Goal: Task Accomplishment & Management: Manage account settings

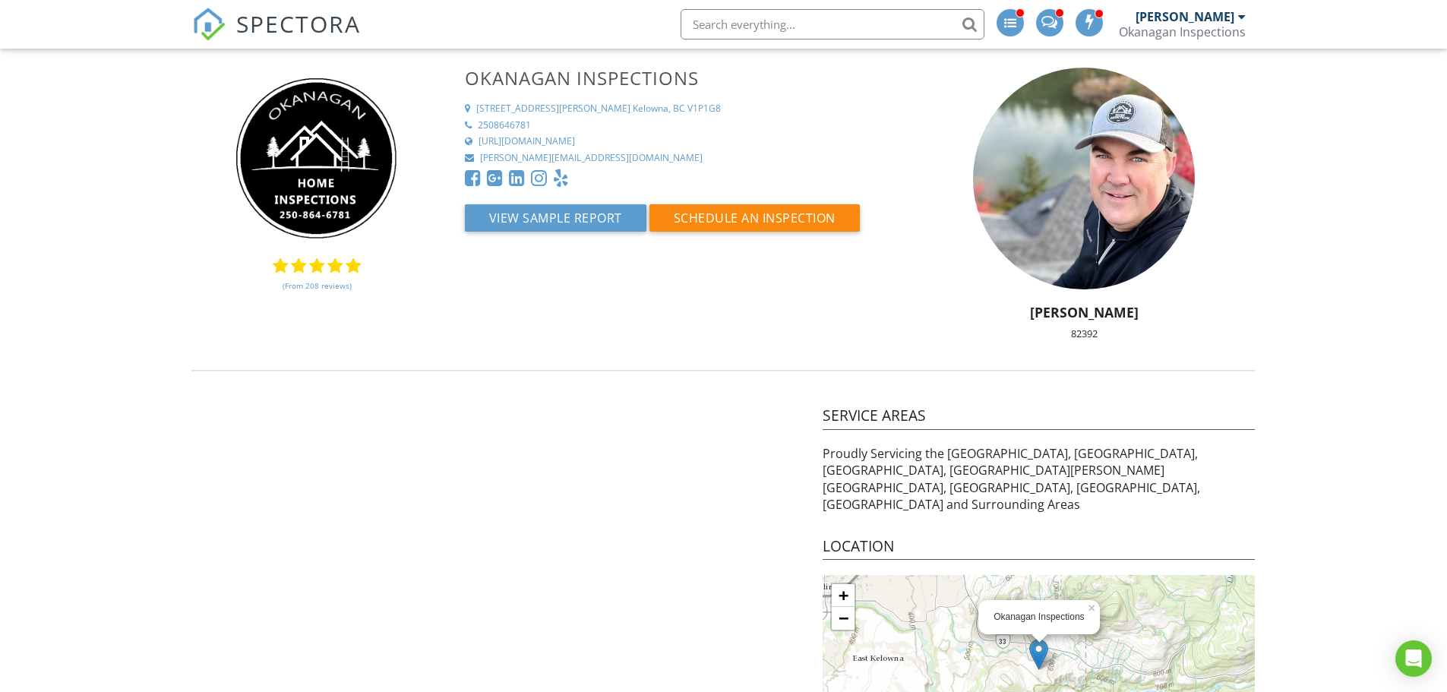
click at [289, 22] on span "SPECTORA" at bounding box center [298, 24] width 125 height 32
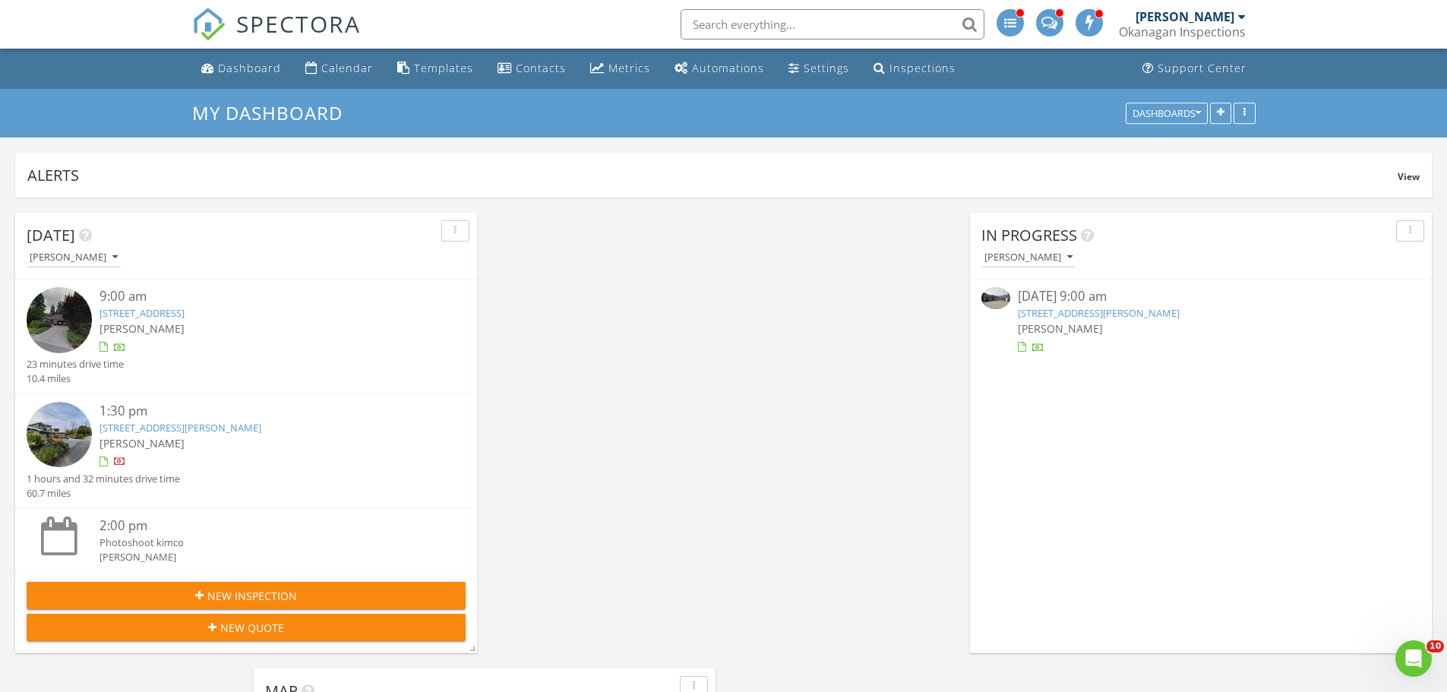
click at [1050, 318] on link "1569 Gregory Rd, West Kelowna, BC V4T 2V7" at bounding box center [1099, 313] width 162 height 14
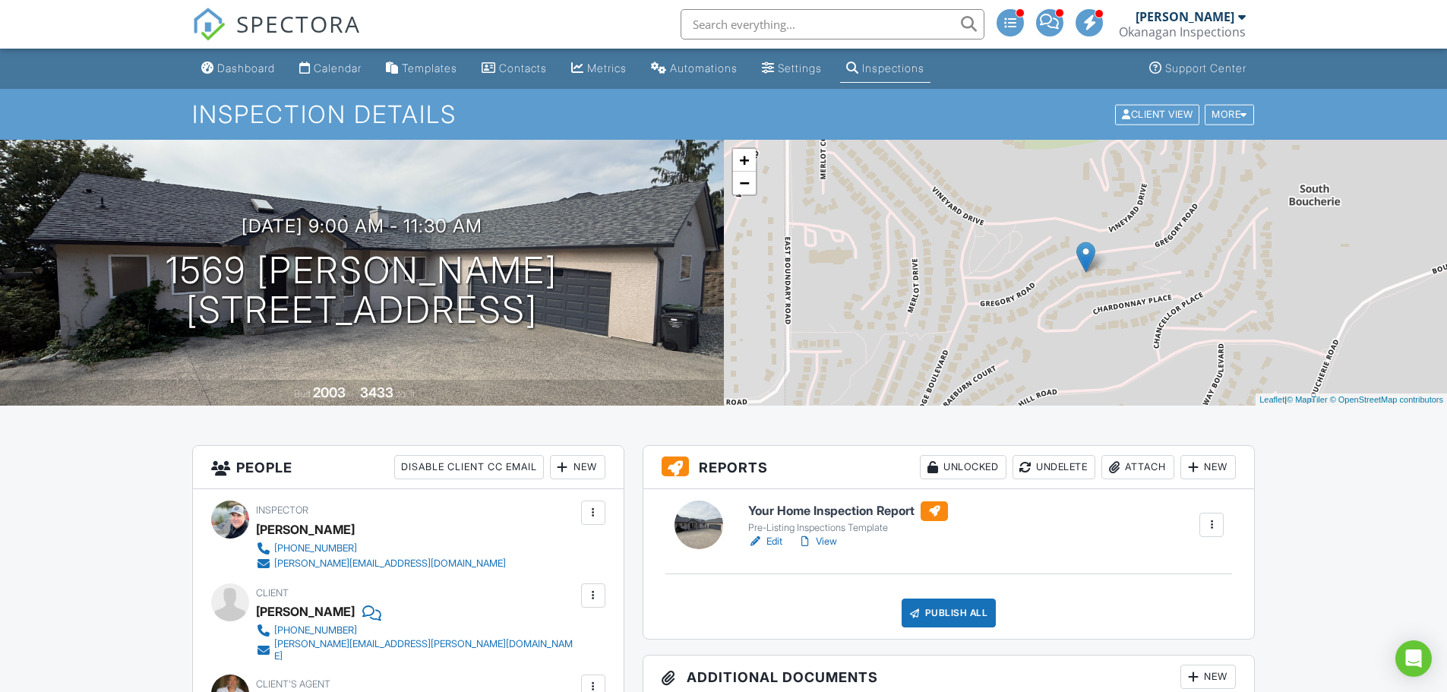
click at [919, 605] on div at bounding box center [914, 612] width 15 height 15
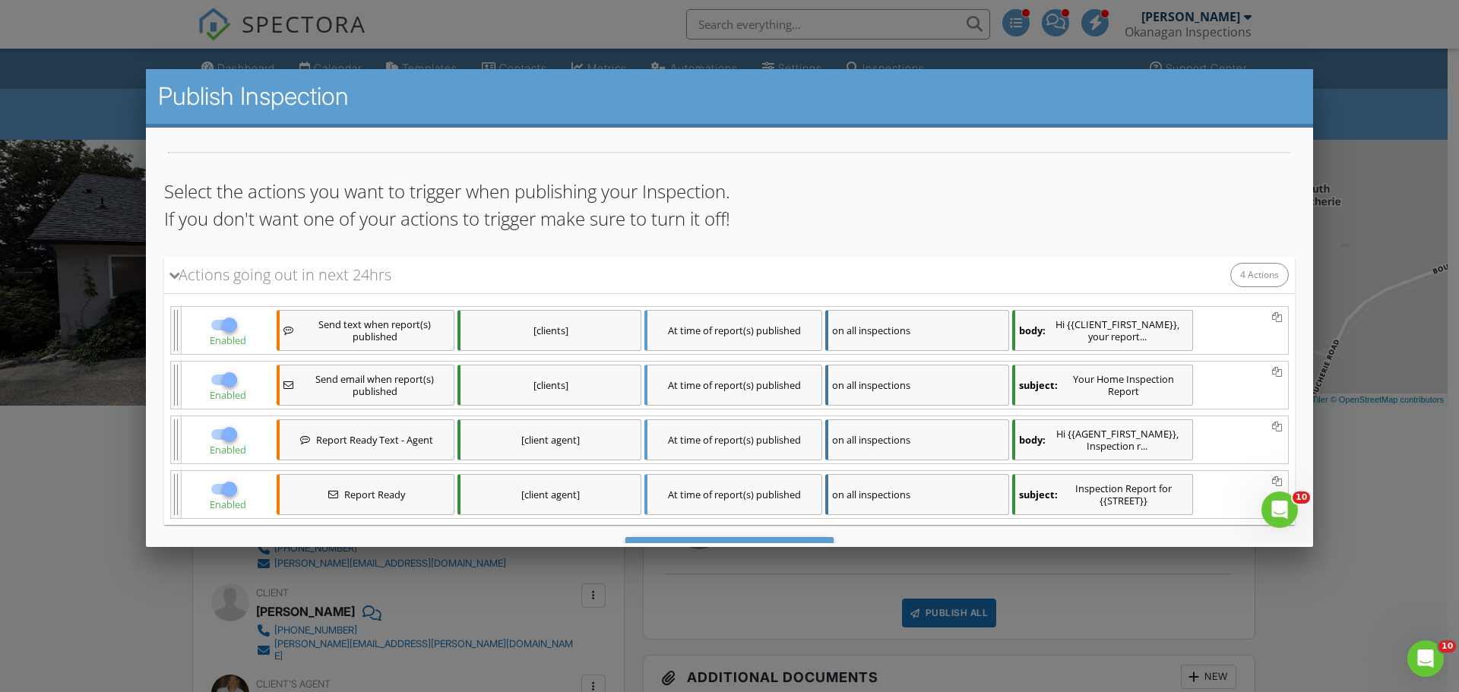
scroll to position [144, 0]
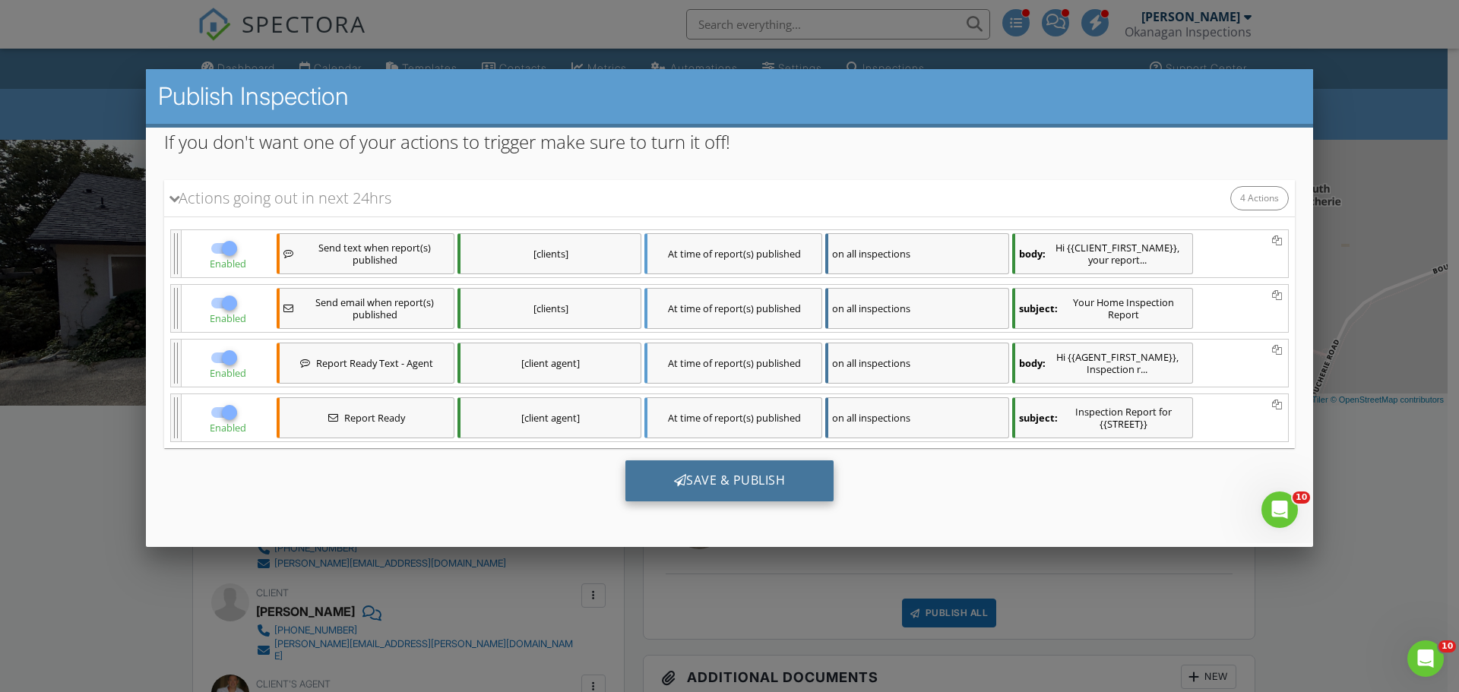
click at [779, 482] on div "Save & Publish" at bounding box center [729, 480] width 209 height 41
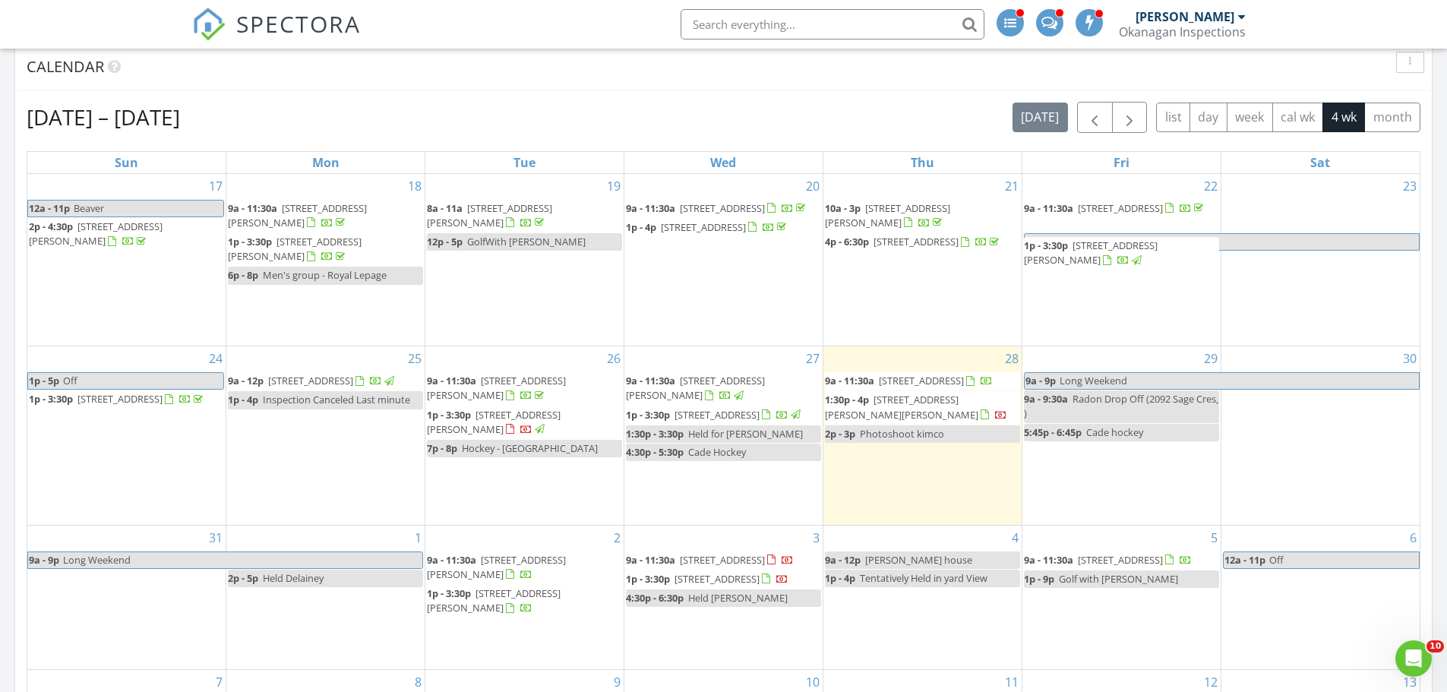
scroll to position [1140, 0]
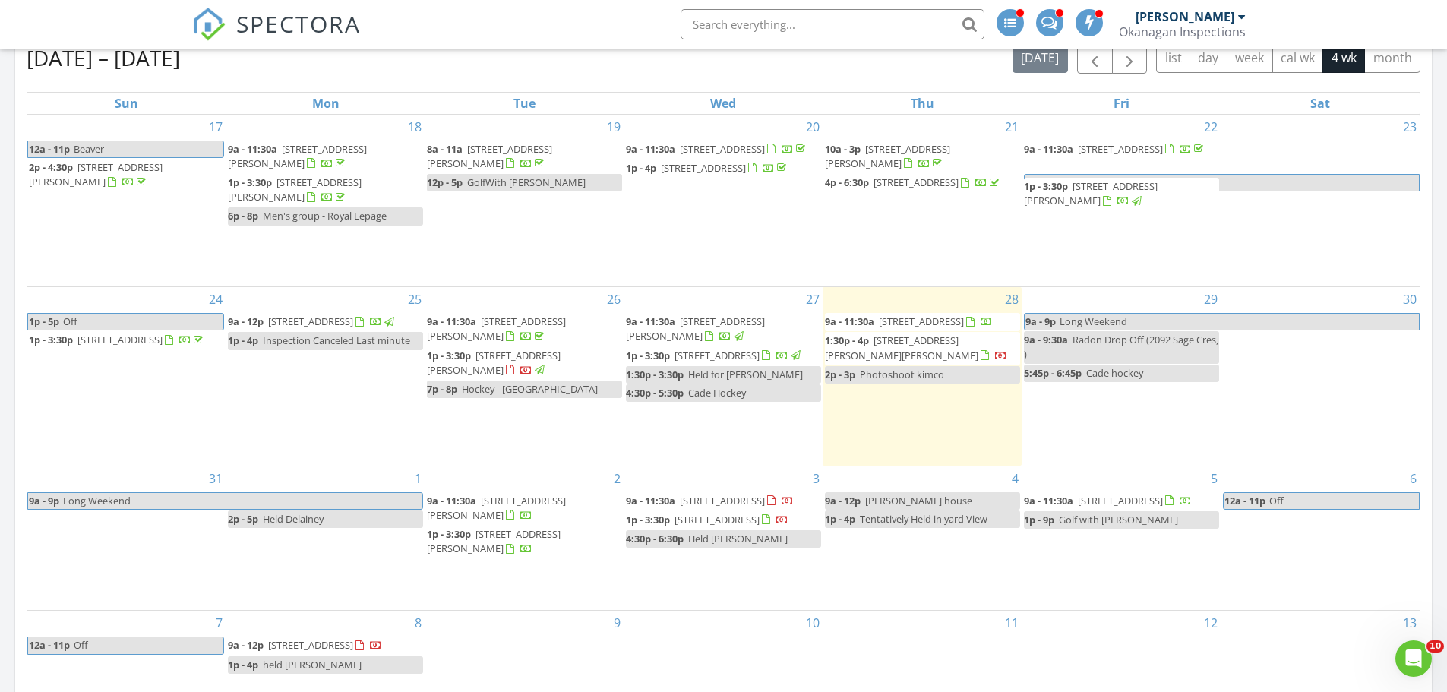
click at [511, 269] on div "19 8a - 11a 3322 McKinley Beach Dr, Kelowna V1V 3G1 12p - 5p GolfWith Ben lim" at bounding box center [524, 201] width 198 height 172
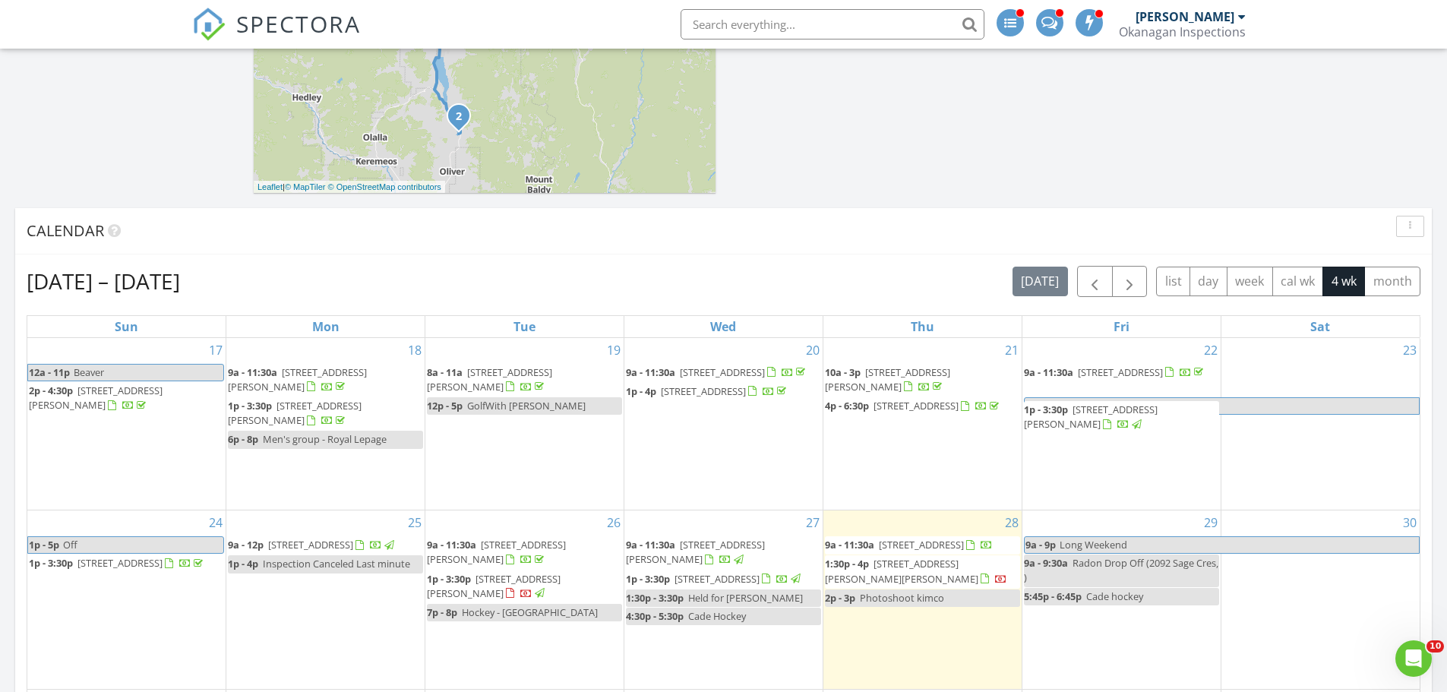
scroll to position [1216, 0]
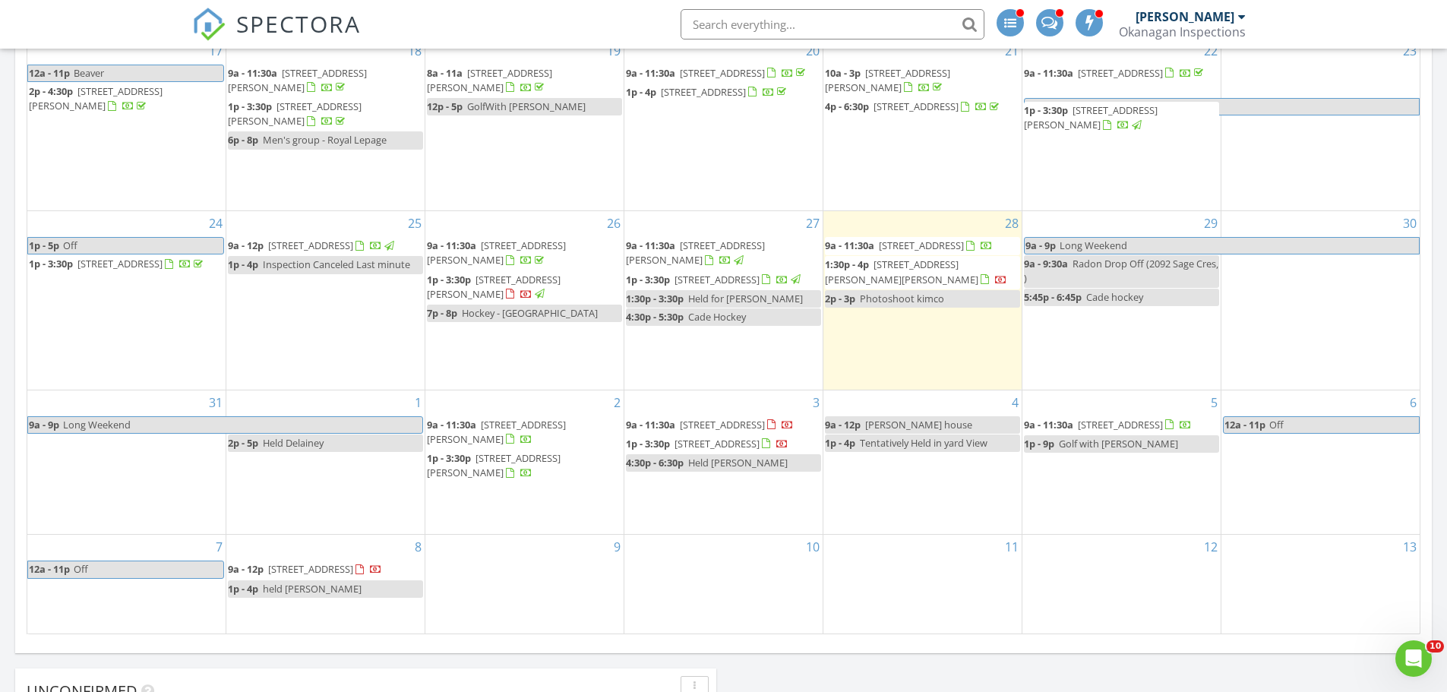
click at [556, 273] on span "1533 Pritchard Drive, West kelowna V4T 1X4" at bounding box center [494, 287] width 134 height 28
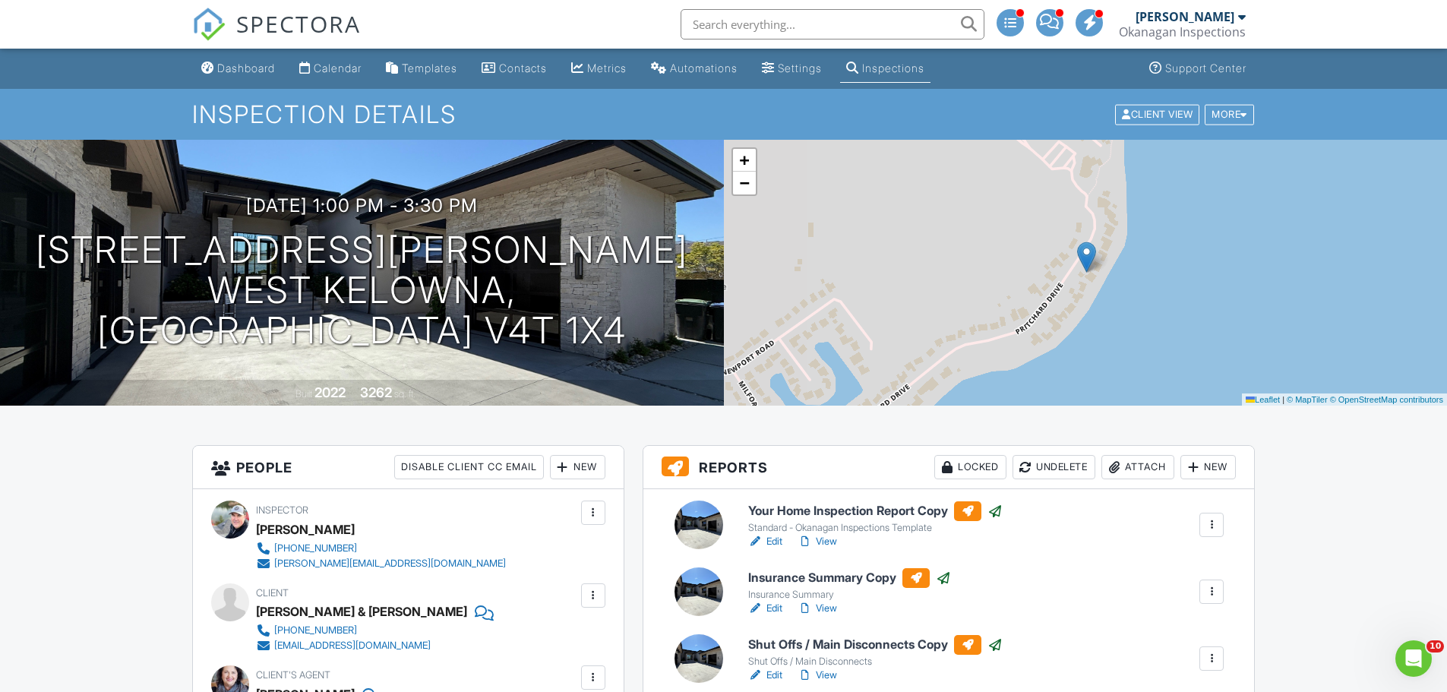
click at [1158, 468] on div "Attach" at bounding box center [1138, 467] width 73 height 24
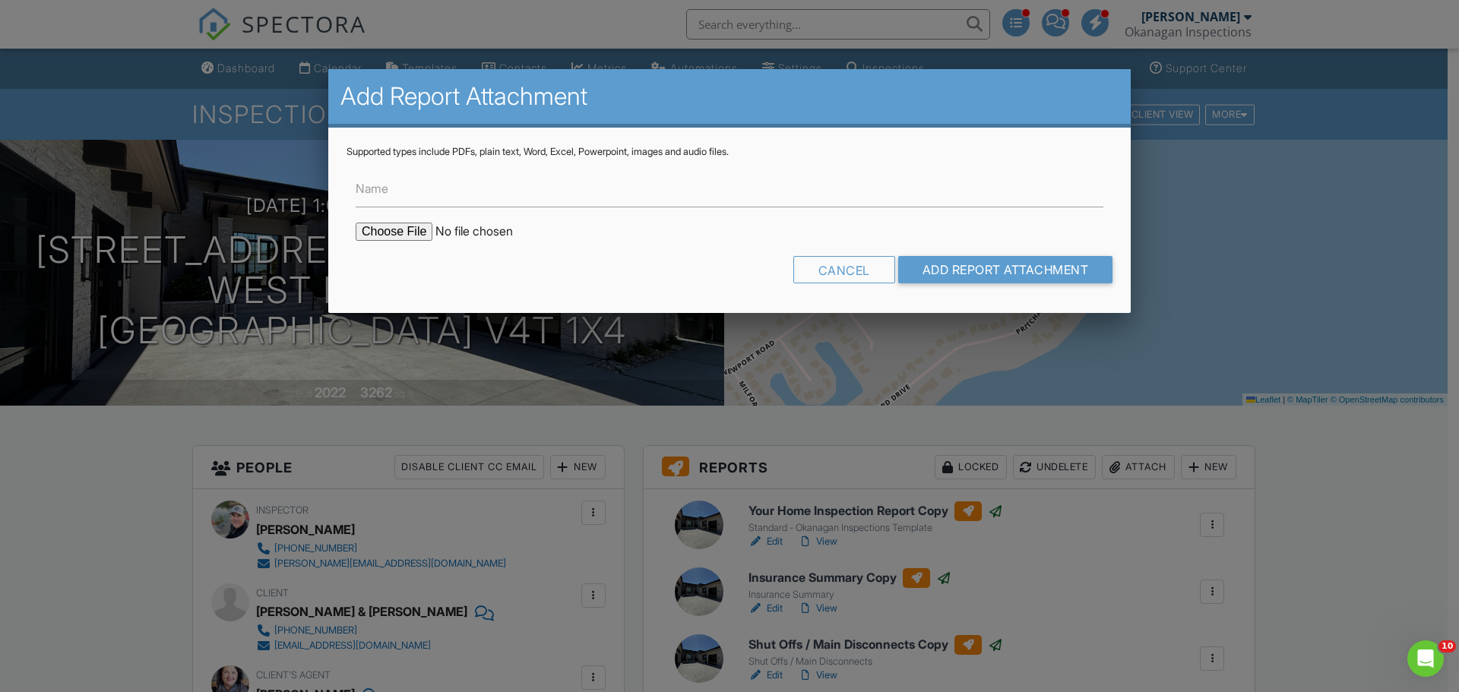
click at [393, 229] on input "file" at bounding box center [485, 232] width 258 height 18
click at [382, 229] on input "file" at bounding box center [485, 232] width 258 height 18
type input "C:\fakepath\Solar inspection 1533 Pritchard.pdf"
click at [438, 195] on input "Name" at bounding box center [730, 188] width 748 height 37
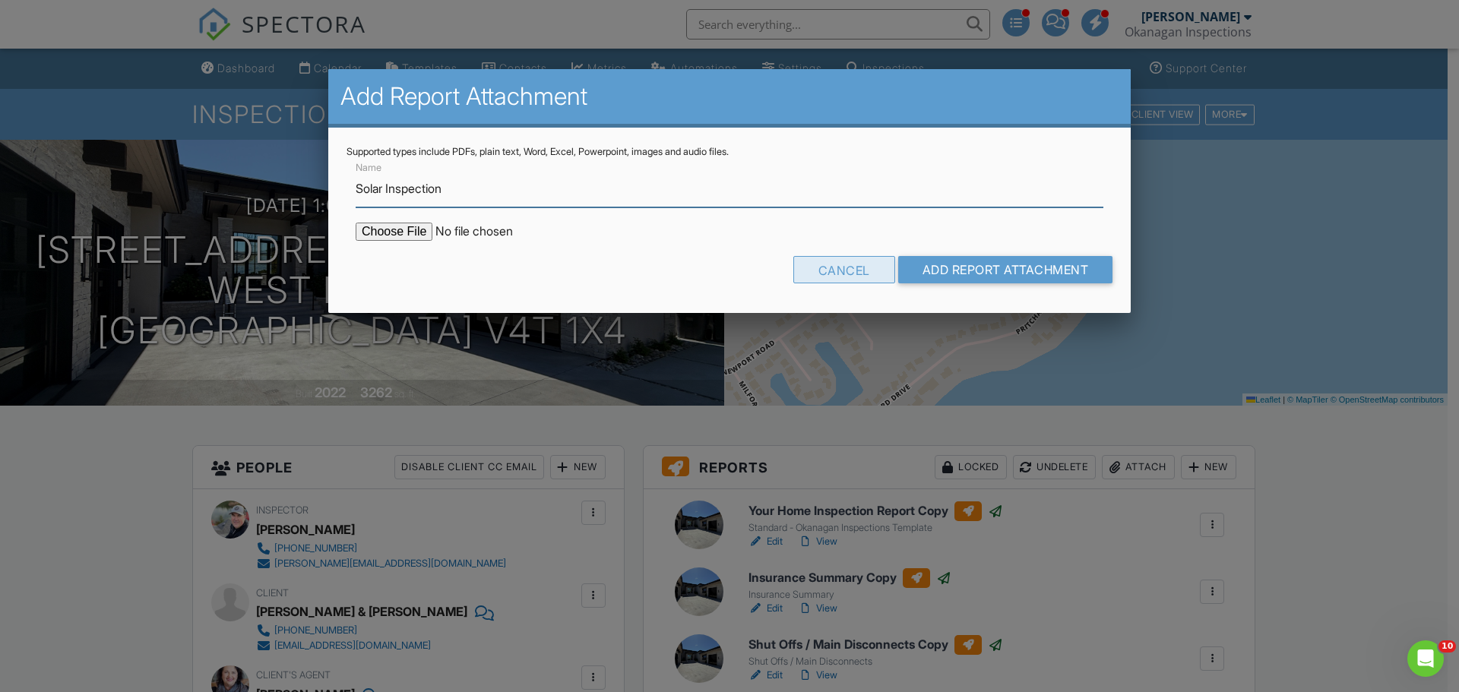
type input "Solar Inspection"
click at [800, 272] on div "Cancel" at bounding box center [844, 269] width 102 height 27
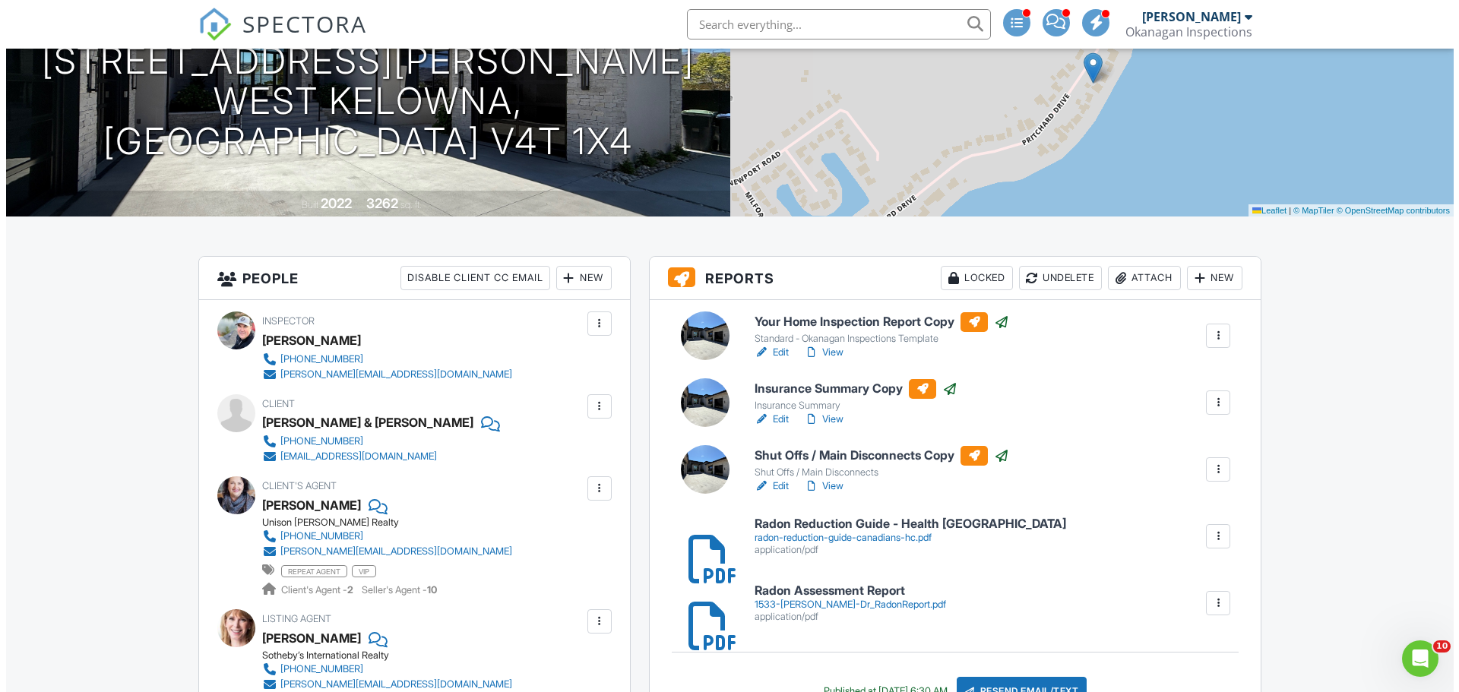
scroll to position [228, 0]
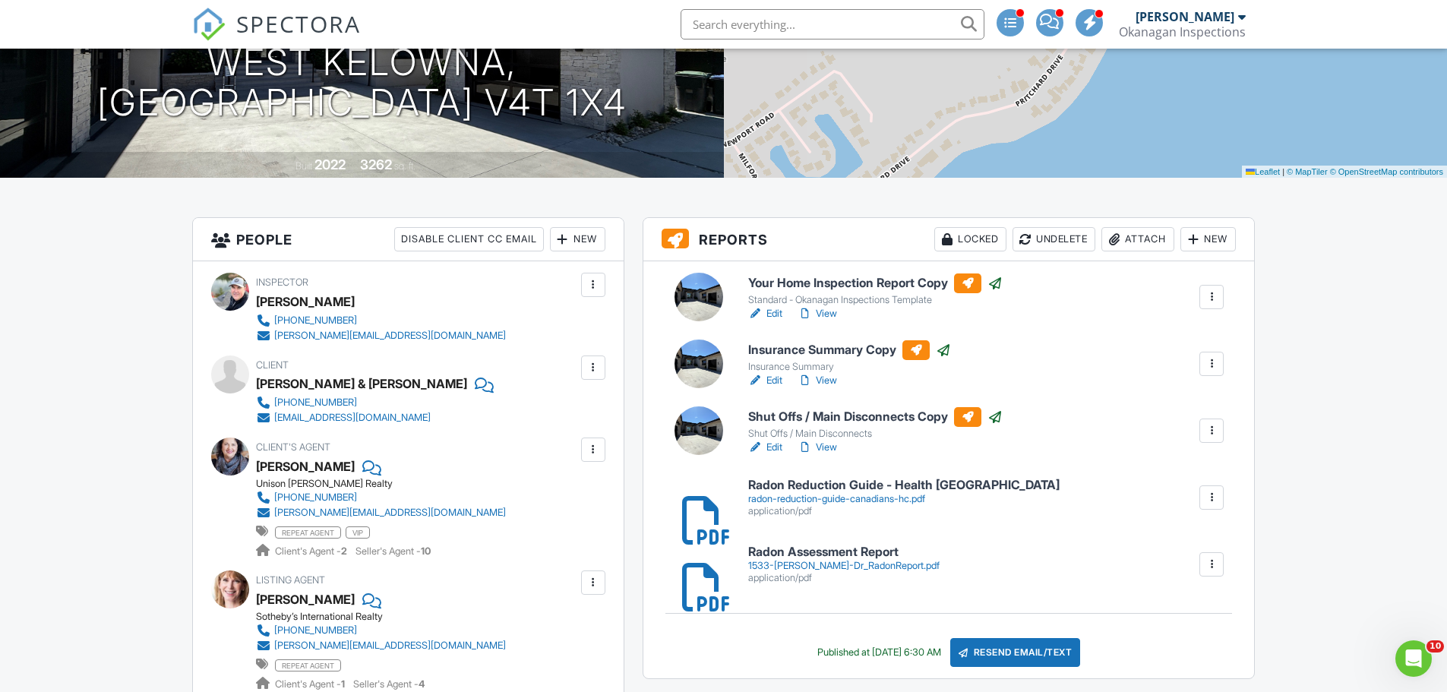
click at [1137, 244] on div "Attach" at bounding box center [1138, 239] width 73 height 24
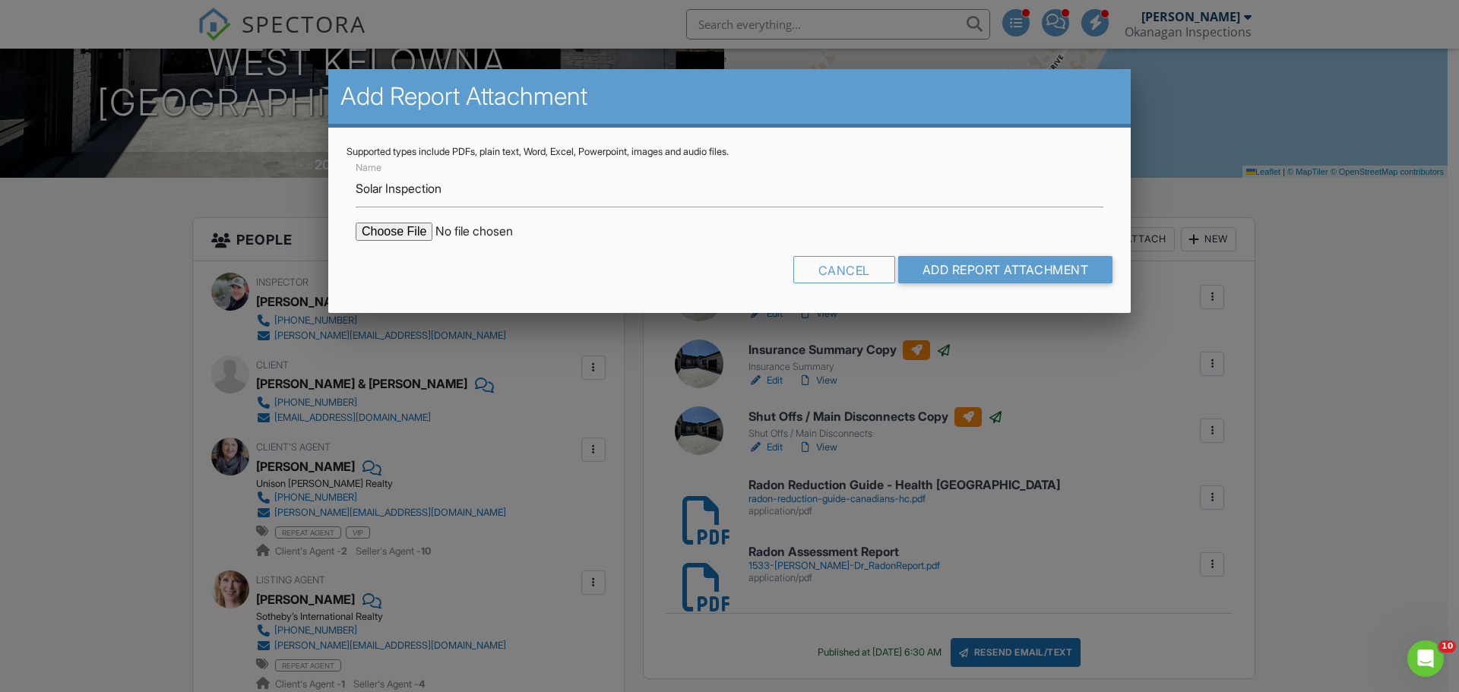
click at [411, 229] on input "file" at bounding box center [485, 232] width 258 height 18
click at [983, 260] on input "Add Report Attachment" at bounding box center [1005, 269] width 215 height 27
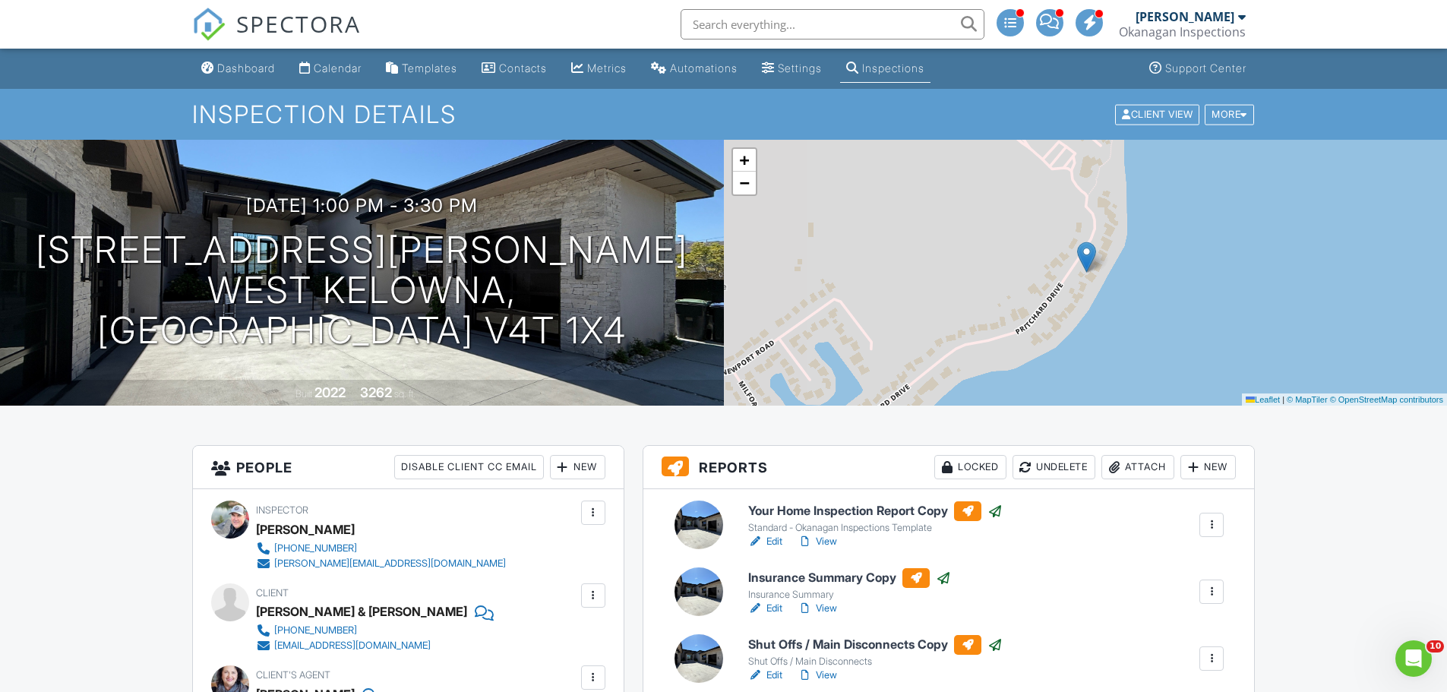
click at [243, 65] on div "Dashboard" at bounding box center [246, 68] width 58 height 13
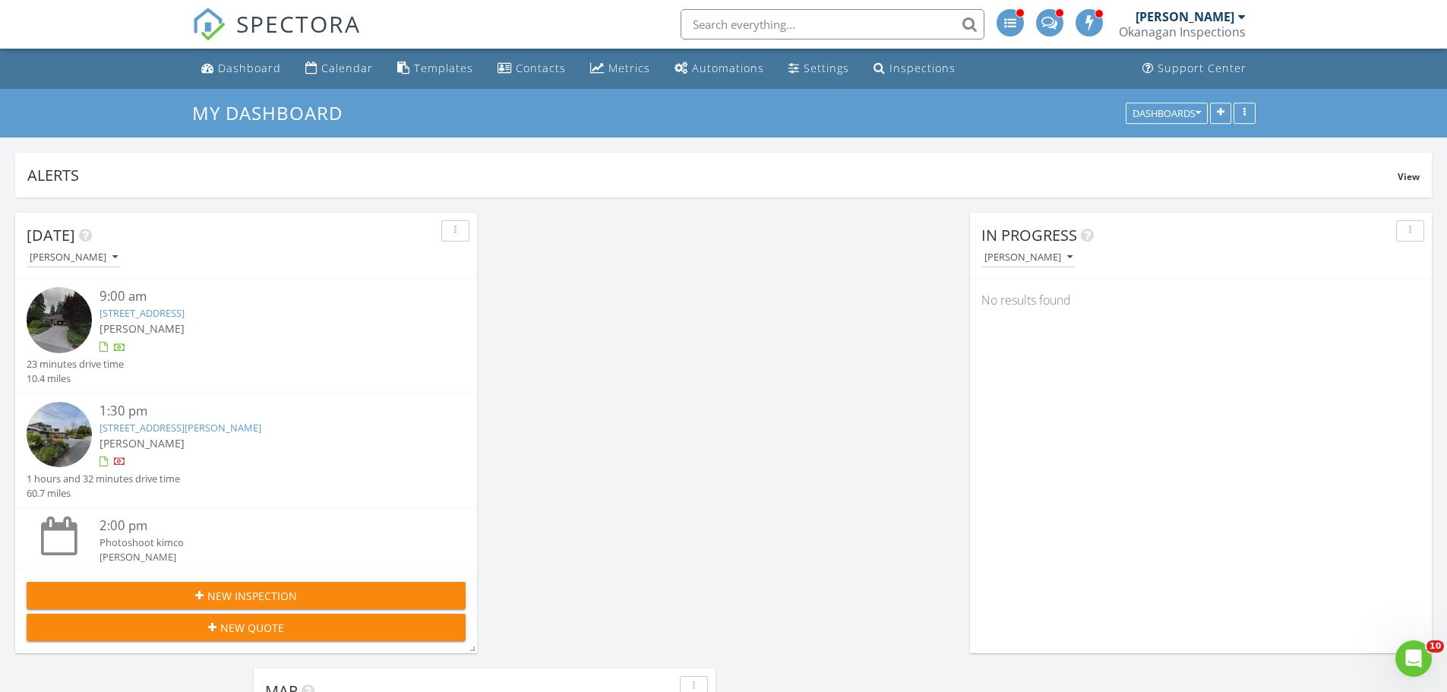
click at [199, 341] on div at bounding box center [265, 347] width 330 height 15
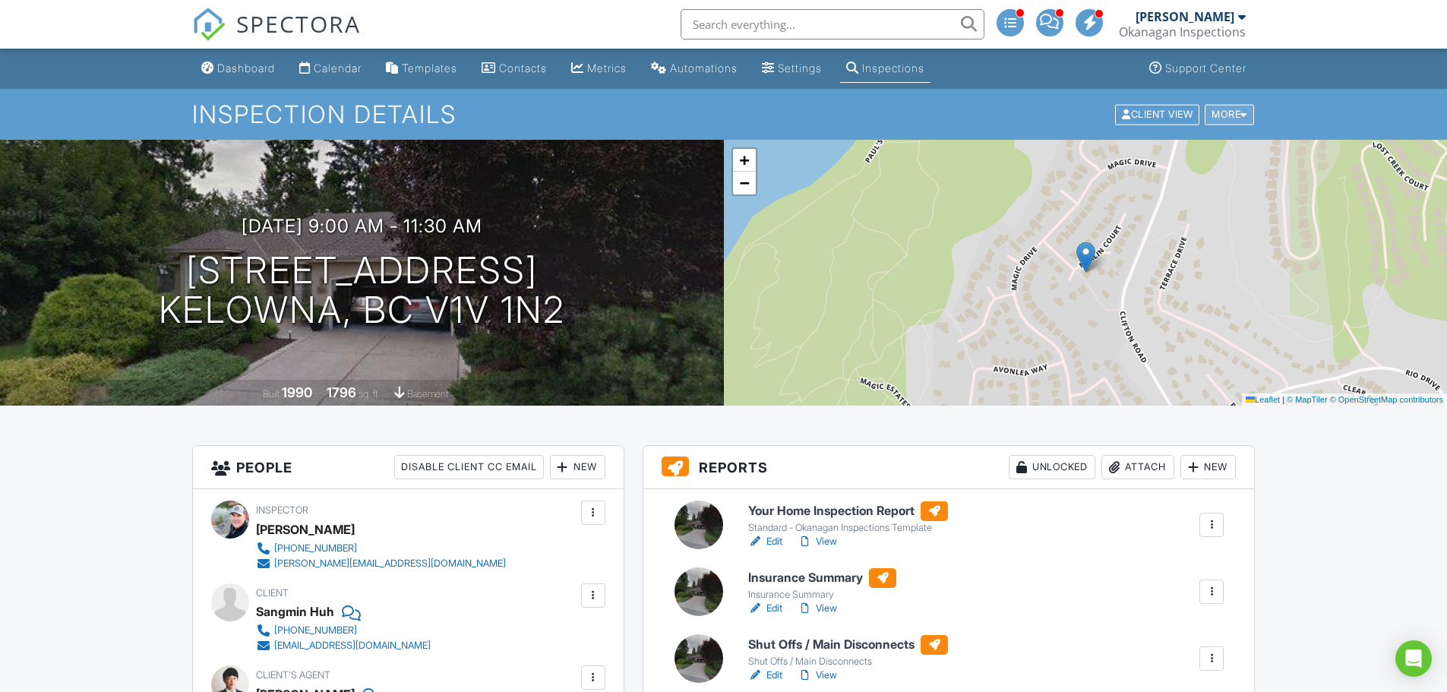
click at [1223, 113] on div "More" at bounding box center [1229, 114] width 49 height 21
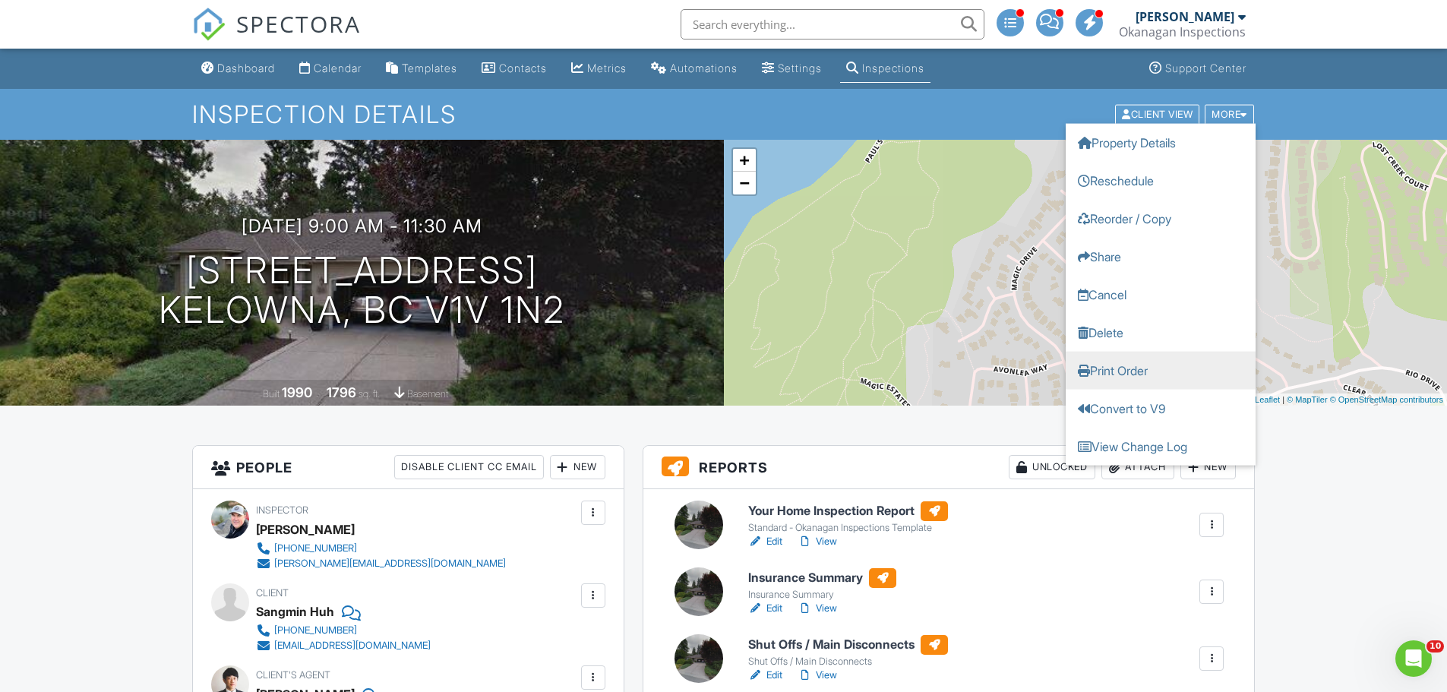
click at [1113, 359] on link "Print Order" at bounding box center [1161, 370] width 190 height 38
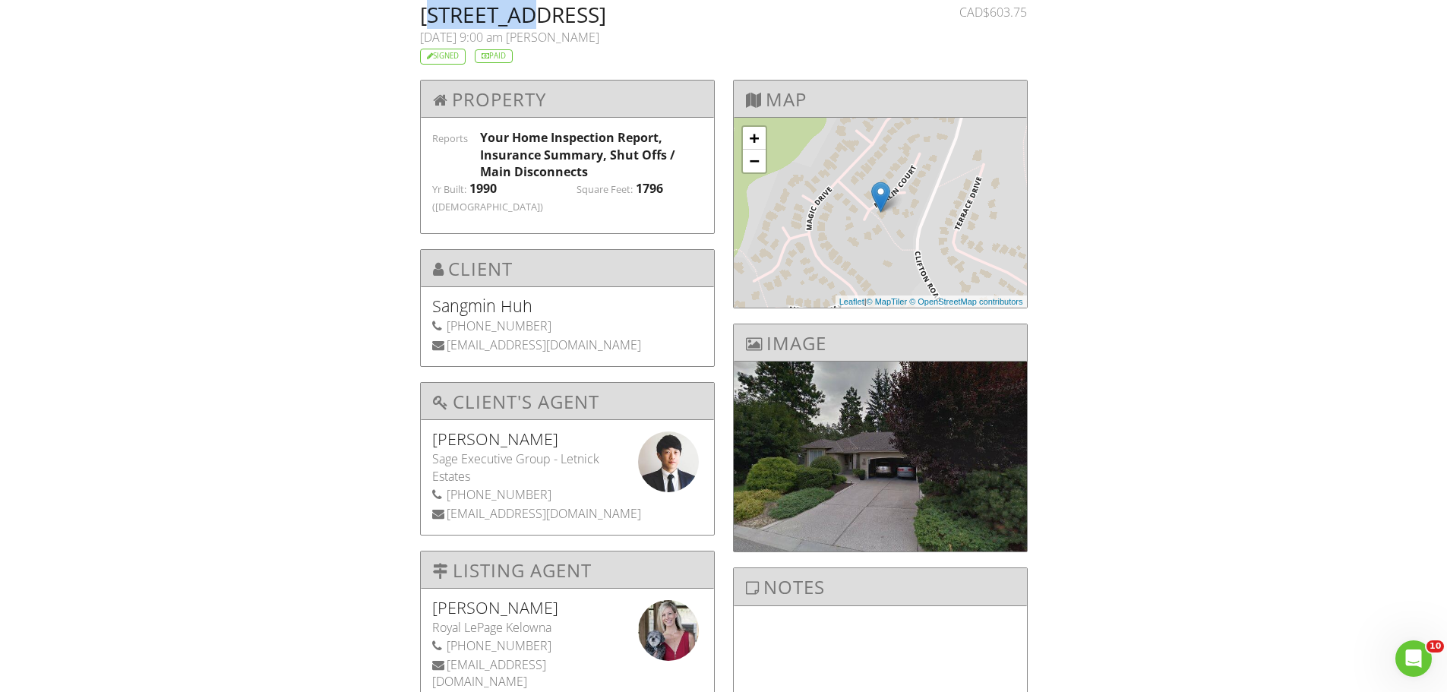
click at [516, 20] on h2 "[STREET_ADDRESS]" at bounding box center [672, 14] width 504 height 21
drag, startPoint x: 416, startPoint y: 17, endPoint x: 526, endPoint y: 16, distance: 110.2
click at [526, 16] on div "213 Merlin Ct, Kelowna, BC V1V 1N2 08/28/2025 9:00 am Ian Flower Signed Paid" at bounding box center [672, 34] width 522 height 61
copy h2 "213 Merlin"
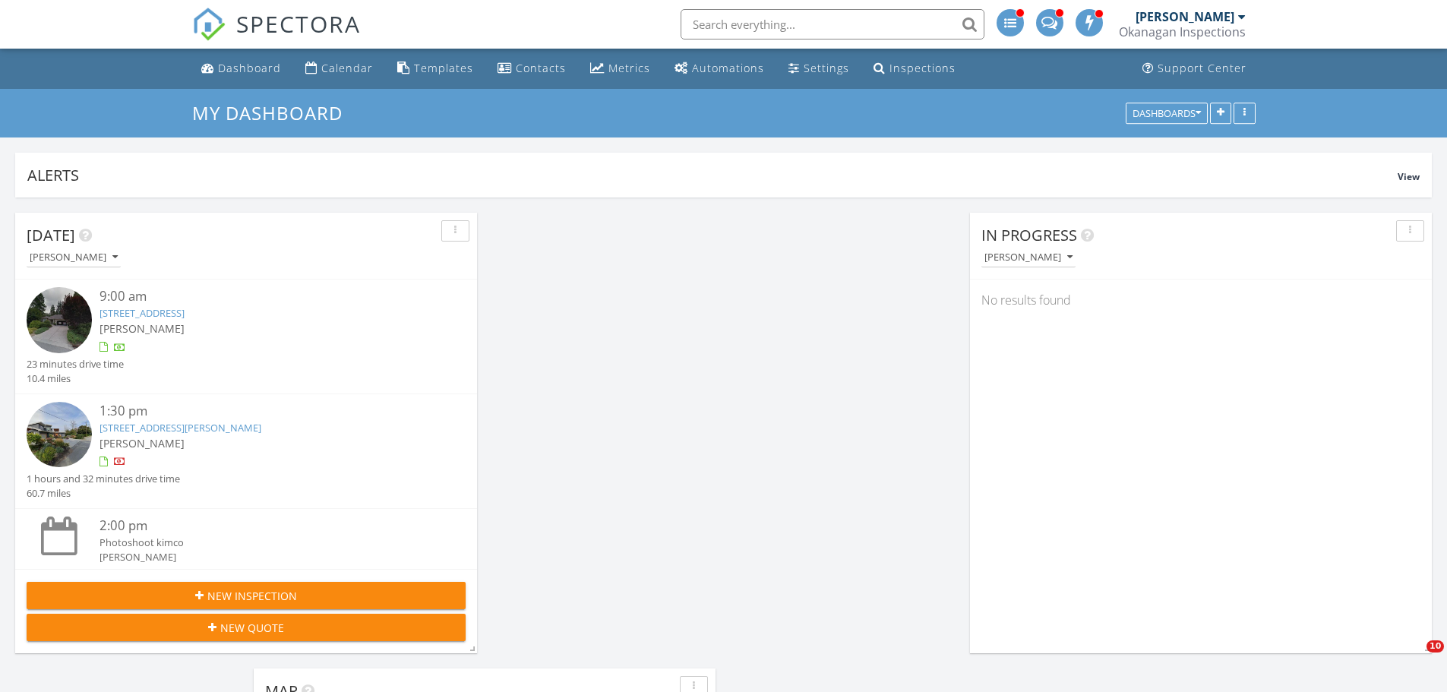
click at [136, 428] on link "[STREET_ADDRESS][PERSON_NAME]" at bounding box center [181, 428] width 162 height 14
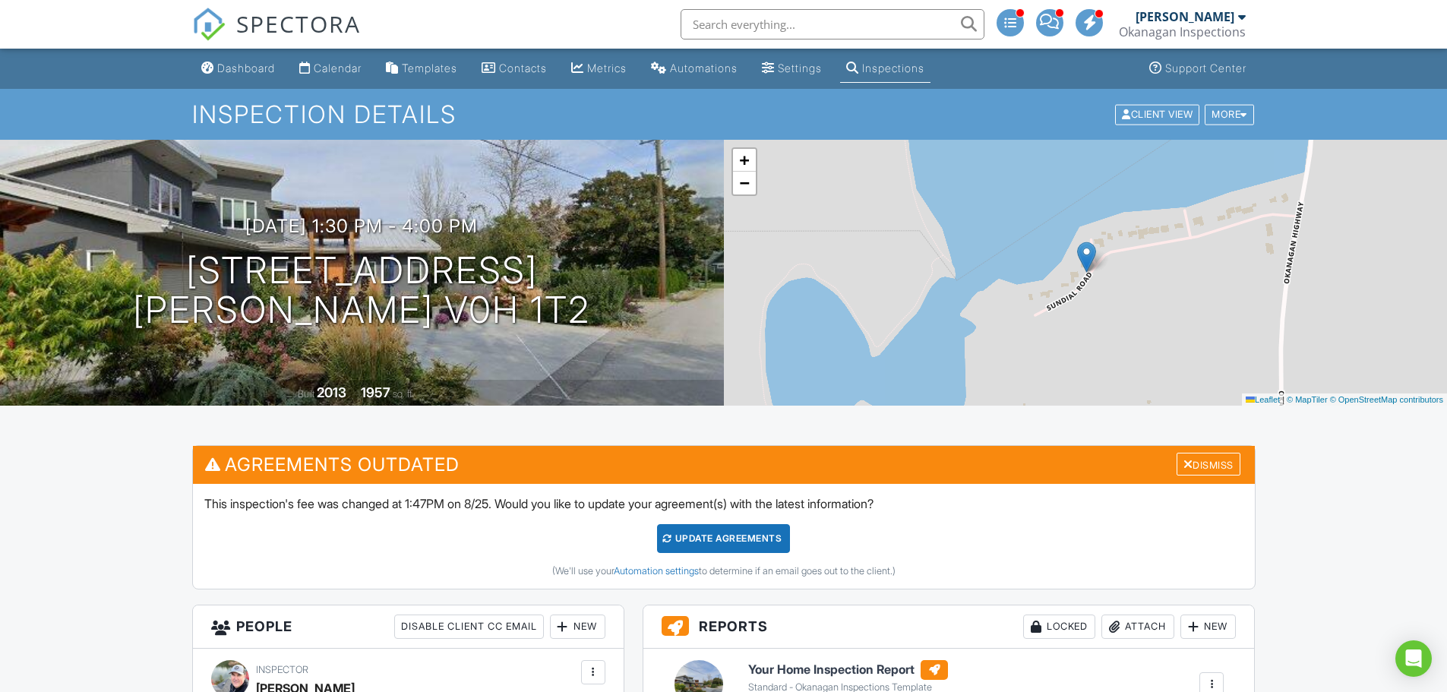
click at [1181, 448] on h3 "Agreements Outdated Dismiss" at bounding box center [724, 464] width 1062 height 37
click at [1192, 471] on div "Dismiss" at bounding box center [1209, 465] width 64 height 24
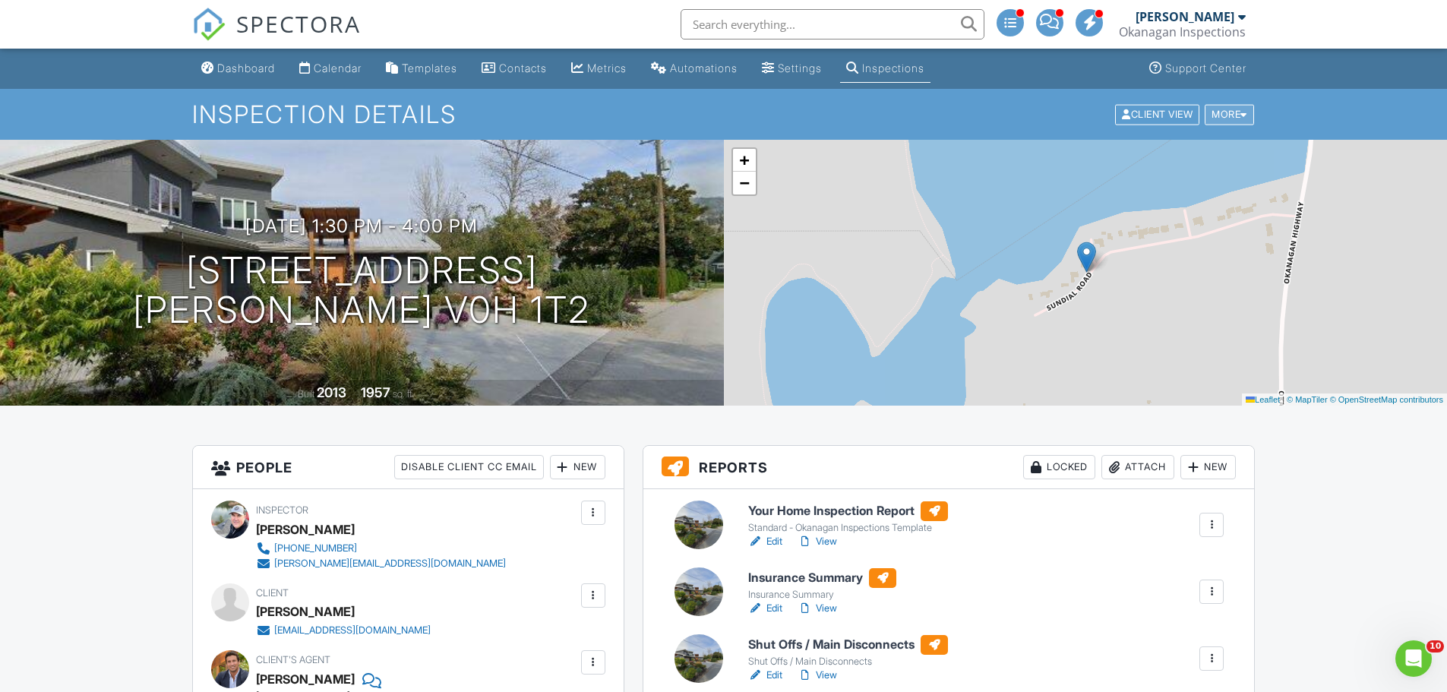
click at [1216, 115] on div "More" at bounding box center [1229, 114] width 49 height 21
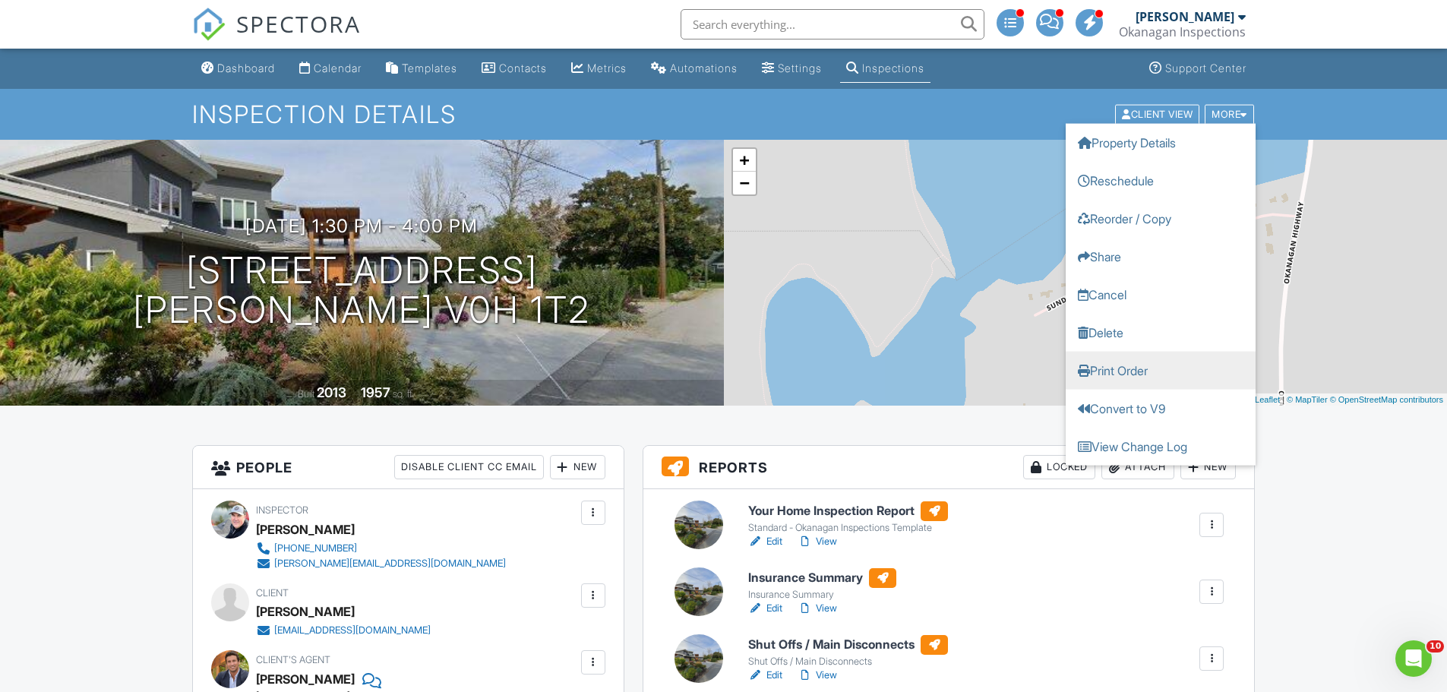
click at [1117, 371] on link "Print Order" at bounding box center [1161, 370] width 190 height 38
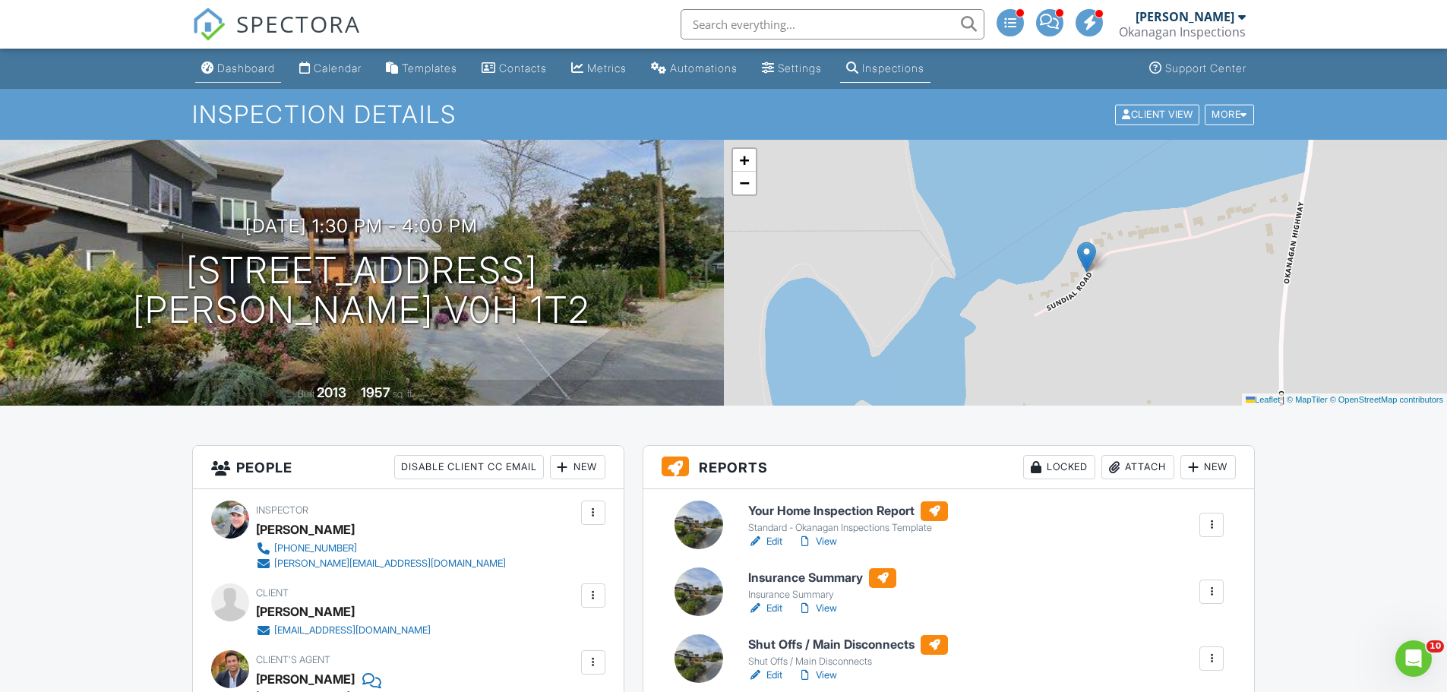
click at [249, 68] on div "Dashboard" at bounding box center [246, 68] width 58 height 13
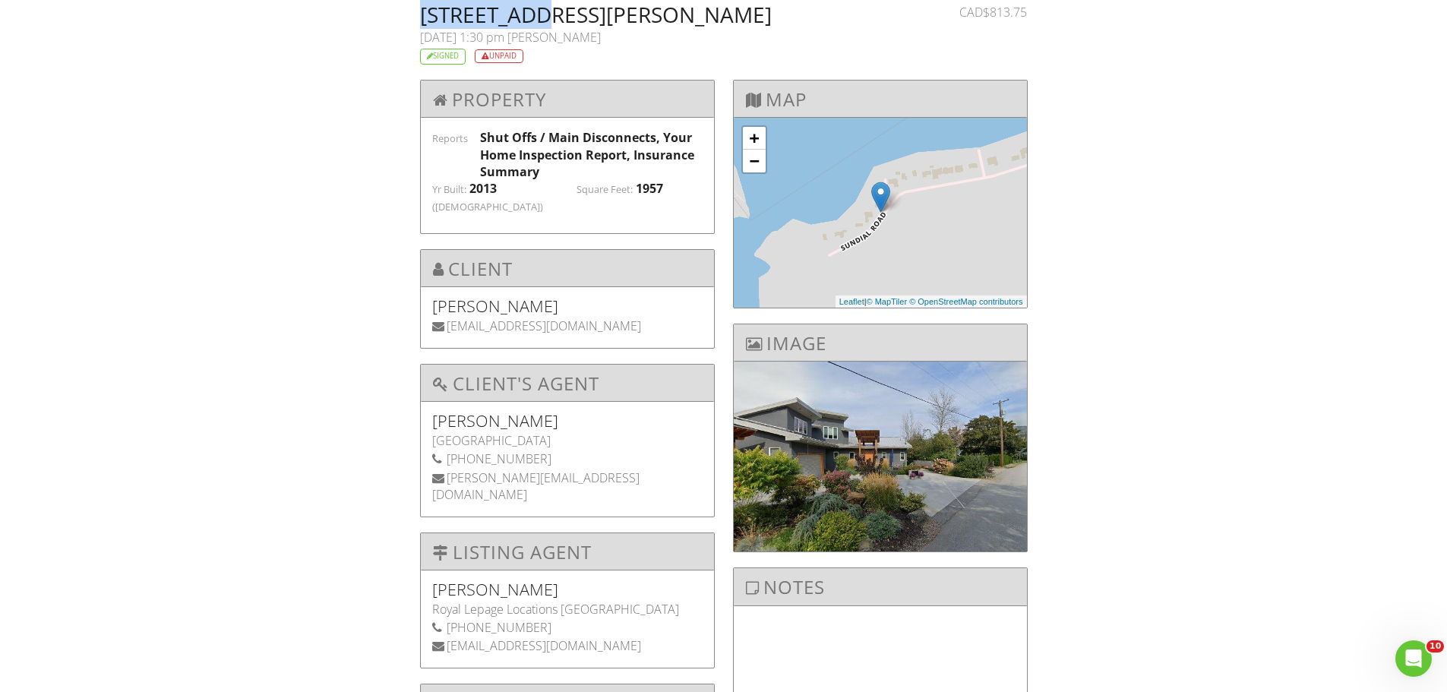
drag, startPoint x: 419, startPoint y: 18, endPoint x: 534, endPoint y: 23, distance: 115.6
click at [534, 23] on div "[STREET_ADDRESS][PERSON_NAME] [DATE] 1:30 pm [PERSON_NAME] Signed Unpaid" at bounding box center [672, 34] width 522 height 61
copy h2 "252 Sundial"
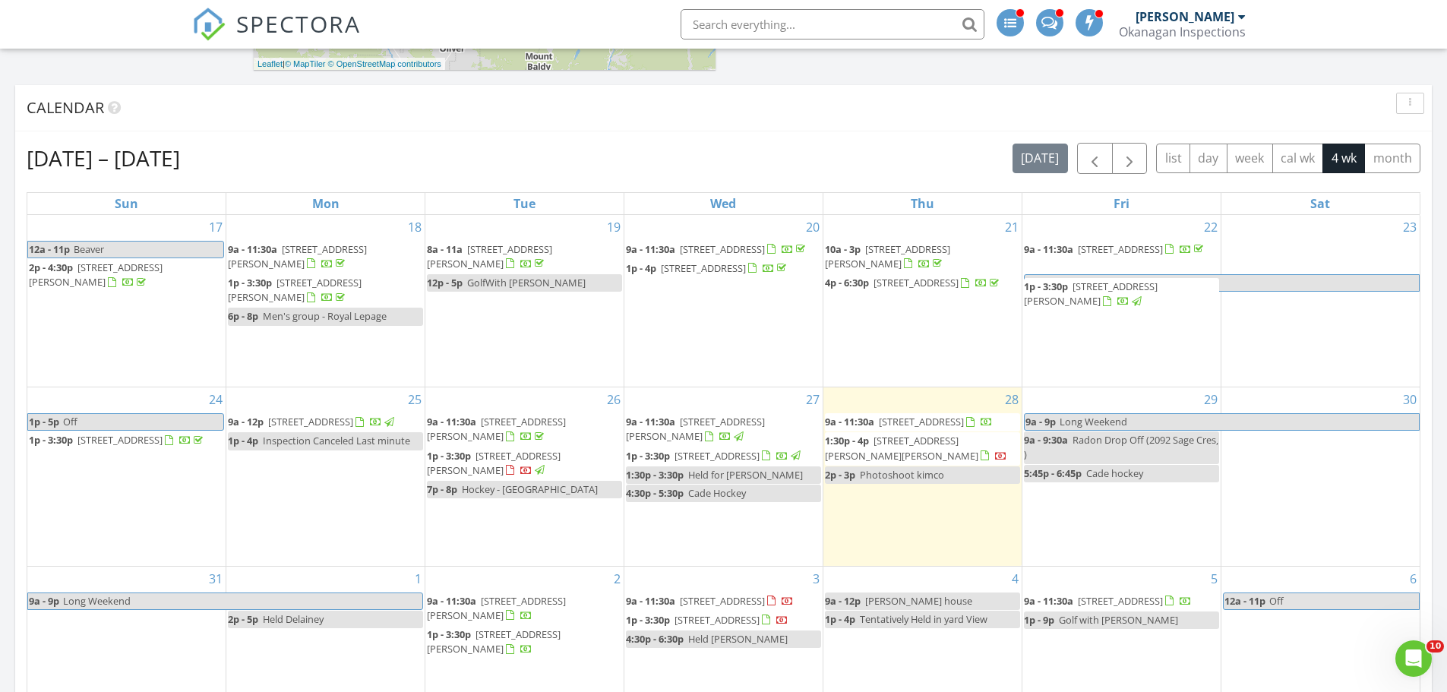
scroll to position [939, 0]
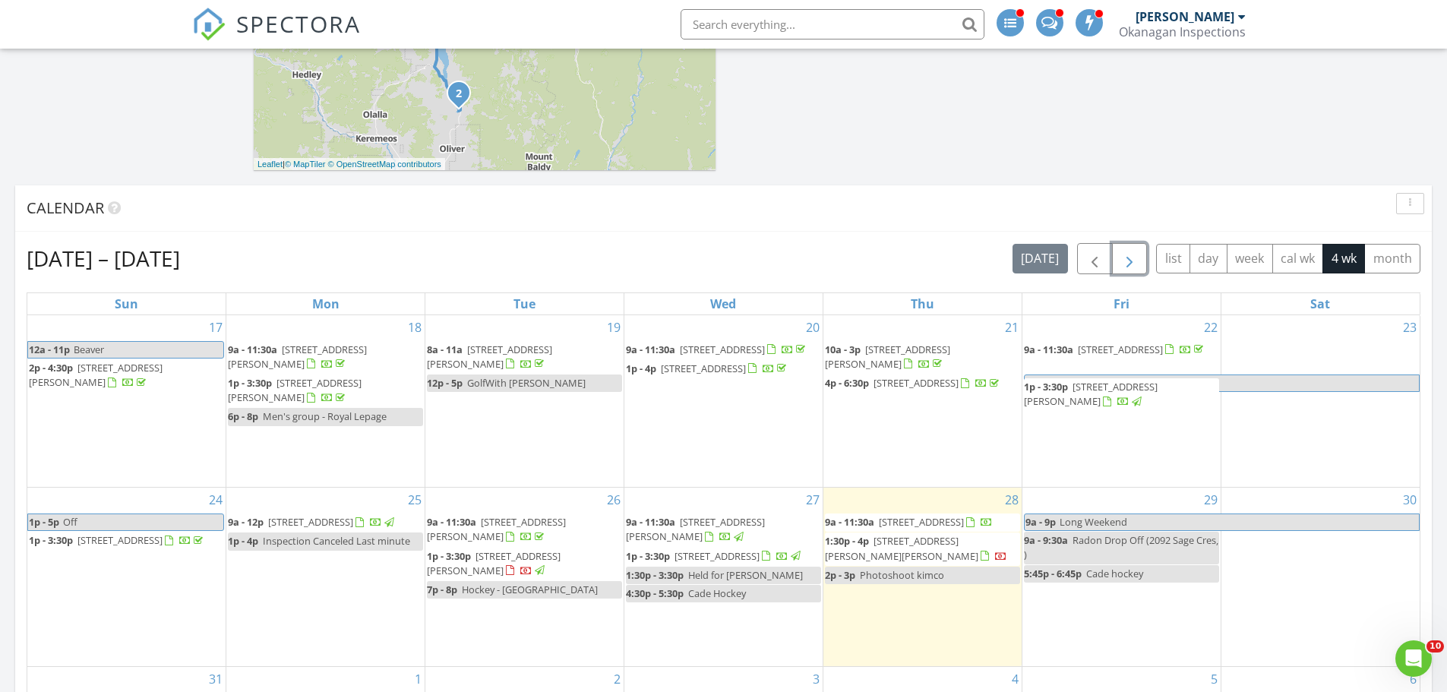
click at [1126, 259] on span "button" at bounding box center [1130, 259] width 18 height 18
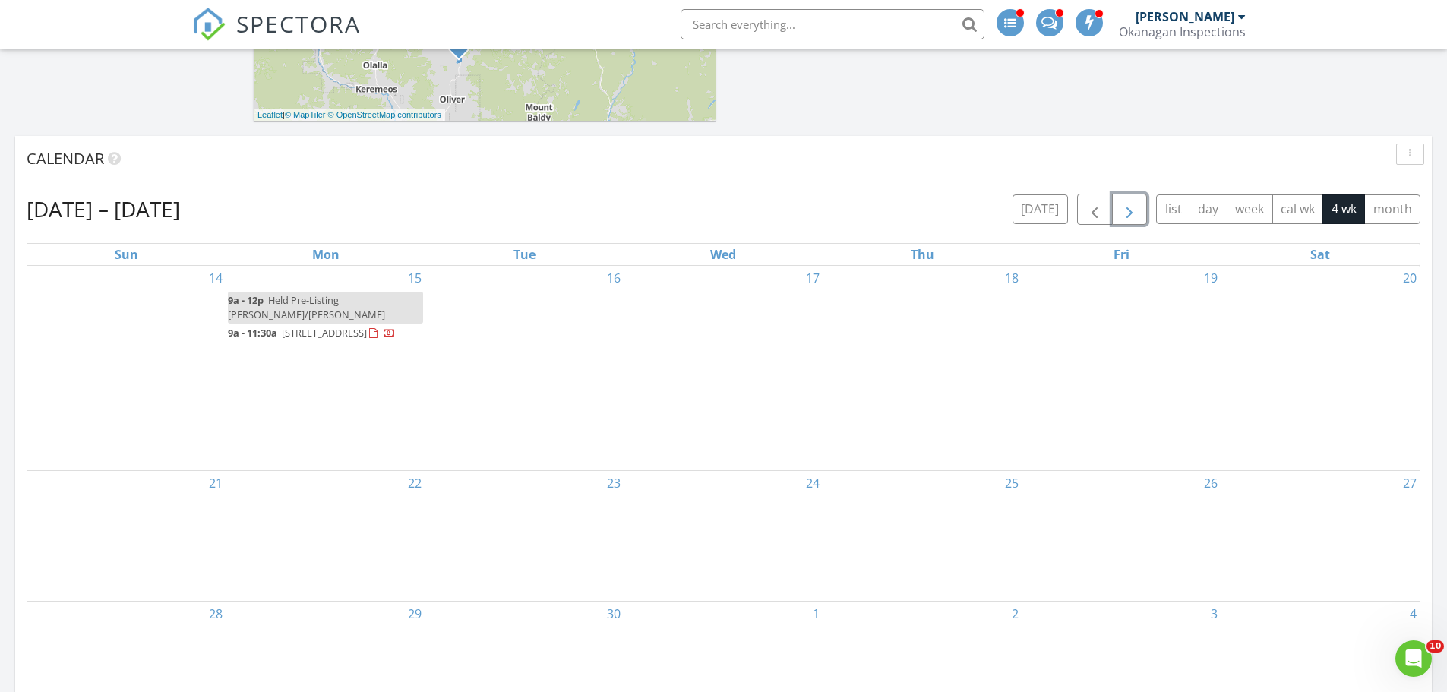
scroll to position [1015, 0]
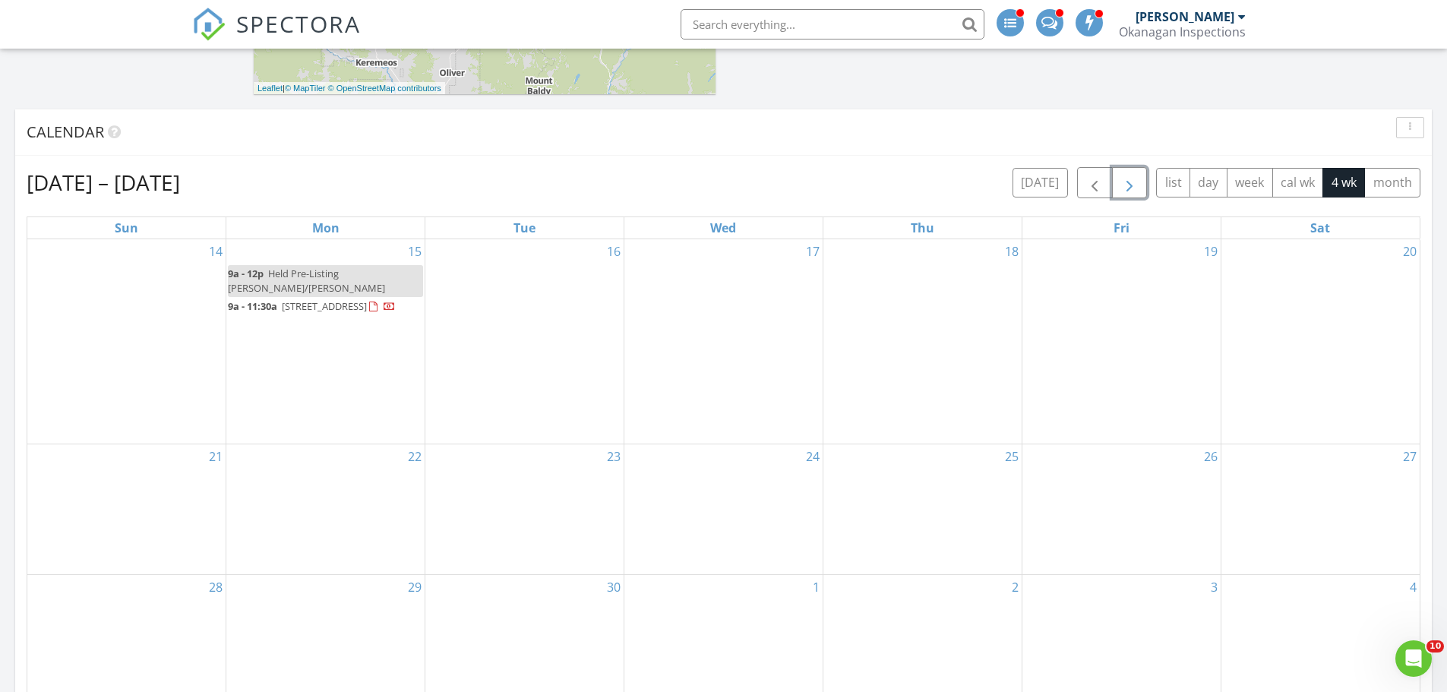
click at [953, 282] on div "18" at bounding box center [923, 341] width 198 height 205
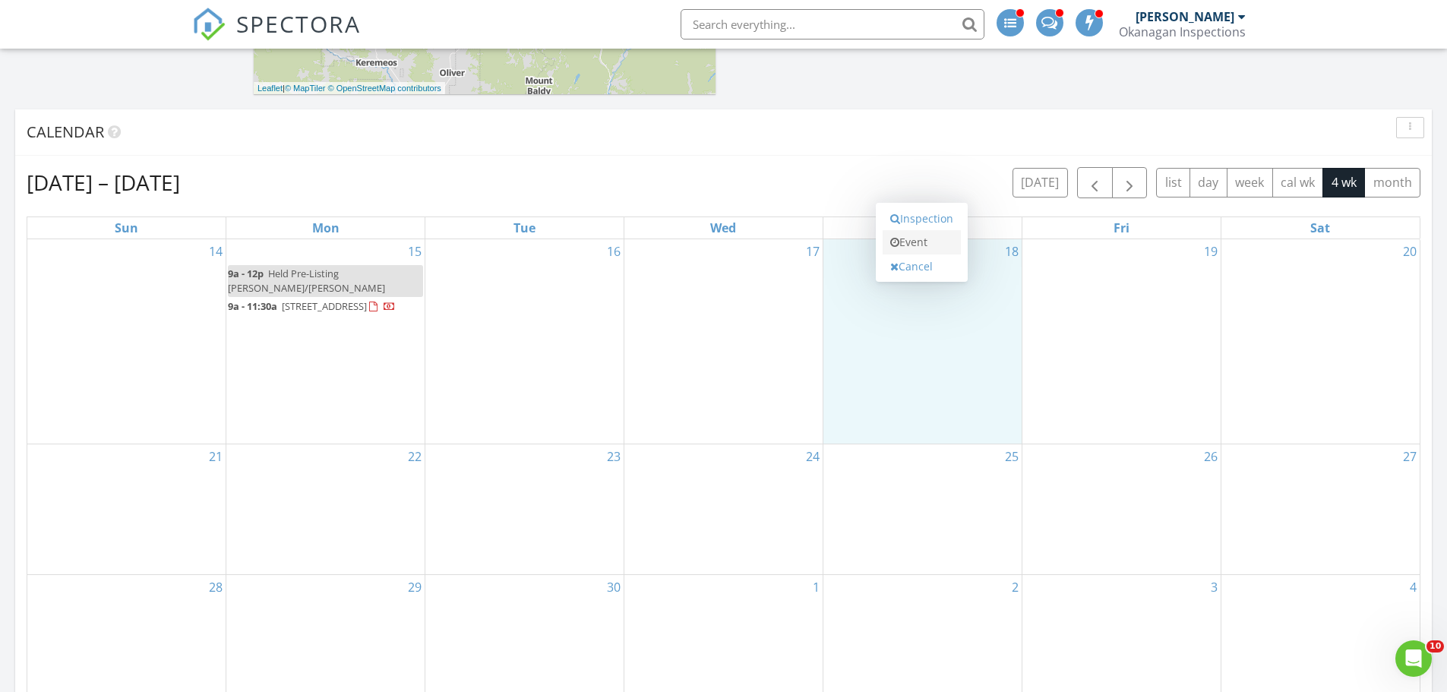
click at [902, 243] on link "Event" at bounding box center [922, 242] width 78 height 24
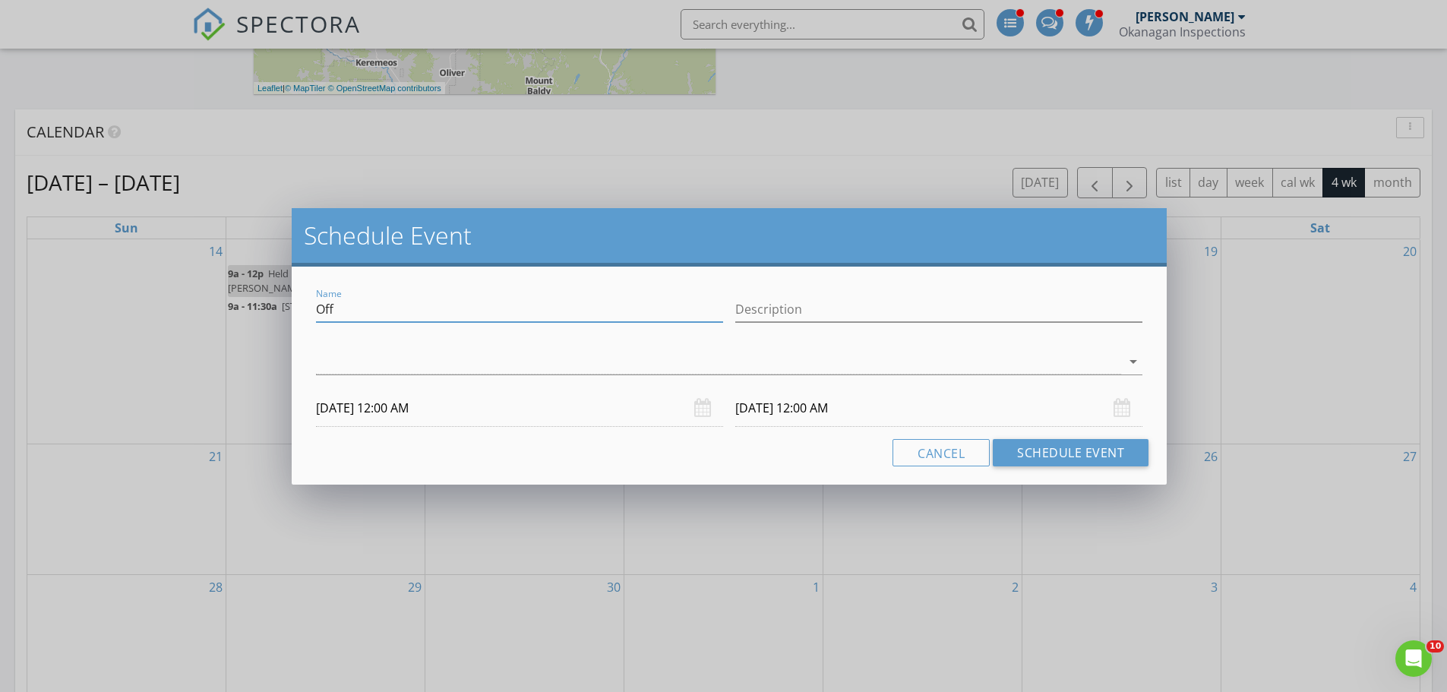
drag, startPoint x: 402, startPoint y: 302, endPoint x: 274, endPoint y: 319, distance: 128.8
click at [274, 319] on div "Schedule Event Name Off Description arrow_drop_down 09/18/2025 12:00 AM 09/19/2…" at bounding box center [723, 346] width 1447 height 692
type input "Chamber Event - Sunshine Pool & Spa"
drag, startPoint x: 800, startPoint y: 305, endPoint x: 791, endPoint y: 307, distance: 9.4
click at [800, 305] on input "Description" at bounding box center [938, 309] width 407 height 25
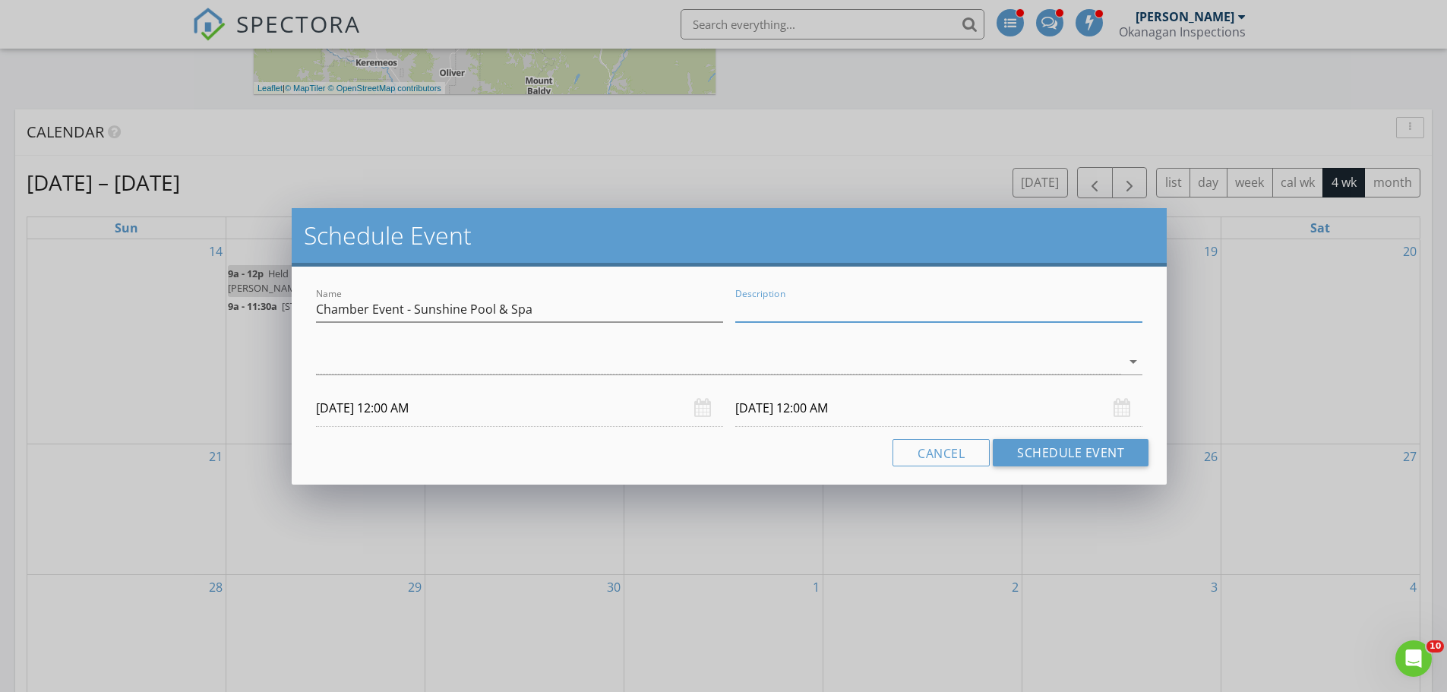
paste input "123-1889 Springfield Road"
type input "123-1889 Springfield Road"
click at [474, 371] on div at bounding box center [718, 361] width 805 height 25
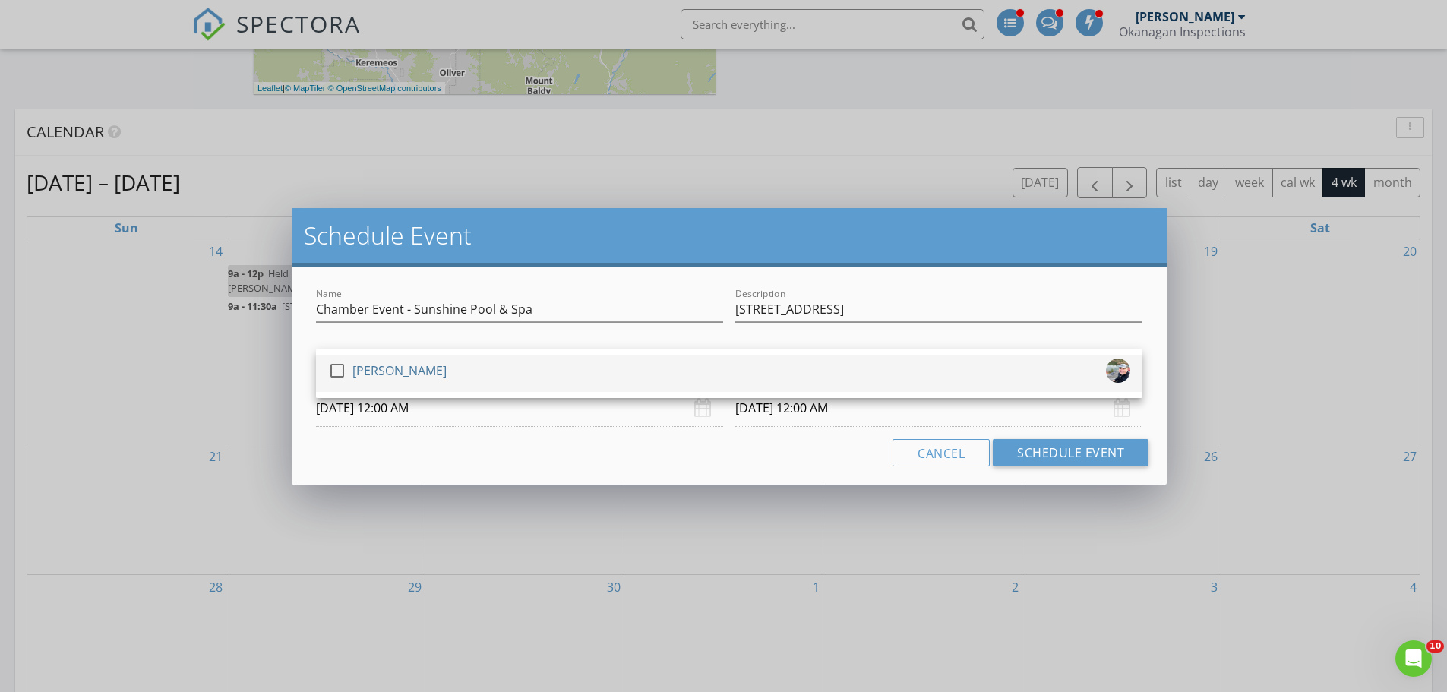
click at [453, 370] on div "check_box_outline_blank Ian Flower" at bounding box center [729, 374] width 802 height 30
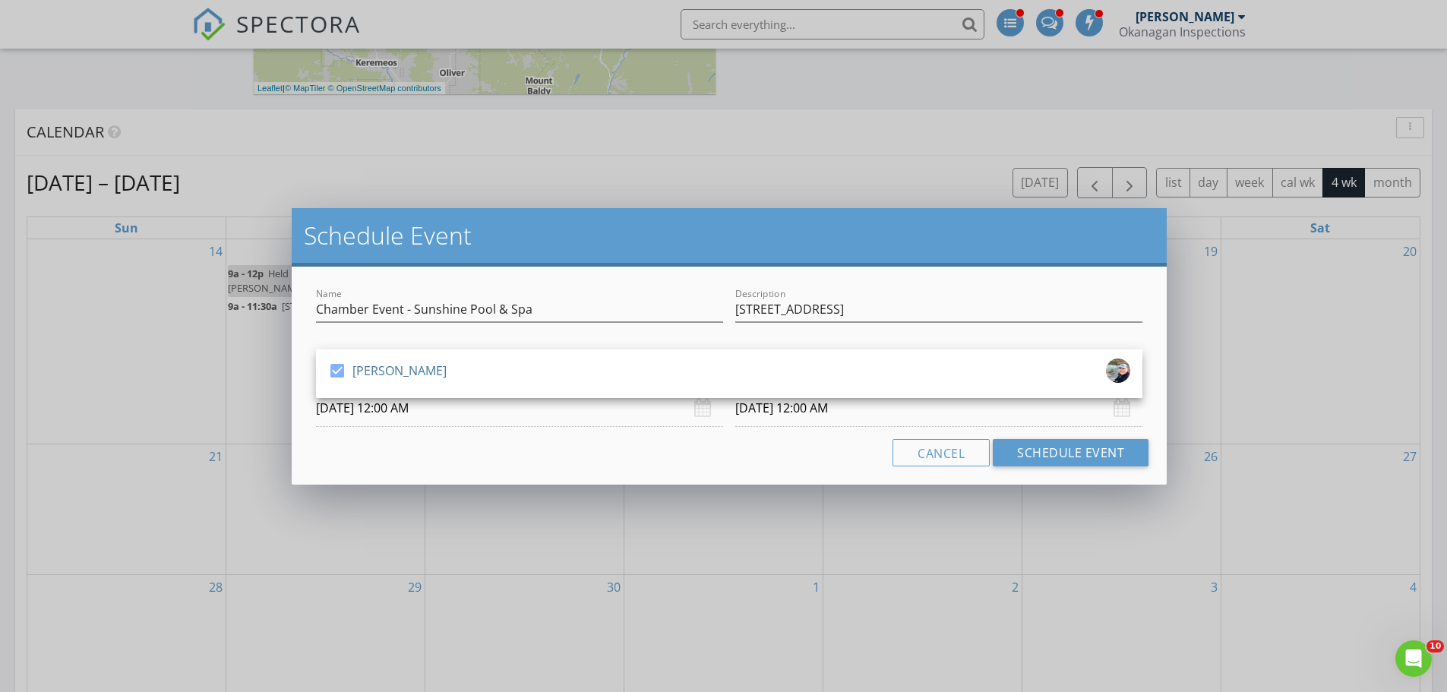
click at [435, 406] on input "09/18/2025 12:00 AM" at bounding box center [519, 408] width 407 height 37
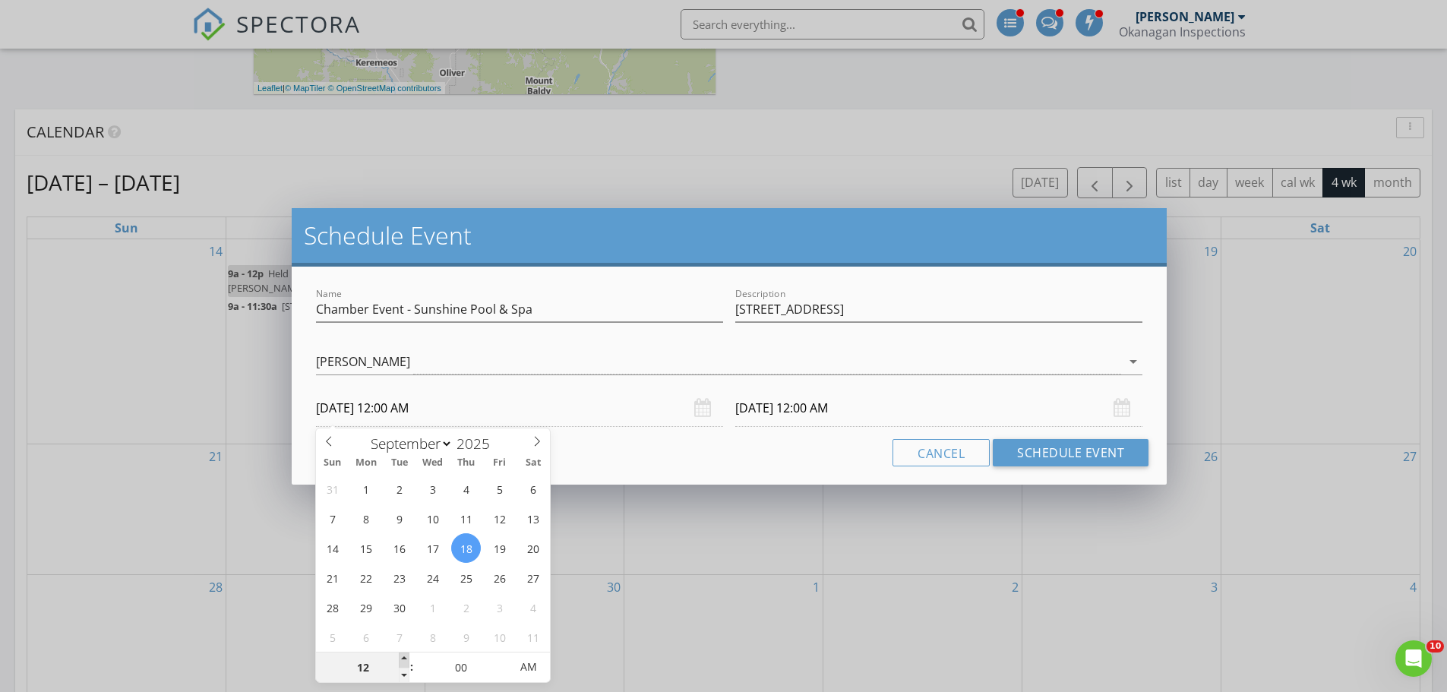
type input "01"
type input "09/18/2025 1:00 AM"
click at [403, 657] on span at bounding box center [404, 660] width 11 height 15
type input "02"
type input "09/18/2025 2:00 AM"
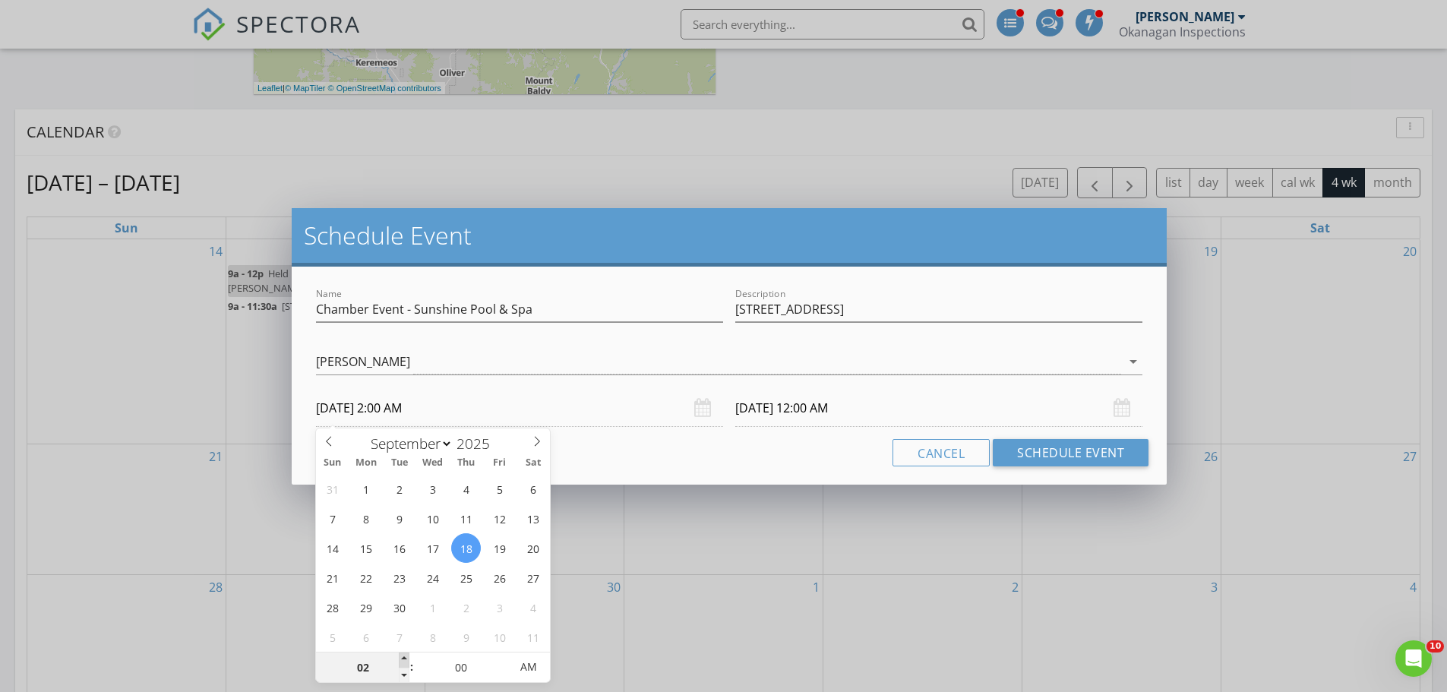
click at [403, 657] on span at bounding box center [404, 660] width 11 height 15
type input "03"
type input "09/18/2025 3:00 AM"
click at [403, 657] on span at bounding box center [404, 660] width 11 height 15
type input "04"
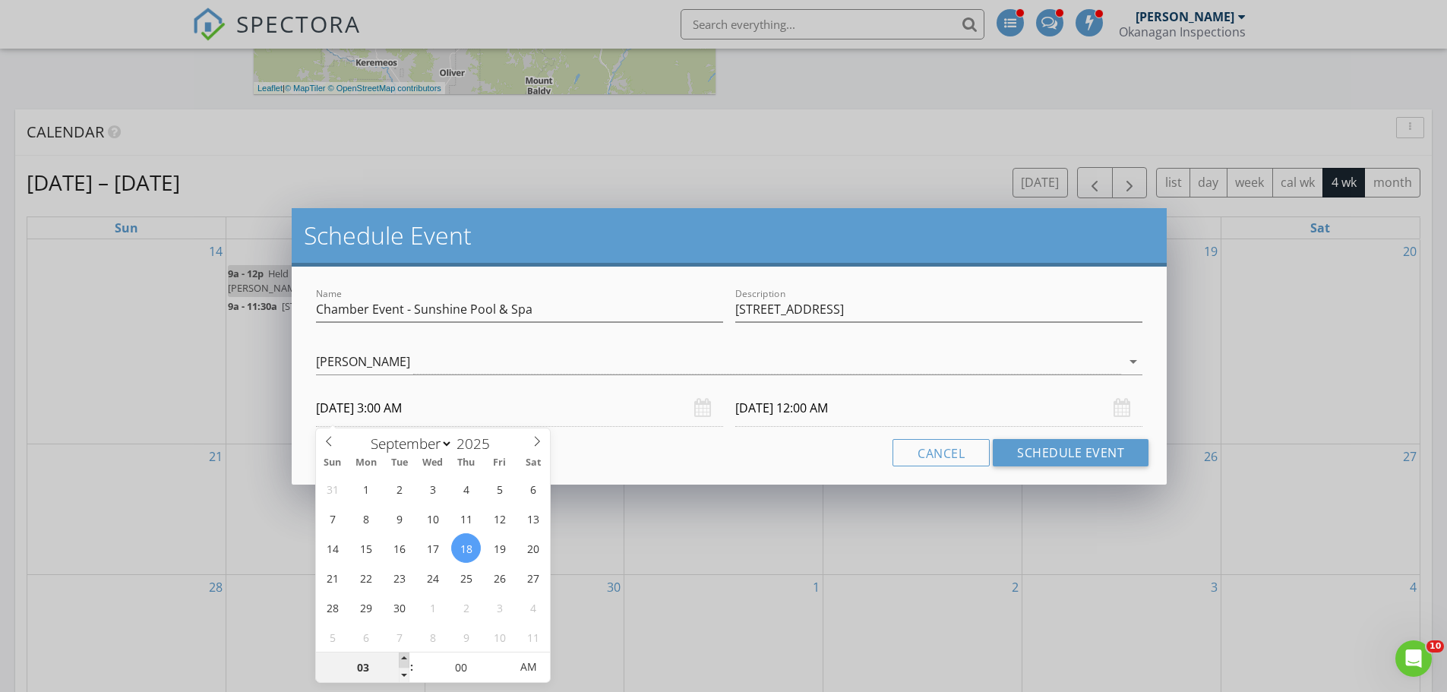
type input "09/18/2025 4:00 AM"
click at [403, 657] on span at bounding box center [404, 660] width 11 height 15
type input "05"
type input "09/18/2025 5:00 AM"
click at [403, 657] on span at bounding box center [404, 660] width 11 height 15
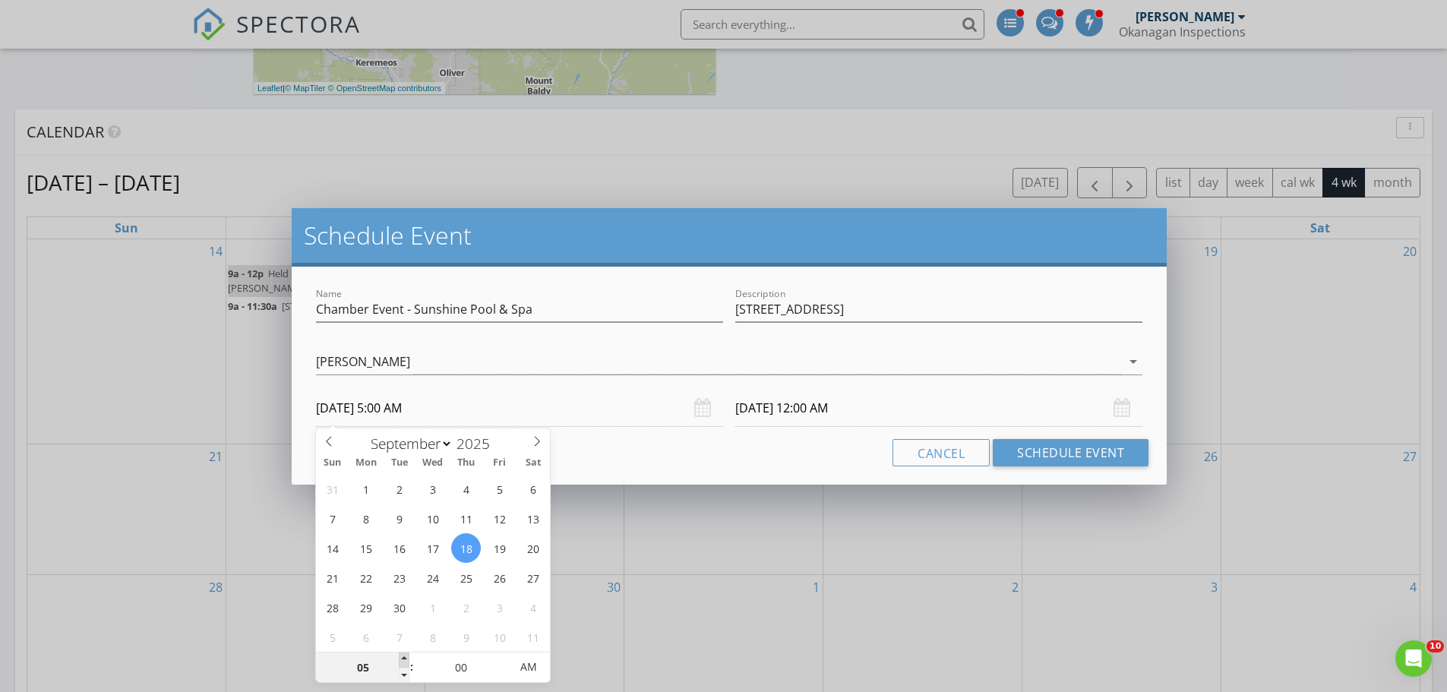
type input "09/19/2025 5:00 AM"
type input "09/18/2025 5:00 PM"
click at [526, 665] on span "AM" at bounding box center [528, 667] width 42 height 30
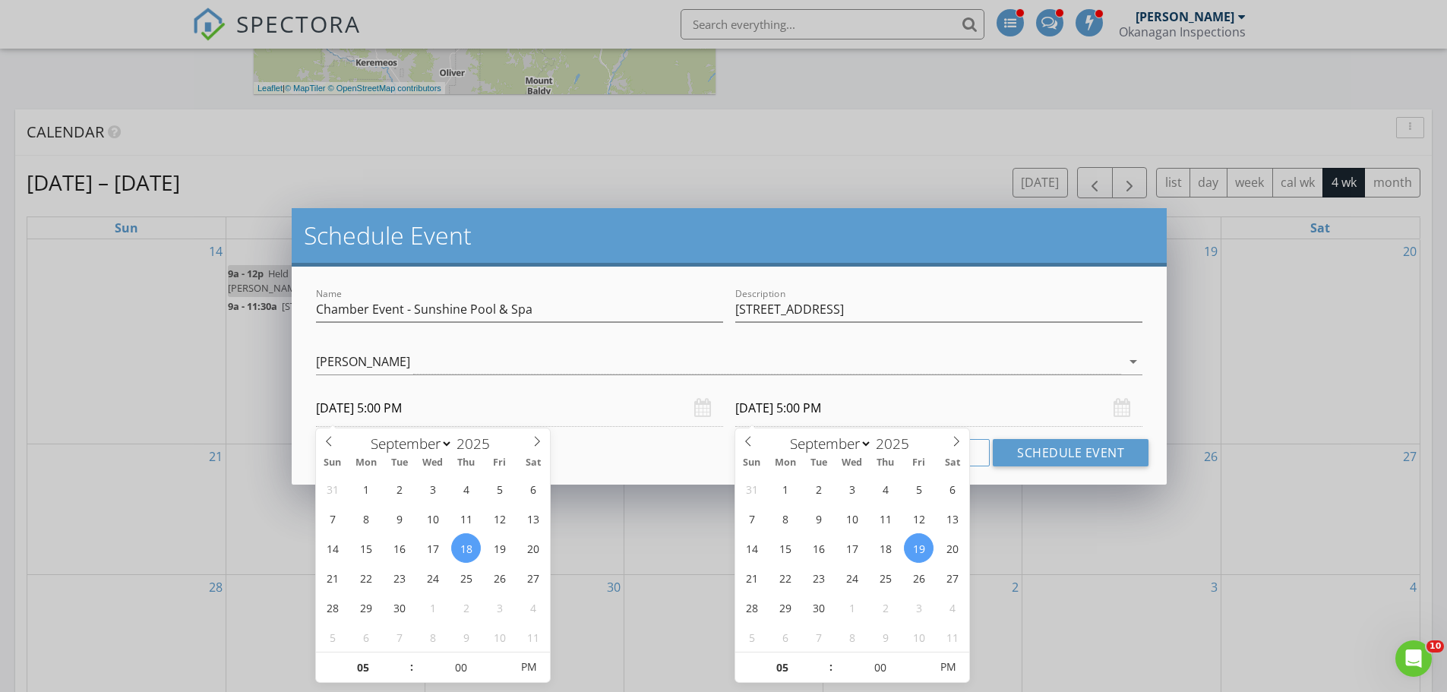
click at [758, 411] on input "09/19/2025 5:00 PM" at bounding box center [938, 408] width 407 height 37
type input "09/18/2025 5:00 PM"
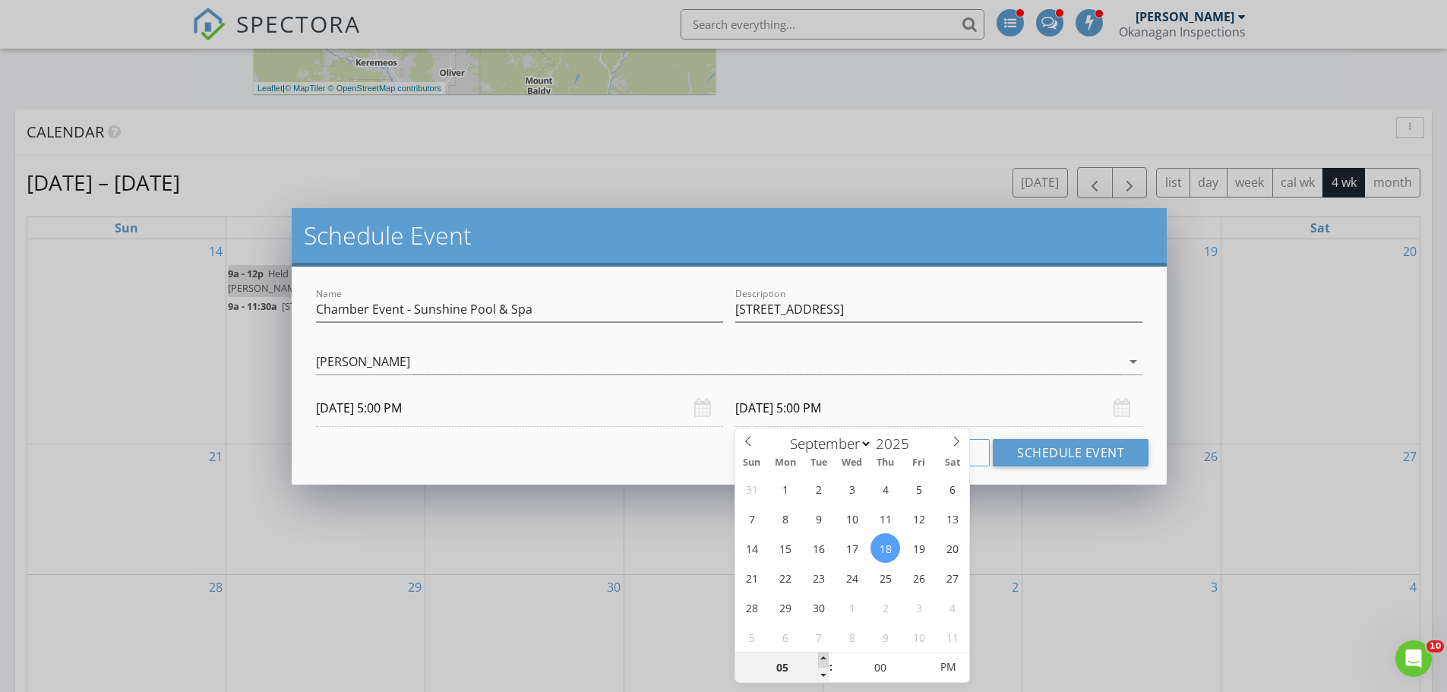
type input "06"
type input "09/18/2025 6:00 PM"
click at [821, 656] on span at bounding box center [823, 660] width 11 height 15
type input "07"
type input "09/18/2025 7:00 PM"
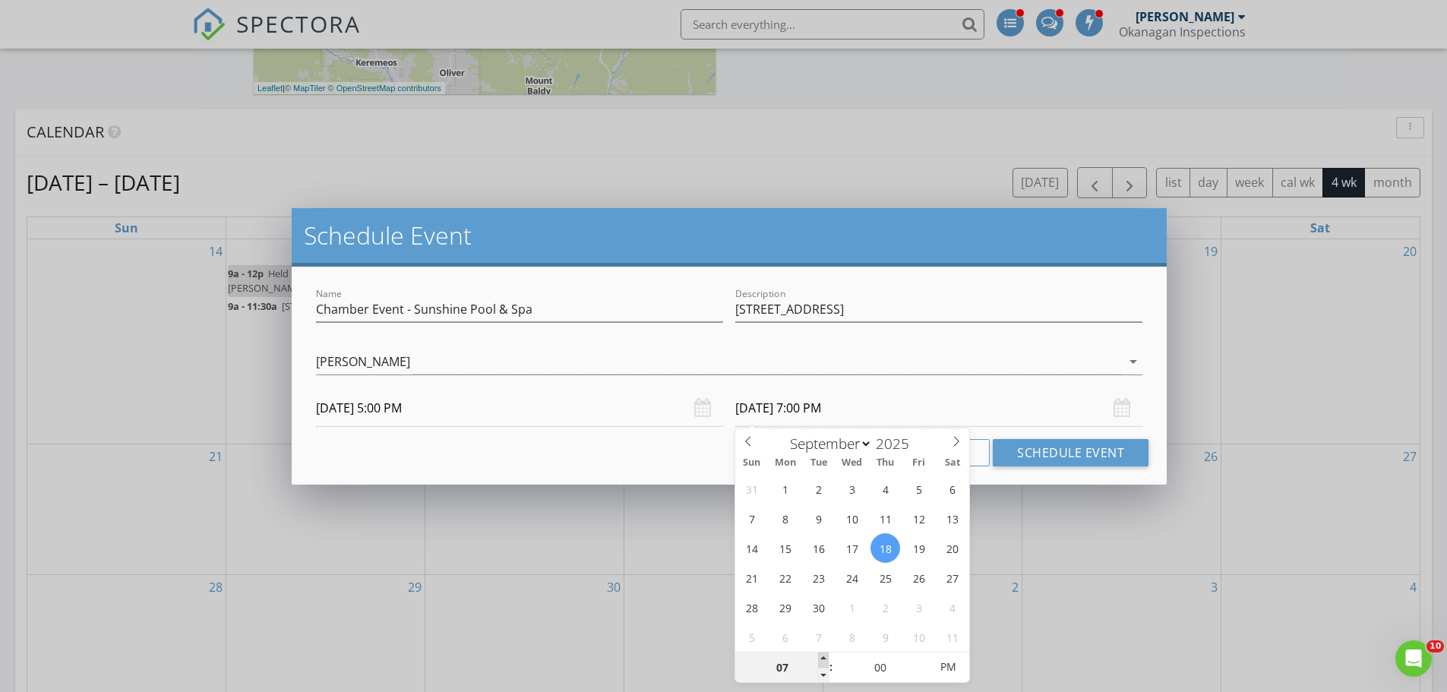
click at [821, 656] on span at bounding box center [823, 660] width 11 height 15
click at [1013, 460] on button "Schedule Event" at bounding box center [1071, 452] width 156 height 27
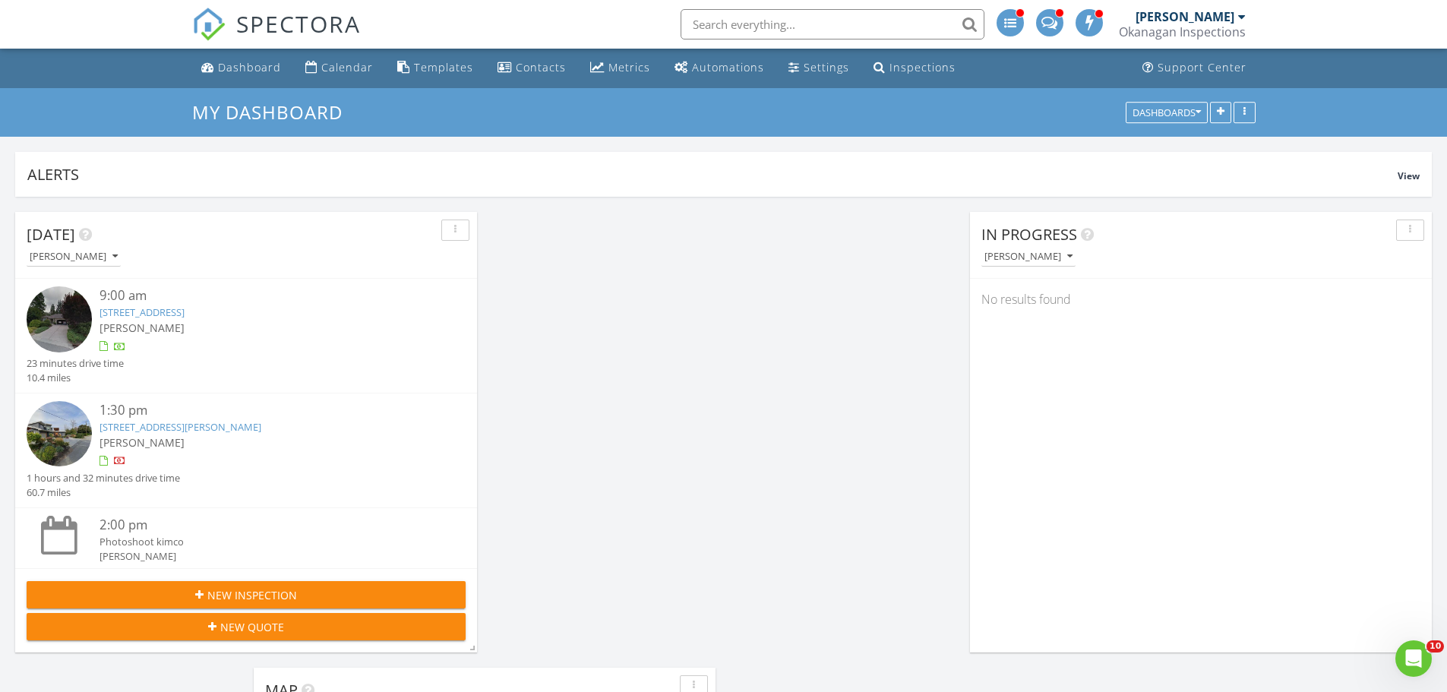
scroll to position [0, 0]
click at [267, 74] on div "Dashboard" at bounding box center [249, 68] width 63 height 14
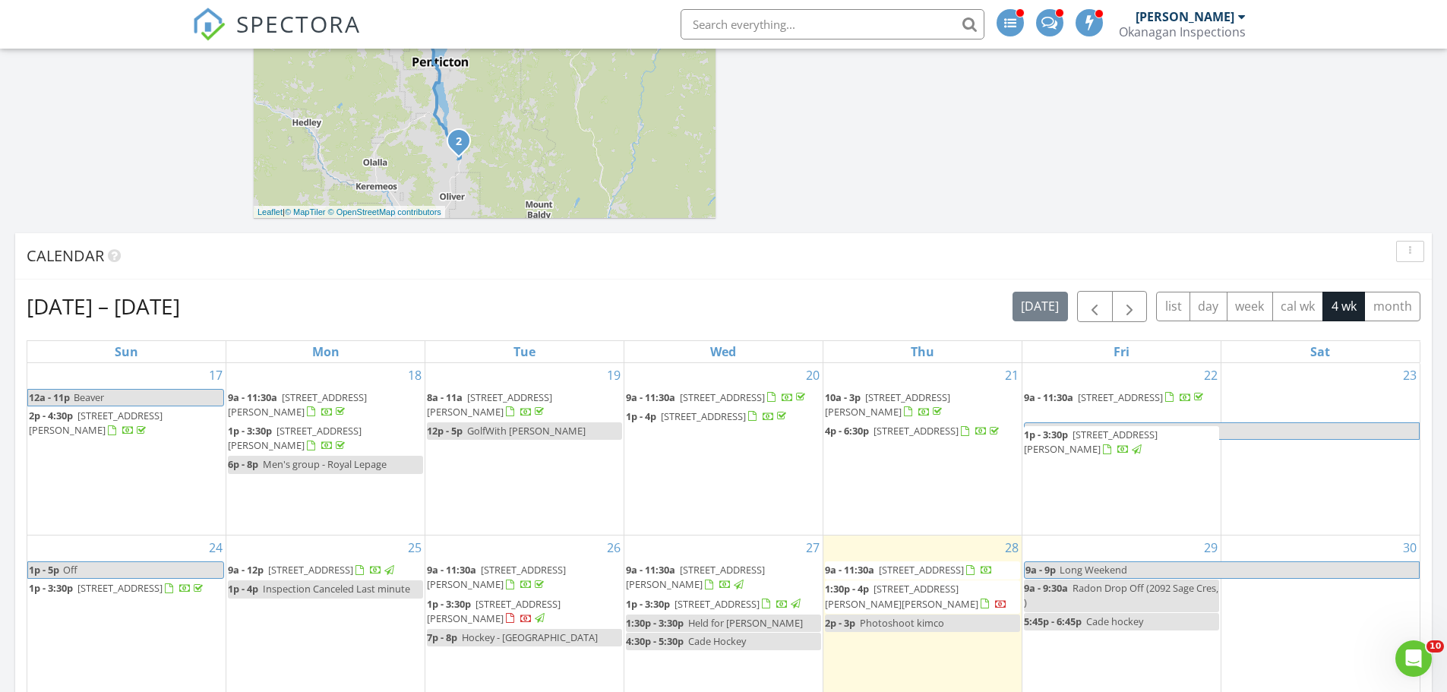
scroll to position [1119, 0]
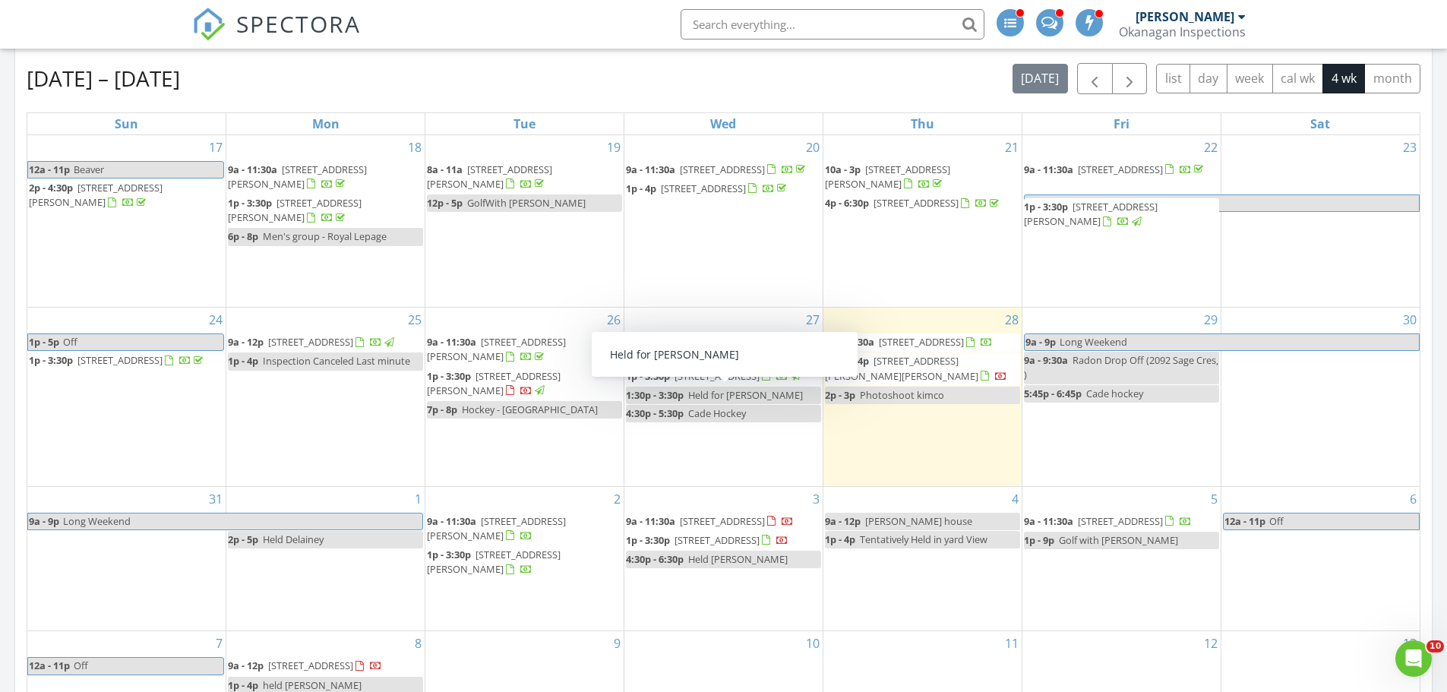
click at [735, 397] on span "Held for Becky" at bounding box center [745, 395] width 115 height 14
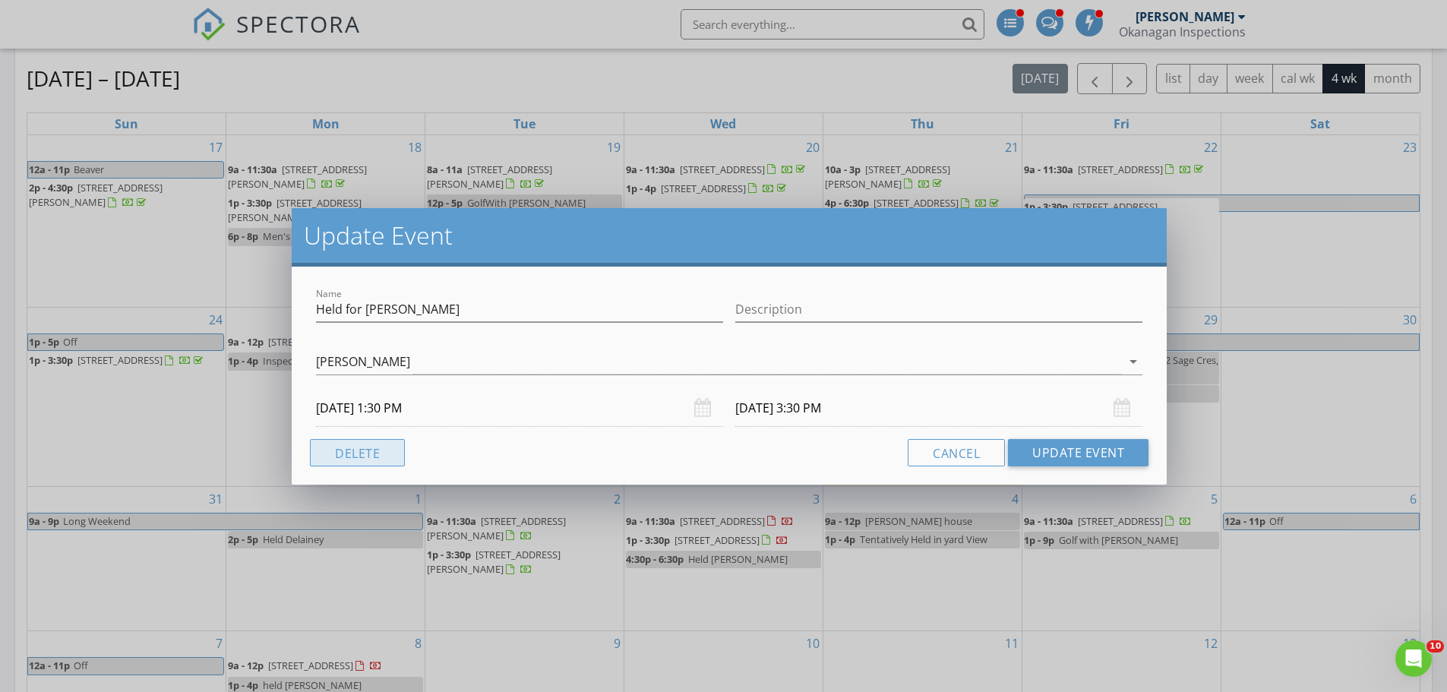
click at [328, 451] on button "Delete" at bounding box center [357, 452] width 95 height 27
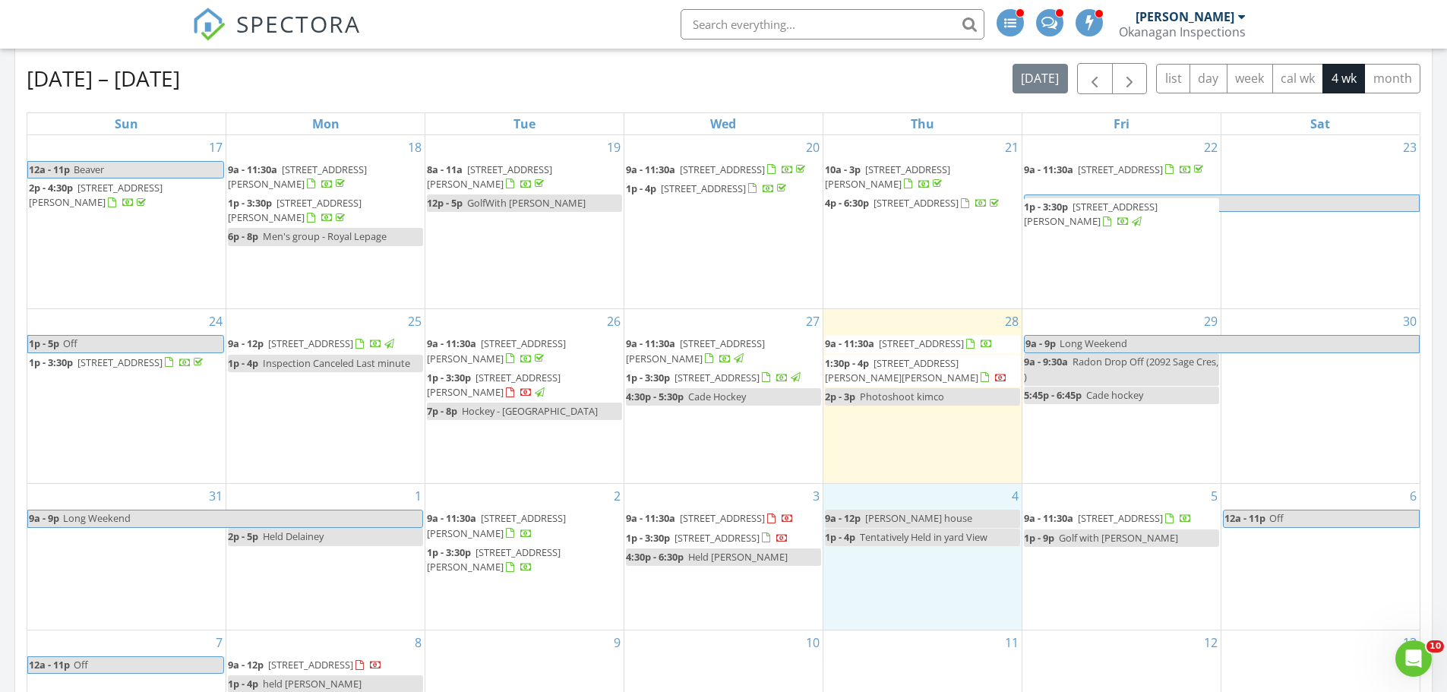
click at [889, 558] on div "4 9a - 12p Abbott house 1p - 4p Tentatively Held in yard View" at bounding box center [923, 557] width 198 height 146
click at [902, 526] on link "Event" at bounding box center [922, 518] width 78 height 24
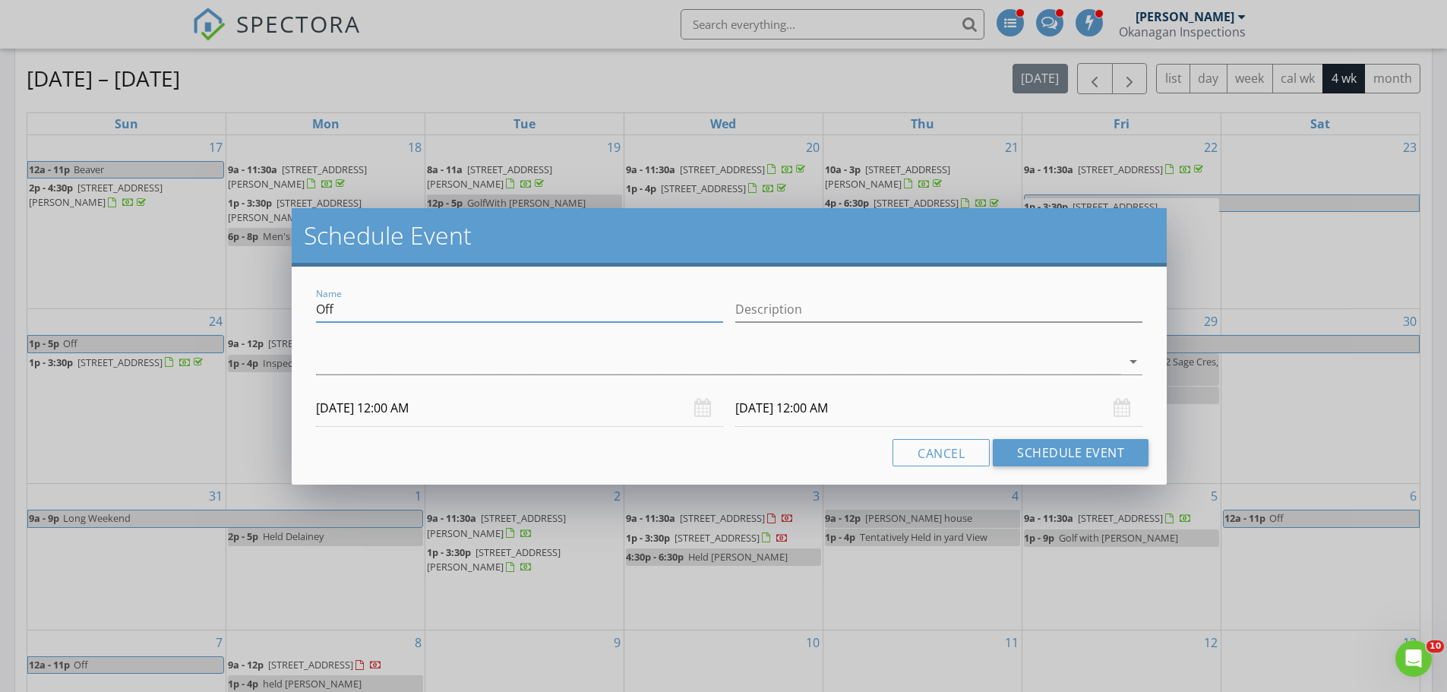
drag, startPoint x: 379, startPoint y: 307, endPoint x: 243, endPoint y: 318, distance: 136.4
click at [243, 318] on div "Schedule Event Name Off Description arrow_drop_down 09/04/2025 12:00 AM 09/05/2…" at bounding box center [723, 346] width 1447 height 692
click at [927, 451] on button "Cancel" at bounding box center [941, 452] width 97 height 27
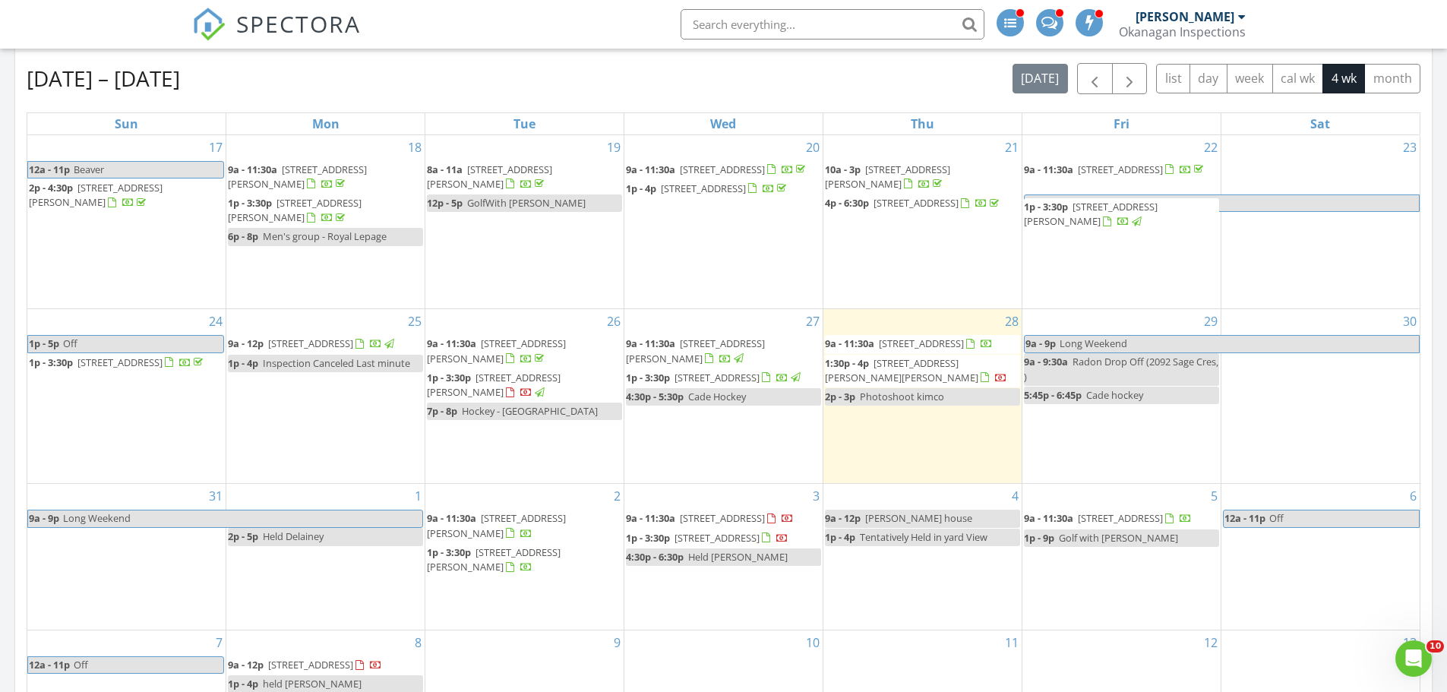
click at [884, 570] on div "4 9a - 12p Abbott house 1p - 4p Tentatively Held in yard View" at bounding box center [923, 557] width 198 height 146
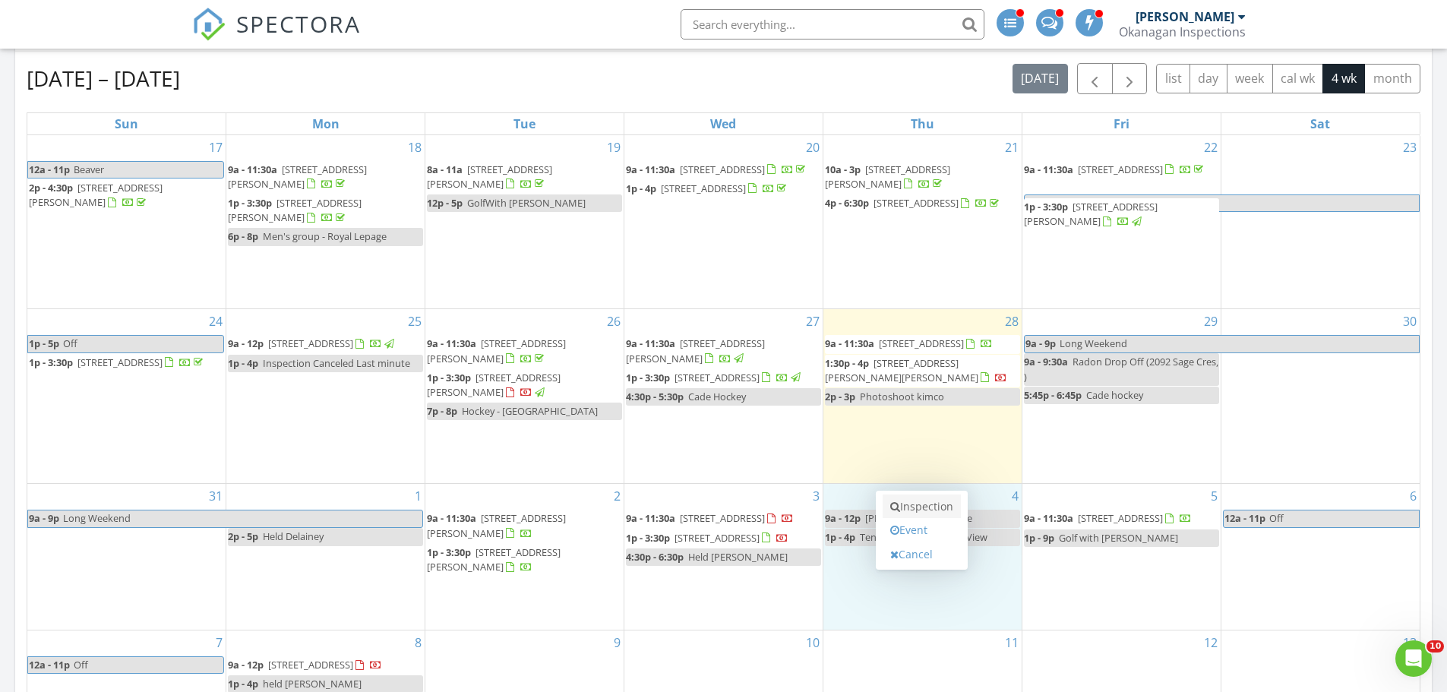
click at [901, 507] on link "Inspection" at bounding box center [922, 507] width 78 height 24
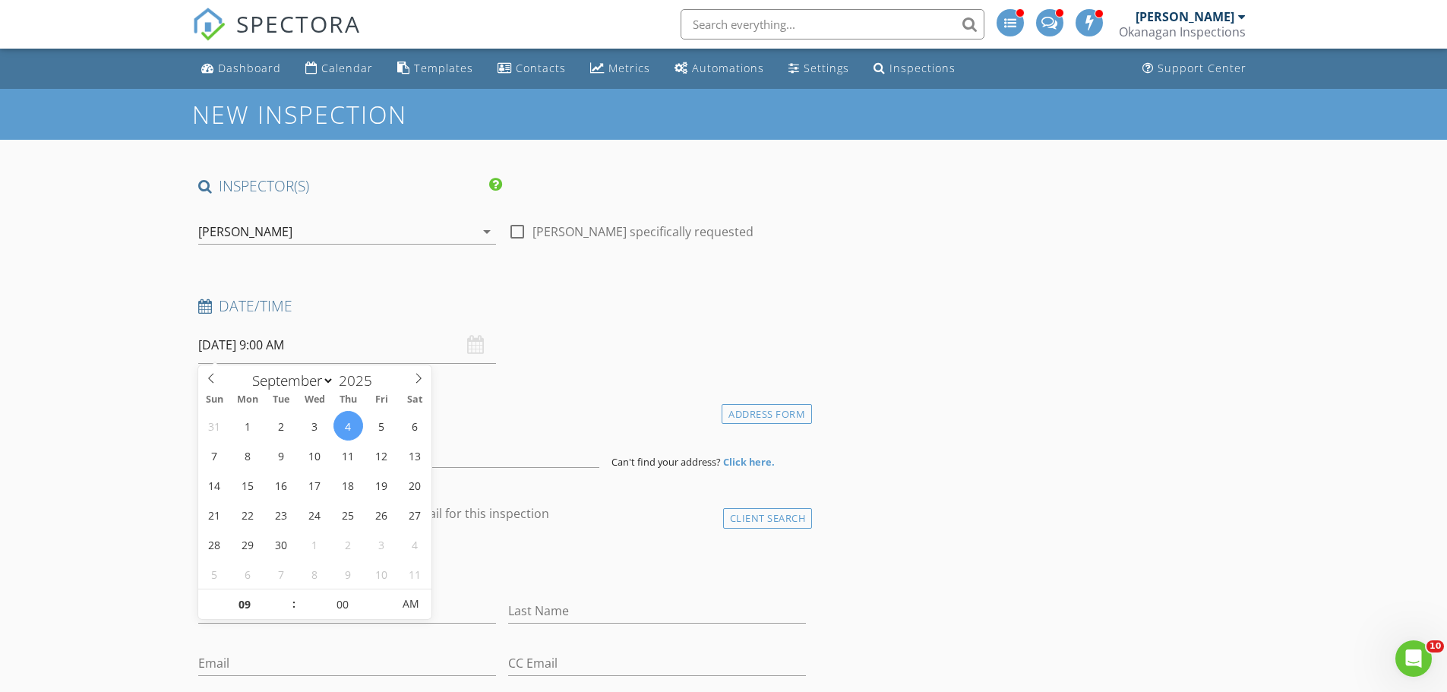
click at [267, 353] on input "[DATE] 9:00 AM" at bounding box center [347, 345] width 298 height 37
type input "10"
type input "[DATE] 10:00 AM"
click at [284, 597] on span at bounding box center [286, 597] width 11 height 15
type input "11"
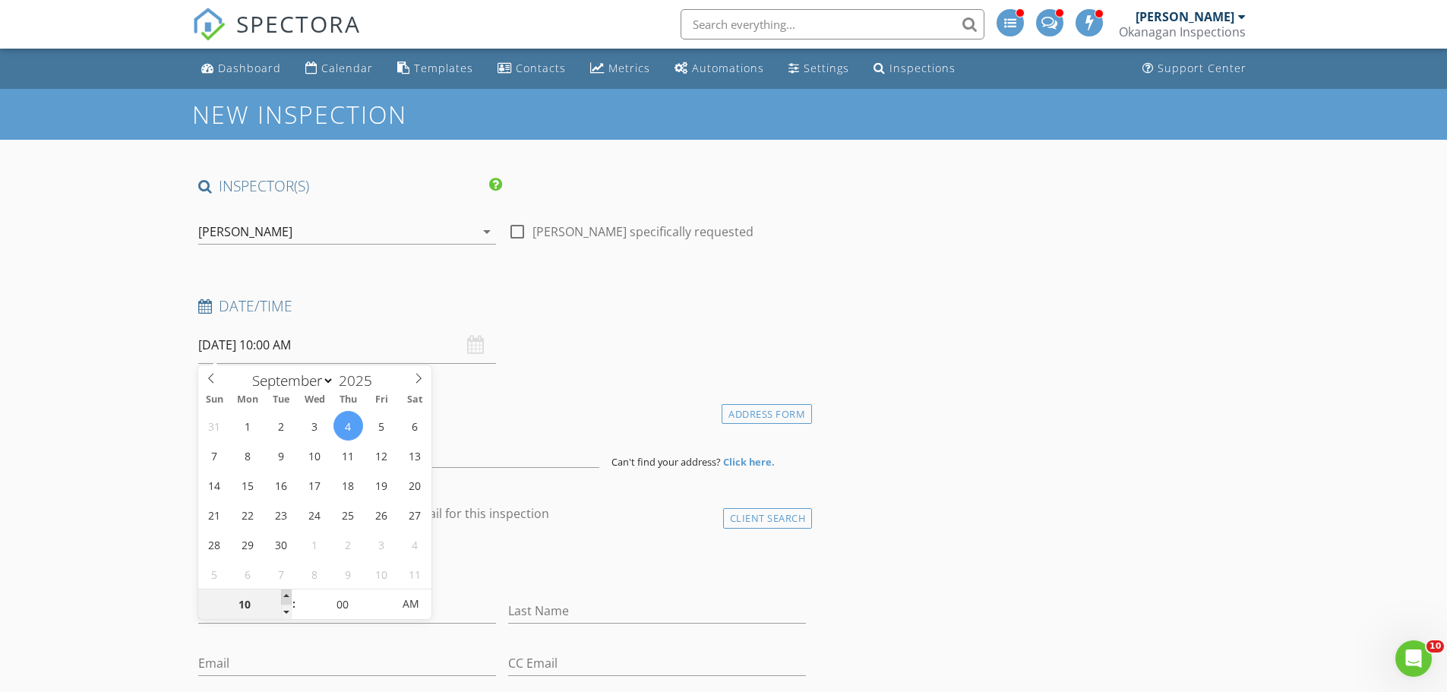
type input "[DATE] 11:00 AM"
click at [284, 596] on span at bounding box center [286, 597] width 11 height 15
type input "12"
type input "[DATE] 12:00 PM"
click at [285, 592] on span at bounding box center [286, 597] width 11 height 15
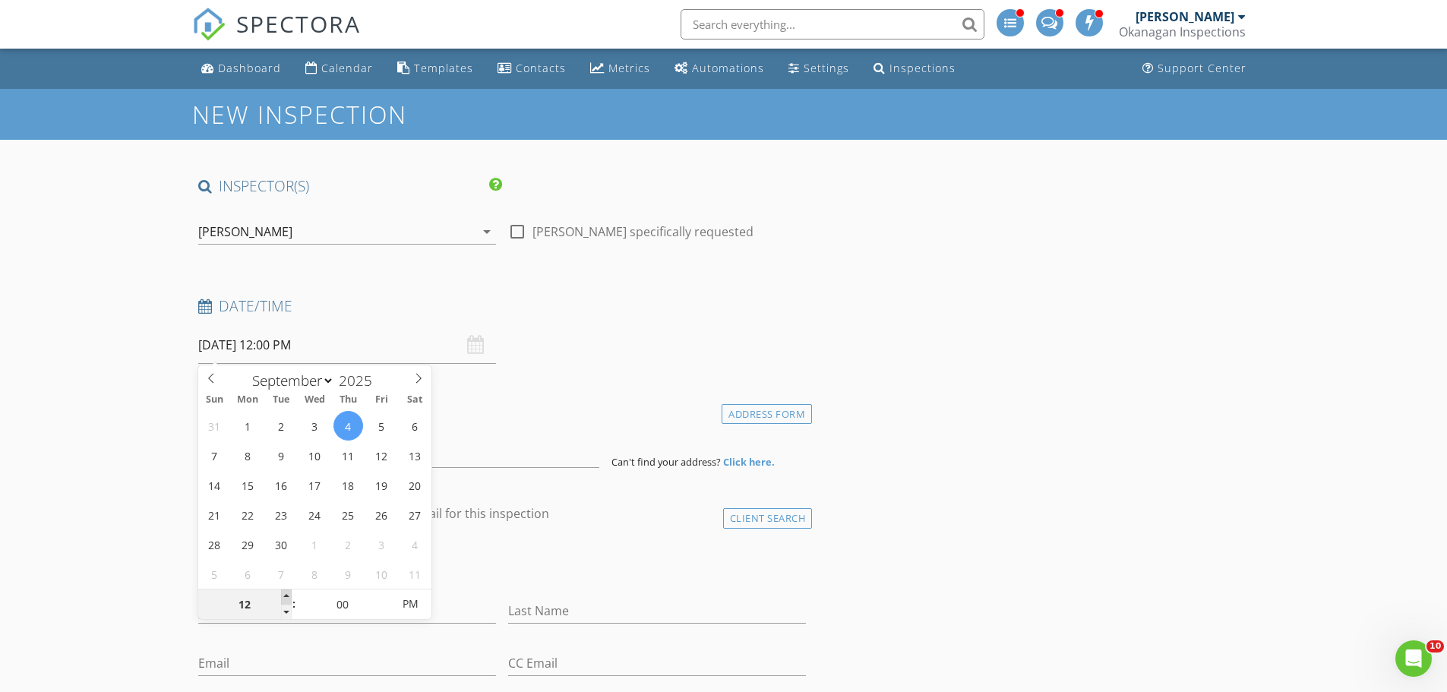
type input "01"
type input "[DATE] 1:00 PM"
click at [286, 590] on span at bounding box center [286, 597] width 11 height 15
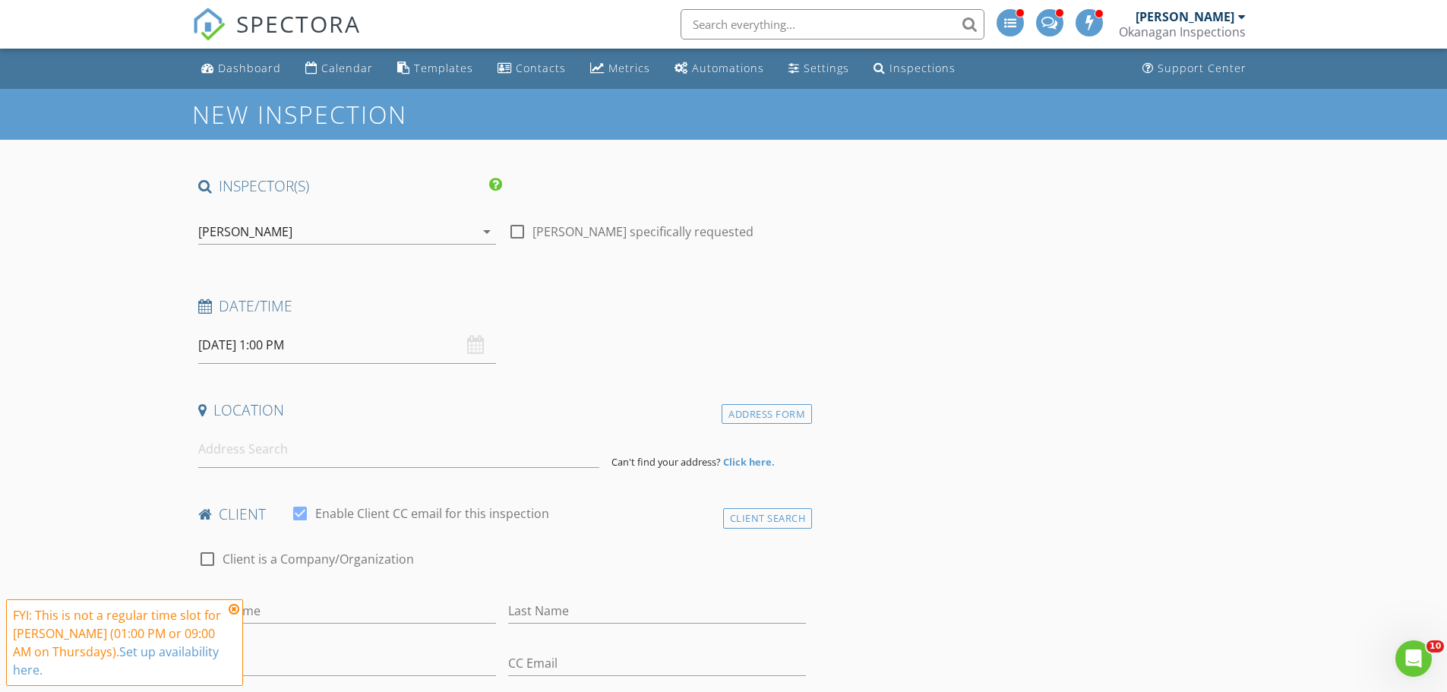
click at [232, 615] on icon at bounding box center [234, 609] width 11 height 12
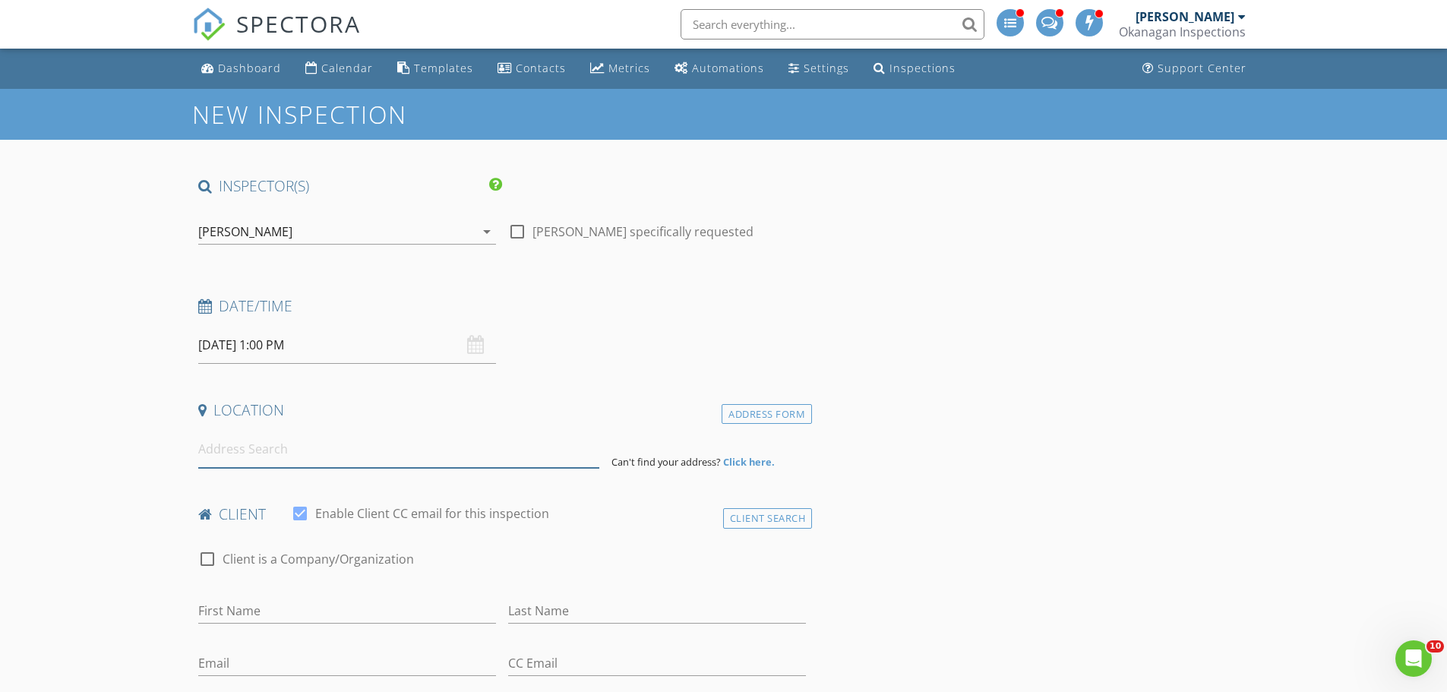
click at [255, 451] on input at bounding box center [398, 449] width 401 height 37
paste input "[STREET_ADDRESS]"
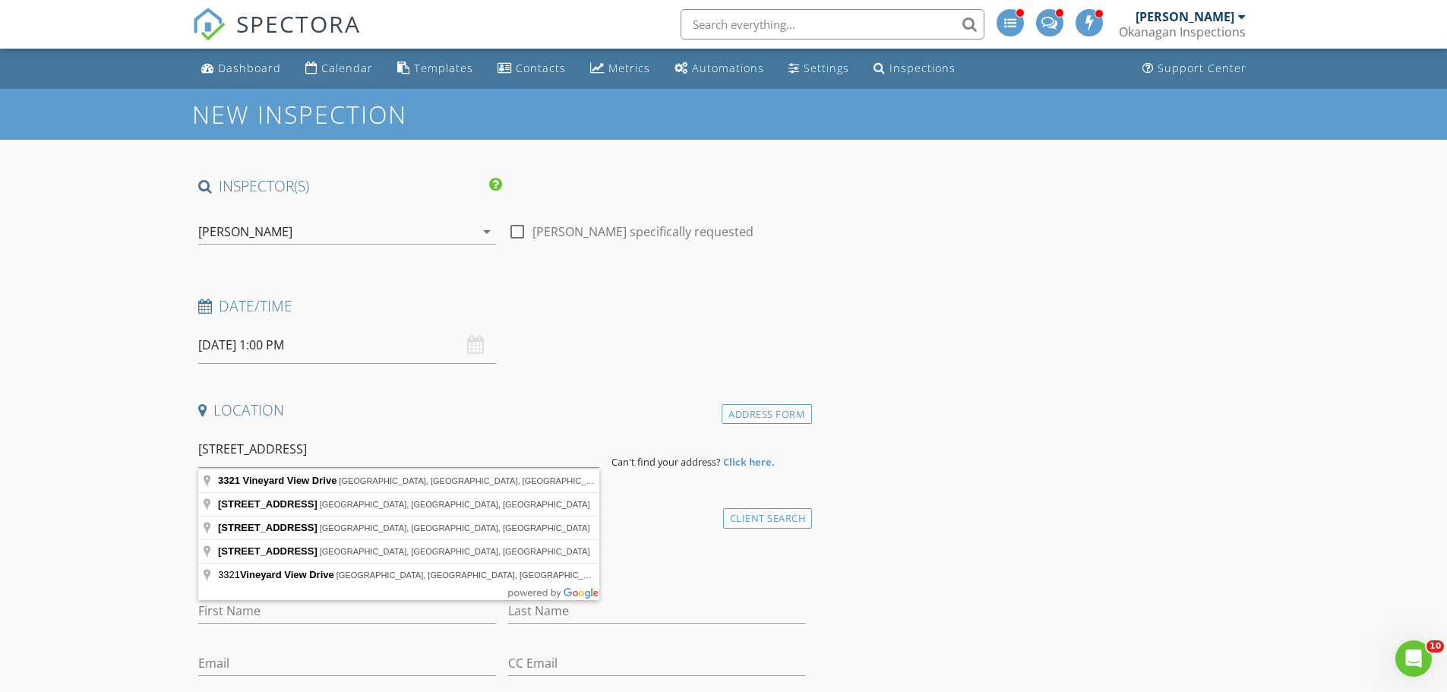
type input "[STREET_ADDRESS]"
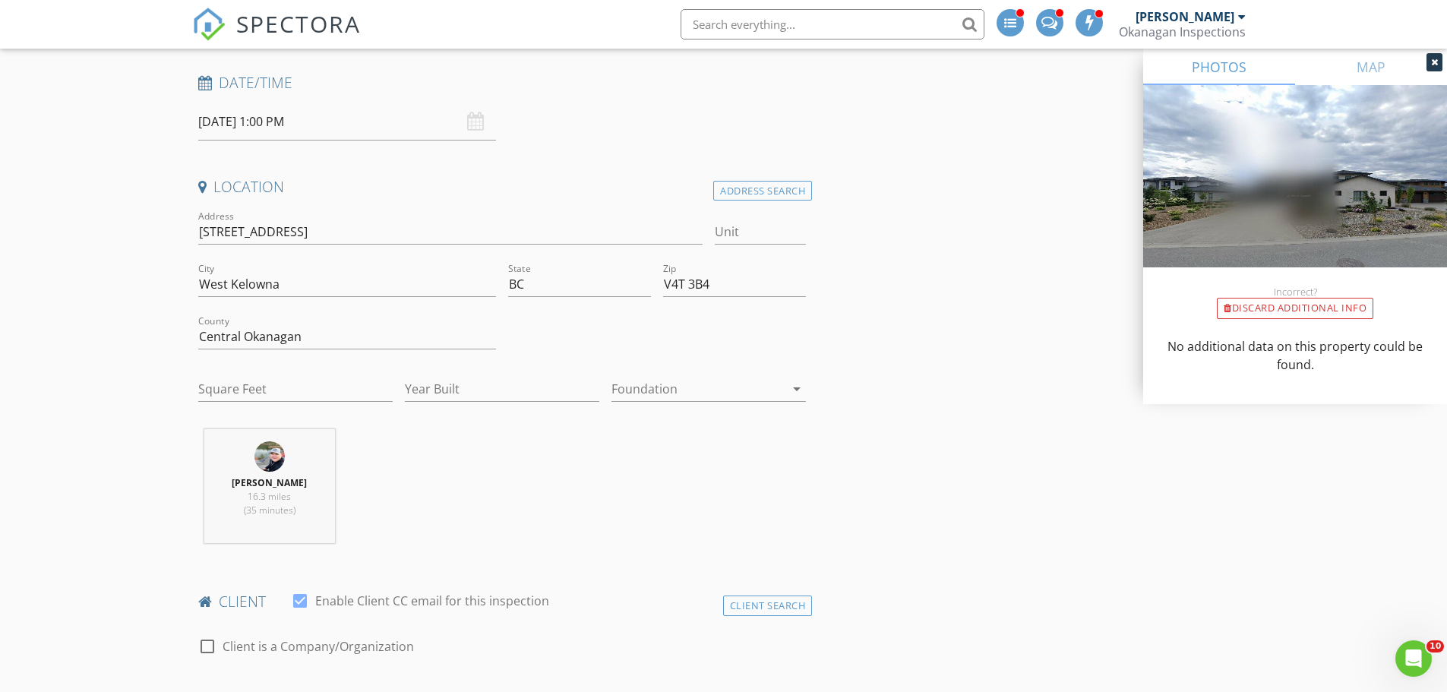
scroll to position [228, 0]
click at [267, 381] on input "Square Feet" at bounding box center [295, 384] width 194 height 25
type input "4629"
click at [541, 390] on input "Year Built" at bounding box center [502, 384] width 194 height 25
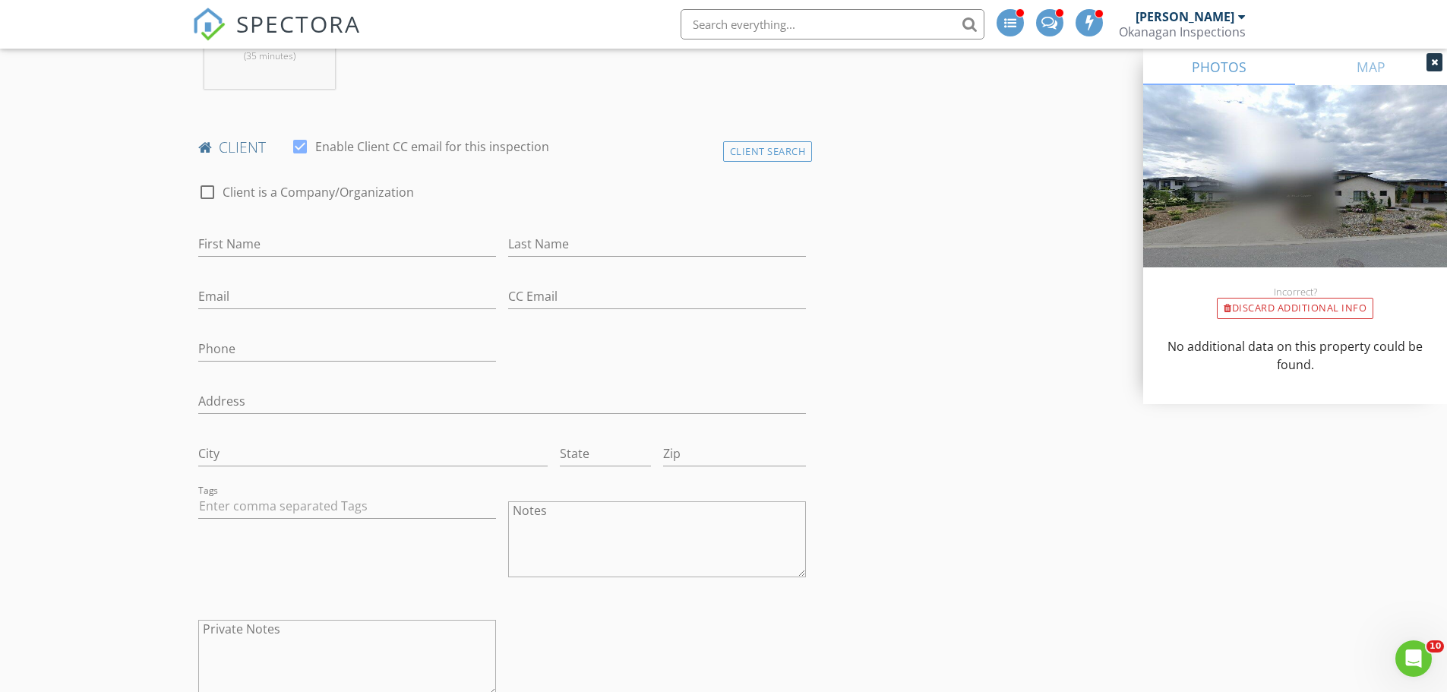
scroll to position [684, 0]
type input "2017"
click at [788, 135] on div "Client Search" at bounding box center [768, 145] width 90 height 21
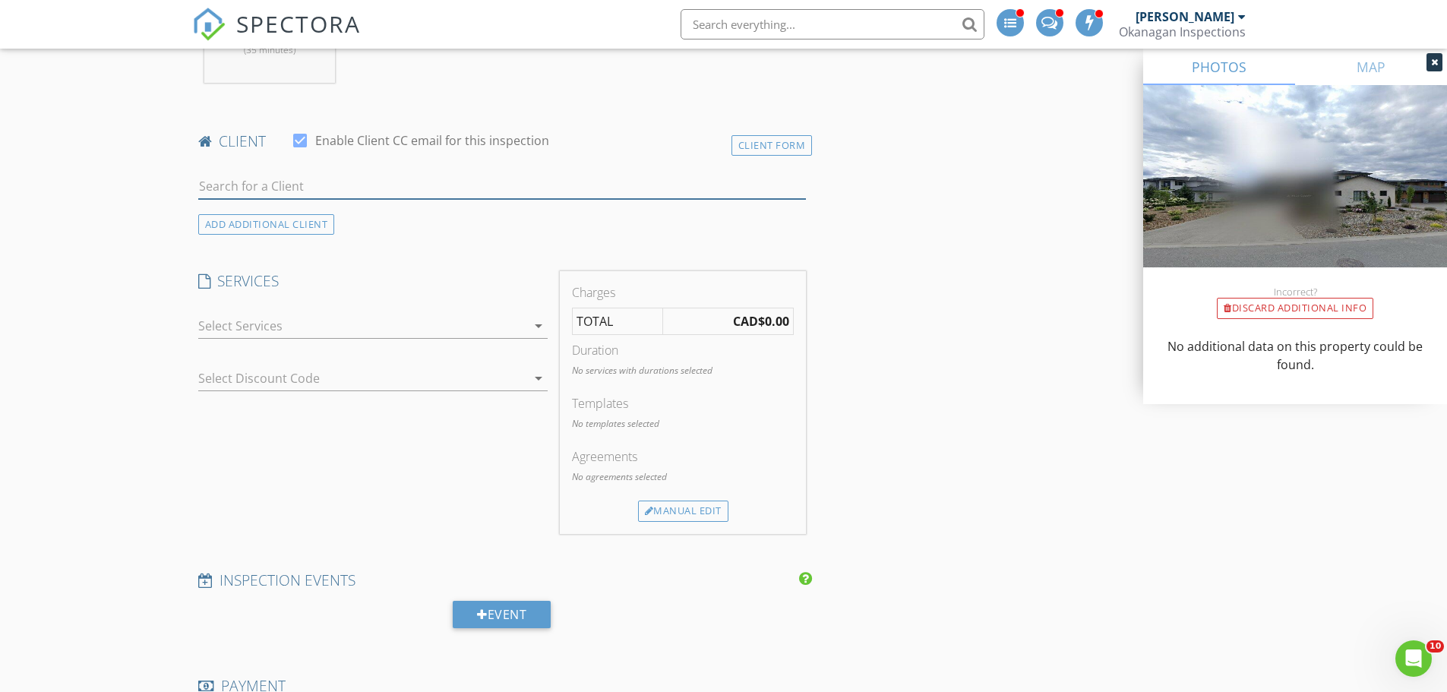
click at [357, 193] on input "text" at bounding box center [502, 186] width 609 height 25
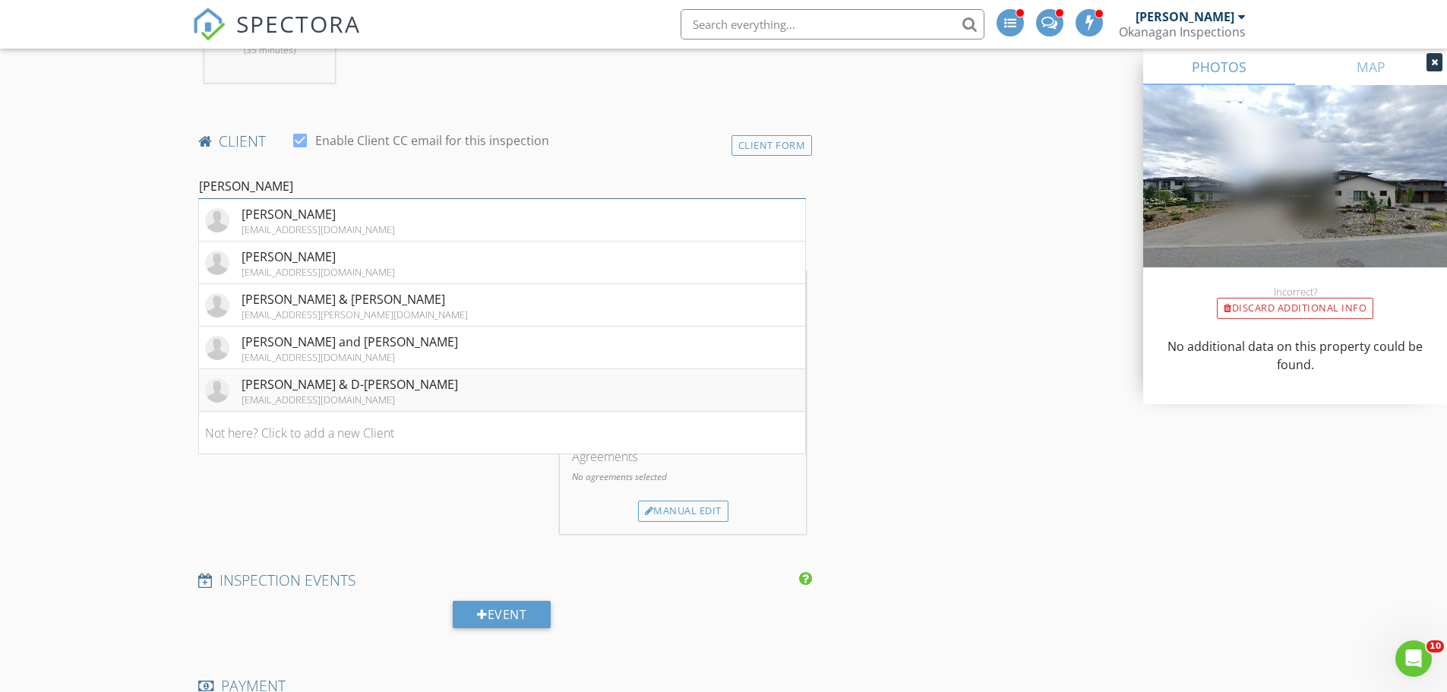
type input "[PERSON_NAME]"
drag, startPoint x: 354, startPoint y: 387, endPoint x: 354, endPoint y: 397, distance: 10.6
click at [354, 390] on div "[PERSON_NAME] & D-[PERSON_NAME]" at bounding box center [350, 384] width 217 height 18
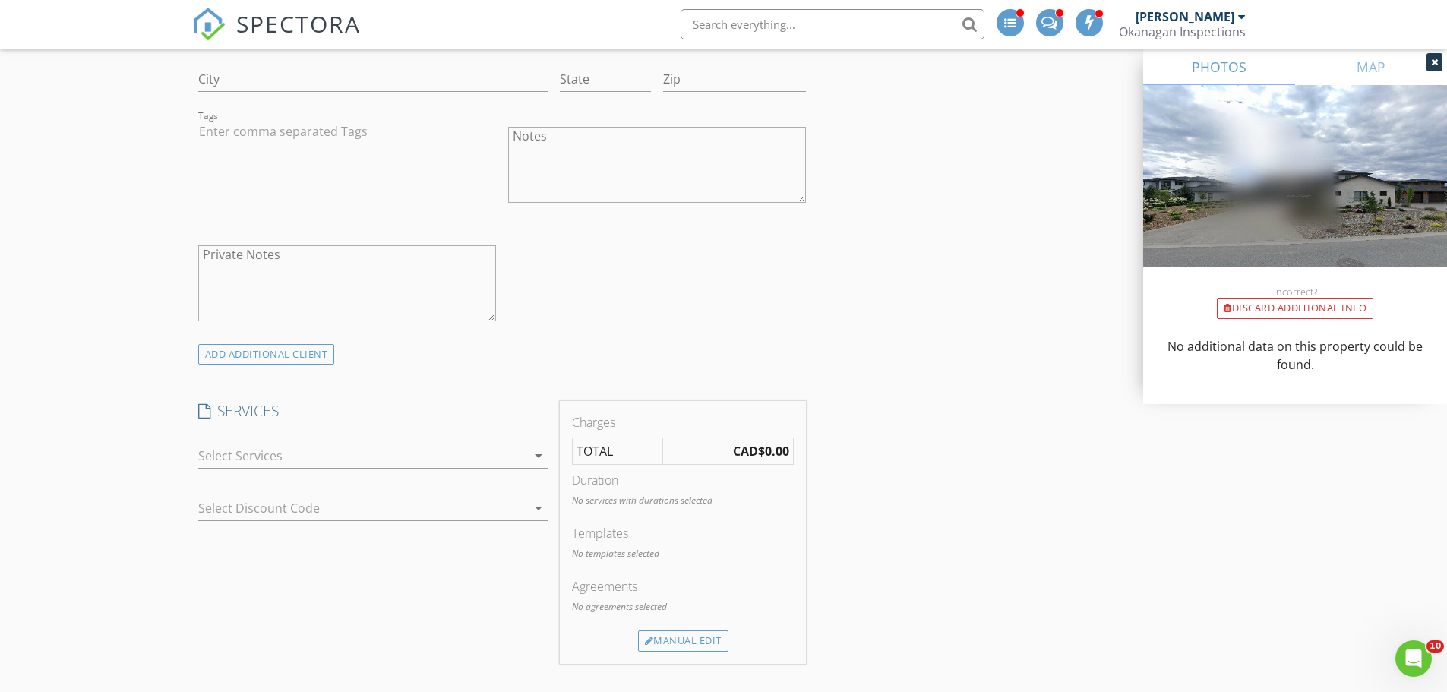
scroll to position [1064, 0]
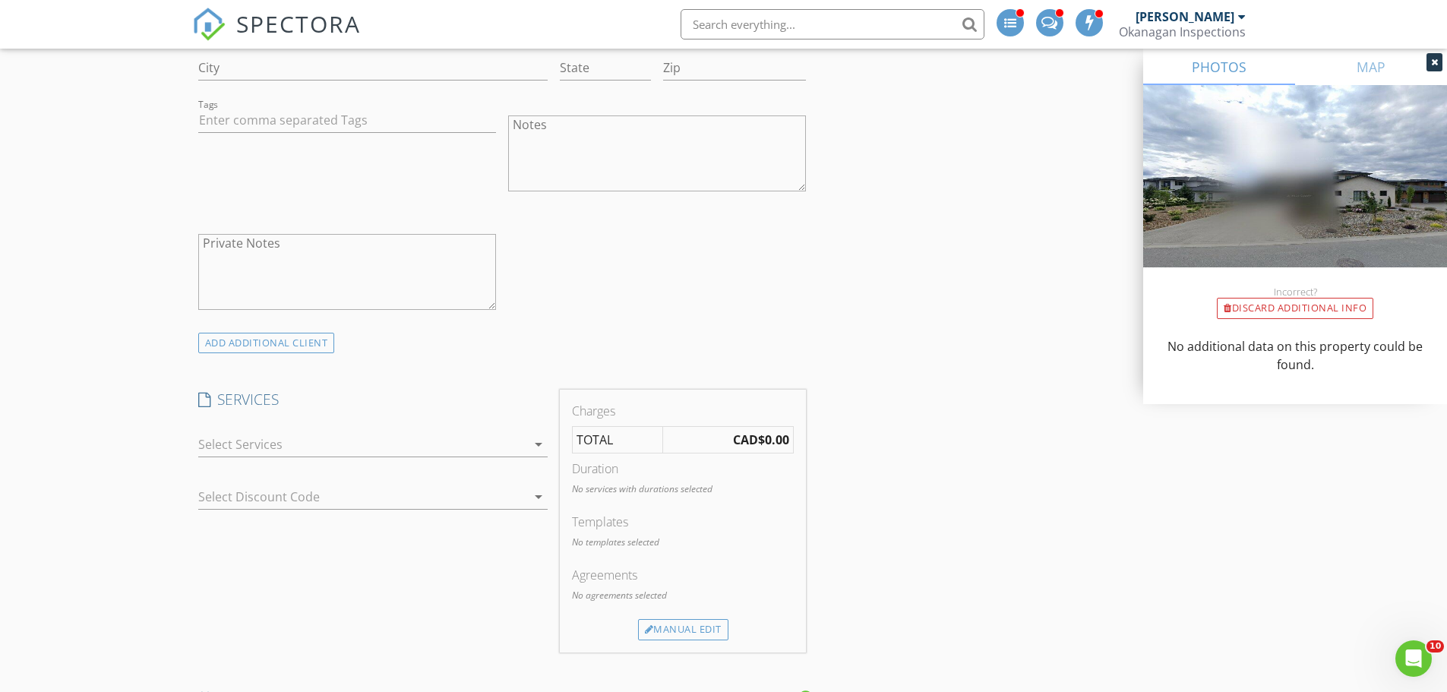
click at [297, 441] on div at bounding box center [362, 444] width 328 height 24
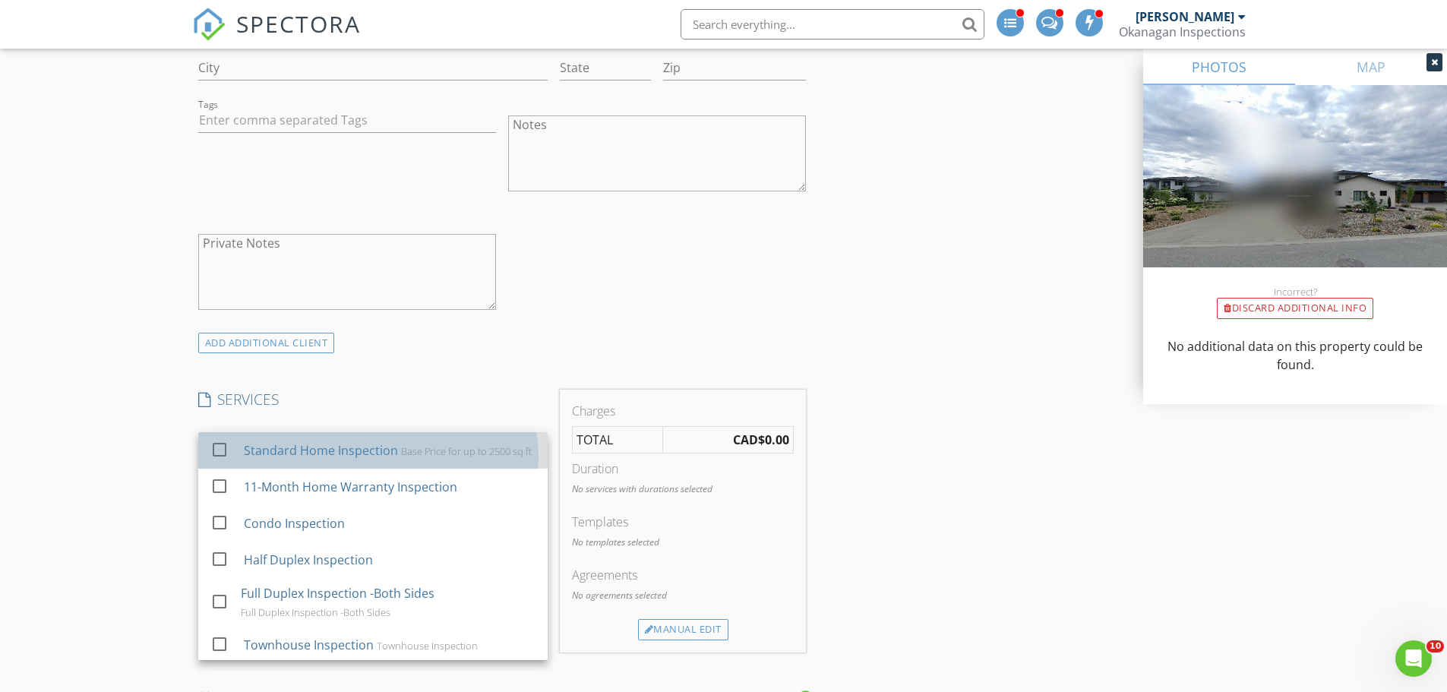
click at [292, 457] on div "Standard Home Inspection Base Price for up to 2500 sq ft" at bounding box center [389, 450] width 292 height 30
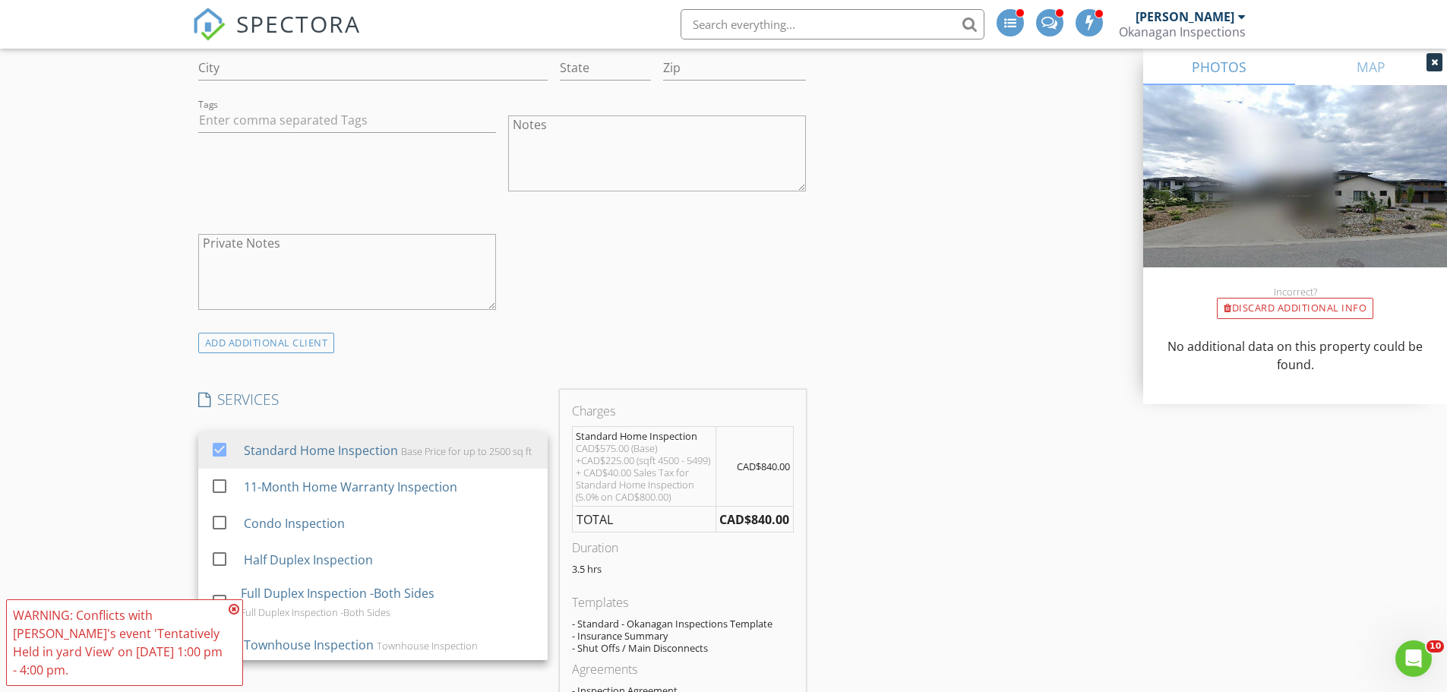
click at [75, 412] on div "New Inspection INSPECTOR(S) check_box [PERSON_NAME] PRIMARY Ian Flower arrow_dr…" at bounding box center [723, 591] width 1447 height 3132
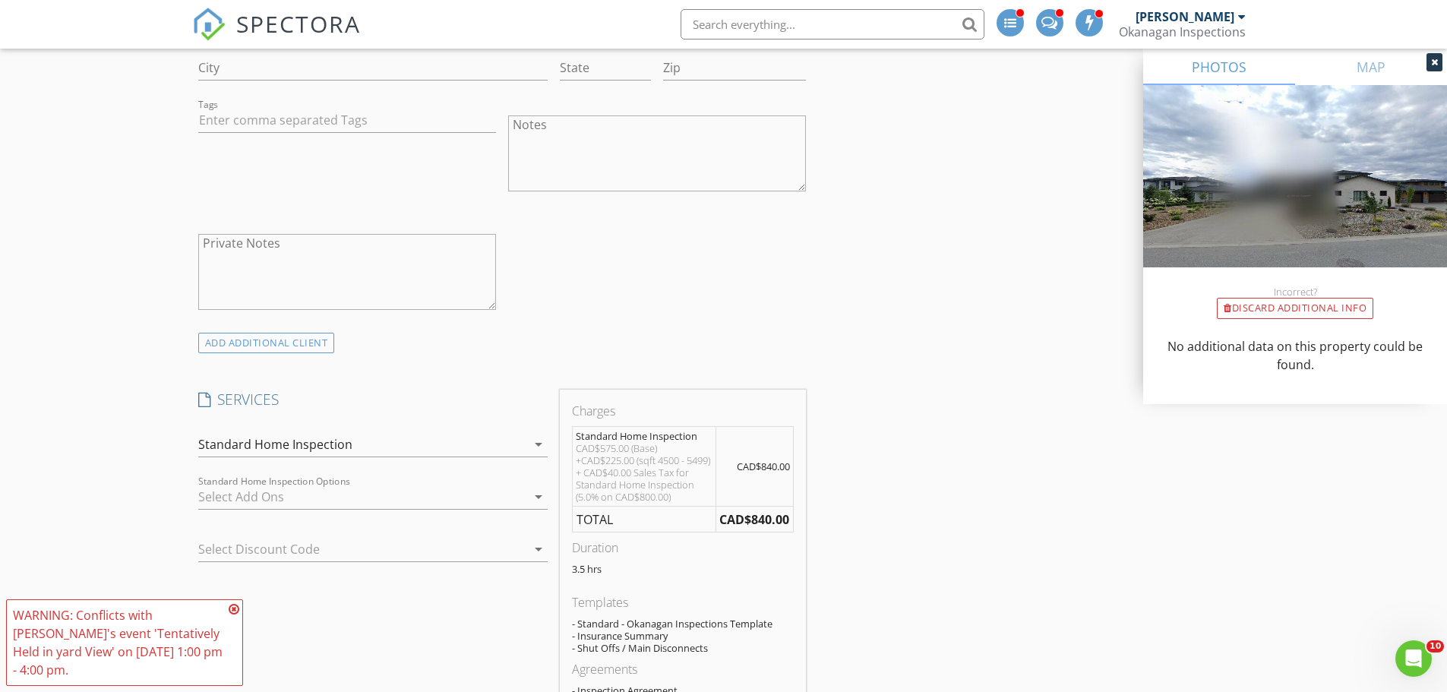
click at [234, 615] on icon at bounding box center [234, 609] width 11 height 12
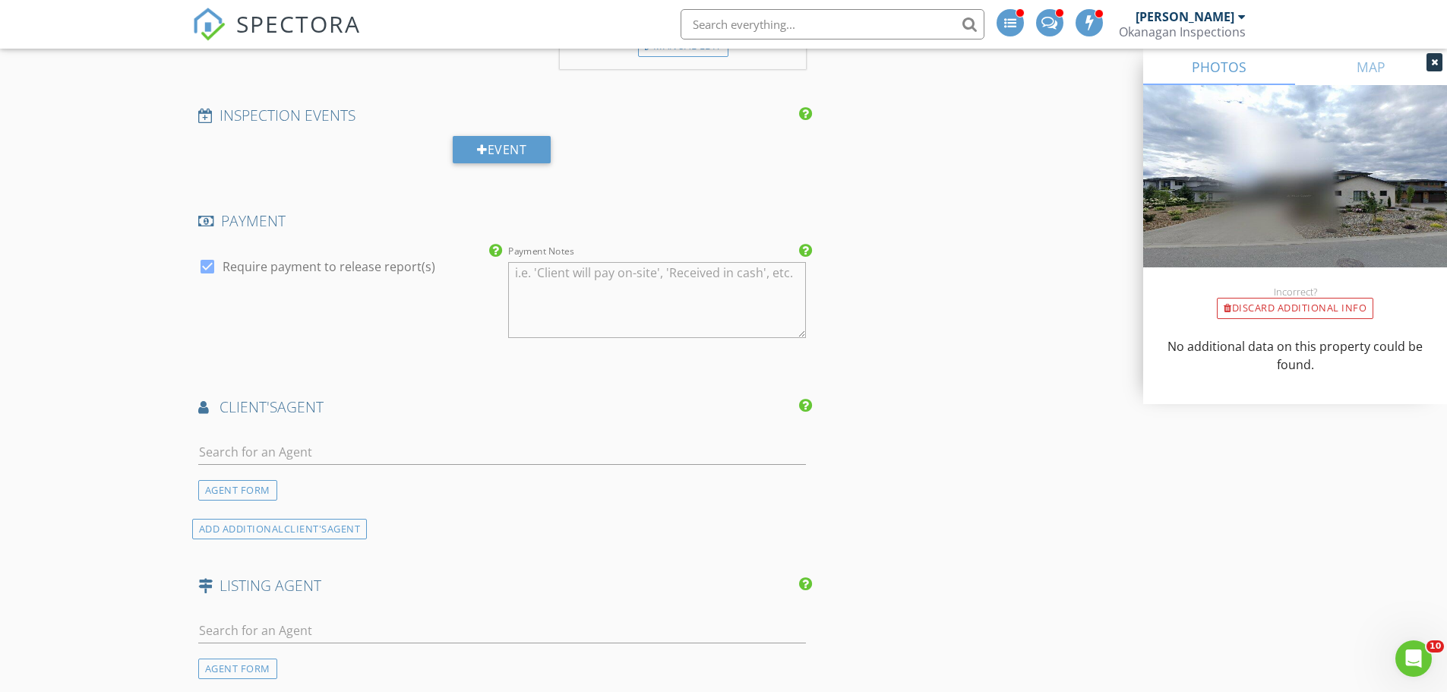
scroll to position [1899, 0]
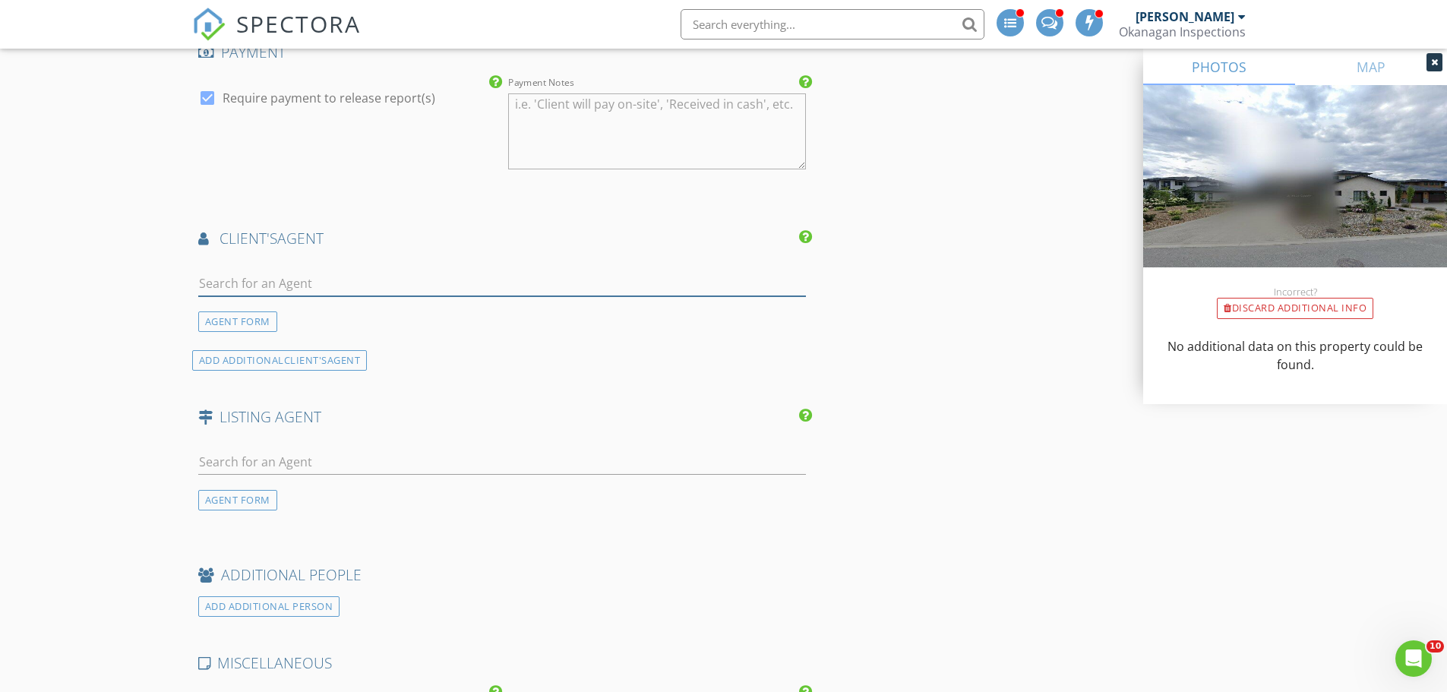
click at [218, 289] on input "text" at bounding box center [502, 283] width 609 height 25
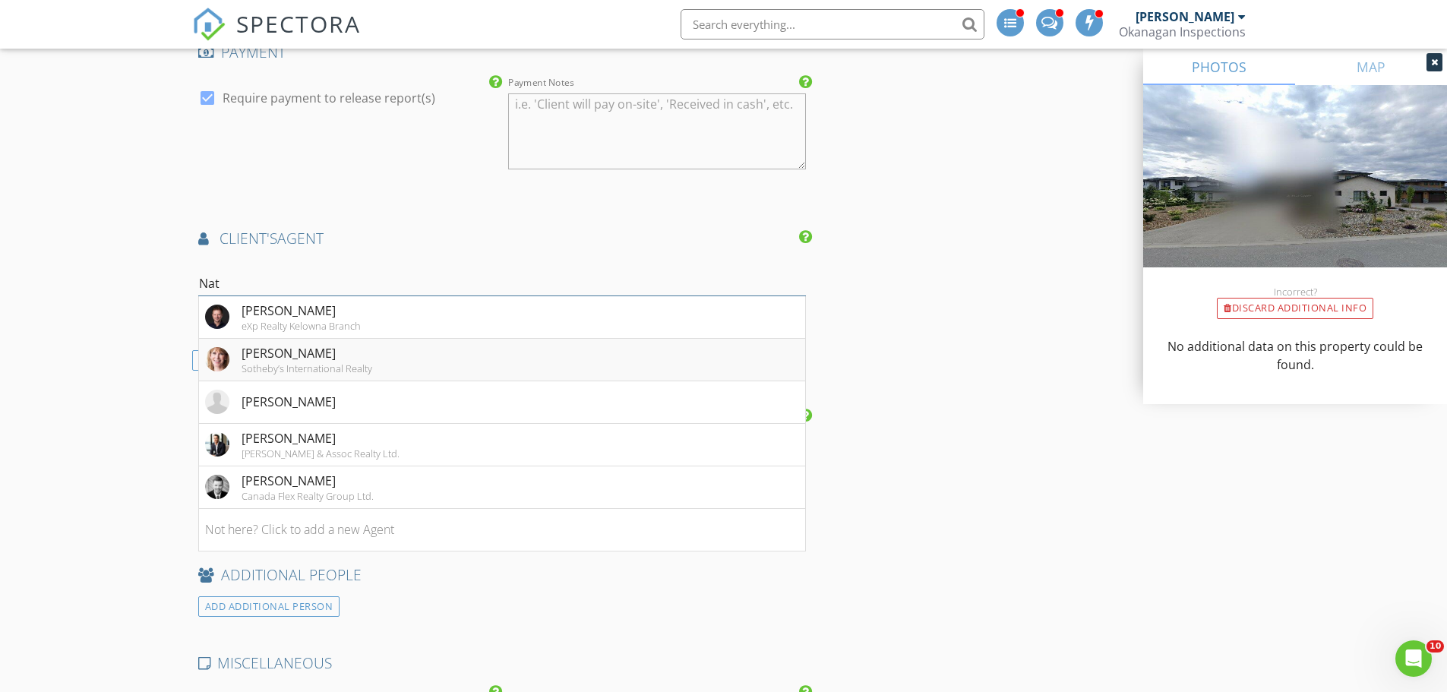
type input "Nat"
click at [283, 362] on div "[PERSON_NAME]" at bounding box center [307, 353] width 131 height 18
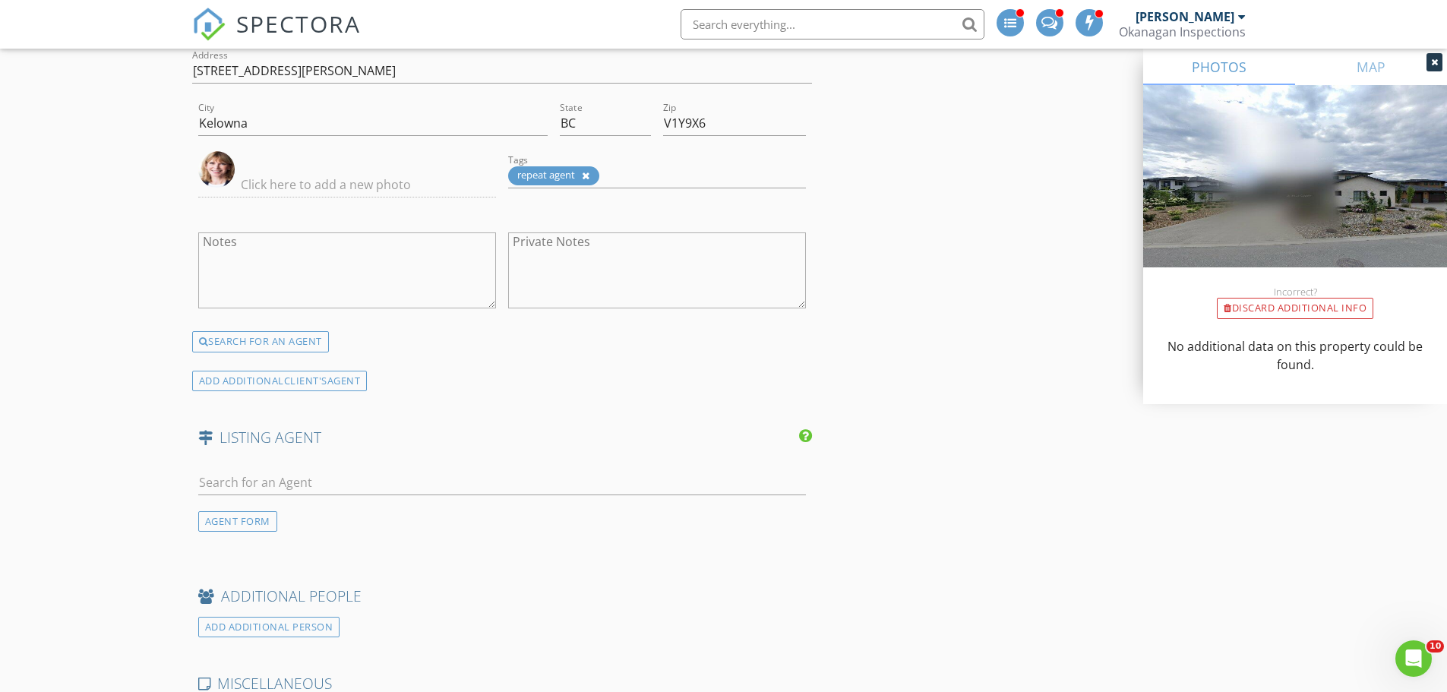
scroll to position [2279, 0]
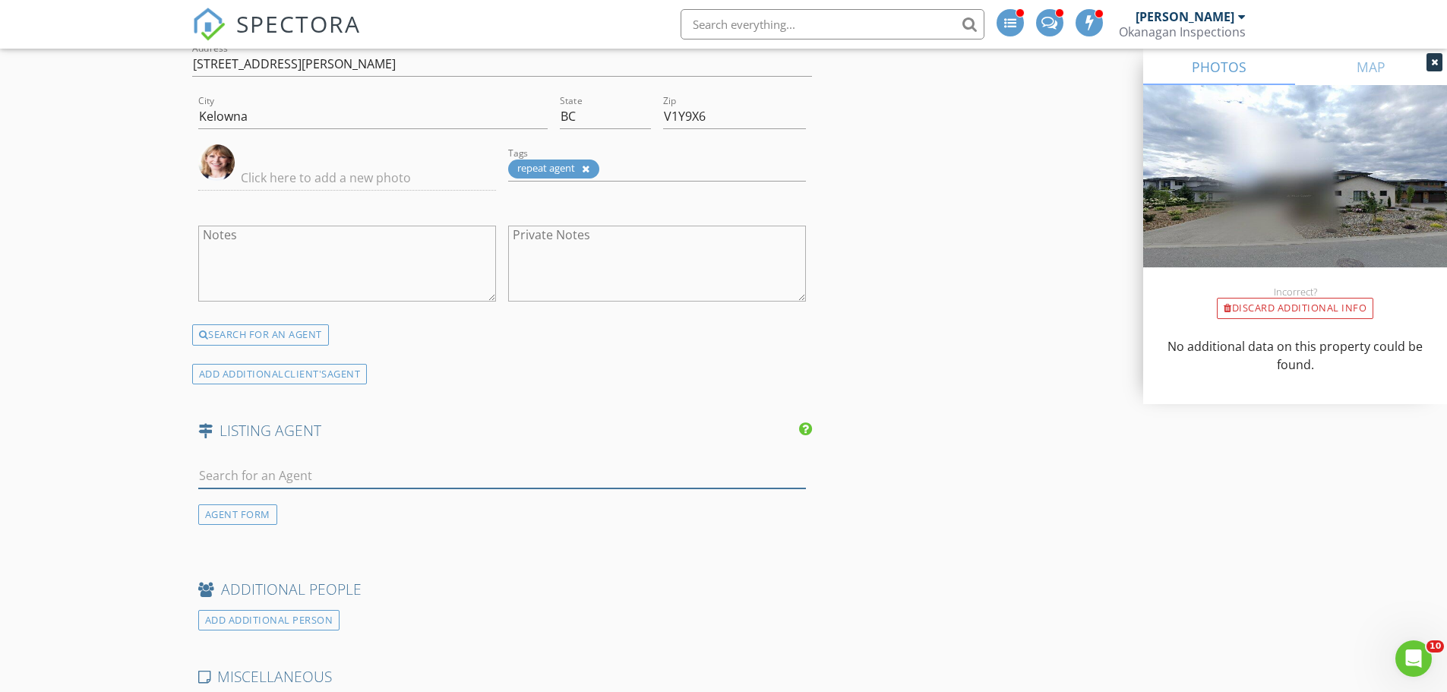
drag, startPoint x: 300, startPoint y: 491, endPoint x: 5, endPoint y: 461, distance: 297.0
click at [299, 488] on input "text" at bounding box center [502, 475] width 609 height 25
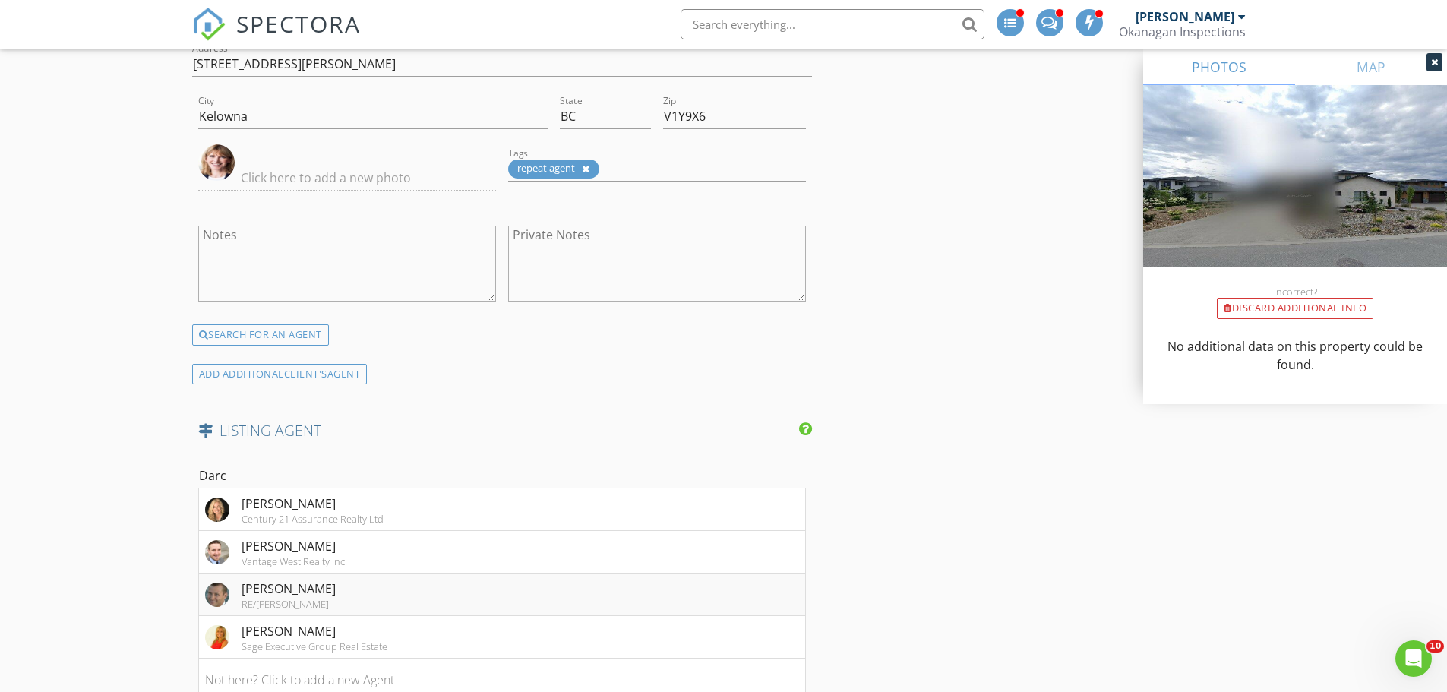
type input "Darc"
click at [232, 598] on div "Darcy Nyrose RE/MAX Kelowna" at bounding box center [270, 595] width 131 height 30
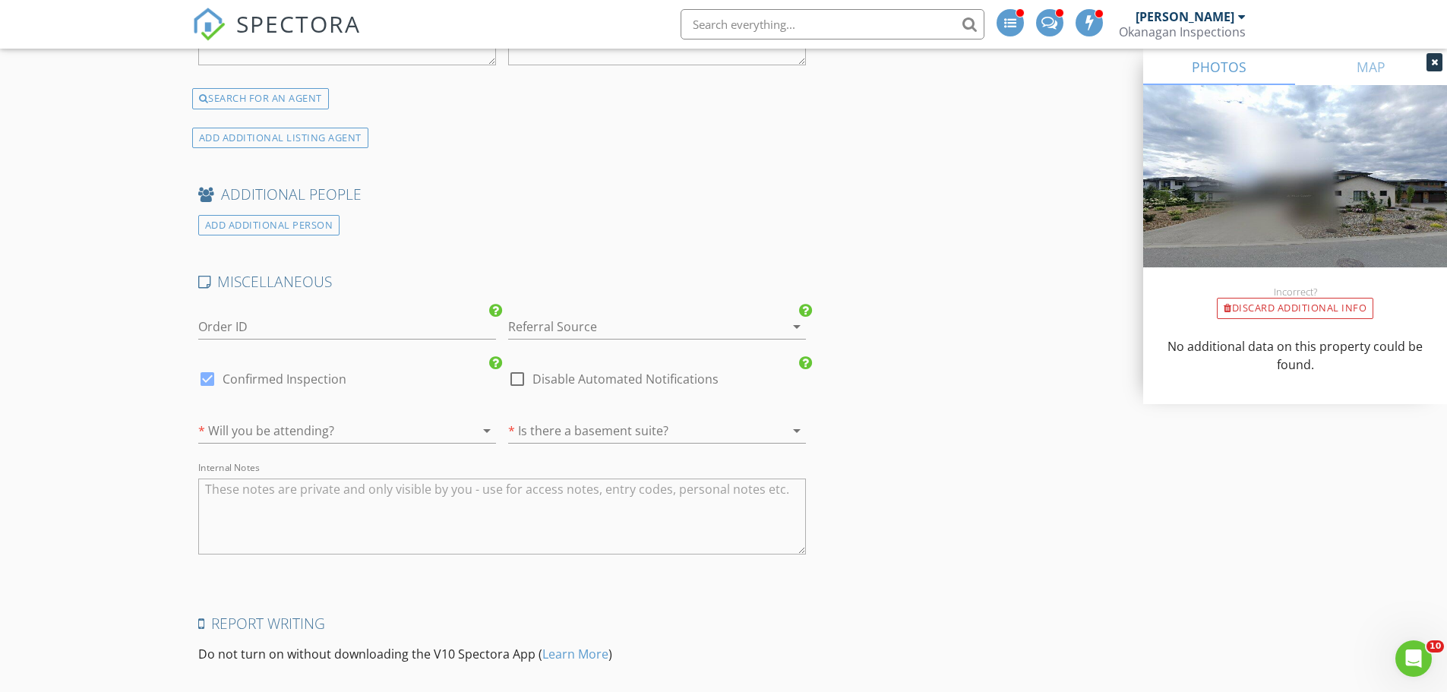
scroll to position [3115, 0]
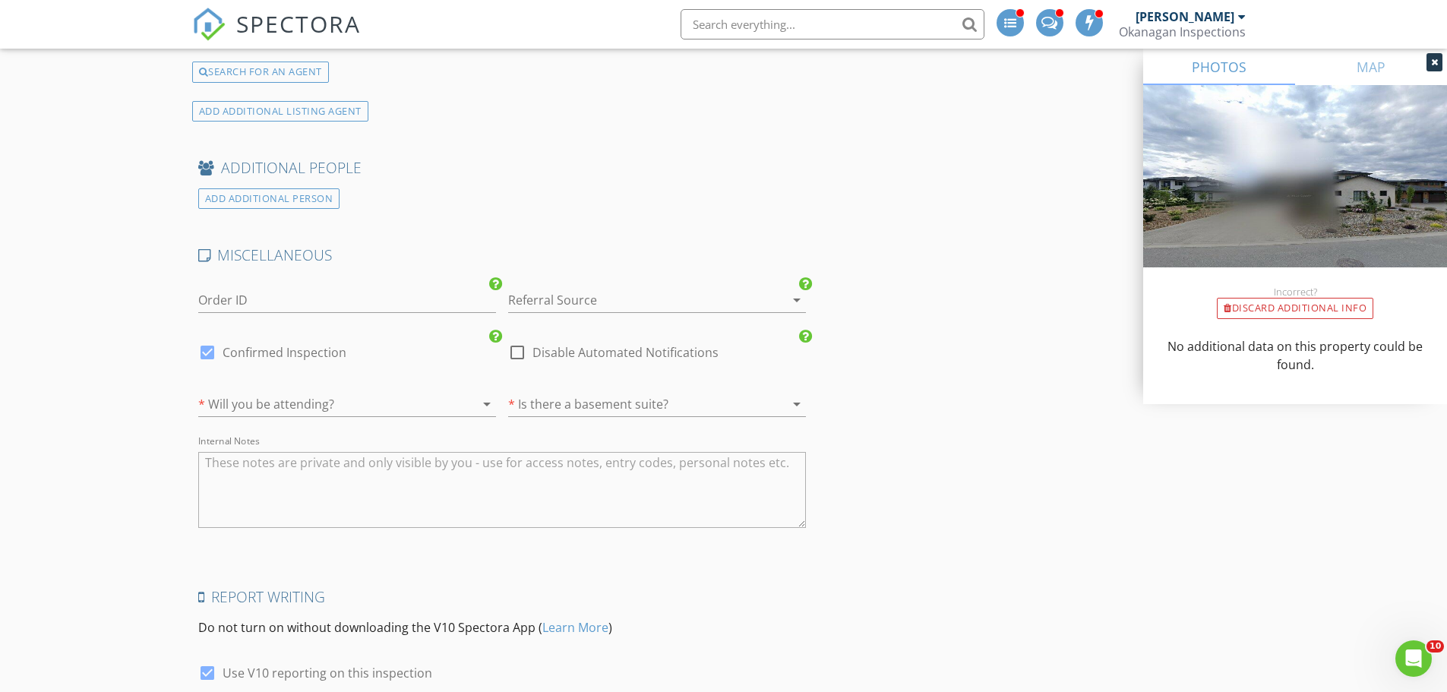
click at [267, 416] on div at bounding box center [325, 404] width 255 height 24
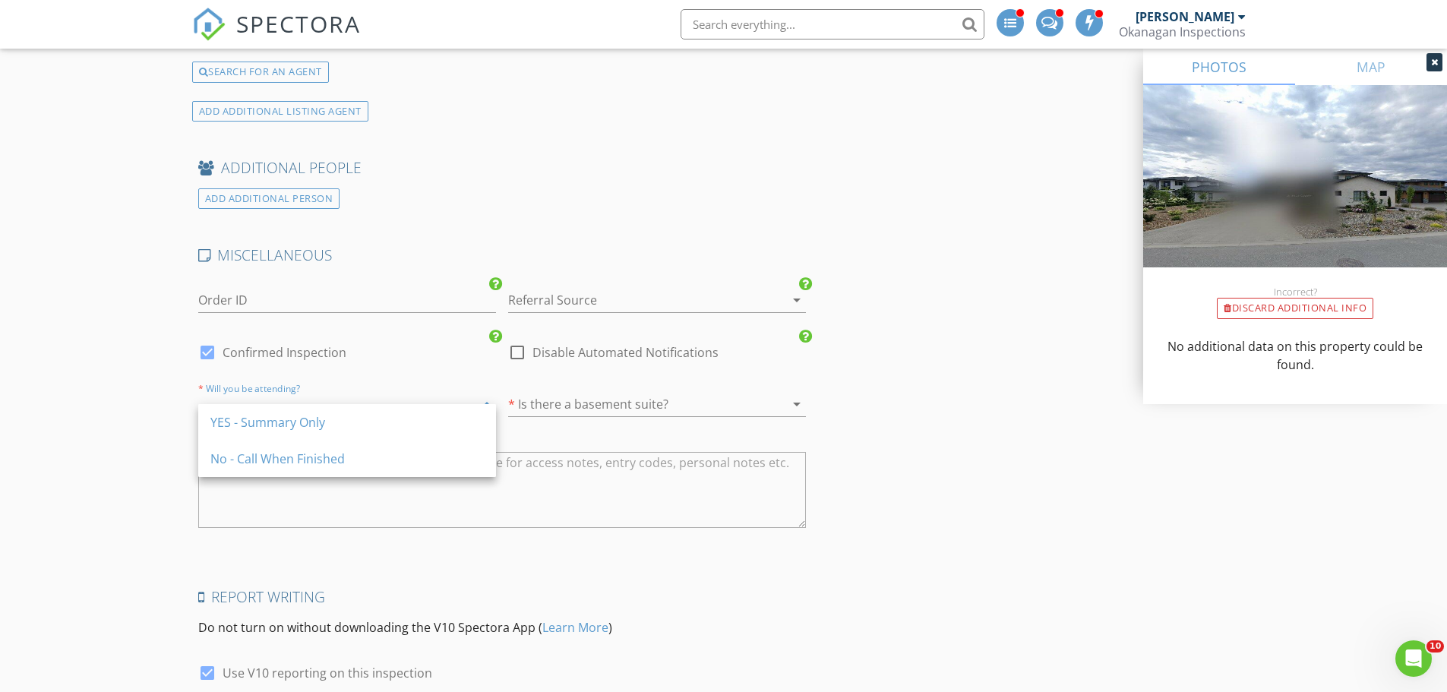
click at [267, 419] on div "YES - Summary Only" at bounding box center [346, 422] width 273 height 18
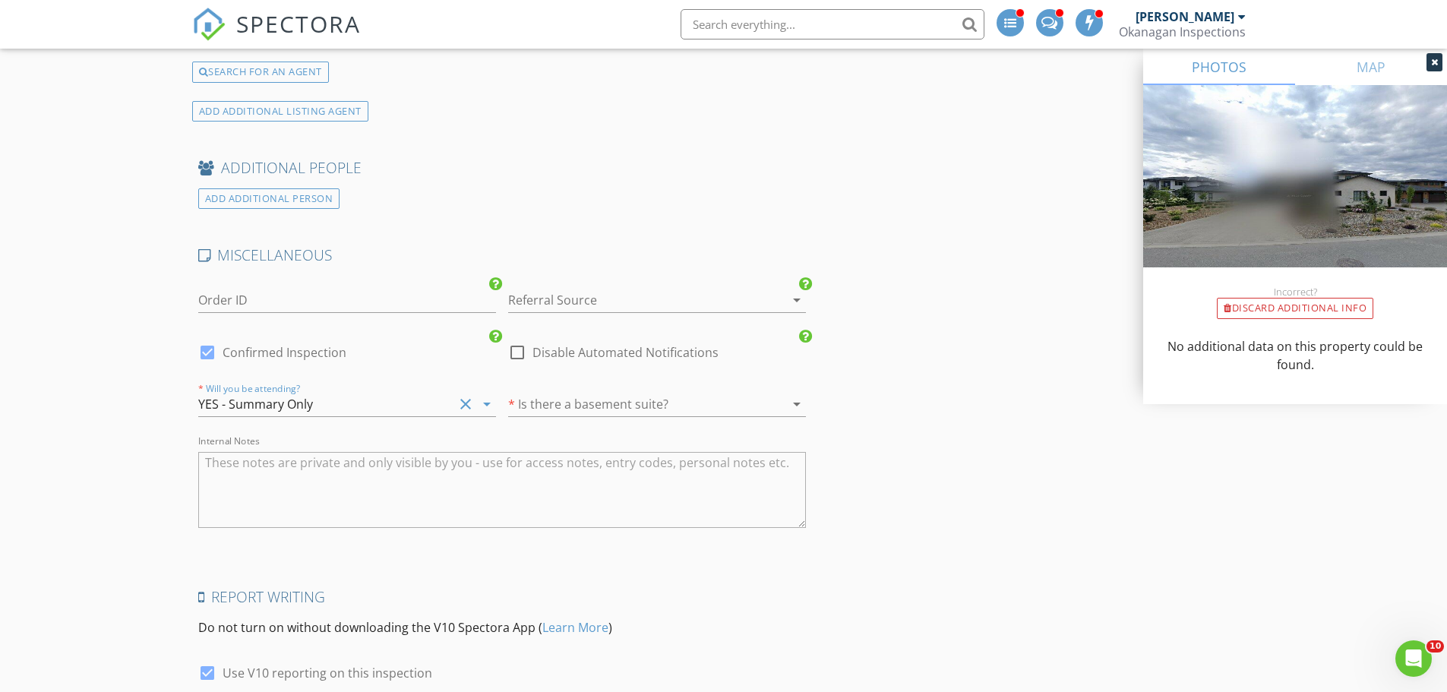
click at [572, 416] on div at bounding box center [635, 404] width 255 height 24
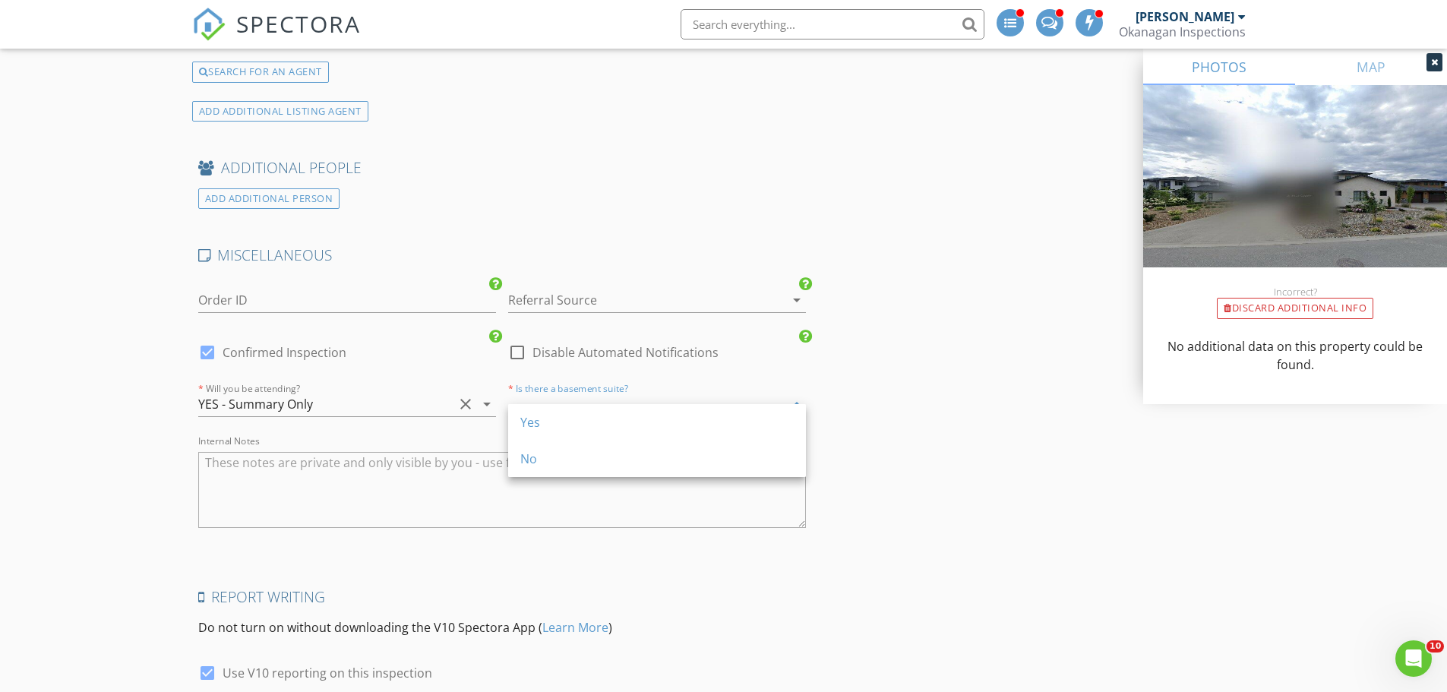
click at [569, 473] on div "No" at bounding box center [656, 459] width 273 height 36
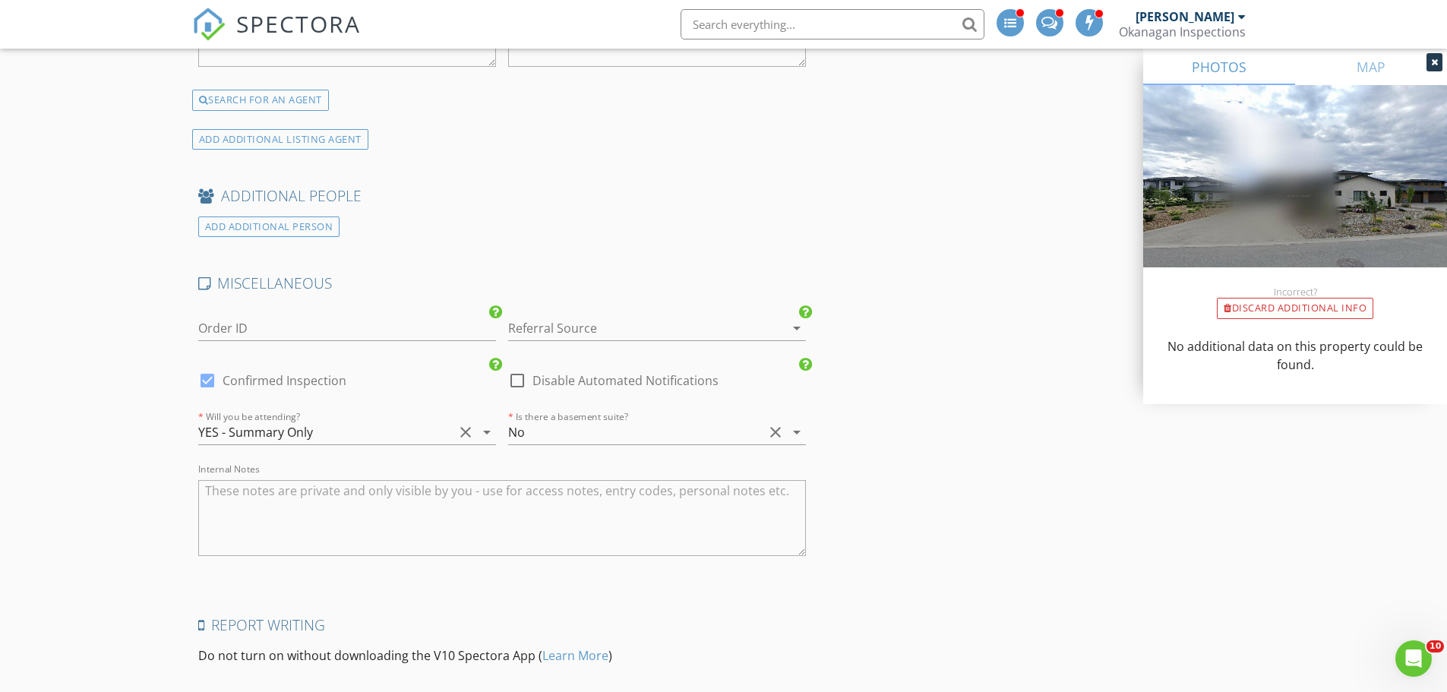
scroll to position [3272, 0]
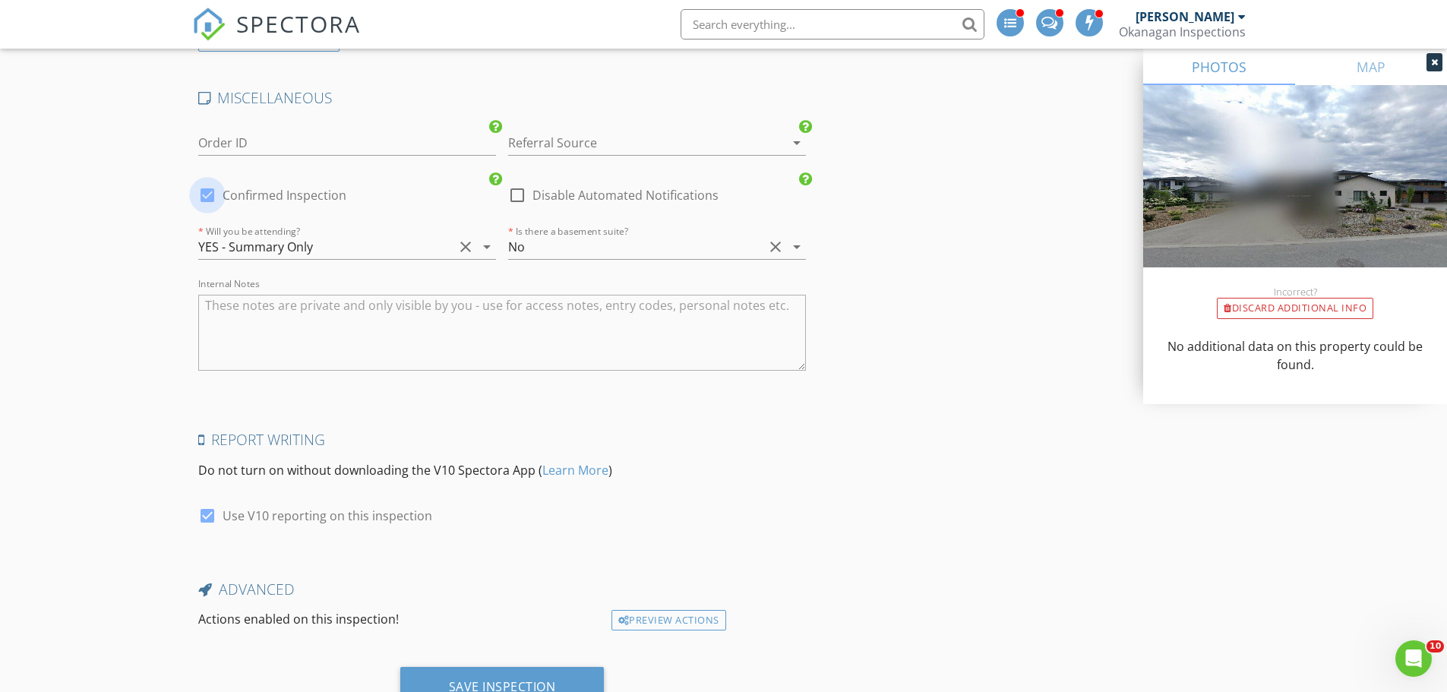
click at [207, 203] on div at bounding box center [207, 195] width 26 height 26
checkbox input "false"
checkbox input "true"
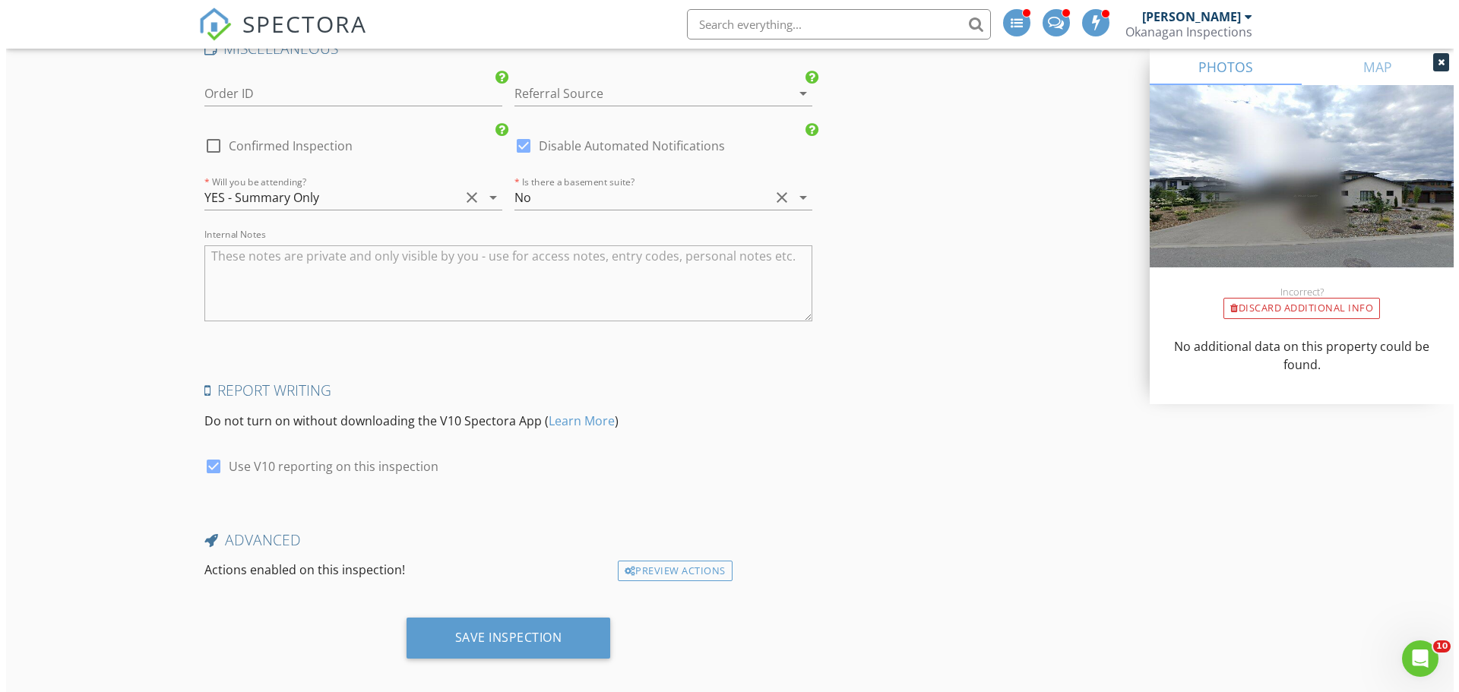
scroll to position [3348, 0]
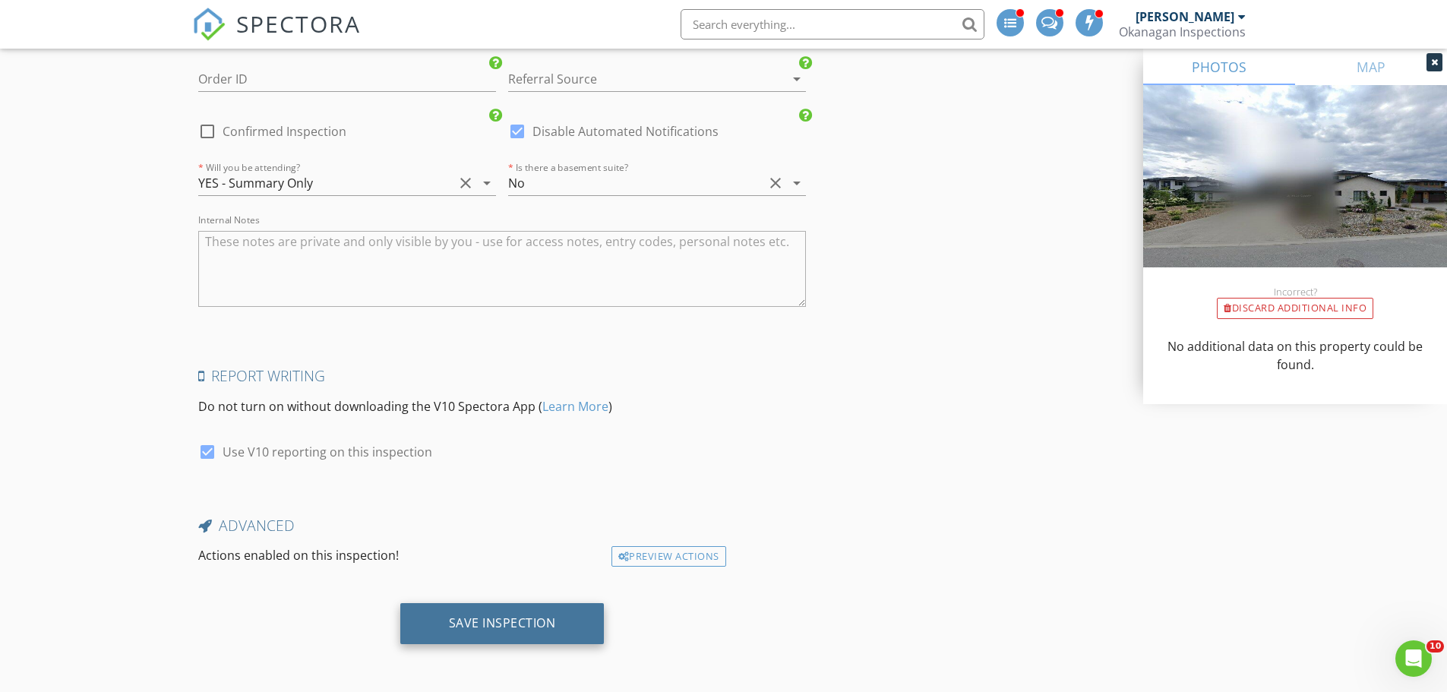
click at [531, 623] on div "Save Inspection" at bounding box center [502, 622] width 107 height 15
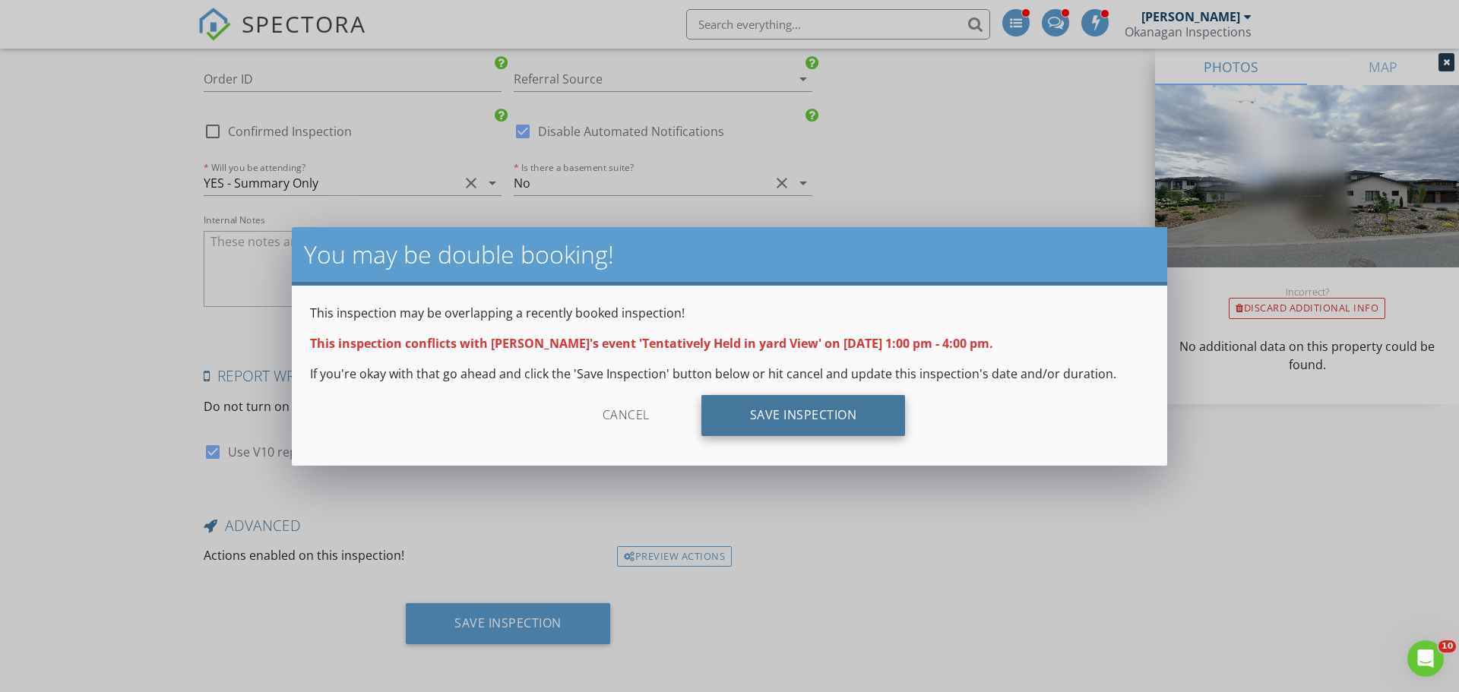
click at [783, 432] on div "Save Inspection" at bounding box center [803, 415] width 204 height 41
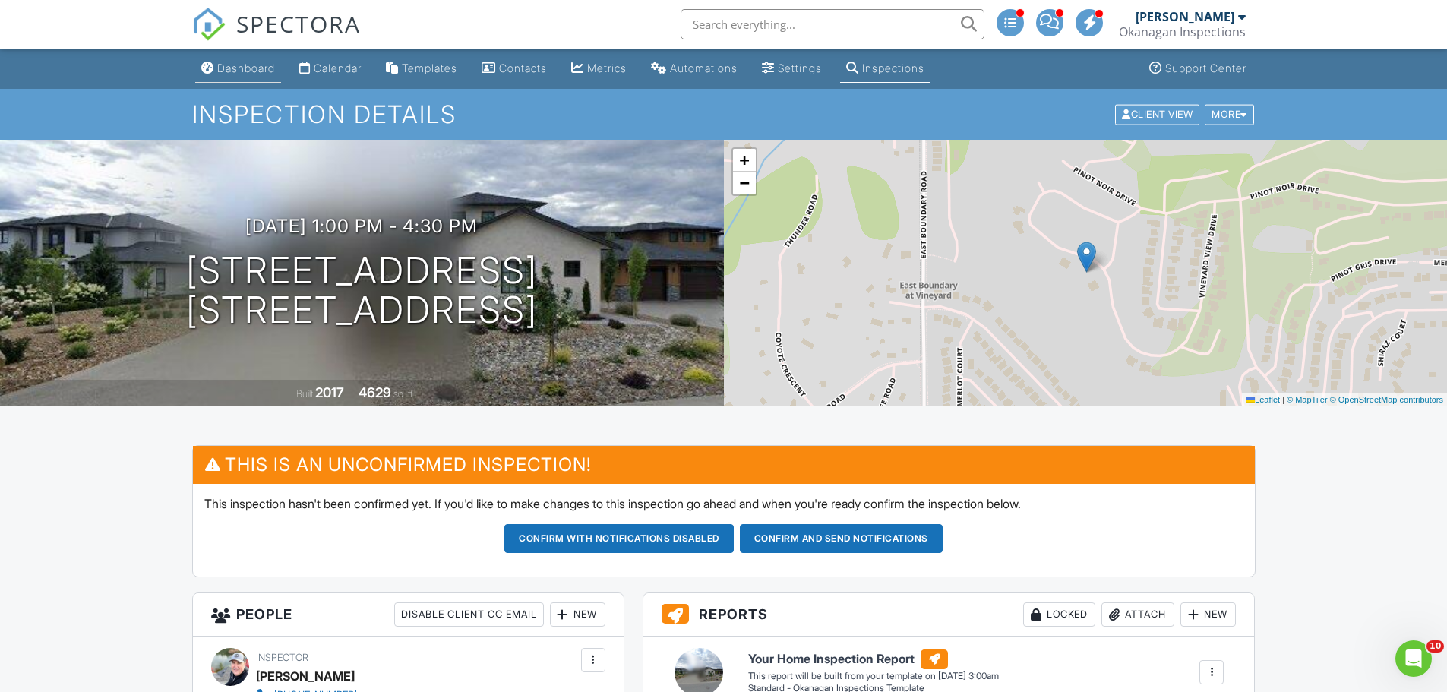
click at [246, 65] on div "Dashboard" at bounding box center [246, 68] width 58 height 13
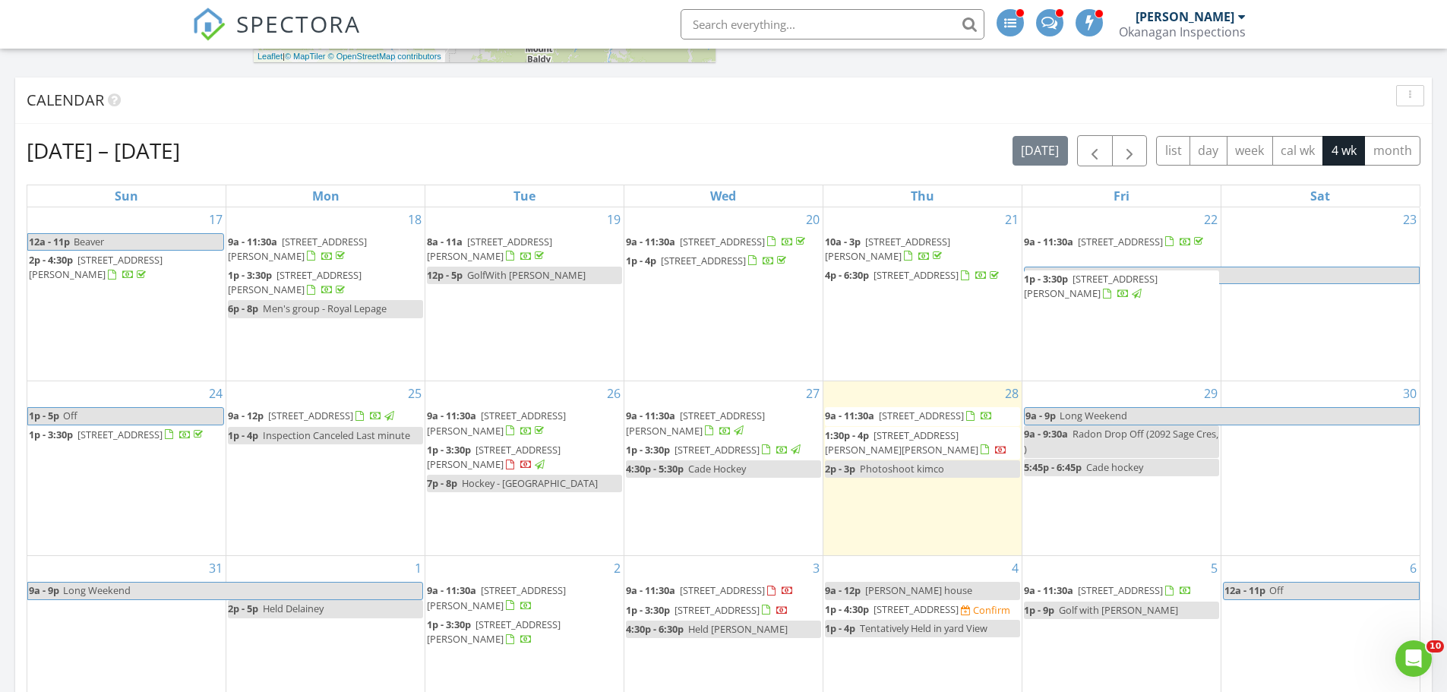
scroll to position [1216, 0]
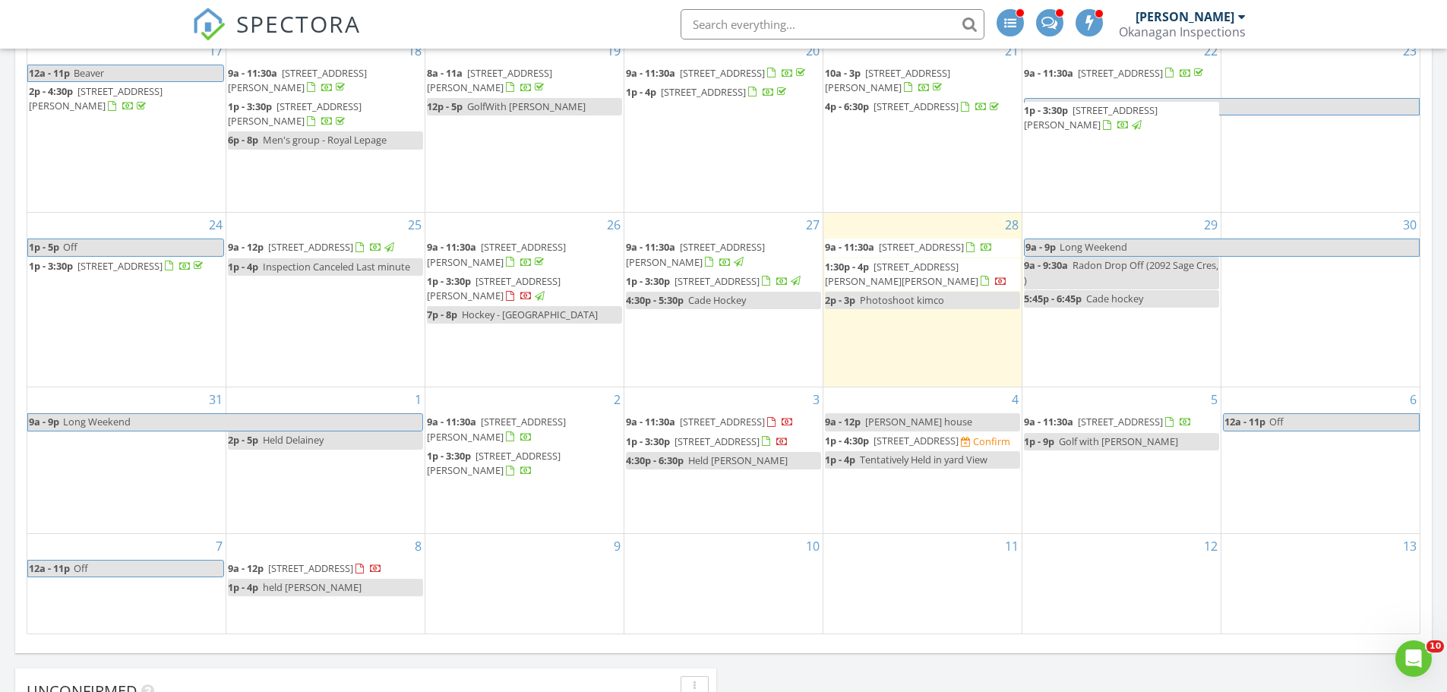
click at [847, 458] on span "1p - 4p" at bounding box center [840, 460] width 30 height 14
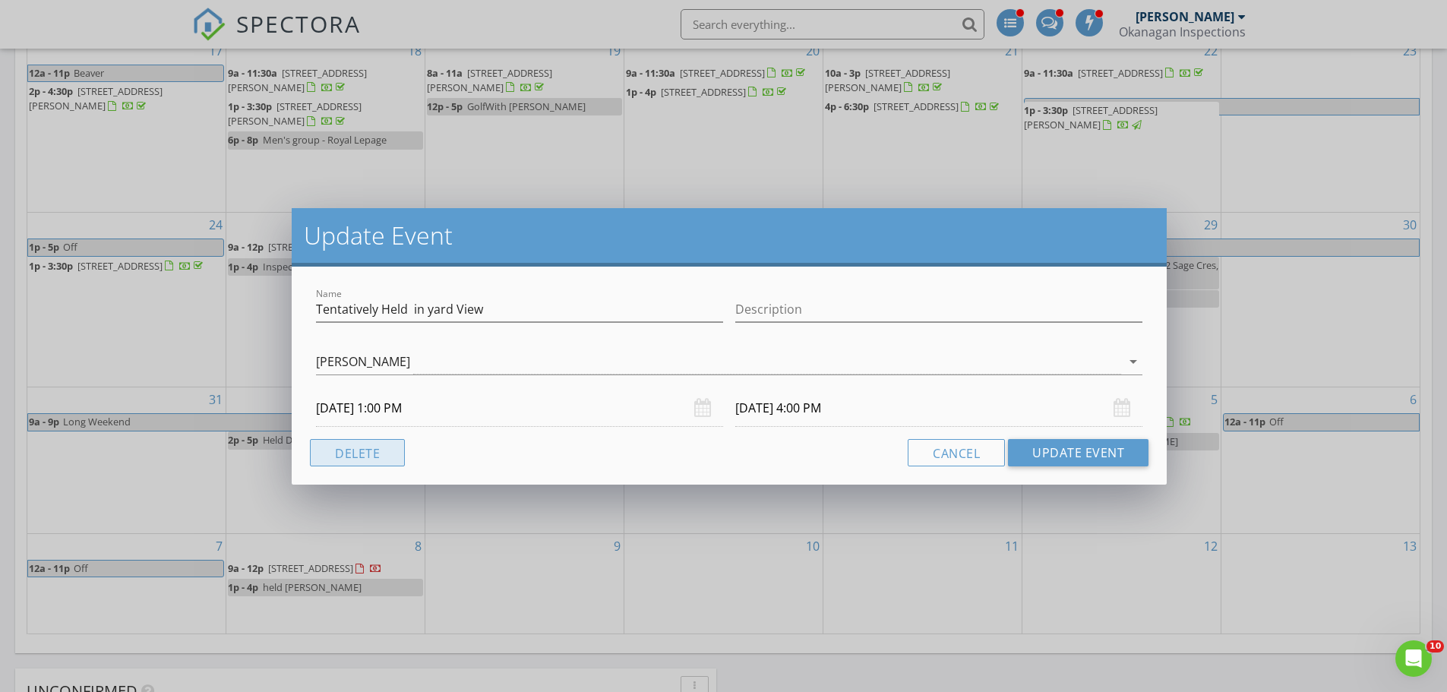
drag, startPoint x: 383, startPoint y: 463, endPoint x: 406, endPoint y: 463, distance: 22.8
click at [388, 463] on button "Delete" at bounding box center [357, 452] width 95 height 27
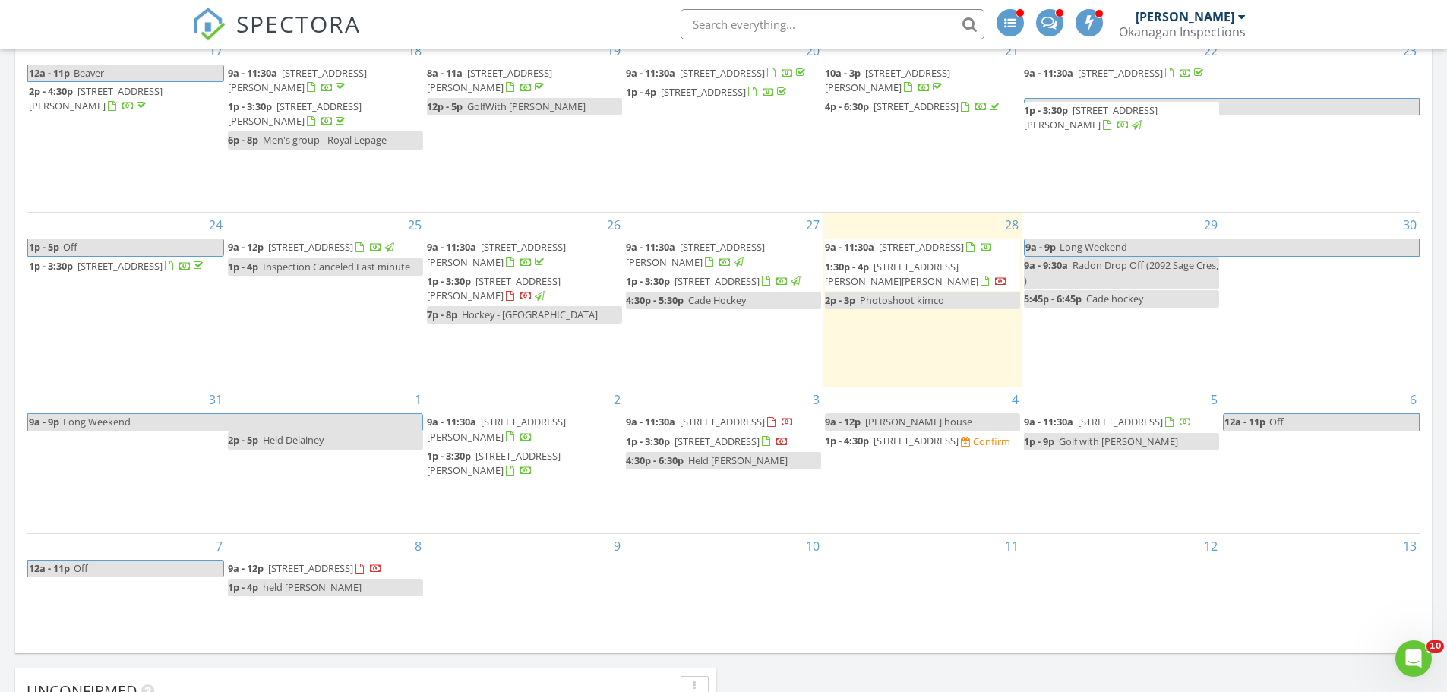
click at [871, 434] on link "1p - 4:30p 3321 Vineyard View Dr, West Kelowna V4T 3B4" at bounding box center [893, 441] width 136 height 14
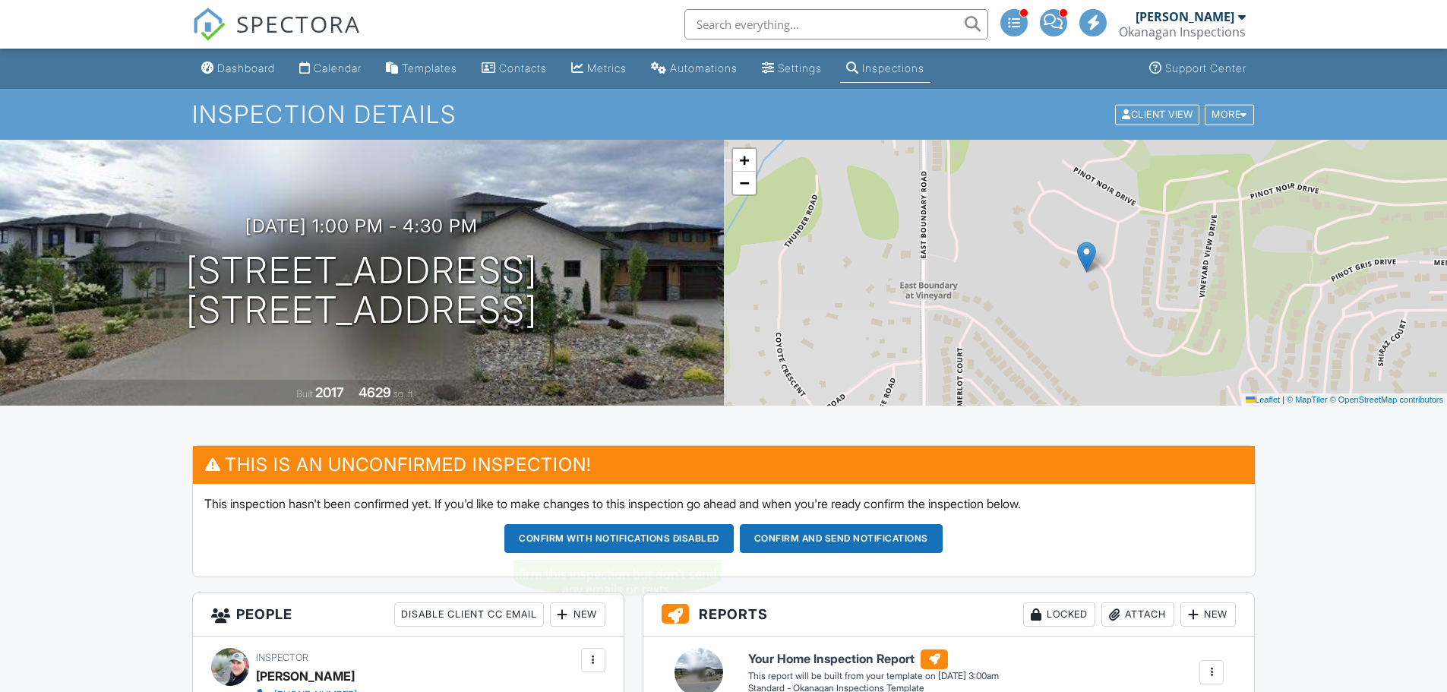
click at [734, 534] on button "Confirm and send notifications" at bounding box center [618, 538] width 229 height 29
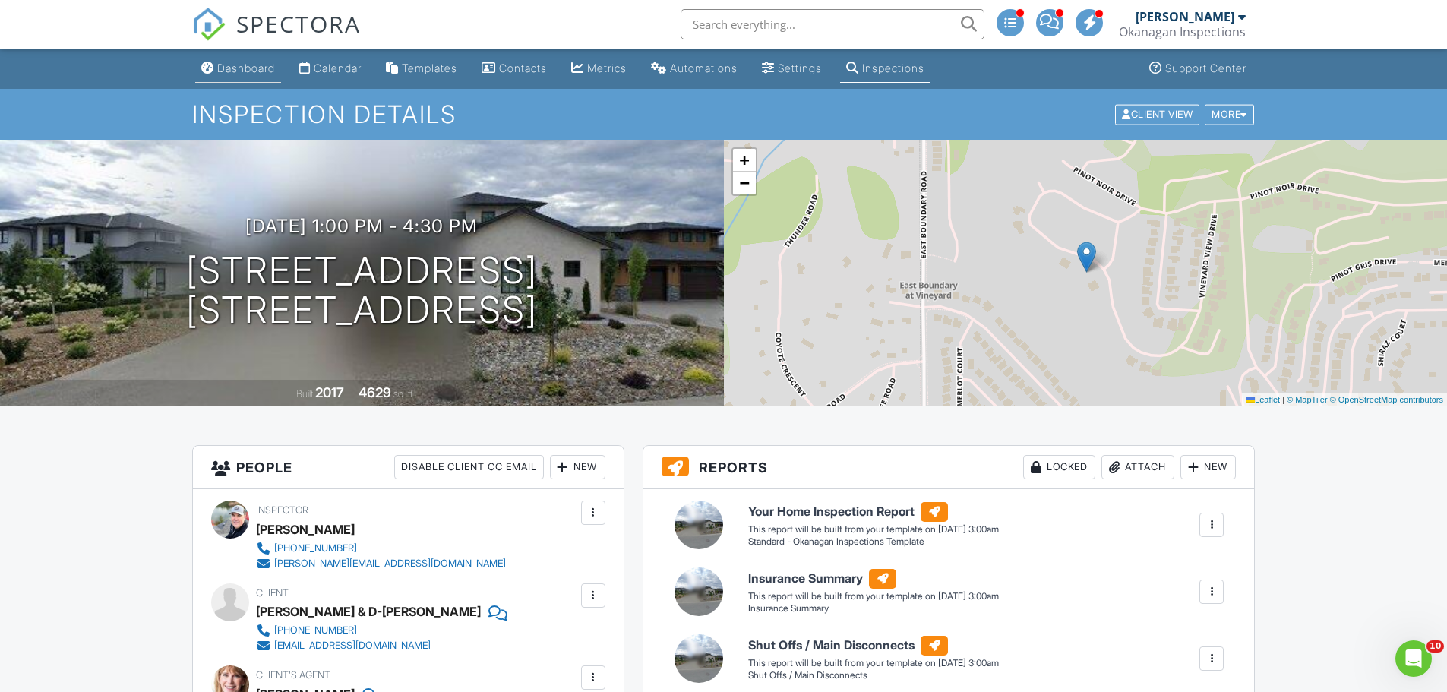
click at [243, 61] on link "Dashboard" at bounding box center [238, 69] width 86 height 28
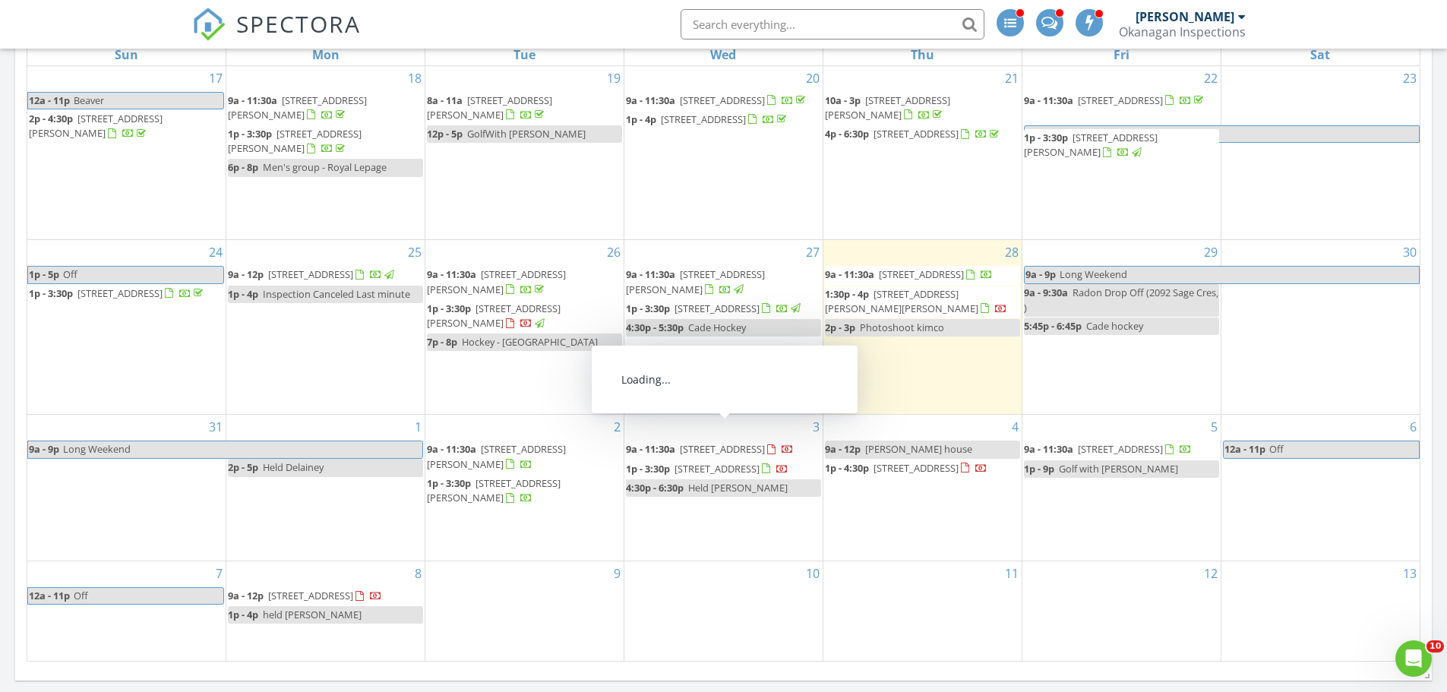
scroll to position [1216, 0]
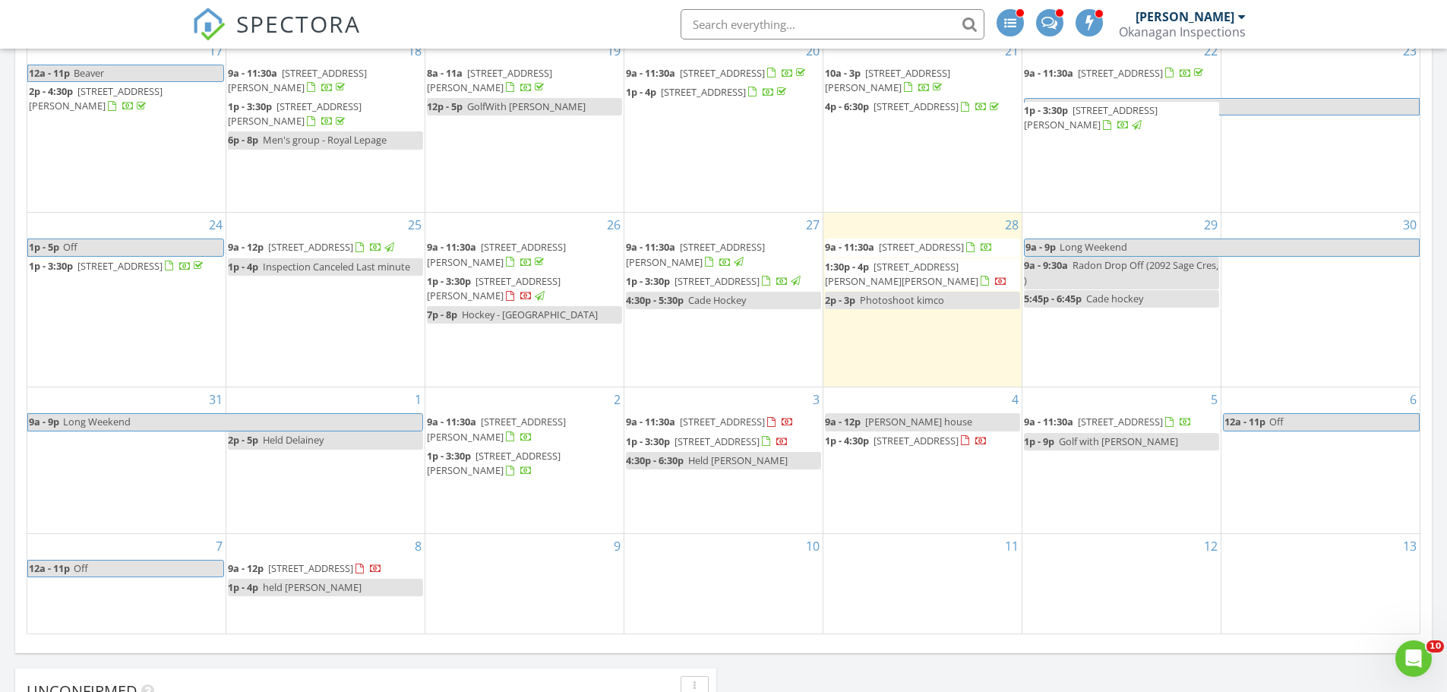
click at [675, 486] on div "3 9a - 11:30a 2300 Charleswood Dr, Kelowna V1P 1E4 1p - 3:30p 2092 Sage Cres V4…" at bounding box center [723, 460] width 198 height 146
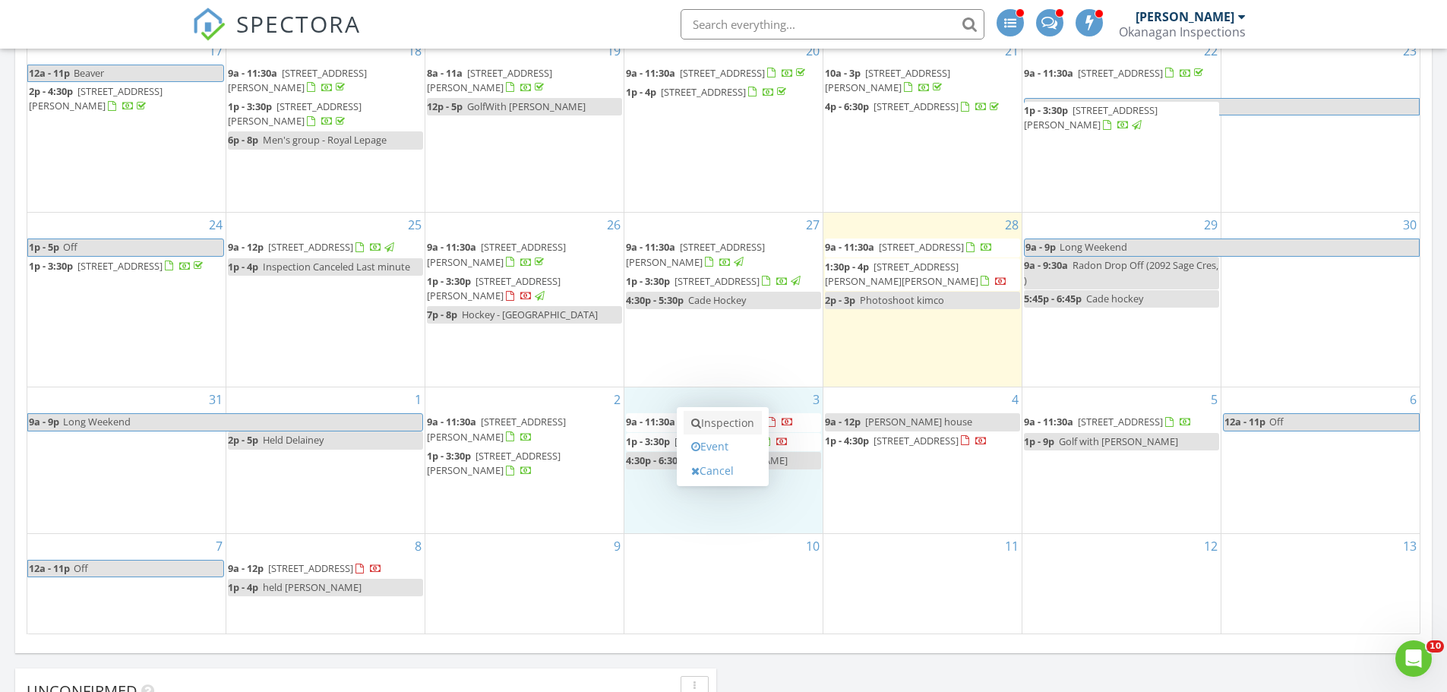
click at [719, 417] on link "Inspection" at bounding box center [723, 423] width 78 height 24
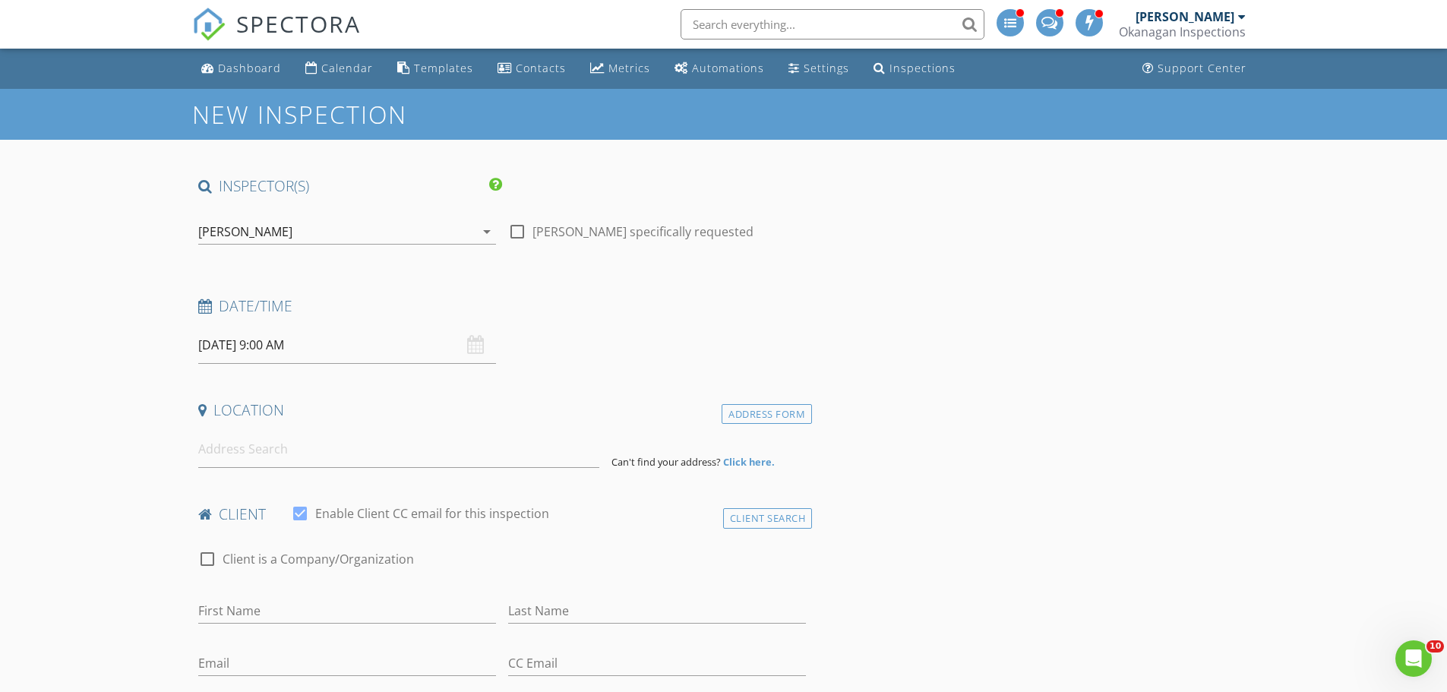
click at [282, 340] on input "[DATE] 9:00 AM" at bounding box center [347, 345] width 298 height 37
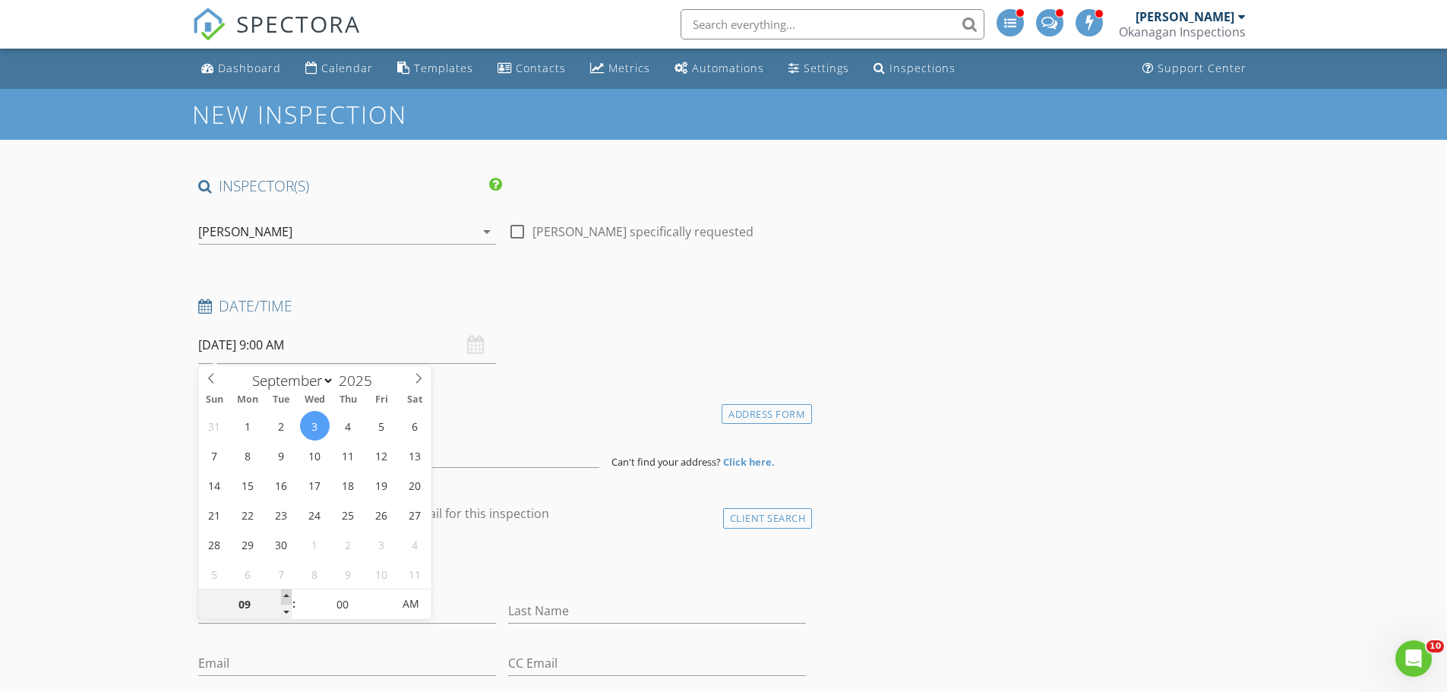
type input "10"
type input "[DATE] 10:00 AM"
click at [287, 598] on span at bounding box center [286, 597] width 11 height 15
type input "11"
type input "[DATE] 11:00 AM"
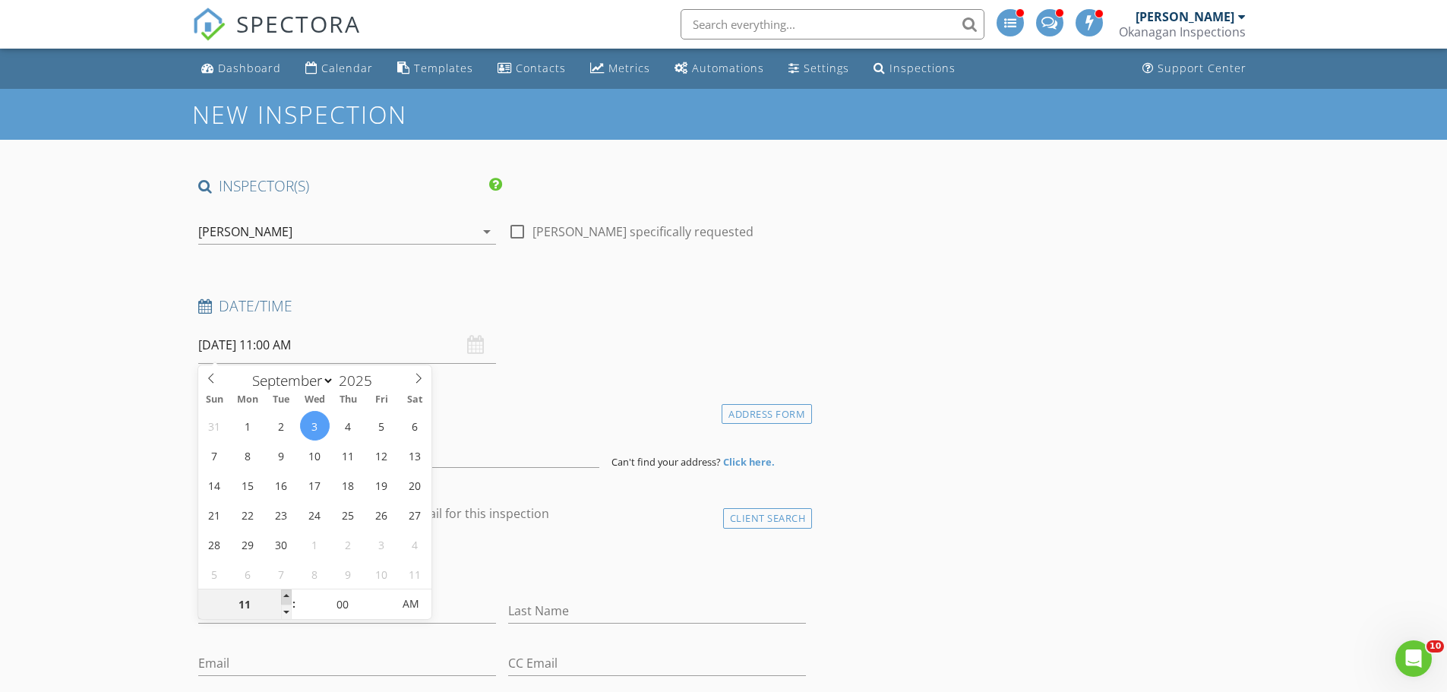
click at [287, 598] on span at bounding box center [286, 597] width 11 height 15
type input "12"
type input "[DATE] 12:00 PM"
click at [287, 598] on span at bounding box center [286, 597] width 11 height 15
type input "01"
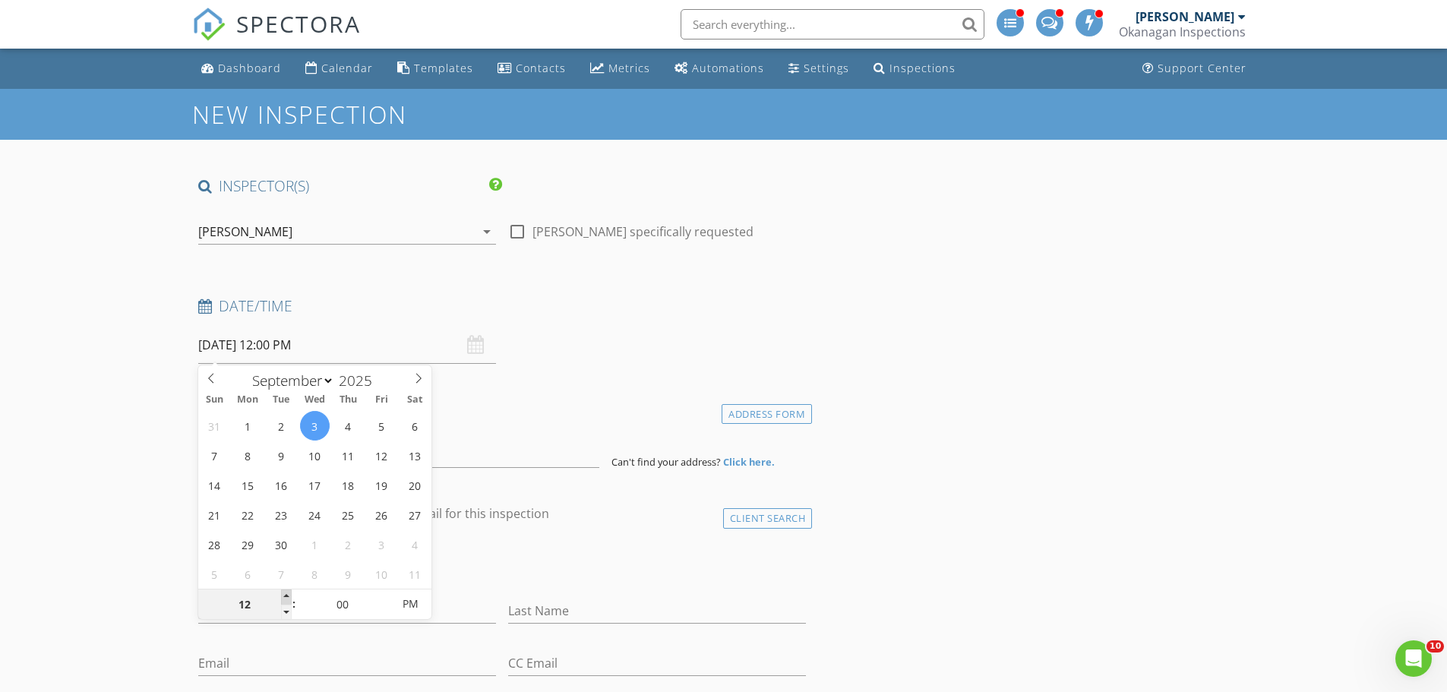
type input "[DATE] 1:00 PM"
click at [287, 598] on span at bounding box center [286, 597] width 11 height 15
type input "02"
type input "[DATE] 2:00 PM"
click at [287, 598] on span at bounding box center [286, 597] width 11 height 15
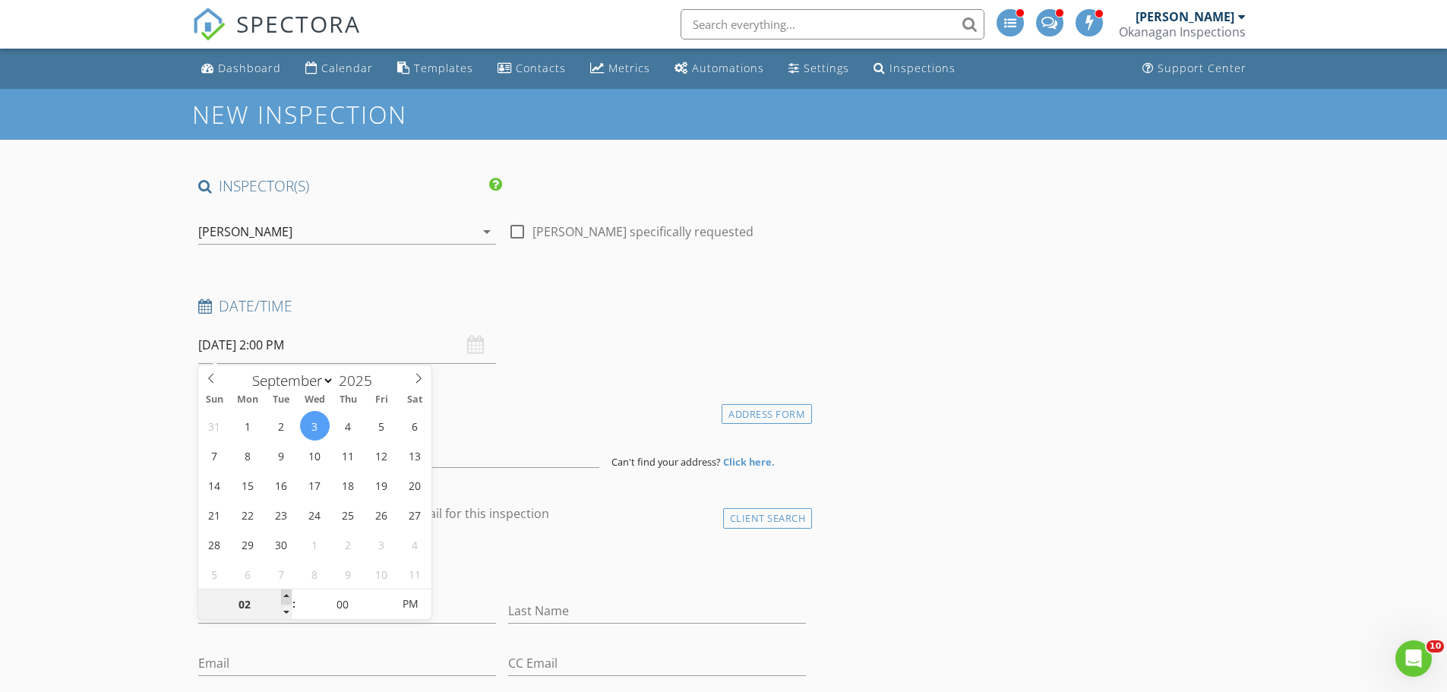
type input "03"
type input "[DATE] 3:00 PM"
click at [287, 598] on span at bounding box center [286, 597] width 11 height 15
type input "04"
type input "[DATE] 4:00 PM"
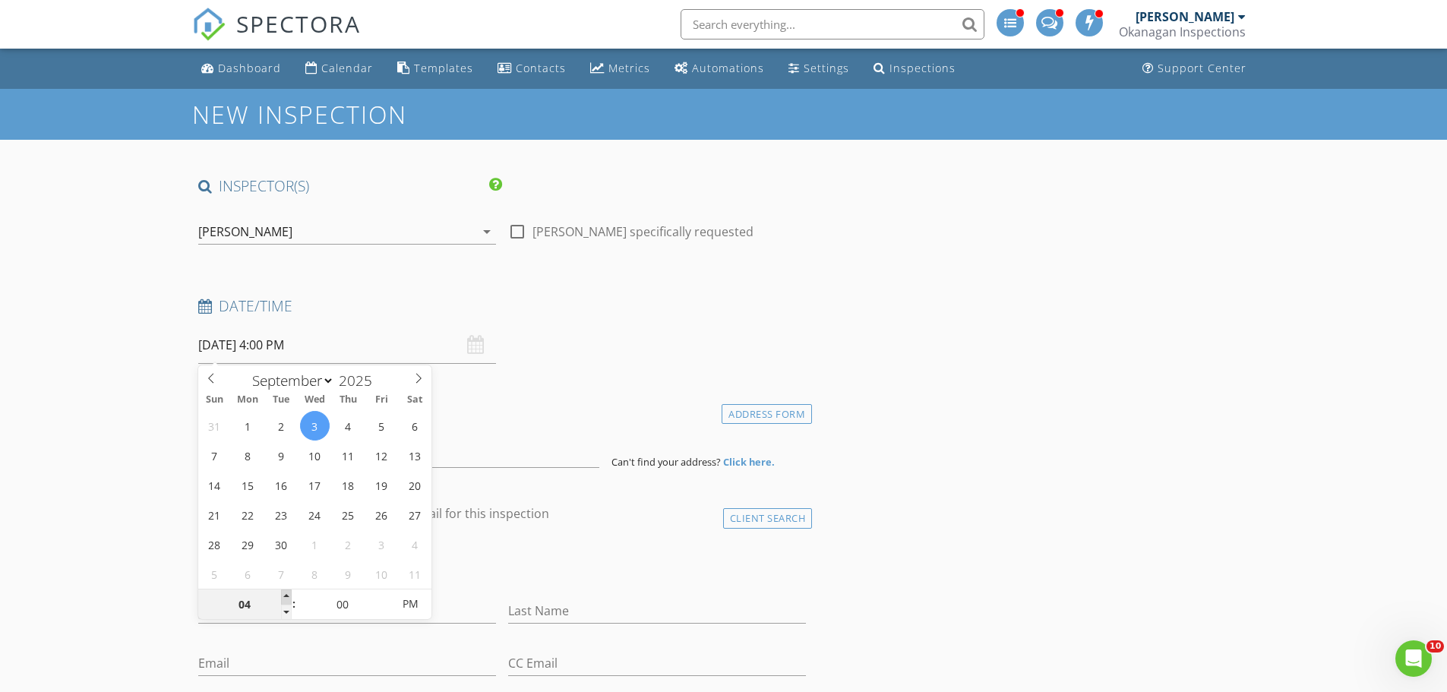
click at [287, 598] on span at bounding box center [286, 597] width 11 height 15
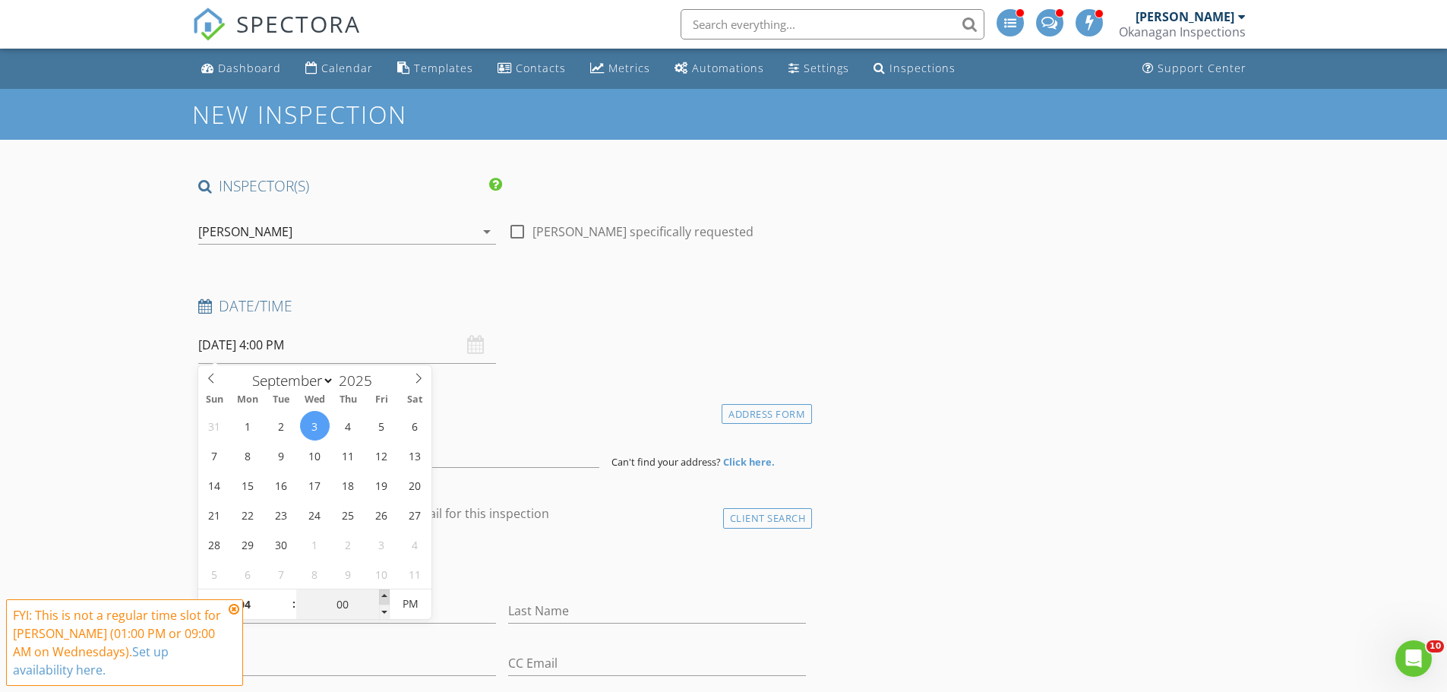
type input "05"
type input "[DATE] 4:05 PM"
click at [381, 597] on span at bounding box center [384, 597] width 11 height 15
type input "10"
type input "[DATE] 4:10 PM"
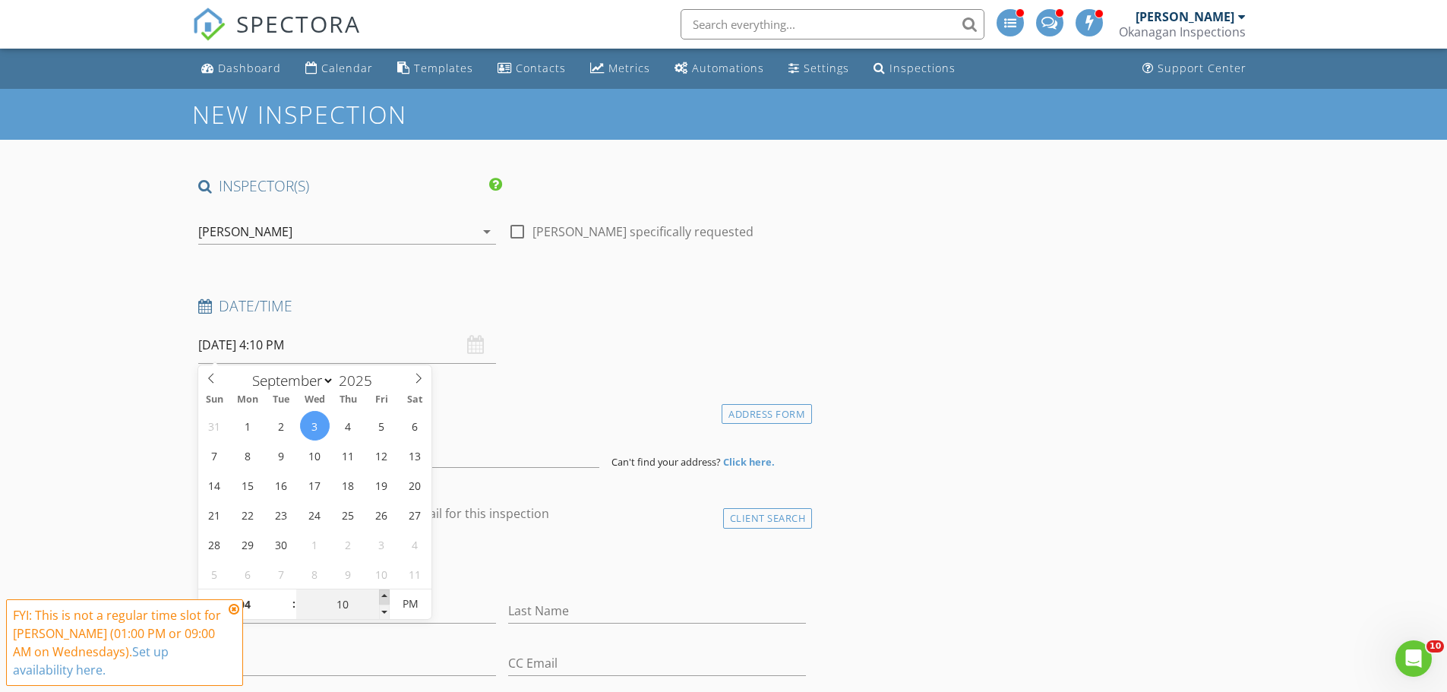
click at [381, 597] on span at bounding box center [384, 597] width 11 height 15
type input "15"
type input "09/03/2025 4:15 PM"
click at [381, 597] on span at bounding box center [384, 597] width 11 height 15
type input "20"
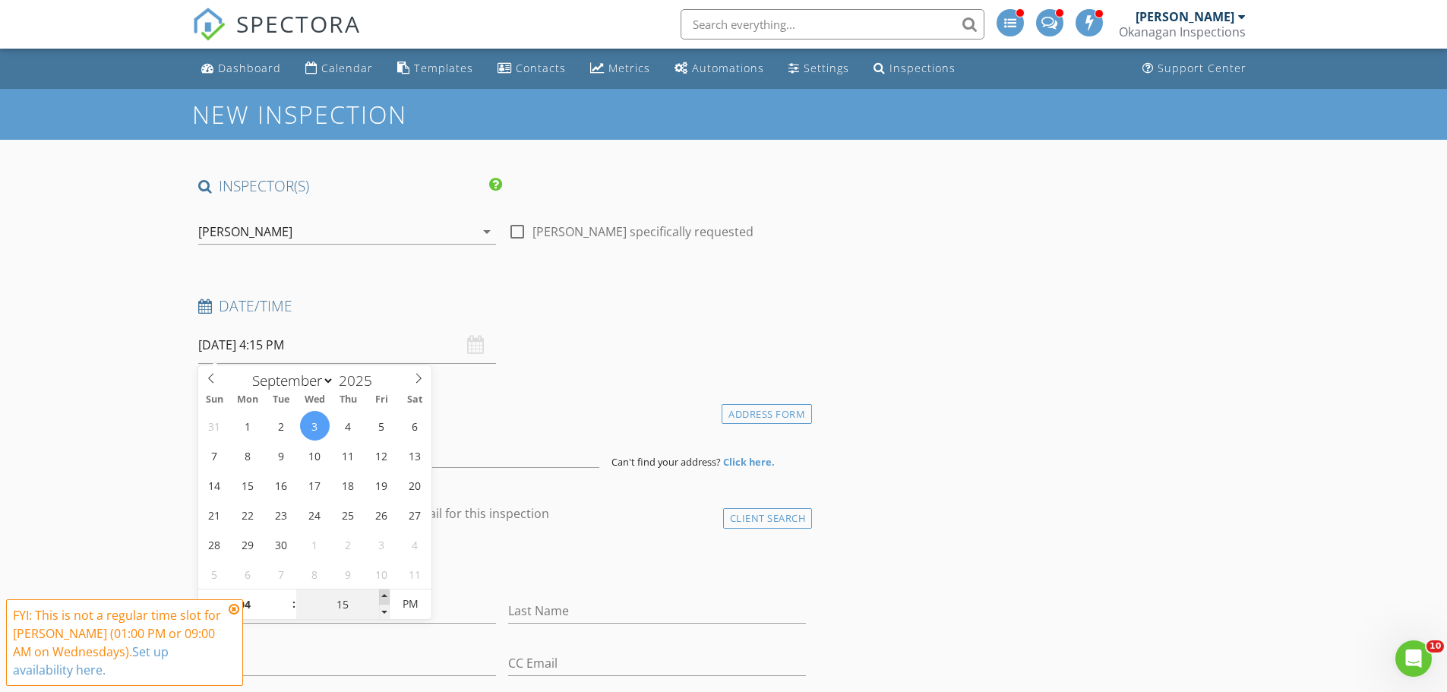
type input "09/03/2025 4:20 PM"
click at [381, 597] on span at bounding box center [384, 597] width 11 height 15
type input "25"
type input "09/03/2025 4:25 PM"
click at [381, 597] on span at bounding box center [384, 597] width 11 height 15
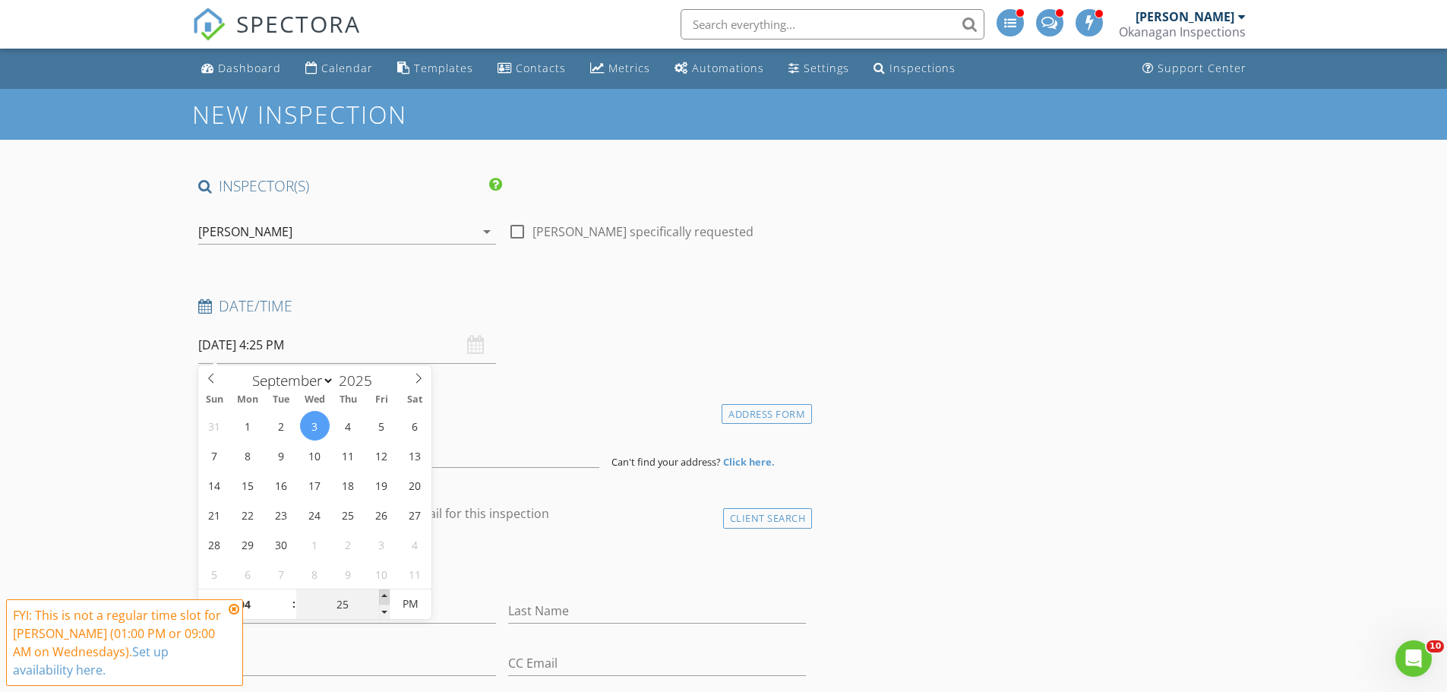
type input "30"
type input "09/03/2025 4:30 PM"
click at [381, 597] on span at bounding box center [384, 597] width 11 height 15
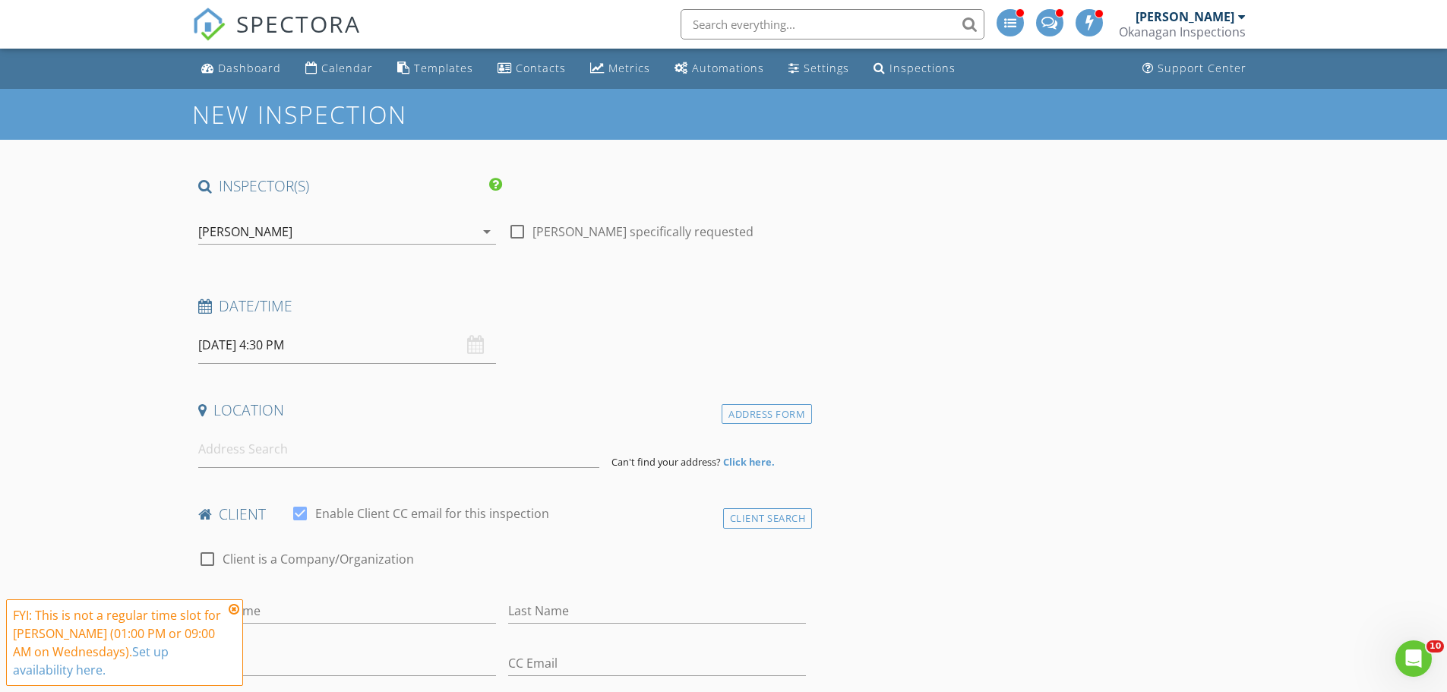
click at [236, 612] on icon at bounding box center [234, 609] width 11 height 12
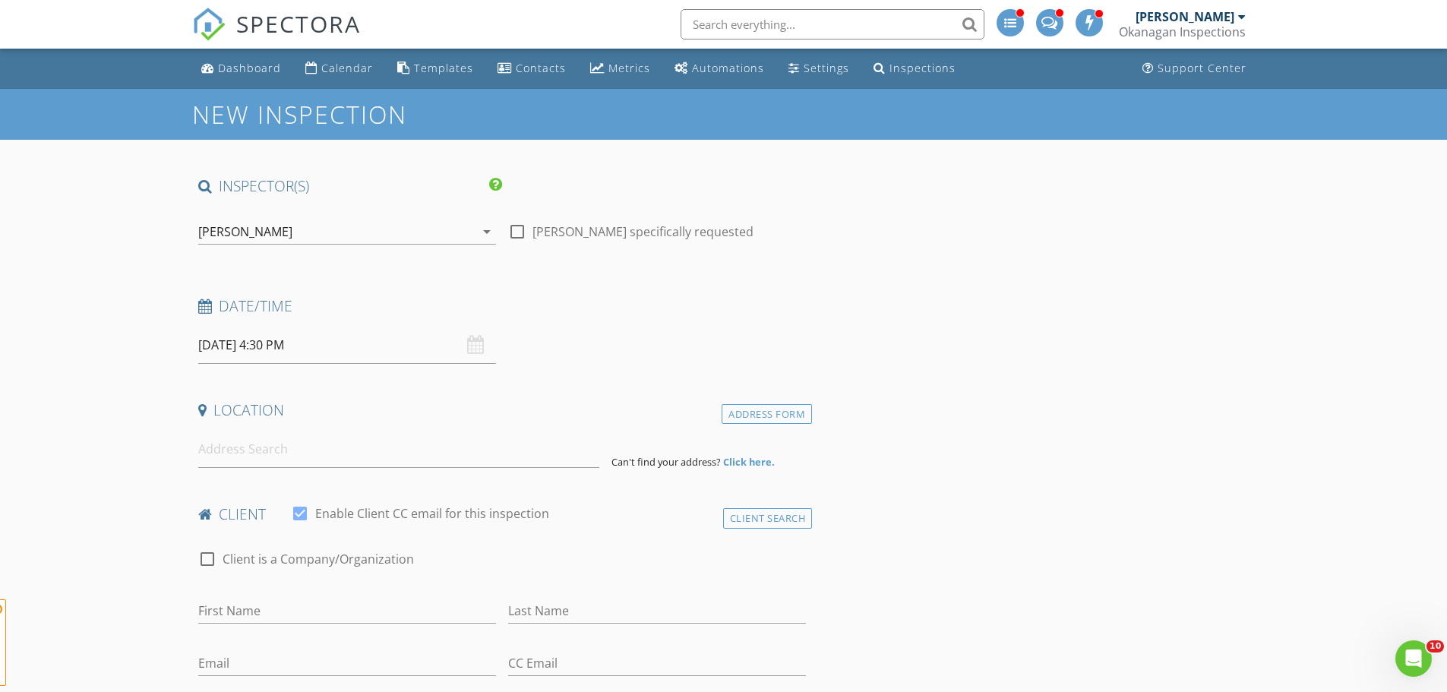
click at [241, 452] on input at bounding box center [398, 449] width 401 height 37
click at [245, 453] on input at bounding box center [398, 449] width 401 height 37
paste input "3160 Casorso Road"
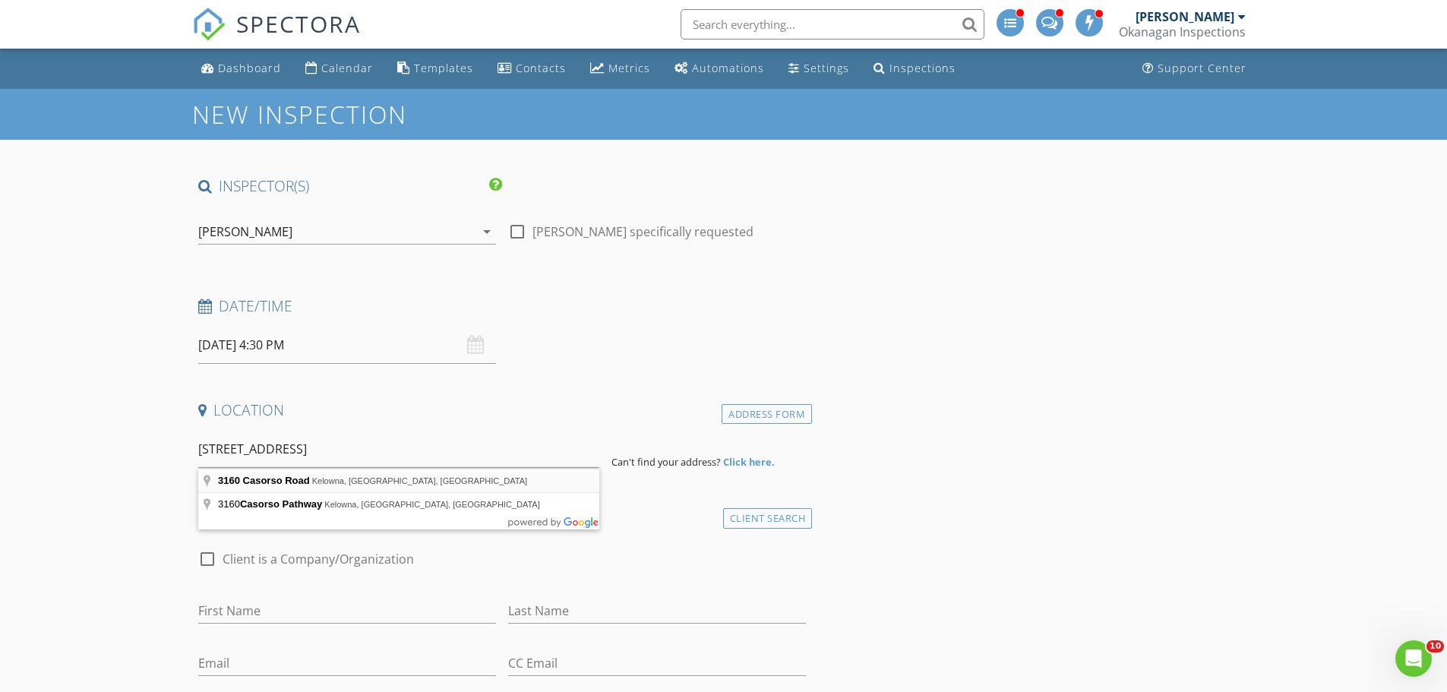
type input "3160 Casorso Road, Kelowna, BC, Canada"
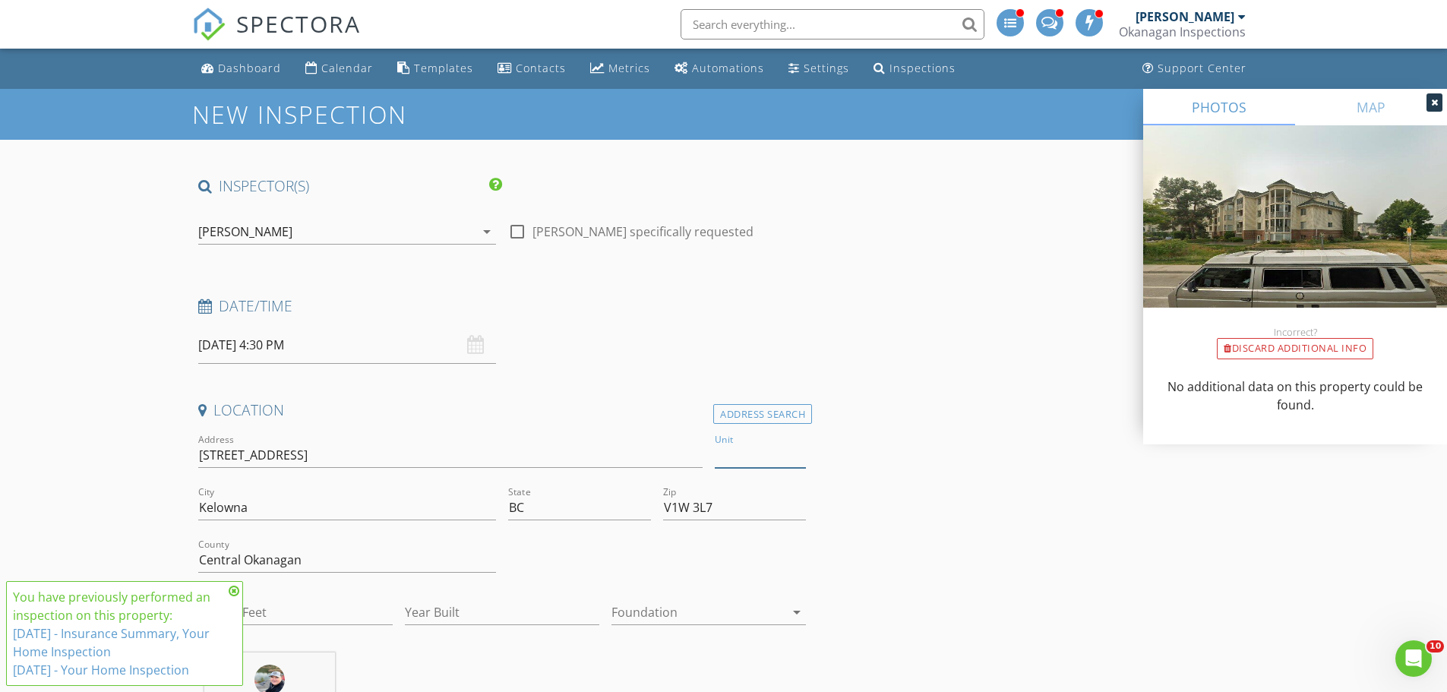
click at [756, 463] on input "Unit" at bounding box center [760, 455] width 91 height 25
type input "404"
click at [233, 594] on icon at bounding box center [234, 591] width 11 height 12
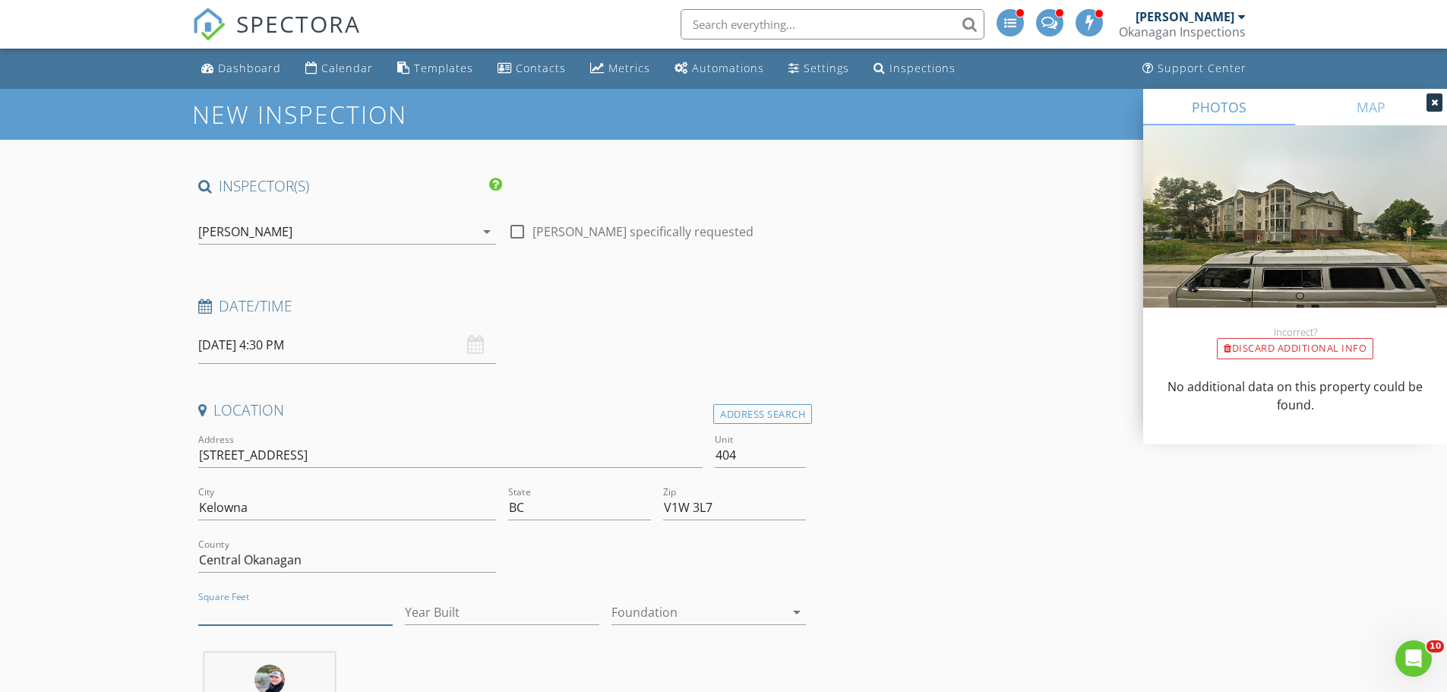
click at [224, 614] on input "Square Feet" at bounding box center [295, 612] width 194 height 25
type input "986"
click at [516, 615] on input "Year Built" at bounding box center [502, 612] width 194 height 25
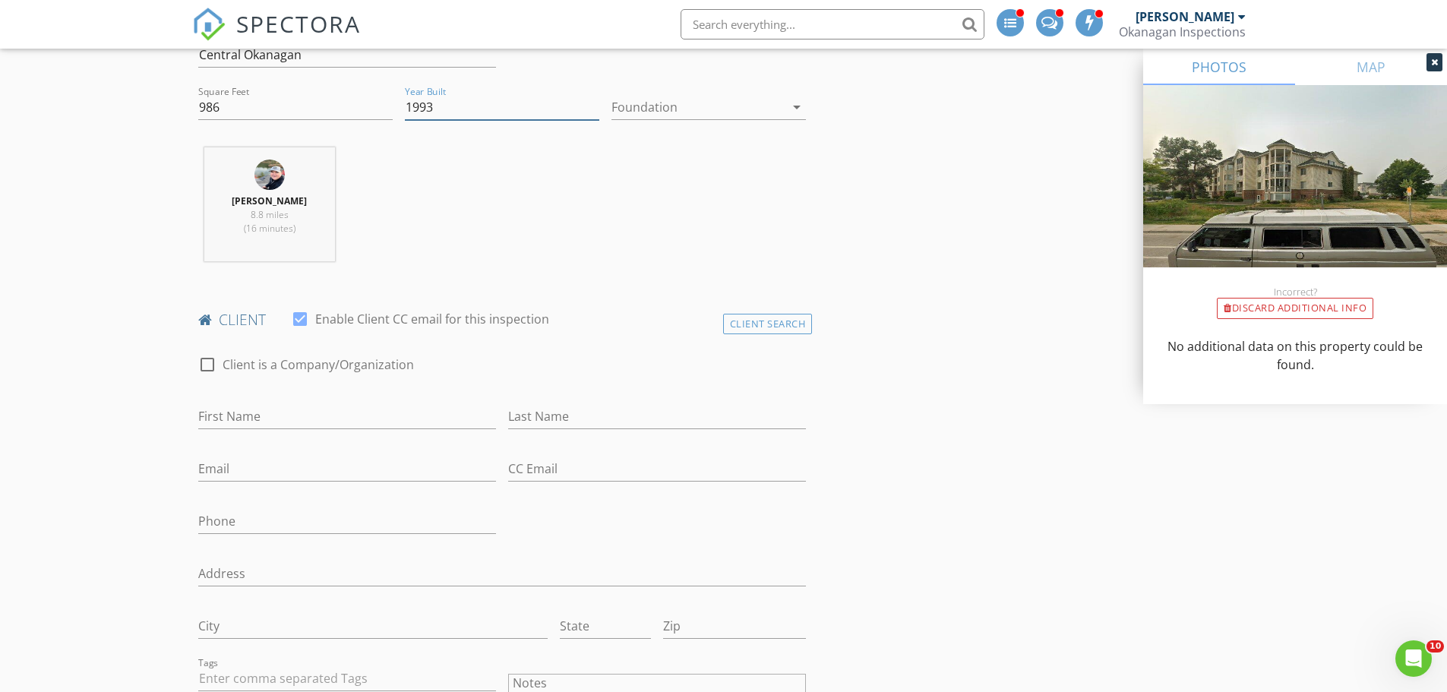
scroll to position [532, 0]
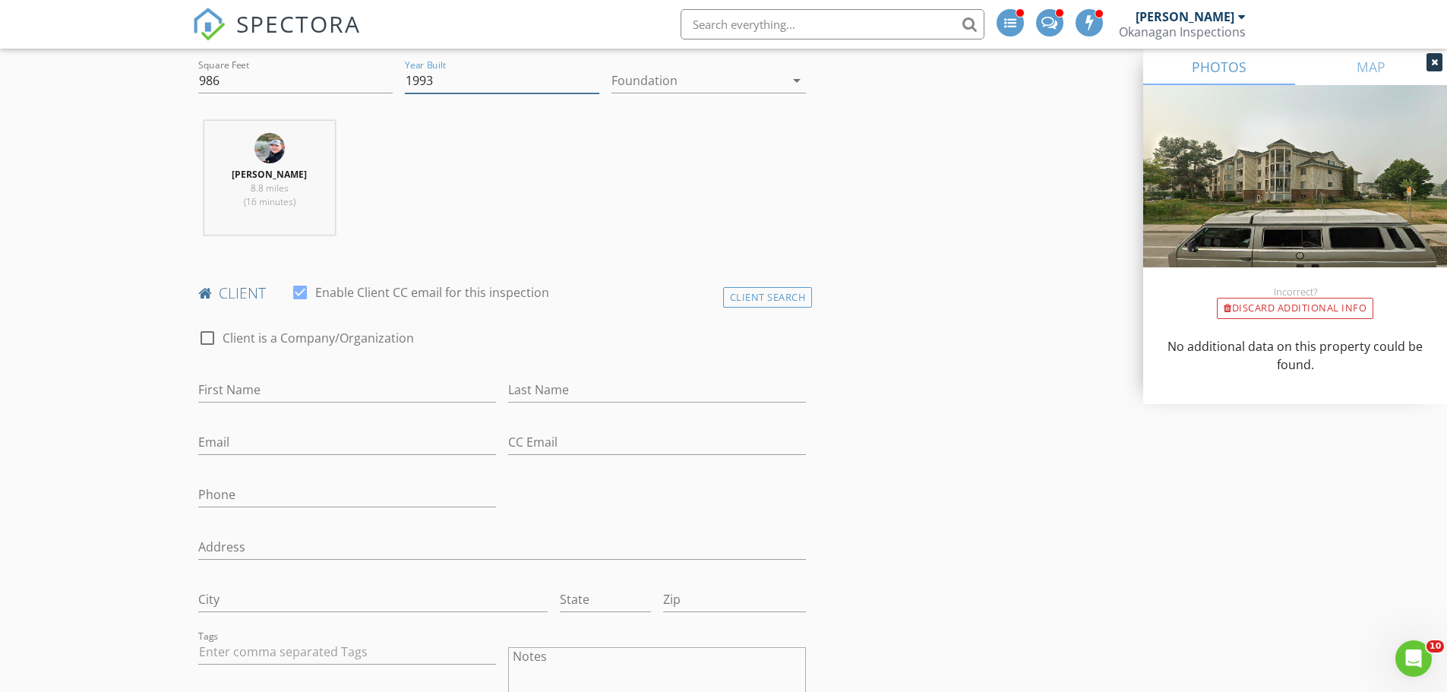
type input "1993"
click at [239, 396] on input "First Name" at bounding box center [347, 390] width 298 height 25
type input "Josh"
type input "Hilverda"
type input "jhilverda13@gmail.com"
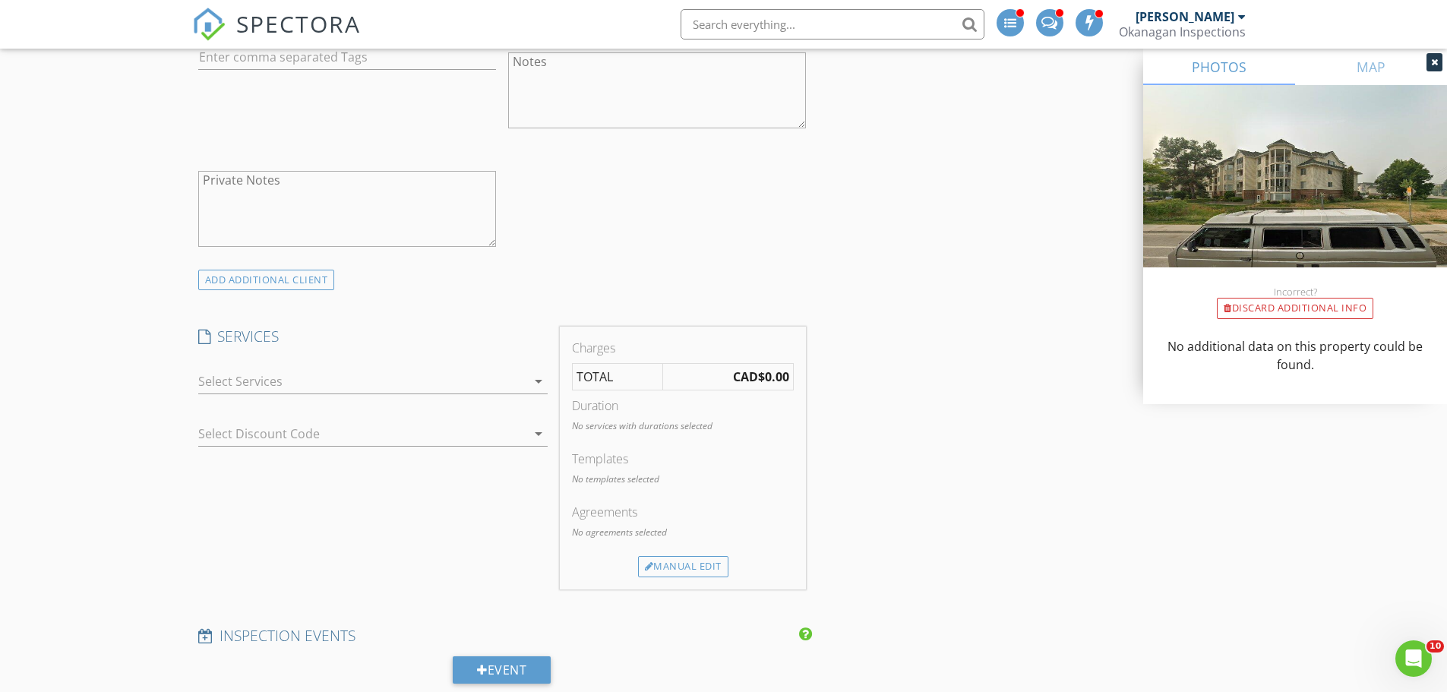
scroll to position [1140, 0]
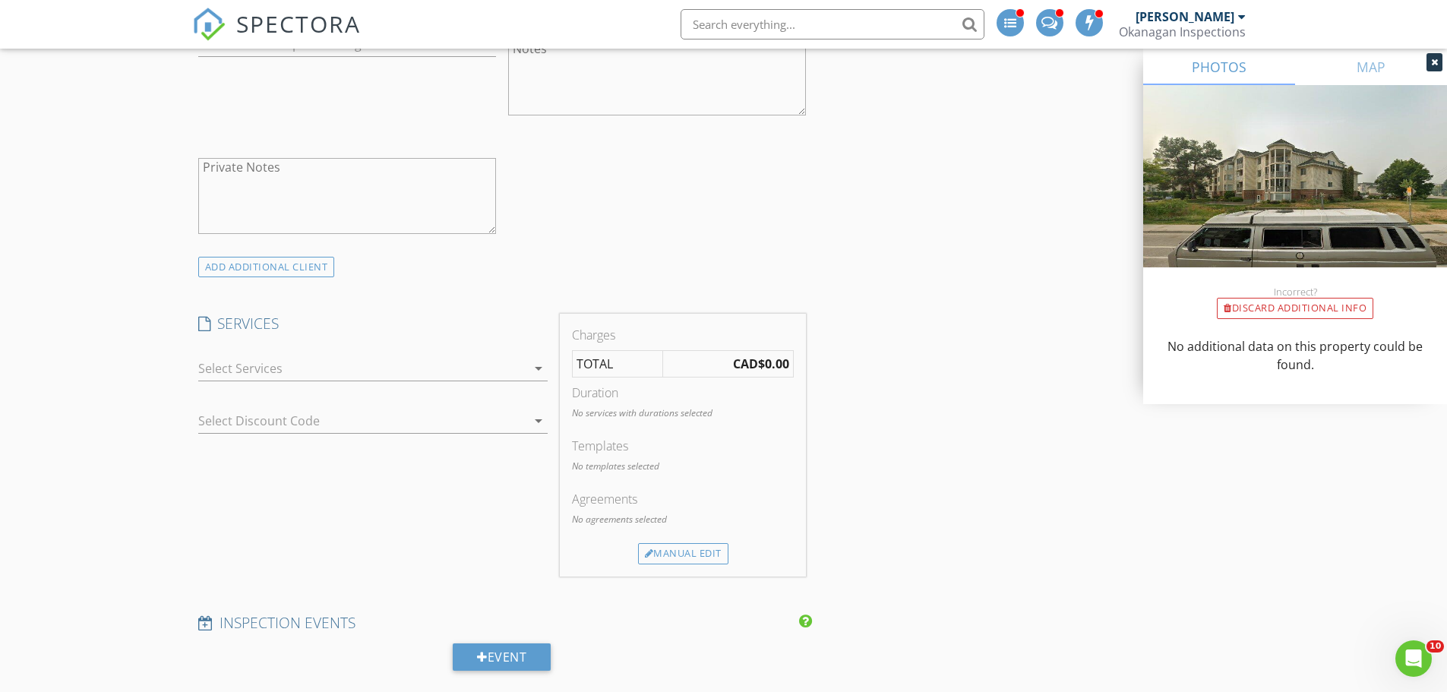
type input "250-826-8605"
click at [326, 374] on div at bounding box center [362, 368] width 328 height 24
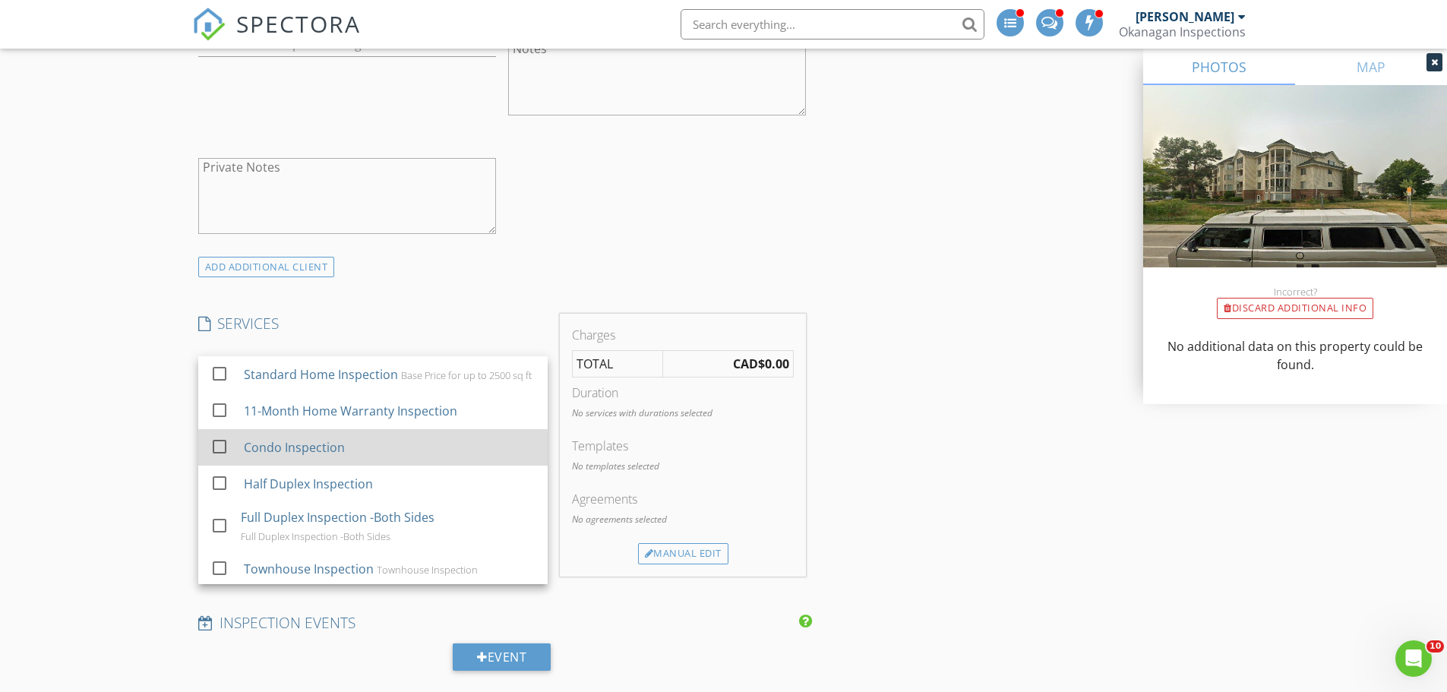
click at [305, 457] on div "Condo Inspection" at bounding box center [293, 447] width 101 height 18
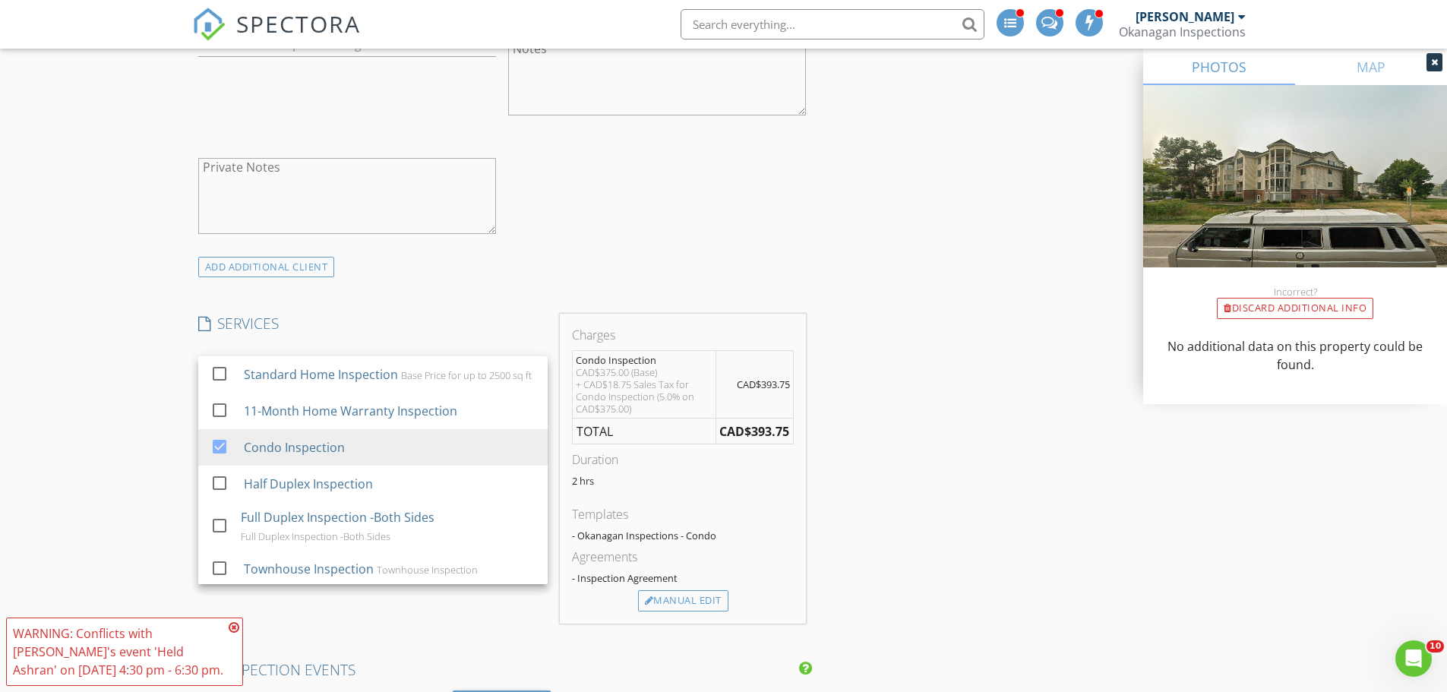
click at [232, 628] on icon at bounding box center [234, 627] width 11 height 12
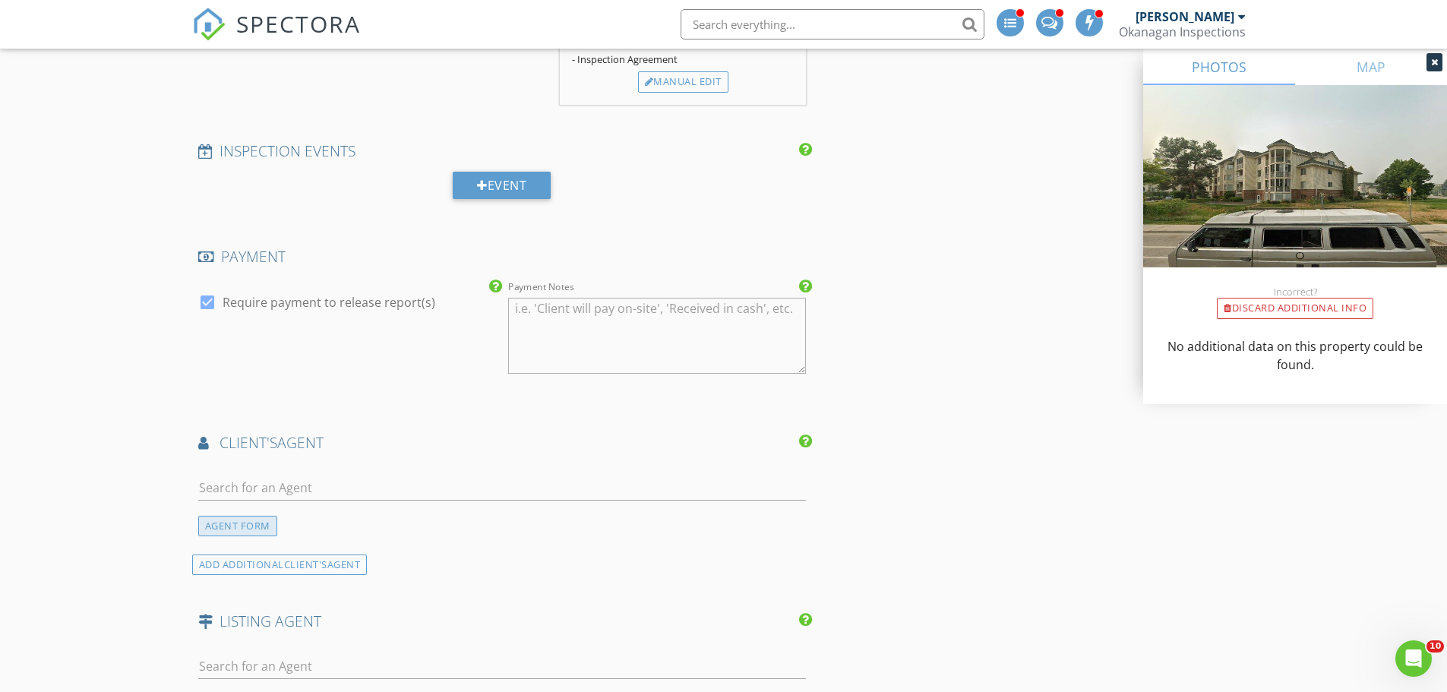
scroll to position [1671, 0]
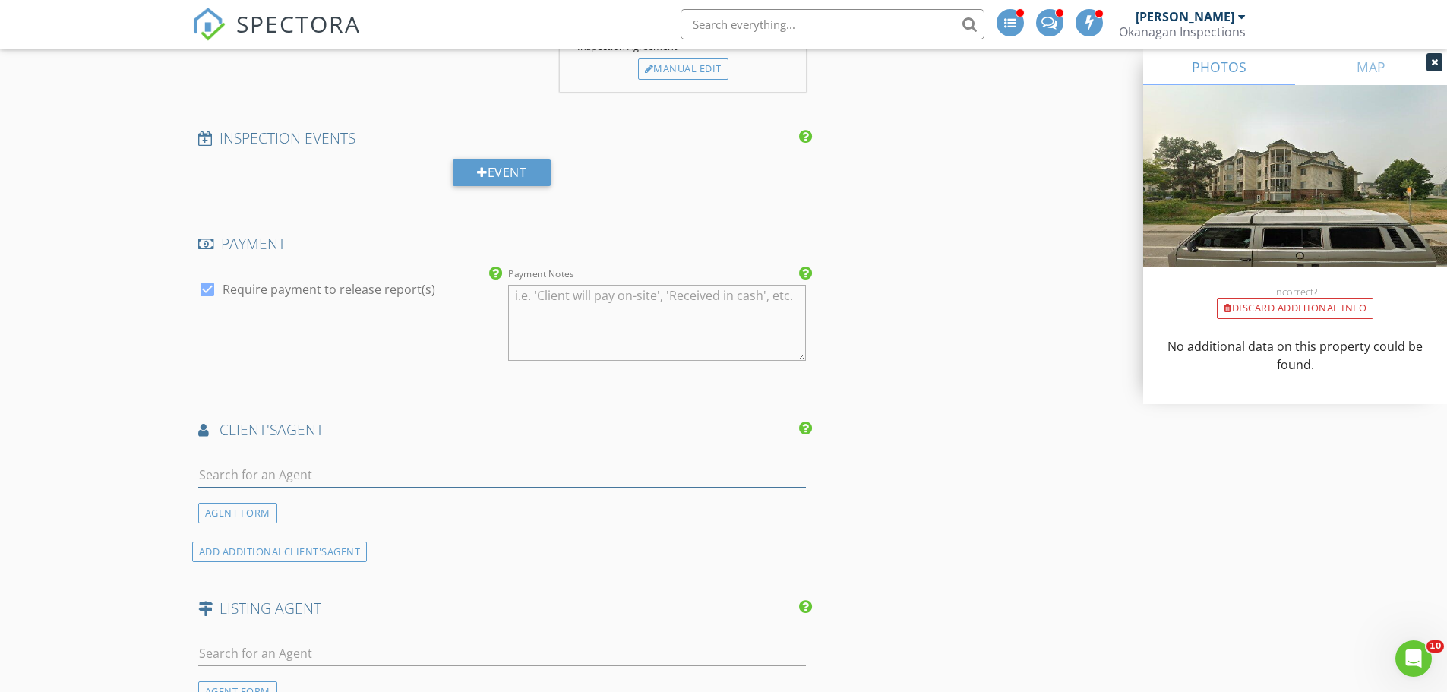
click at [286, 479] on input "text" at bounding box center [502, 475] width 609 height 25
type input "Ashran"
click at [436, 504] on li "No results found. Click to add a new Agent" at bounding box center [502, 509] width 607 height 43
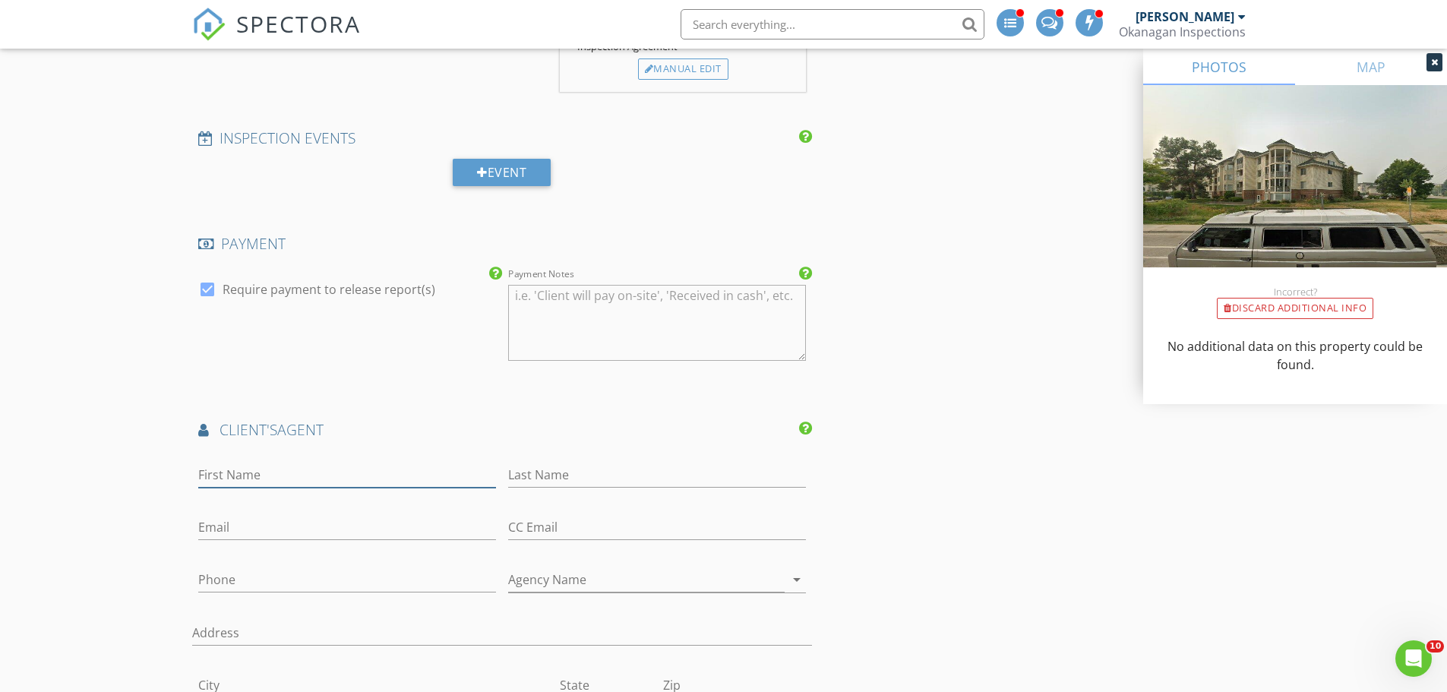
click at [326, 473] on input "First Name" at bounding box center [347, 475] width 298 height 25
type input "Ashran"
type input "Gill"
type input "250-689-2413"
drag, startPoint x: 273, startPoint y: 531, endPoint x: 191, endPoint y: 536, distance: 82.9
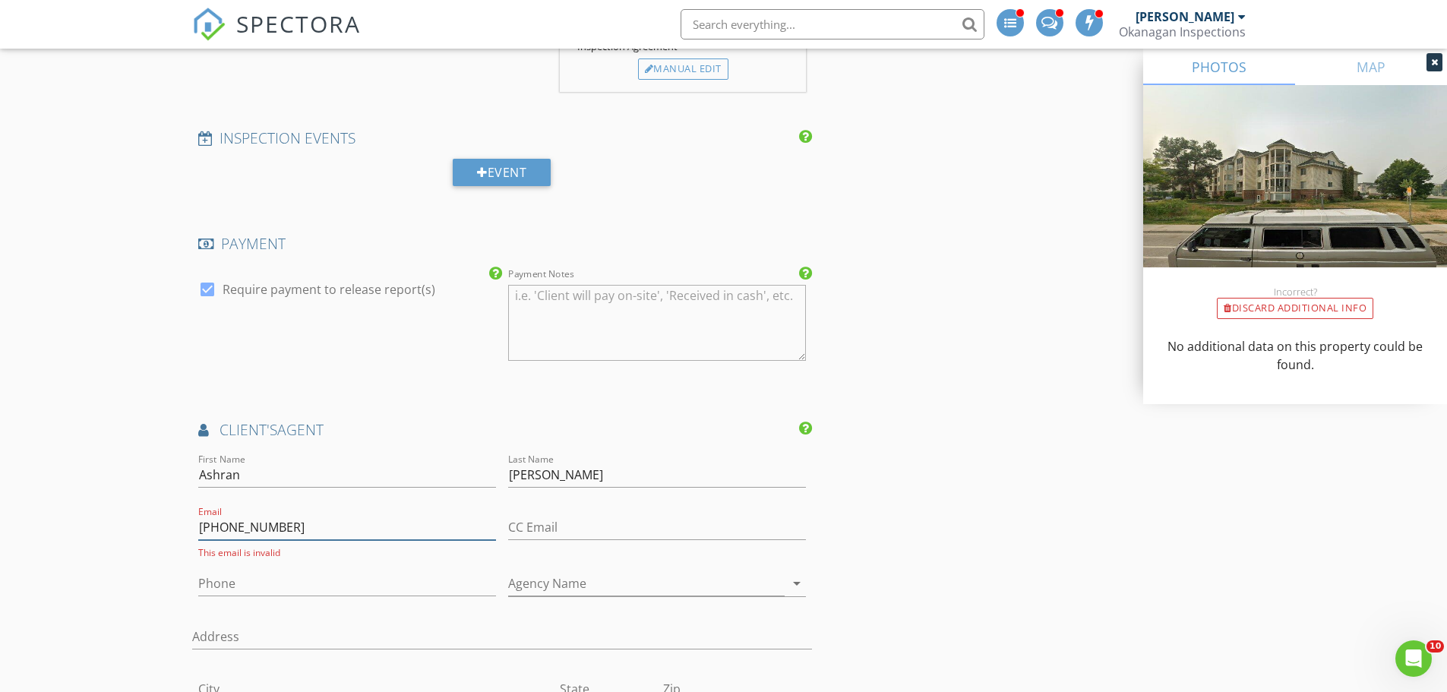
click at [191, 536] on div "New Inspection INSPECTOR(S) check_box Ian Flower PRIMARY Ian Flower arrow_drop_…" at bounding box center [723, 158] width 1447 height 3480
click at [213, 586] on input "Phone" at bounding box center [347, 583] width 298 height 25
paste input "250-689-2413"
type input "250-689-2413"
click at [210, 529] on input "Email" at bounding box center [347, 527] width 298 height 25
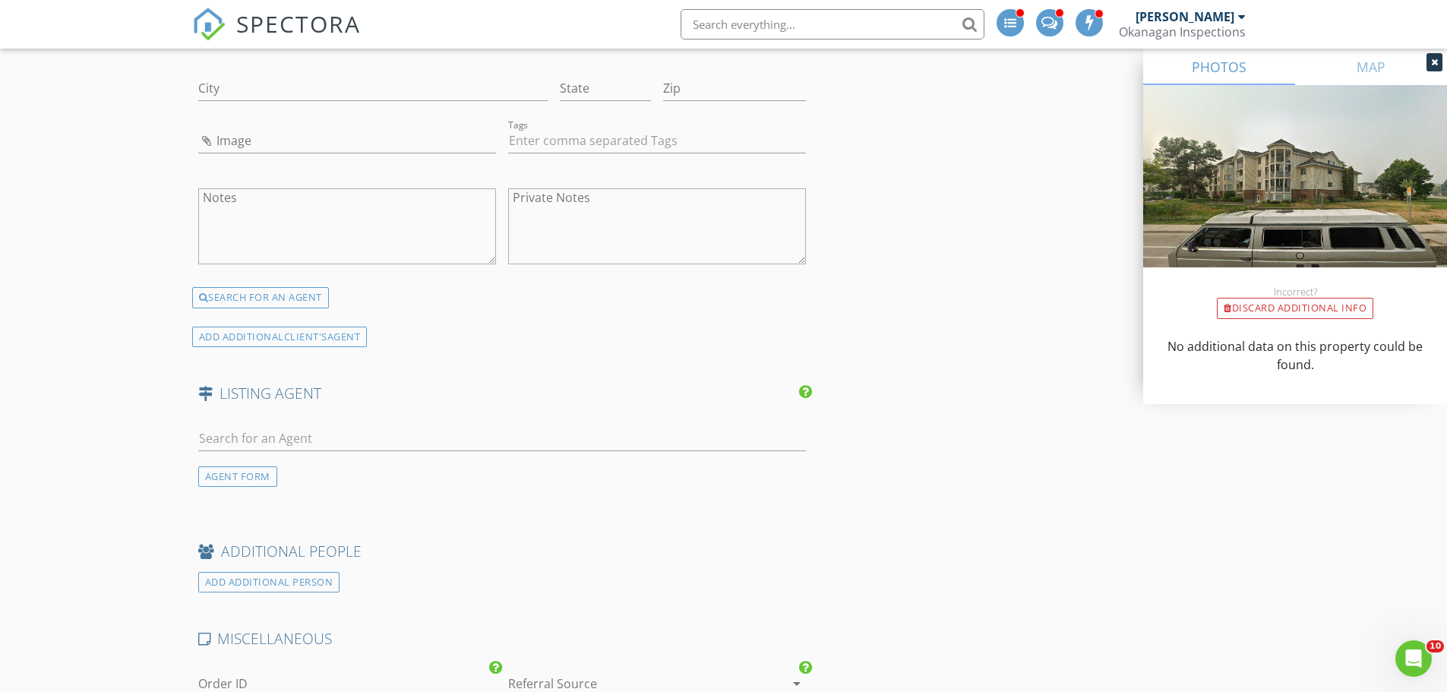
scroll to position [2279, 0]
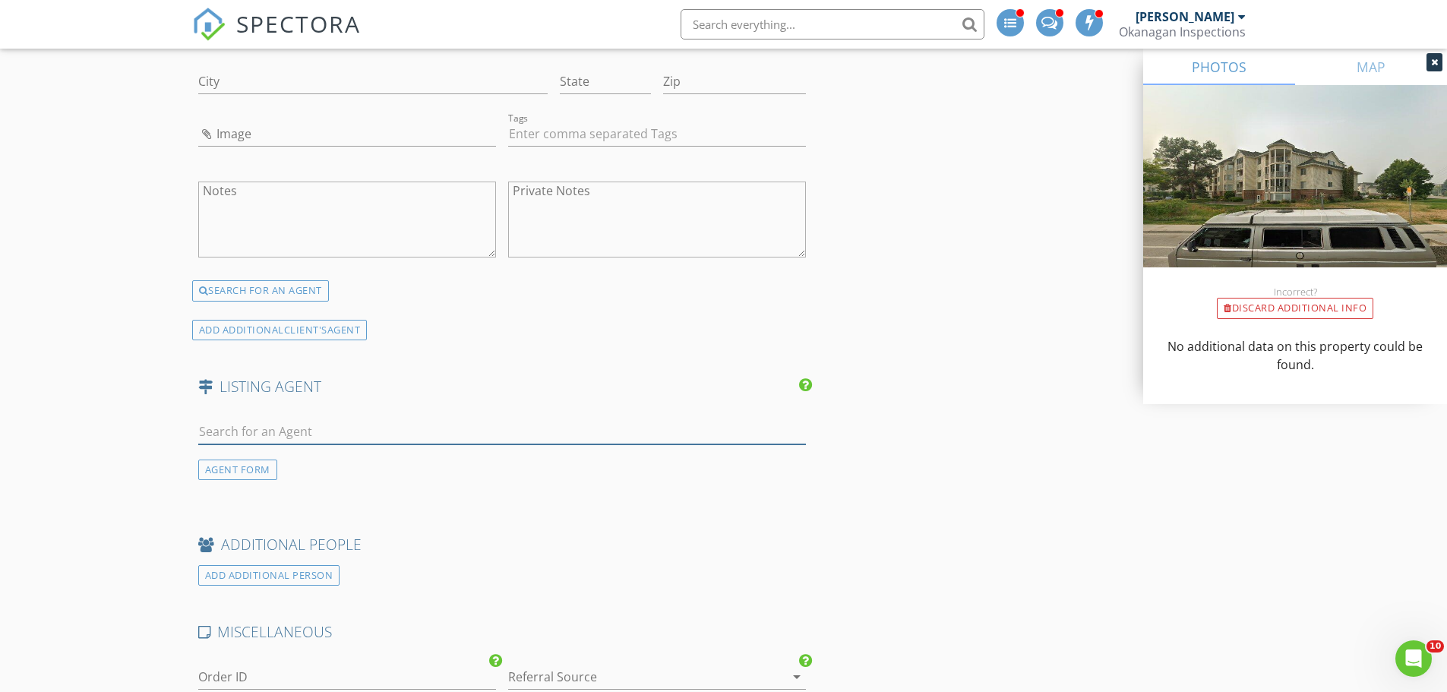
click at [232, 423] on input "text" at bounding box center [502, 431] width 609 height 25
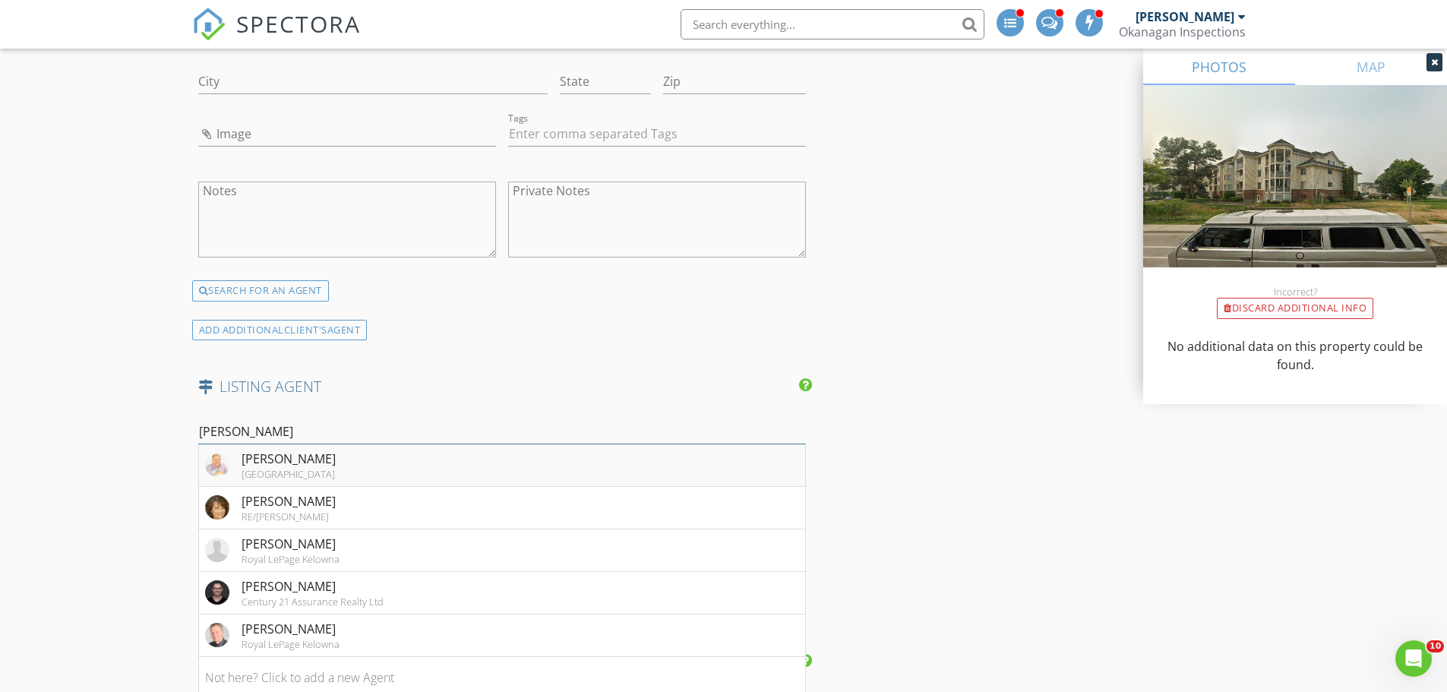
type input "Terry"
click at [252, 463] on div "Terry Osti" at bounding box center [289, 459] width 94 height 18
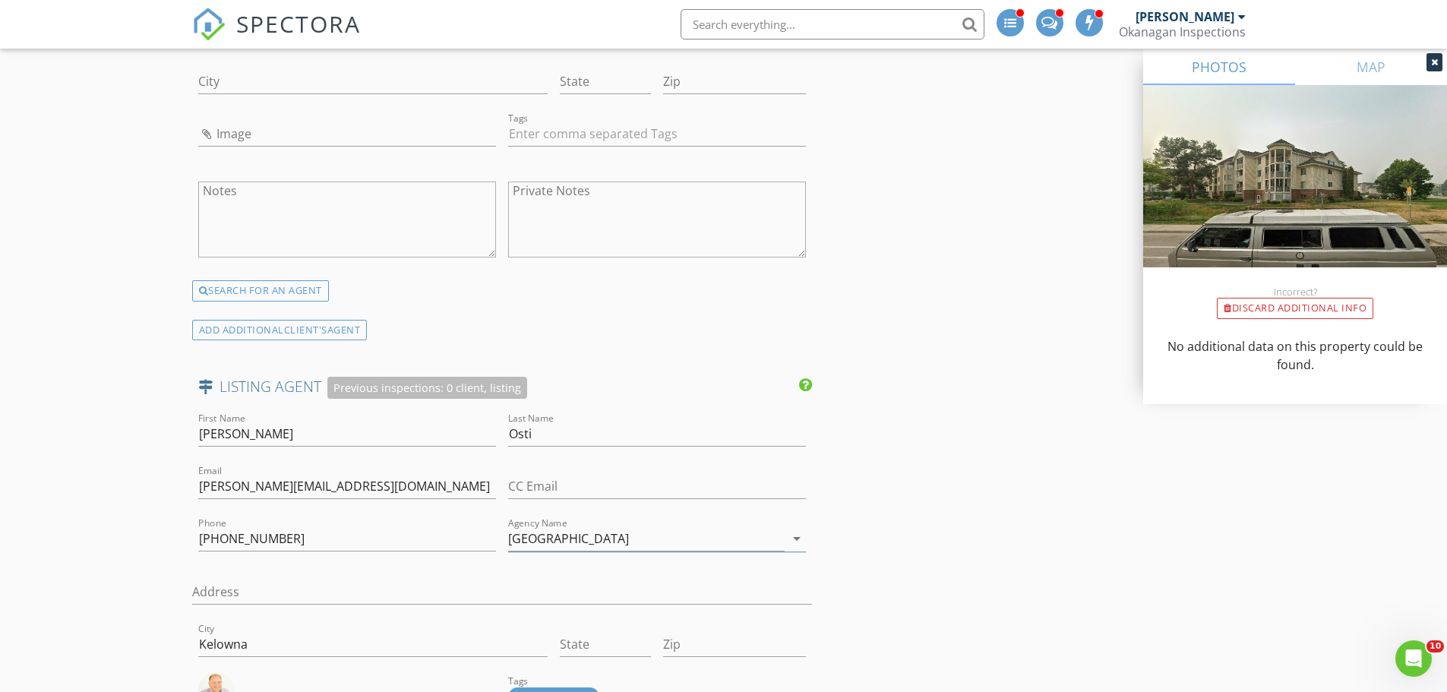
type textarea "Terry Osti Personal Real Estate Corporation 778.855.6784 Terry@TerryOsti.com"
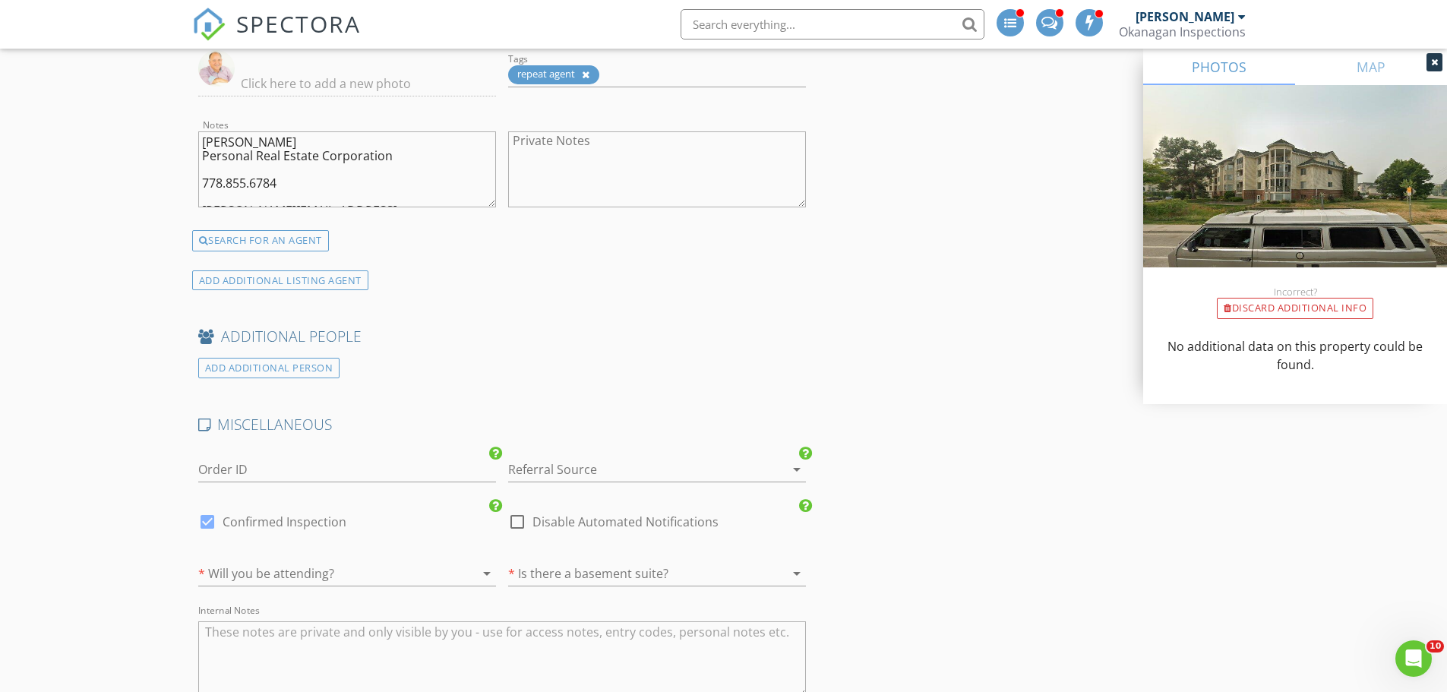
scroll to position [2963, 0]
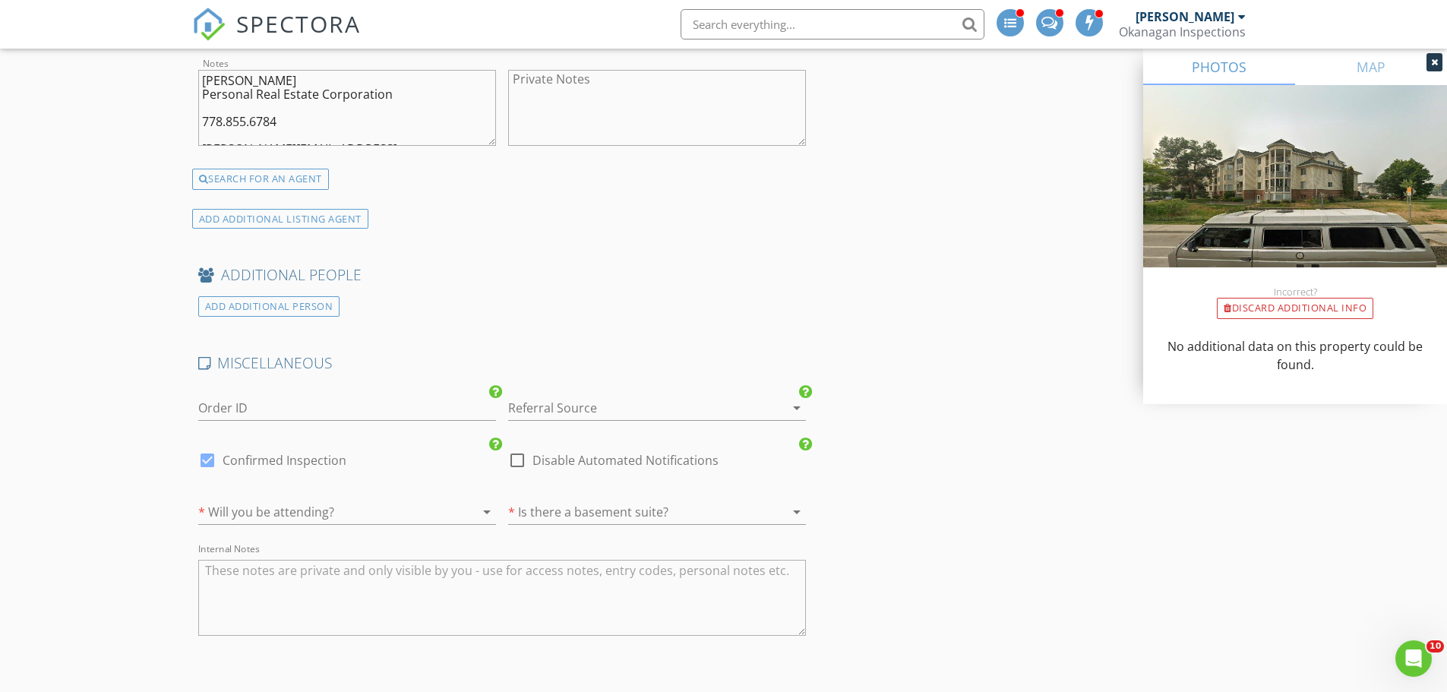
click at [403, 511] on div at bounding box center [325, 512] width 255 height 24
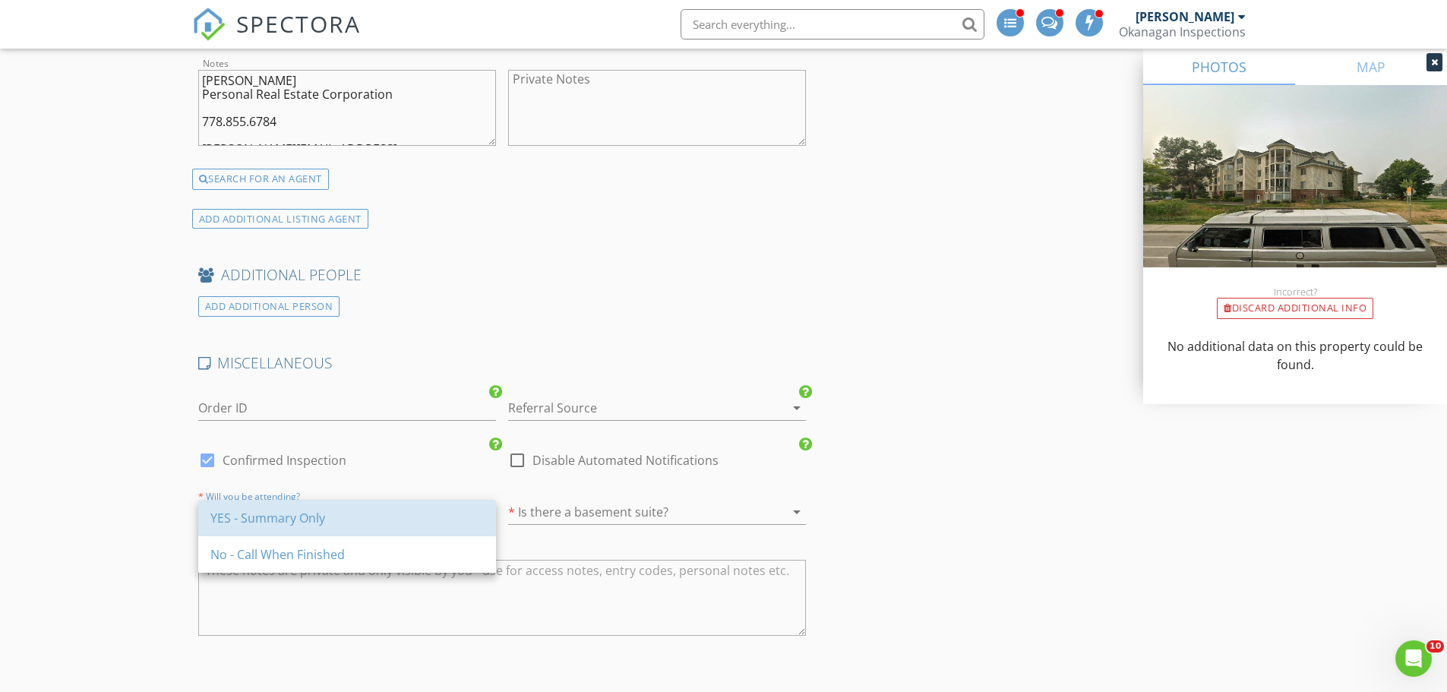
drag, startPoint x: 365, startPoint y: 512, endPoint x: 432, endPoint y: 508, distance: 67.7
click at [368, 512] on div "YES - Summary Only" at bounding box center [346, 518] width 273 height 18
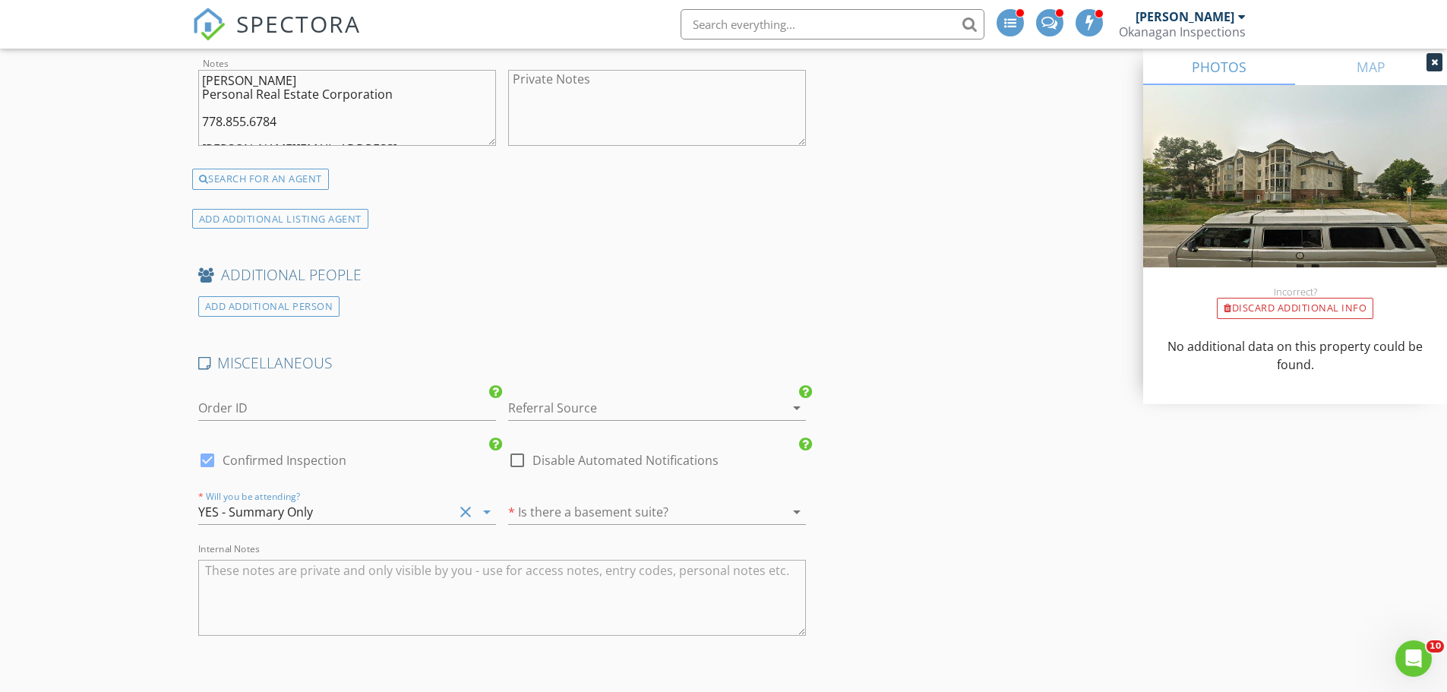
click at [521, 506] on div at bounding box center [635, 512] width 255 height 24
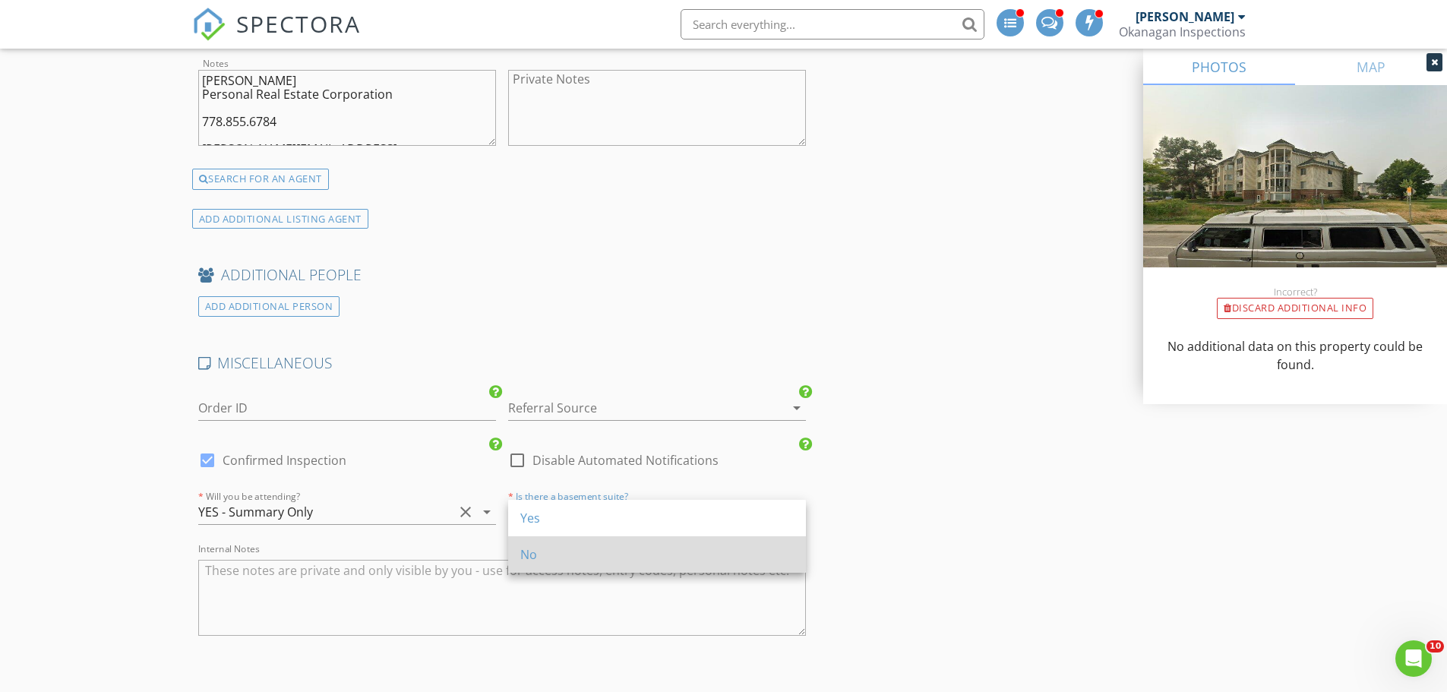
click at [517, 549] on link "No" at bounding box center [657, 554] width 298 height 36
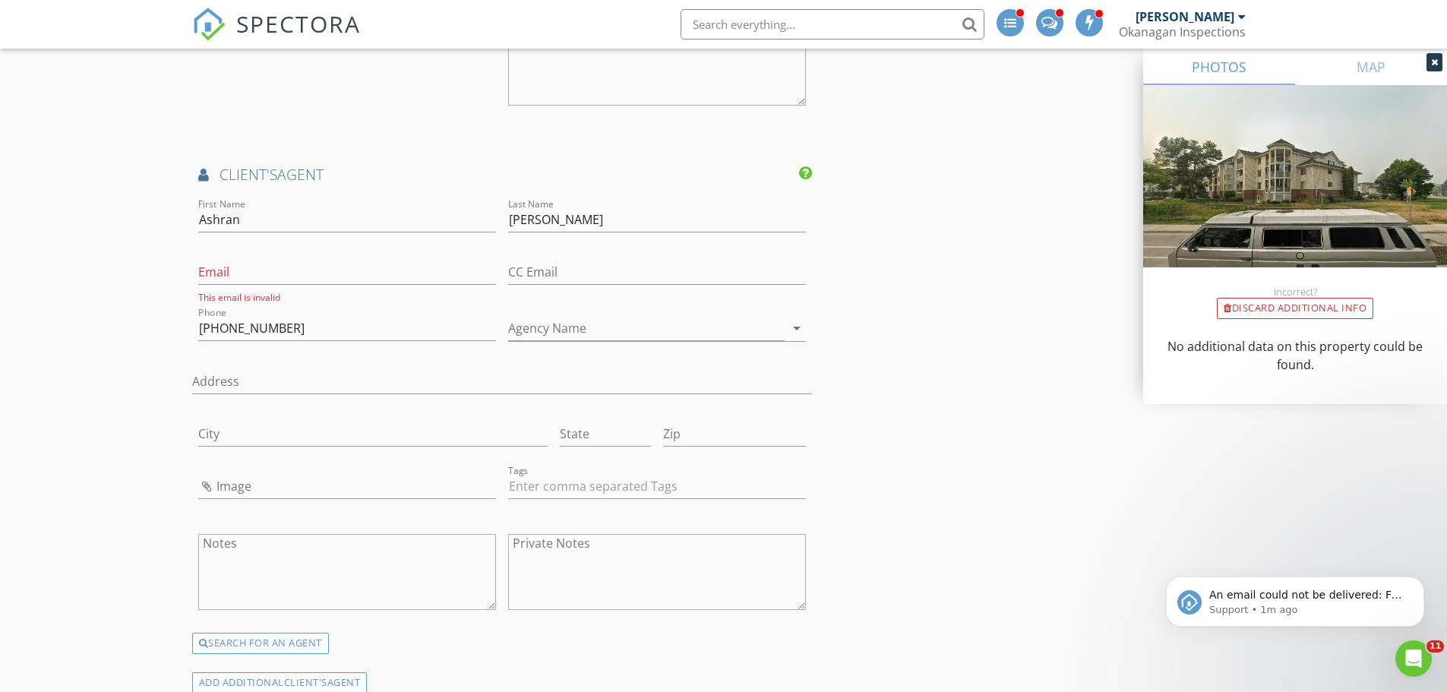
scroll to position [1899, 0]
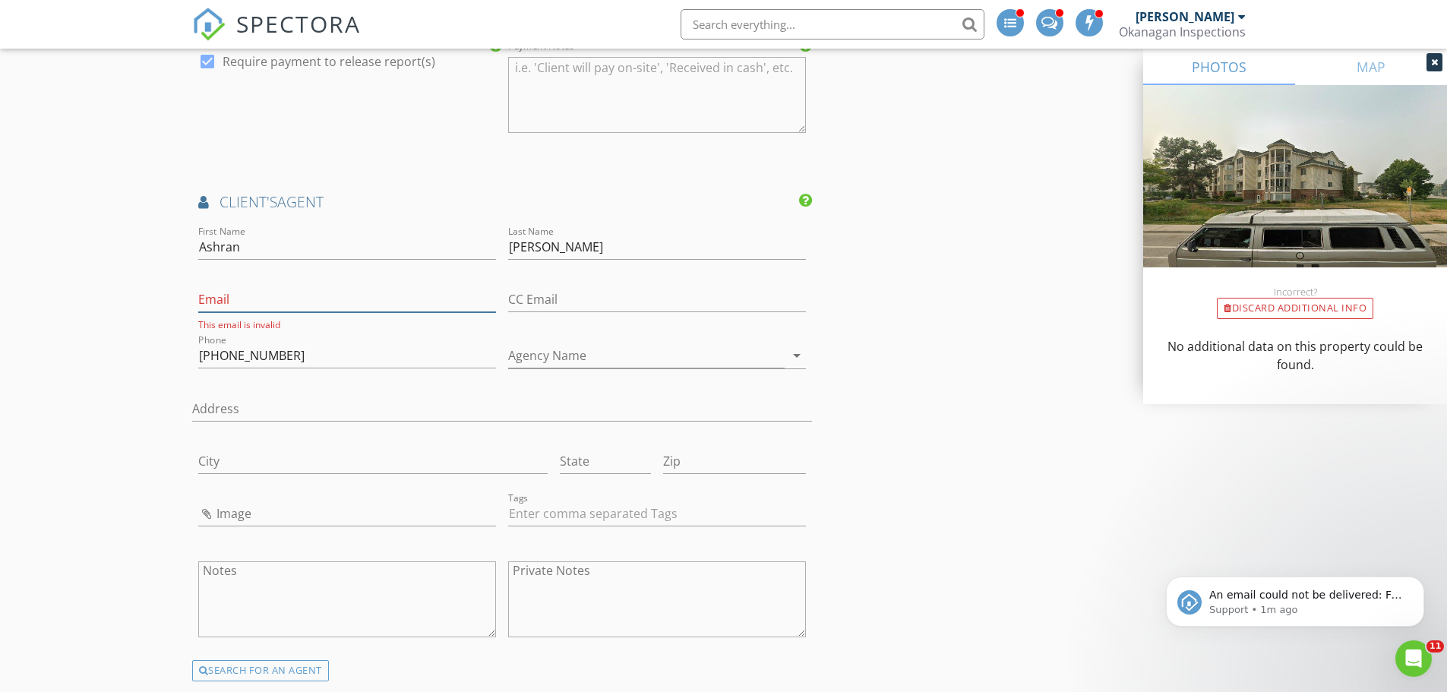
click at [207, 302] on input "Email" at bounding box center [347, 299] width 298 height 25
paste input "[EMAIL_ADDRESS][DOMAIN_NAME]"
type input "[EMAIL_ADDRESS][DOMAIN_NAME]"
click at [517, 352] on input "Agency Name" at bounding box center [646, 352] width 277 height 25
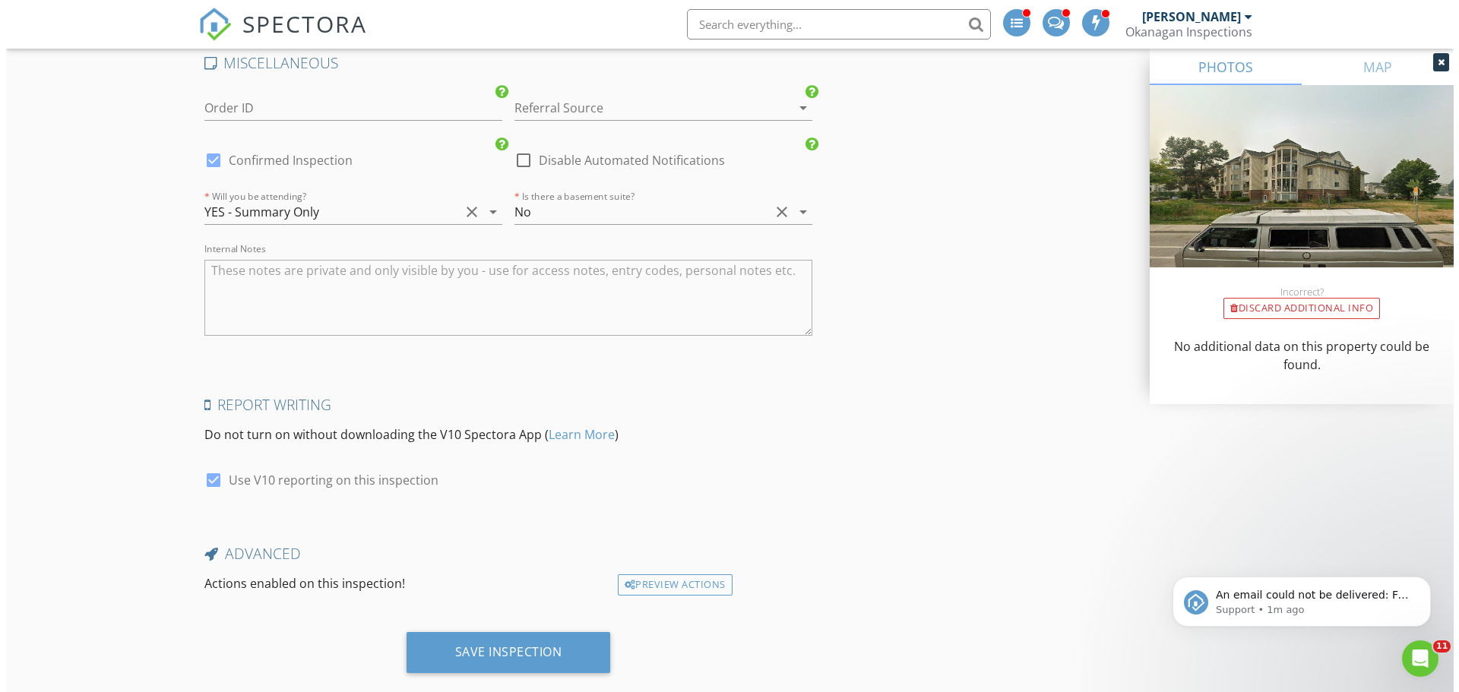
scroll to position [3288, 0]
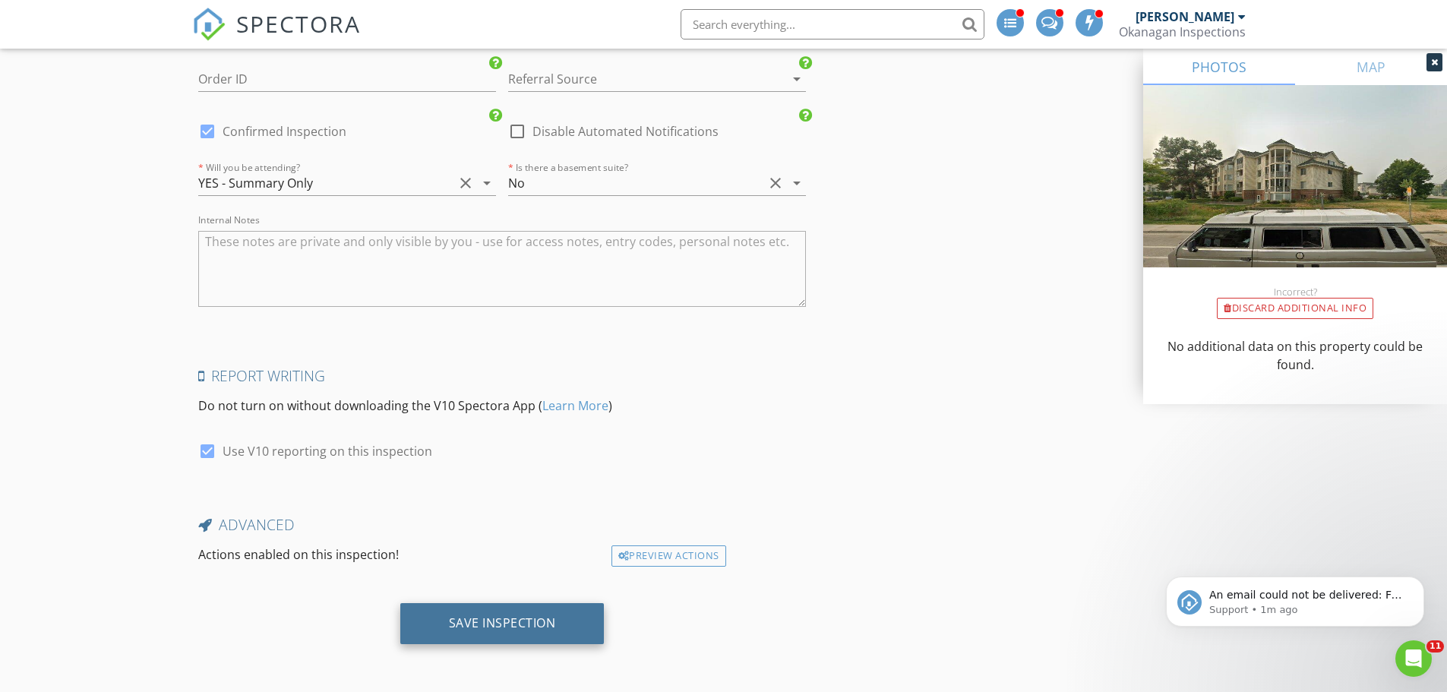
type input "RE/MAX Realty Solutions"
drag, startPoint x: 525, startPoint y: 628, endPoint x: 1047, endPoint y: 618, distance: 522.0
click at [526, 627] on div "Save Inspection" at bounding box center [502, 622] width 107 height 15
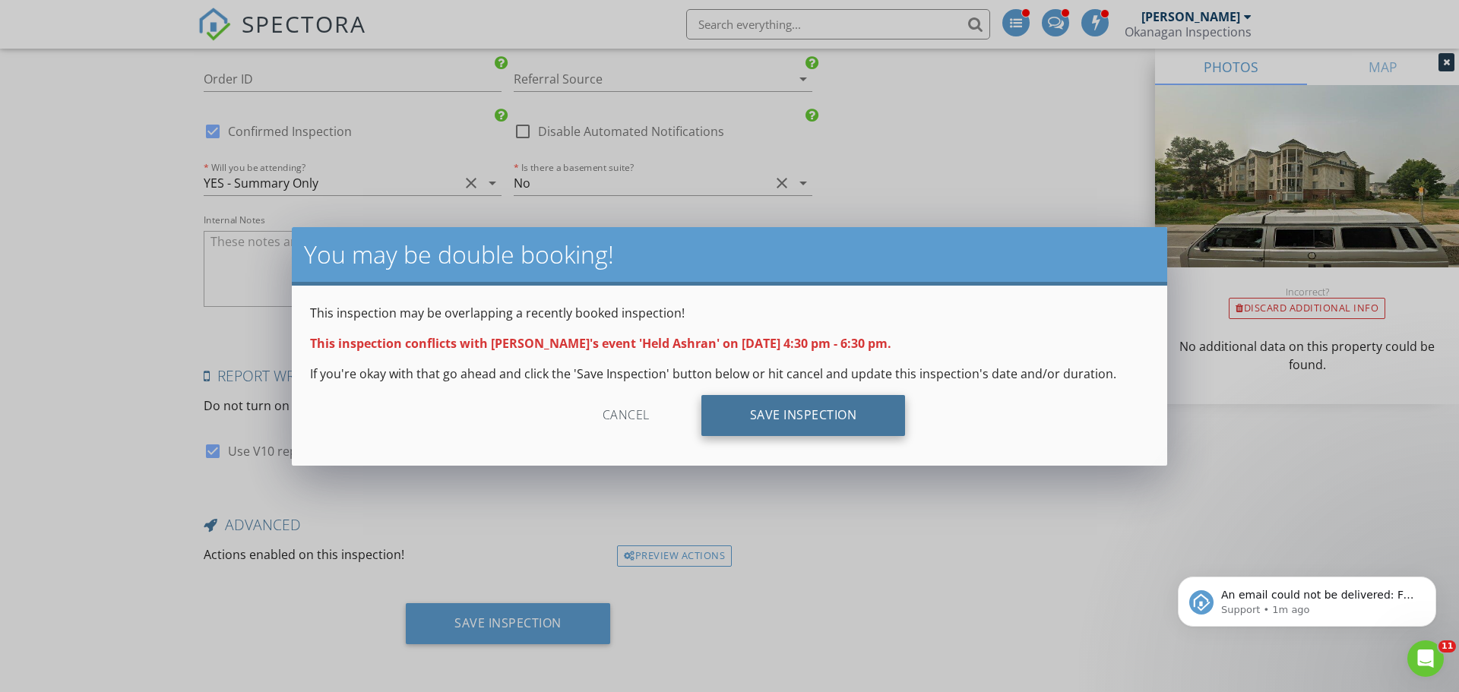
click at [813, 414] on div "Save Inspection" at bounding box center [803, 415] width 204 height 41
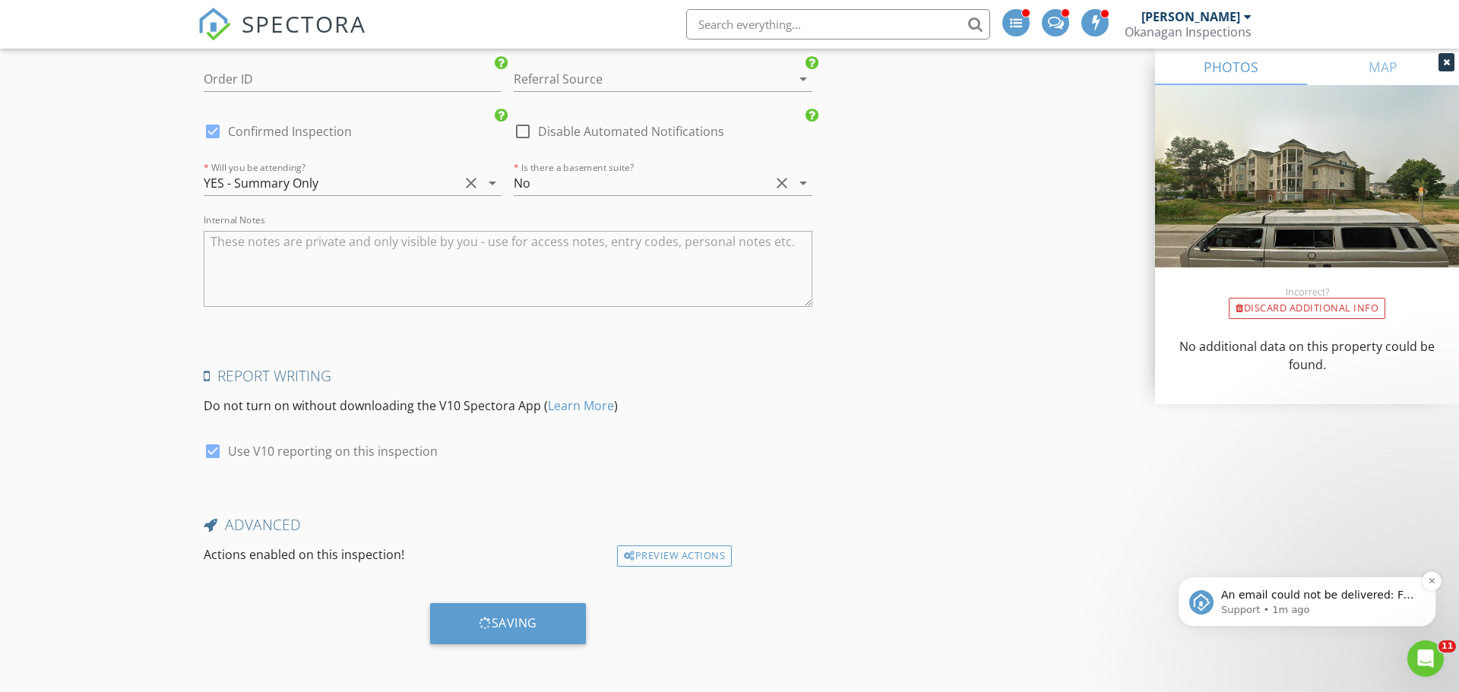
click at [1292, 604] on p "Support • 1m ago" at bounding box center [1319, 610] width 196 height 14
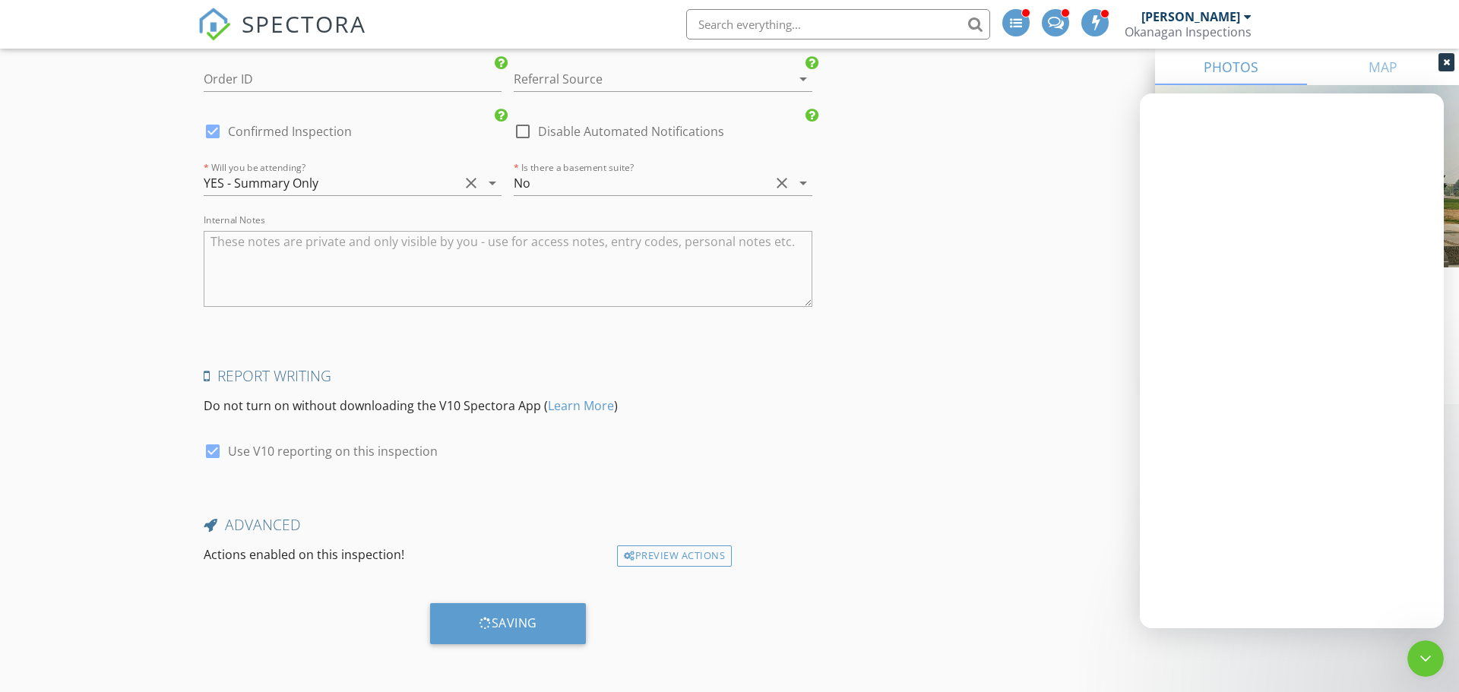
scroll to position [0, 0]
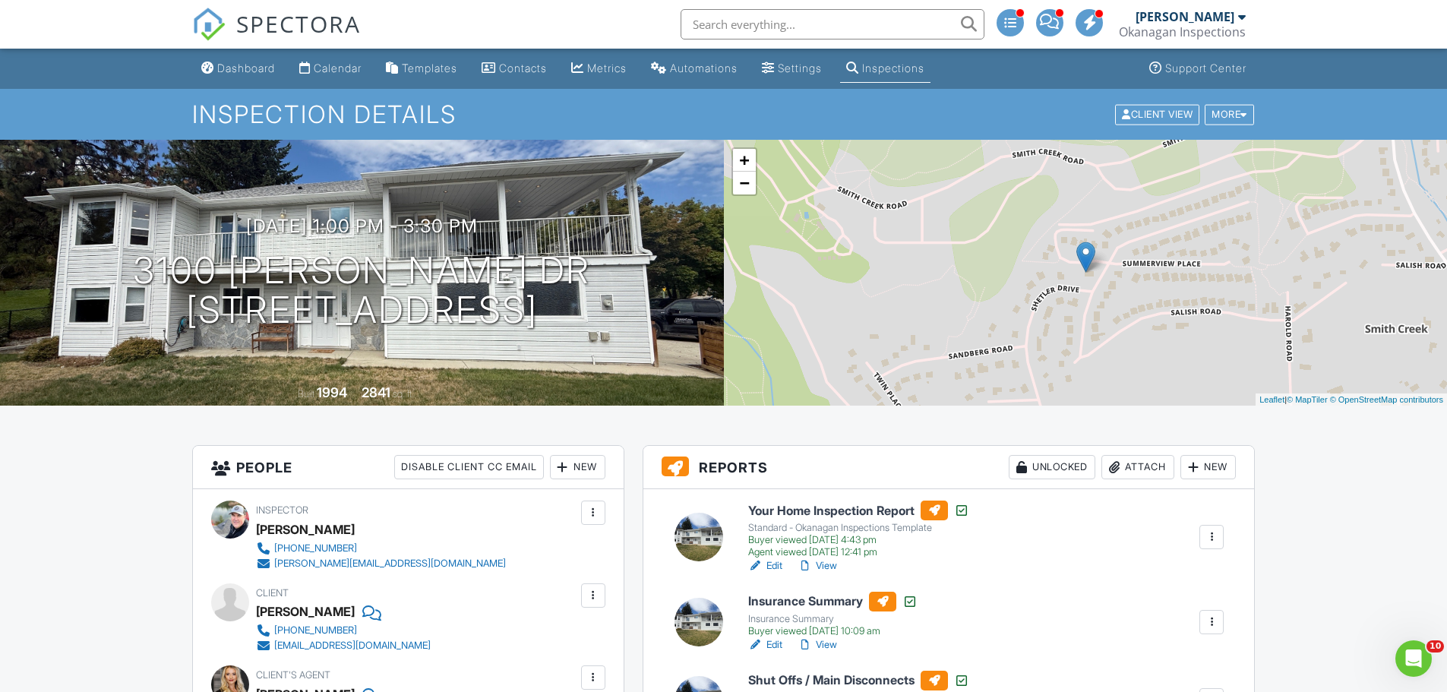
click at [223, 68] on div "Dashboard" at bounding box center [246, 68] width 58 height 13
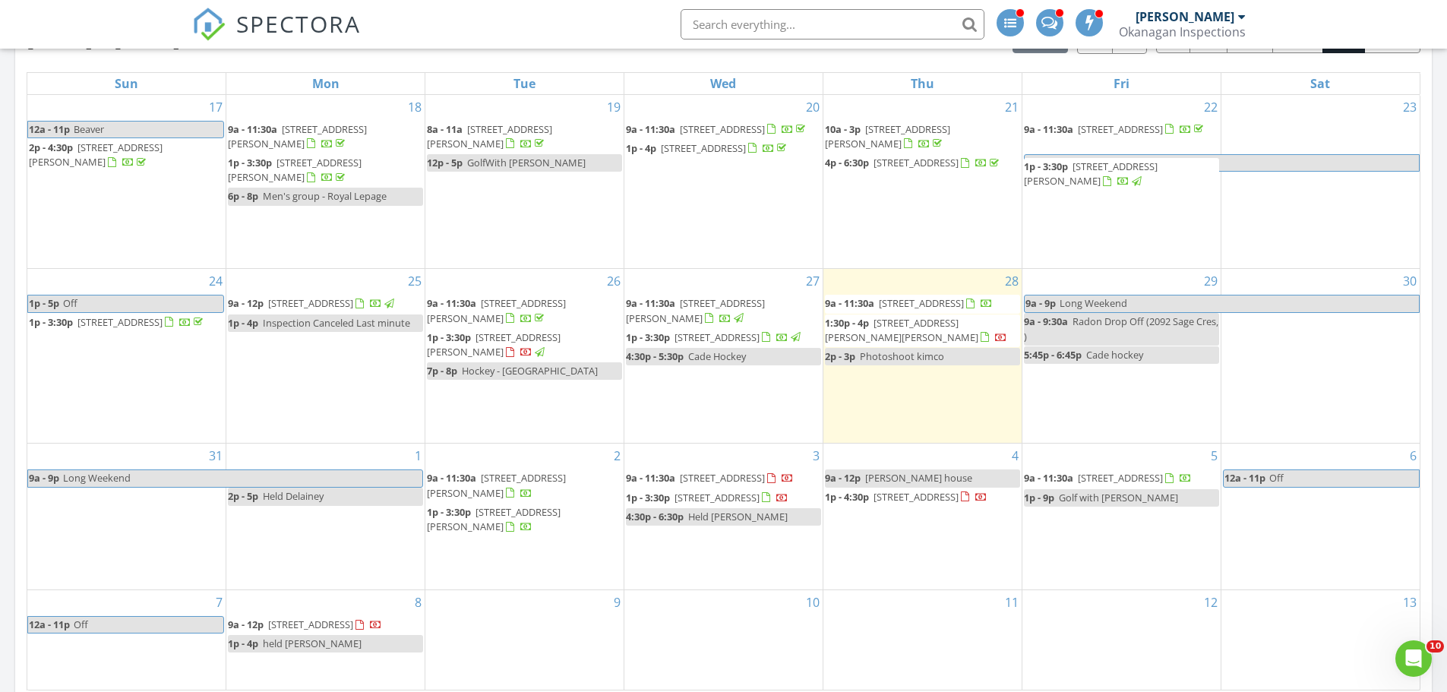
scroll to position [1283, 0]
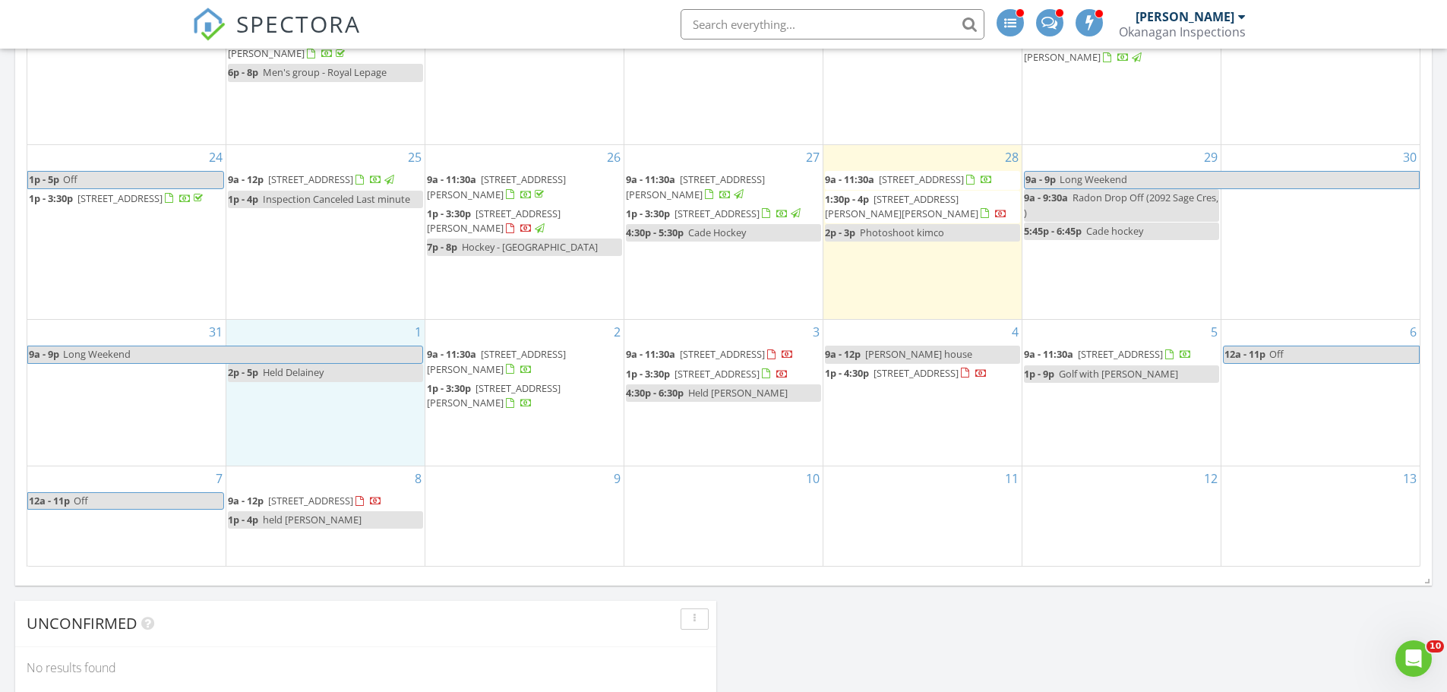
click at [287, 401] on div "1 2p - 5p Held Delainey" at bounding box center [325, 393] width 198 height 146
click at [334, 340] on link "Inspection" at bounding box center [325, 338] width 78 height 24
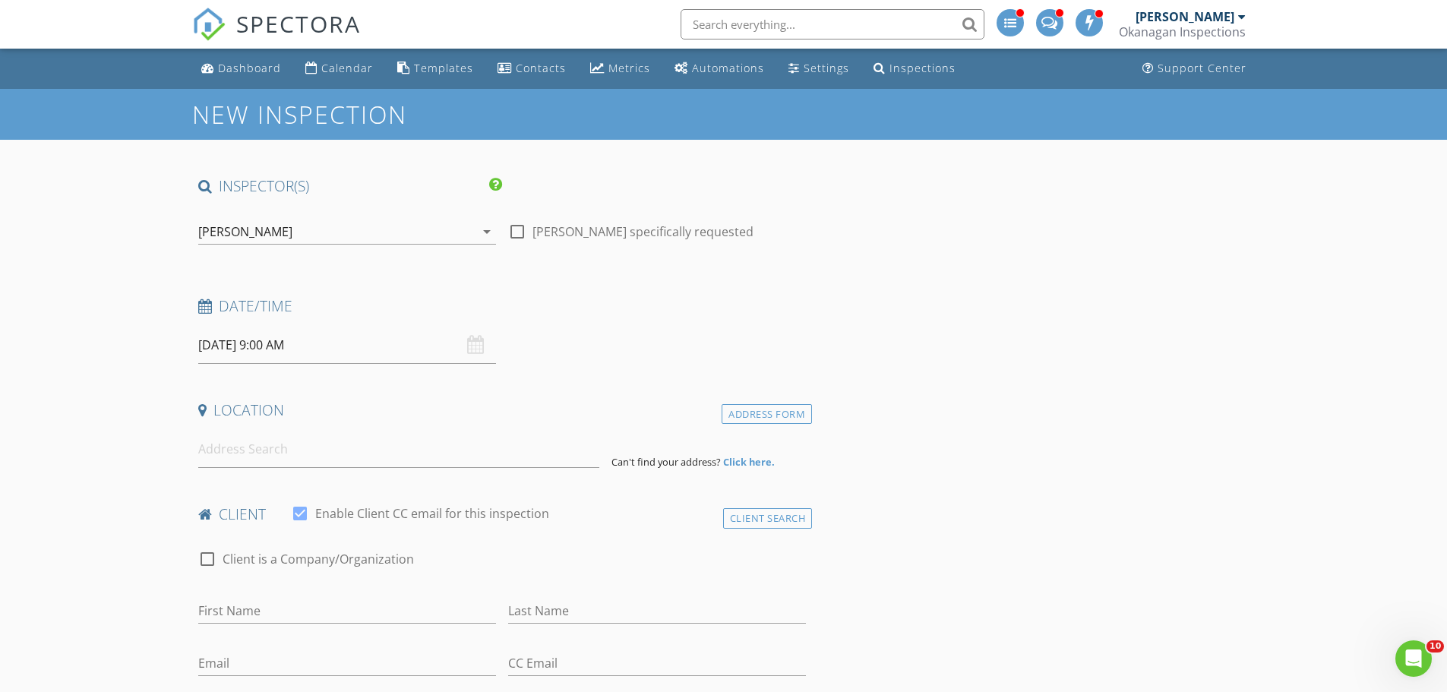
click at [267, 344] on input "[DATE] 9:00 AM" at bounding box center [347, 345] width 298 height 37
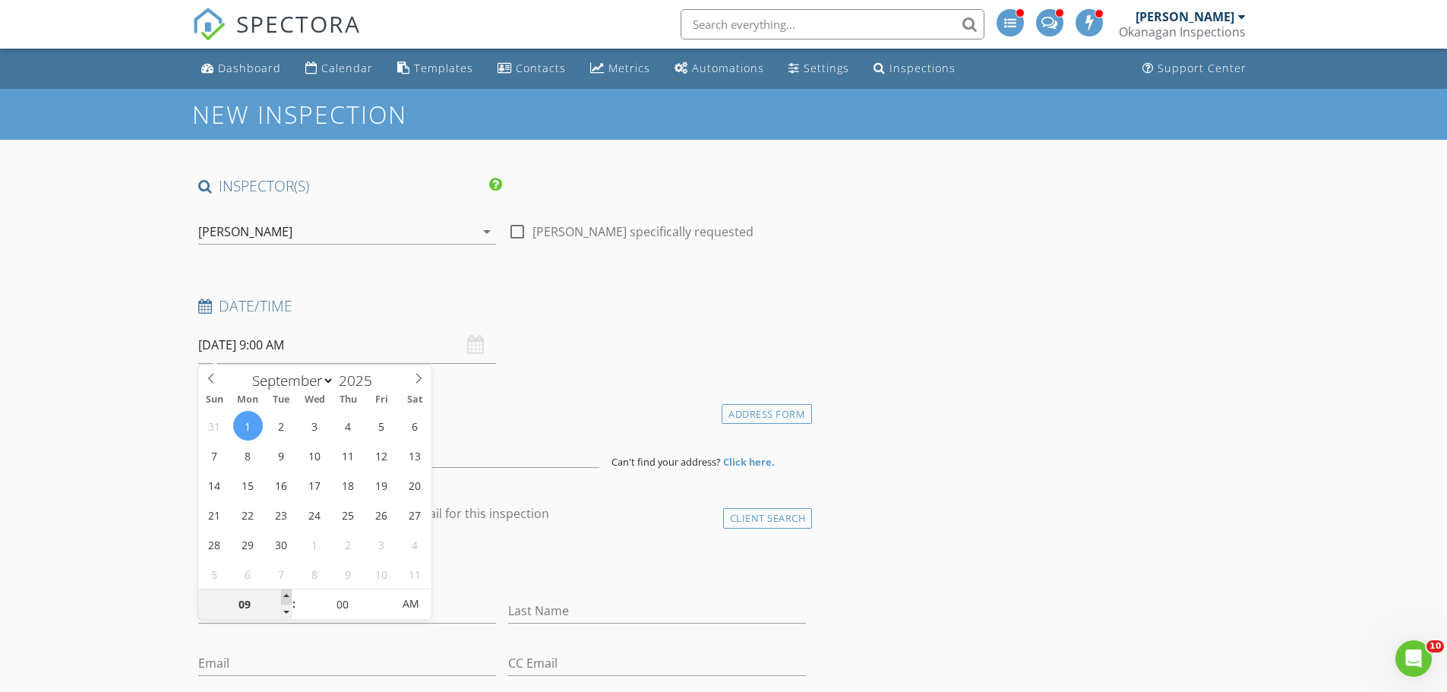
type input "10"
type input "[DATE] 10:00 AM"
click at [283, 599] on span at bounding box center [286, 597] width 11 height 15
type input "11"
type input "[DATE] 11:00 AM"
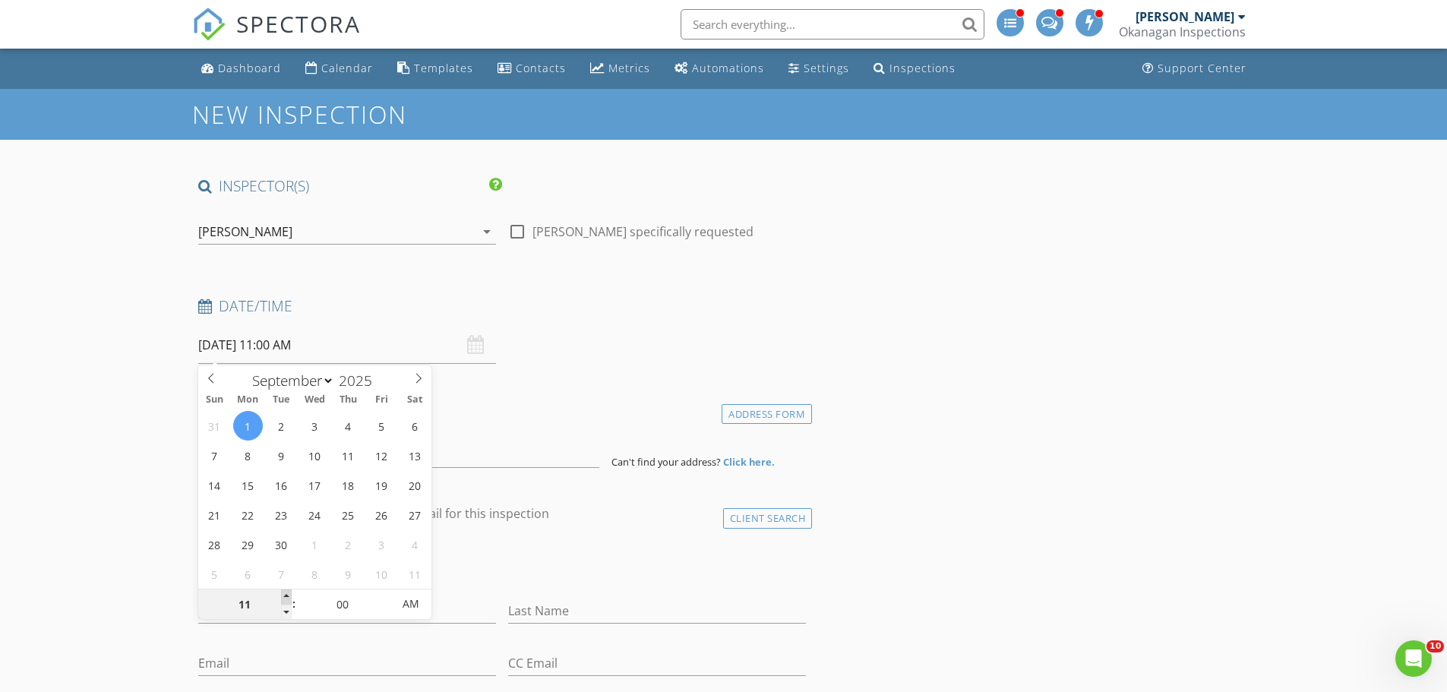
click at [283, 598] on span at bounding box center [286, 597] width 11 height 15
type input "12"
type input "[DATE] 12:00 PM"
click at [283, 596] on span at bounding box center [286, 597] width 11 height 15
type input "01"
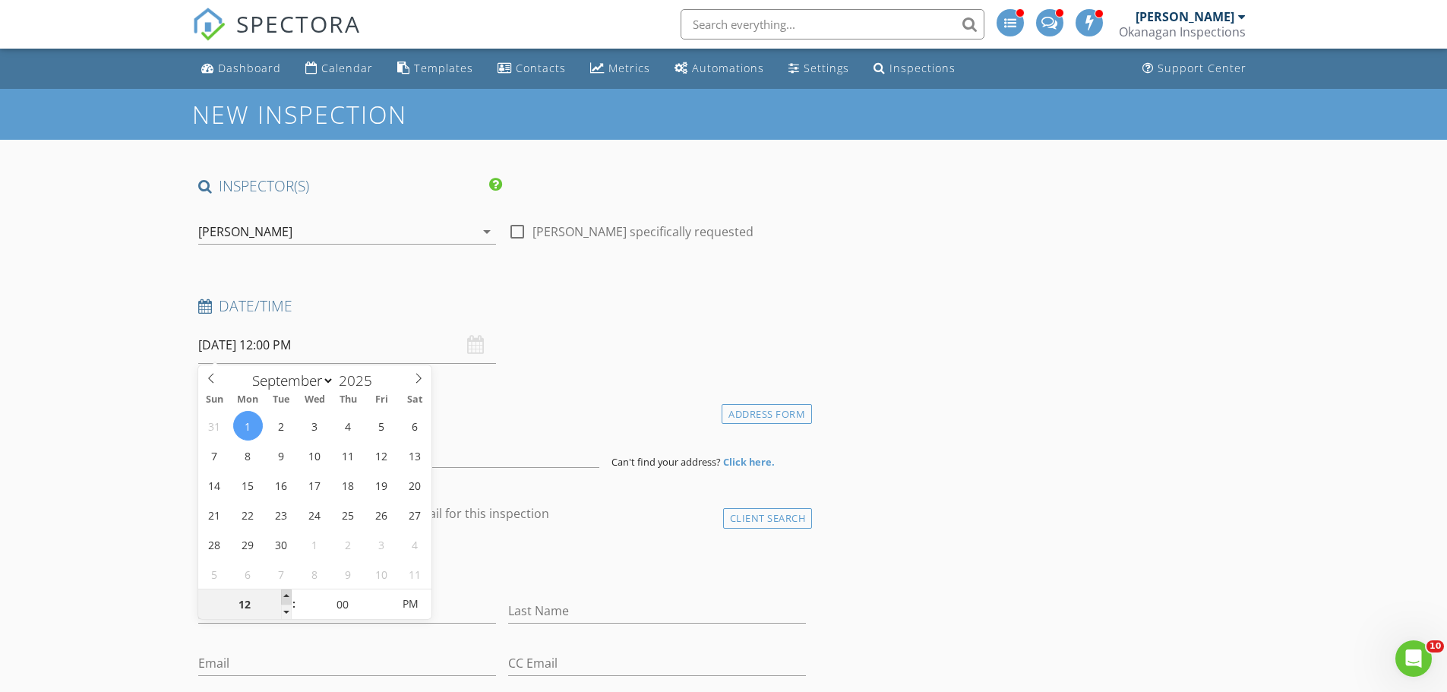
type input "09/01/2025 1:00 PM"
click at [283, 593] on span at bounding box center [286, 597] width 11 height 15
type input "02"
type input "[DATE] 2:00 PM"
click at [283, 593] on span at bounding box center [286, 597] width 11 height 15
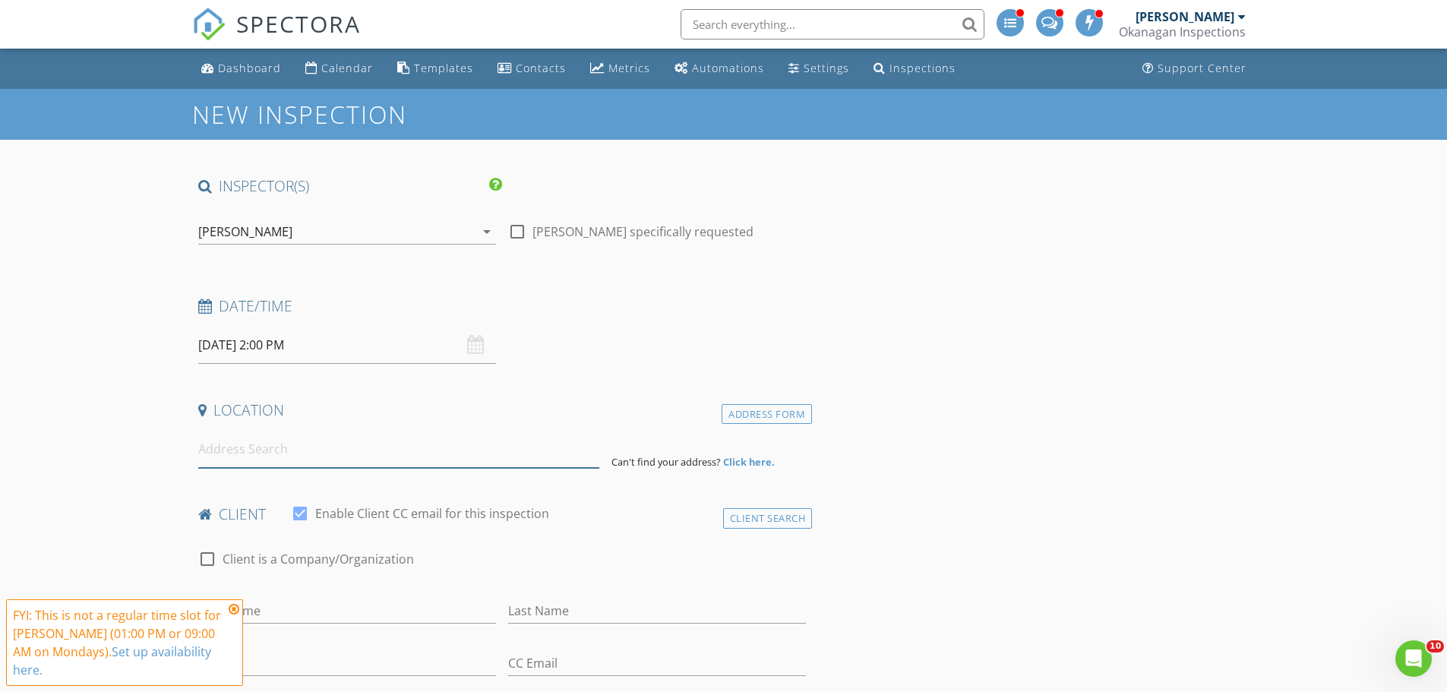
drag, startPoint x: 232, startPoint y: 459, endPoint x: 224, endPoint y: 460, distance: 8.5
click at [230, 459] on input at bounding box center [398, 449] width 401 height 37
click at [327, 448] on input at bounding box center [398, 449] width 401 height 37
paste input "0533 Cheryl Ro"
click at [200, 450] on input "0533 Cheryl Roa" at bounding box center [398, 449] width 401 height 37
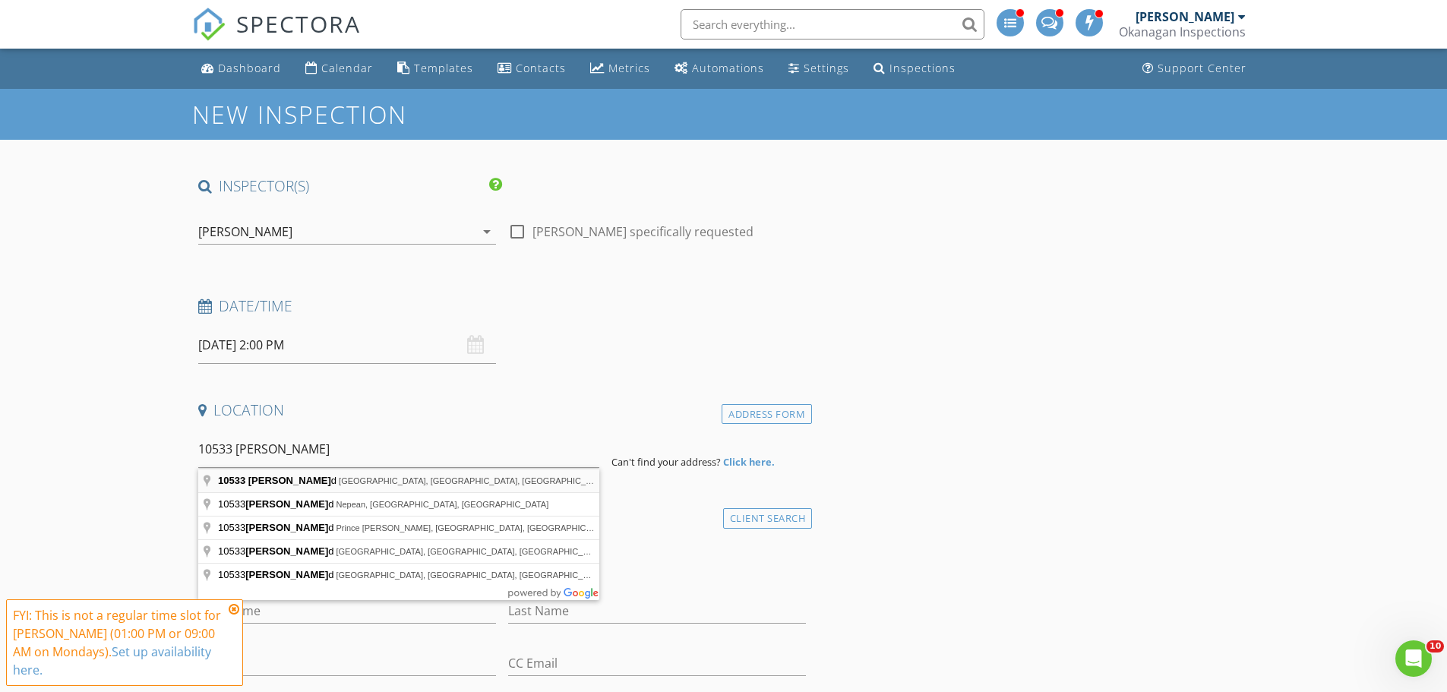
type input "10533 Cheryl Road, Lake Country, BC, Canada"
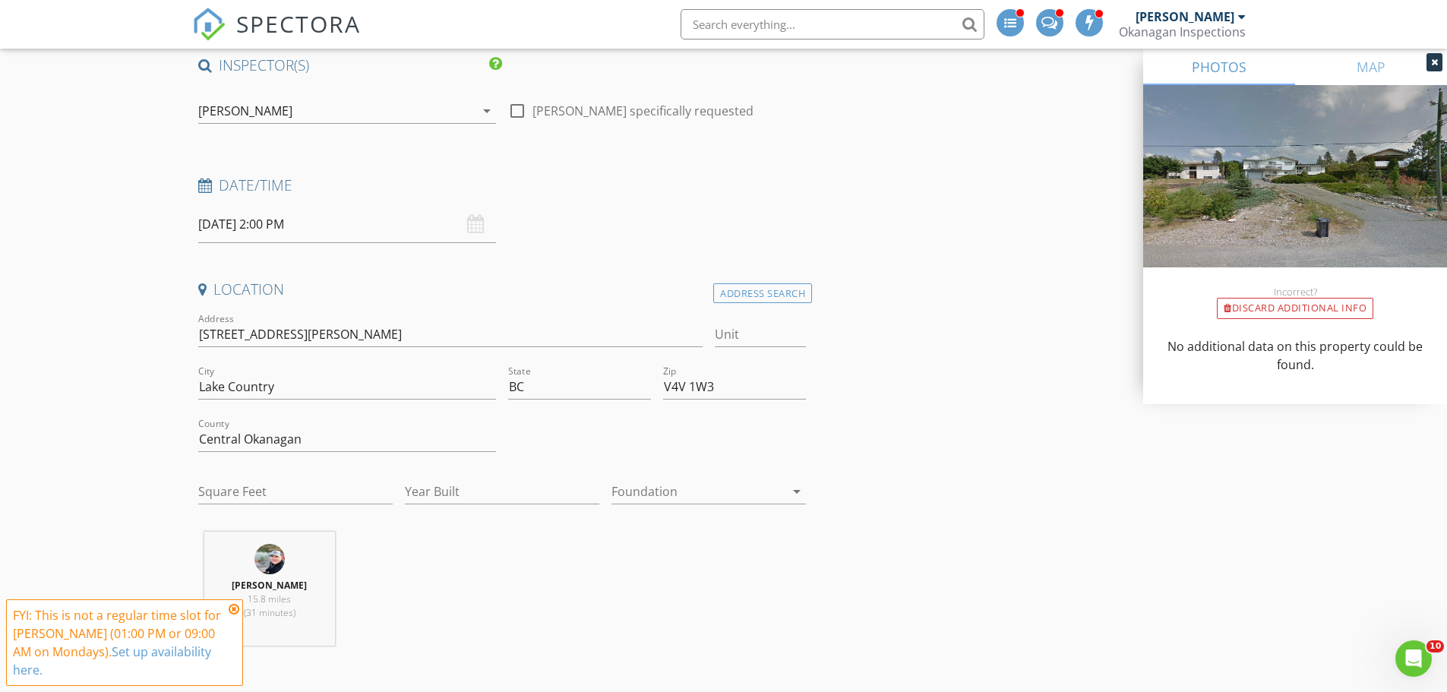
scroll to position [228, 0]
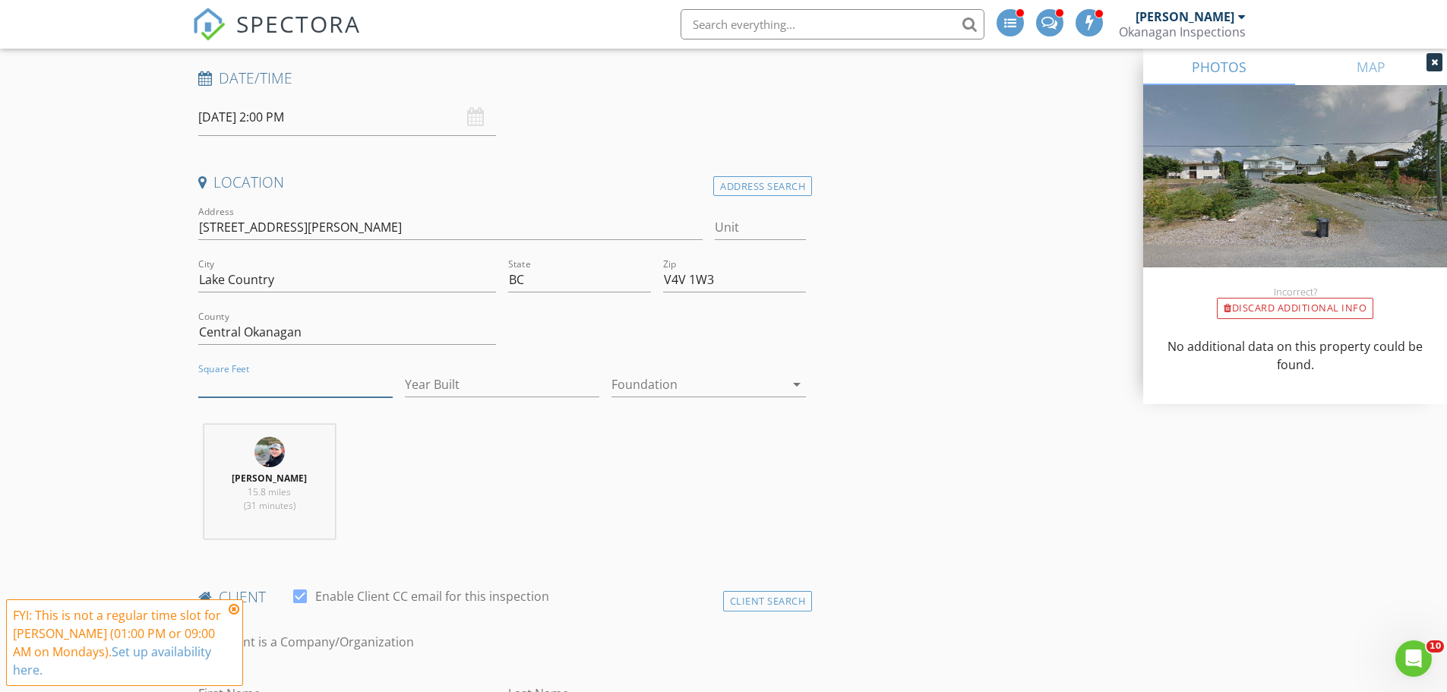
click at [273, 381] on input "Square Feet" at bounding box center [295, 384] width 194 height 25
type input "2262"
click at [513, 383] on input "Year Built" at bounding box center [502, 384] width 194 height 25
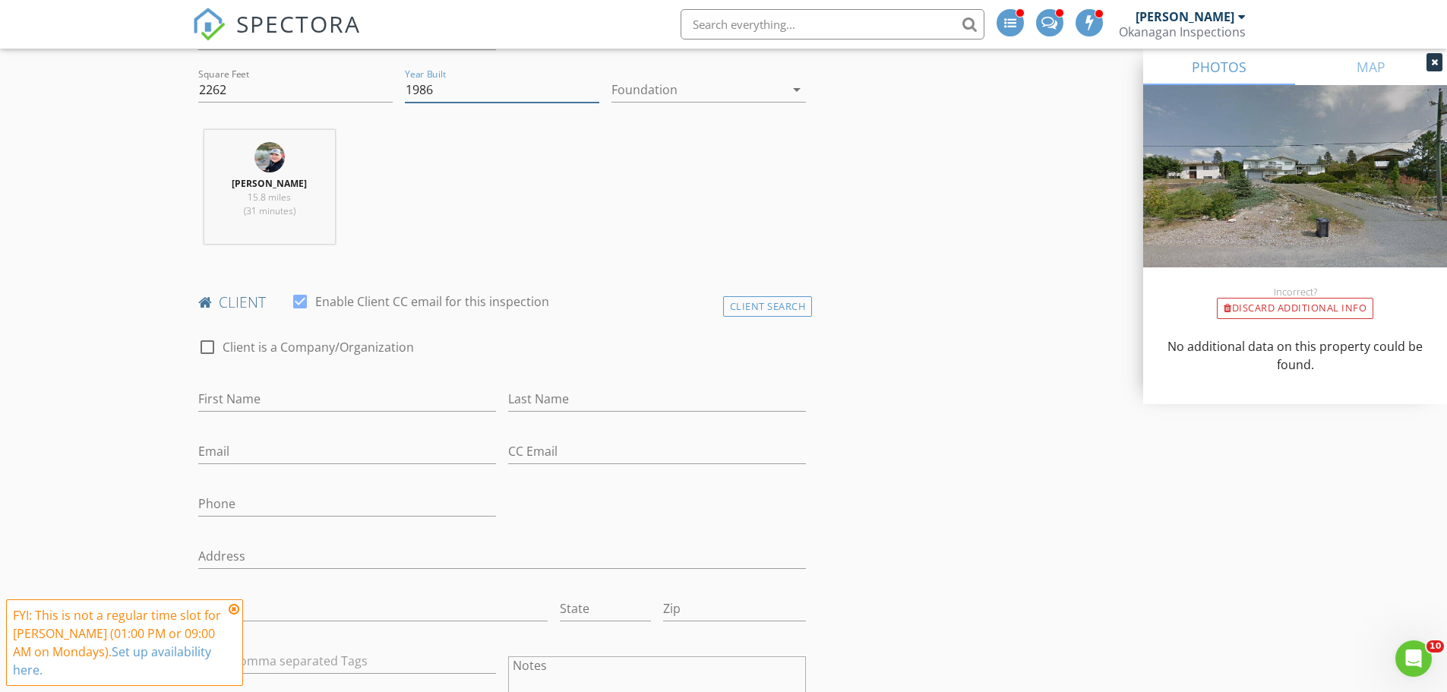
scroll to position [608, 0]
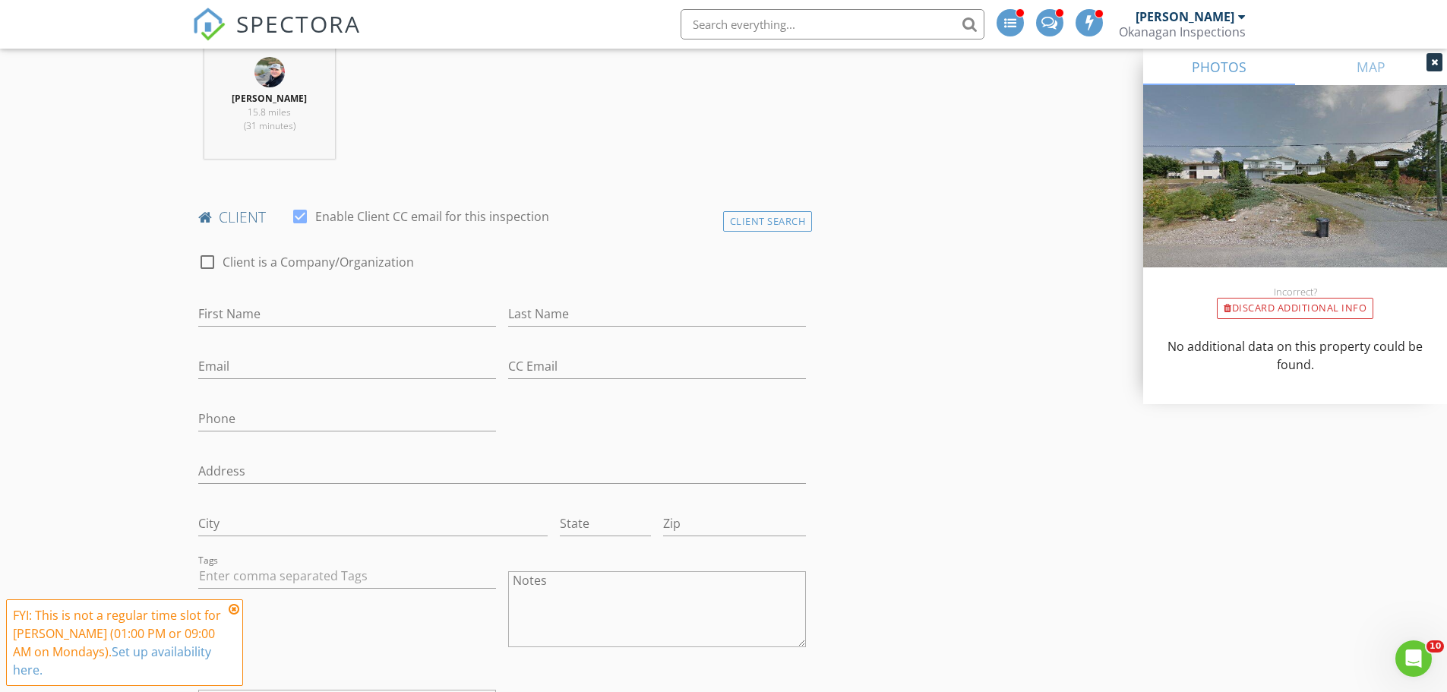
type input "1986"
click at [236, 615] on icon at bounding box center [234, 609] width 11 height 12
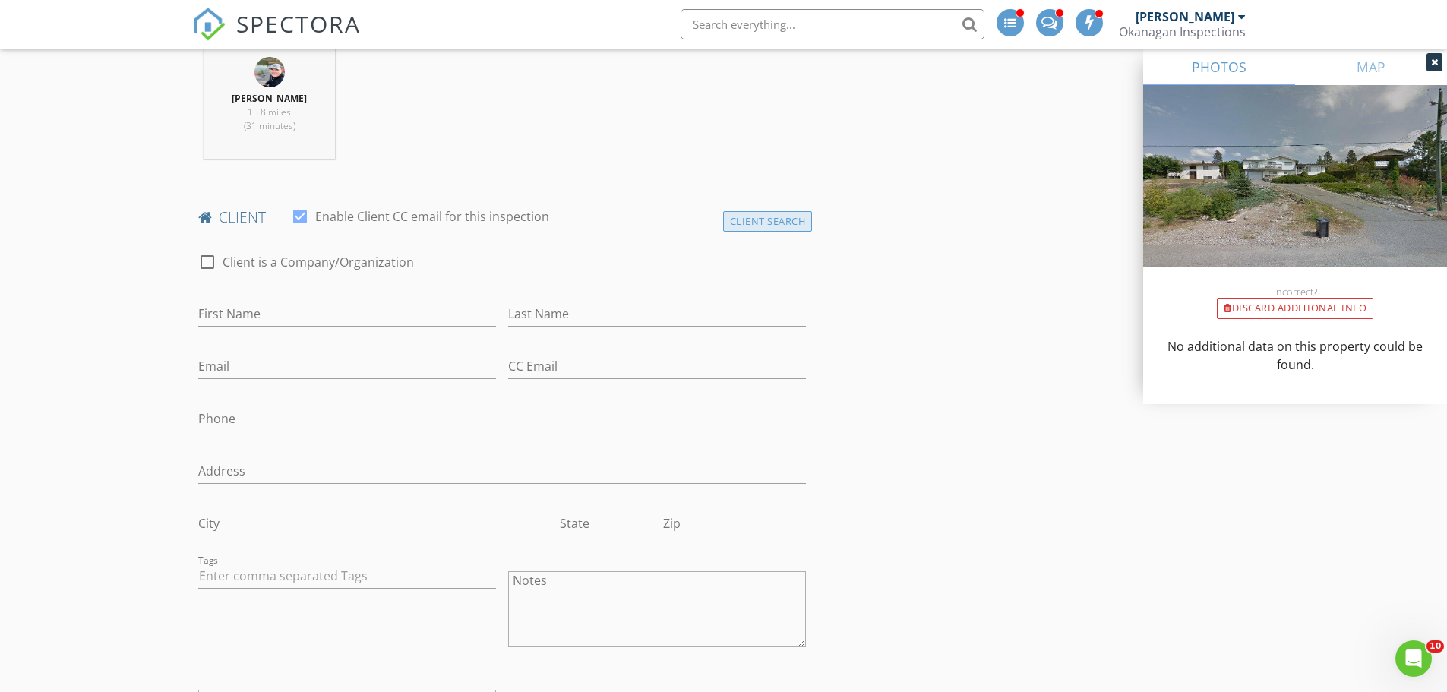
click at [791, 221] on div "Client Search" at bounding box center [768, 221] width 90 height 21
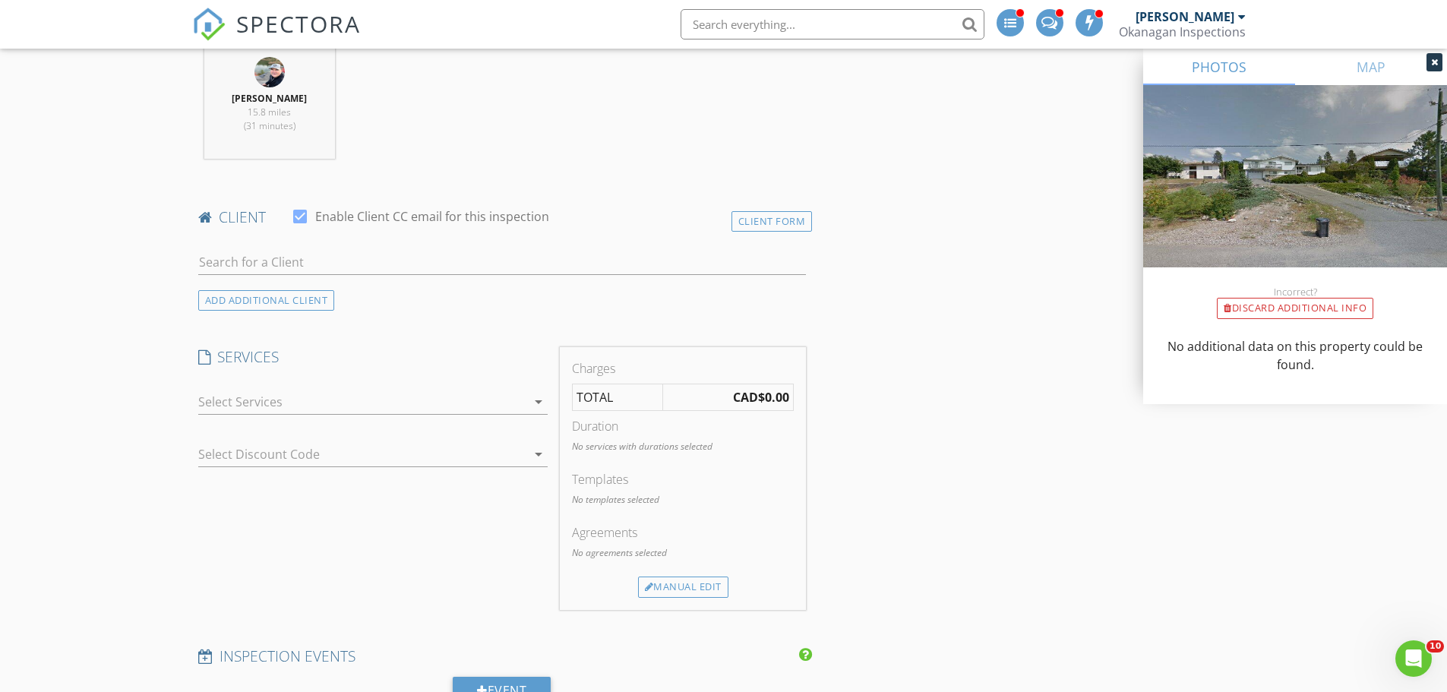
click at [432, 248] on div at bounding box center [502, 265] width 609 height 49
click at [425, 256] on input "text" at bounding box center [502, 262] width 609 height 25
type input "Dela"
click at [318, 333] on div "Delaney Bell" at bounding box center [318, 333] width 153 height 18
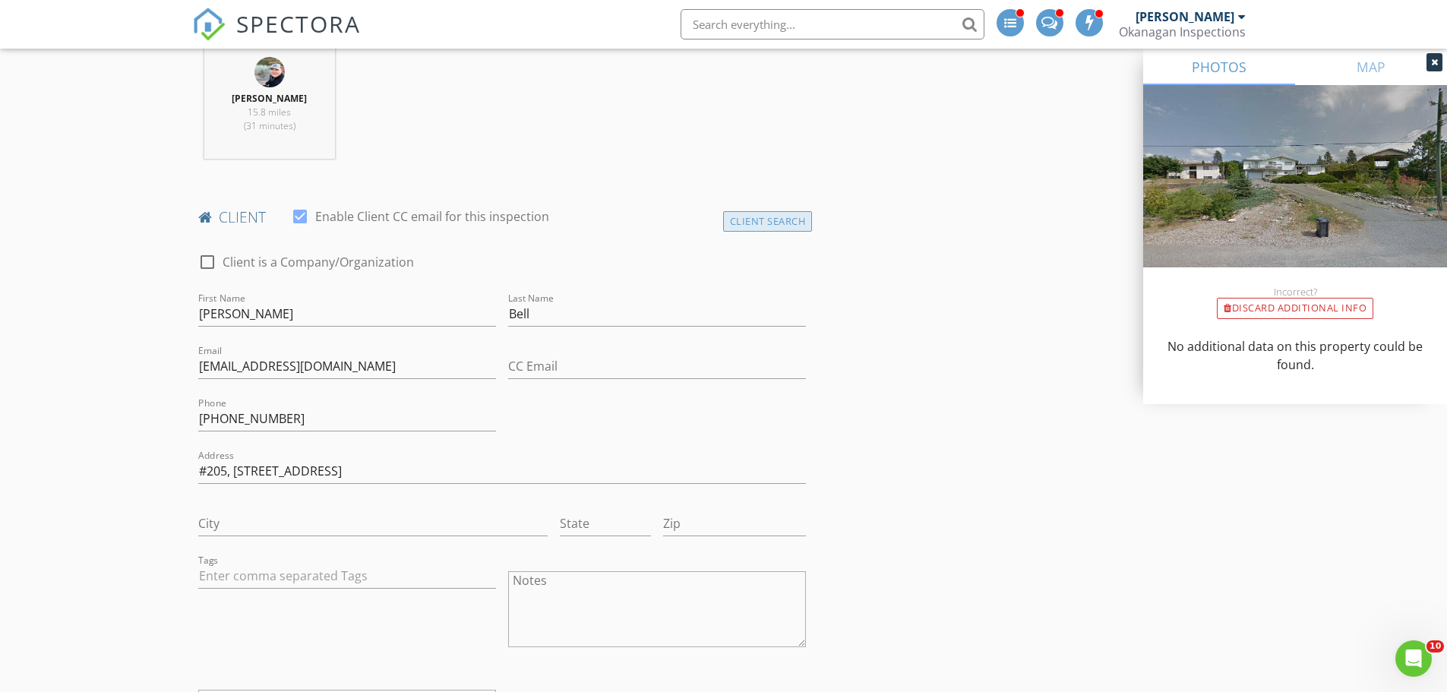
click at [758, 223] on div "Client Search" at bounding box center [768, 221] width 90 height 21
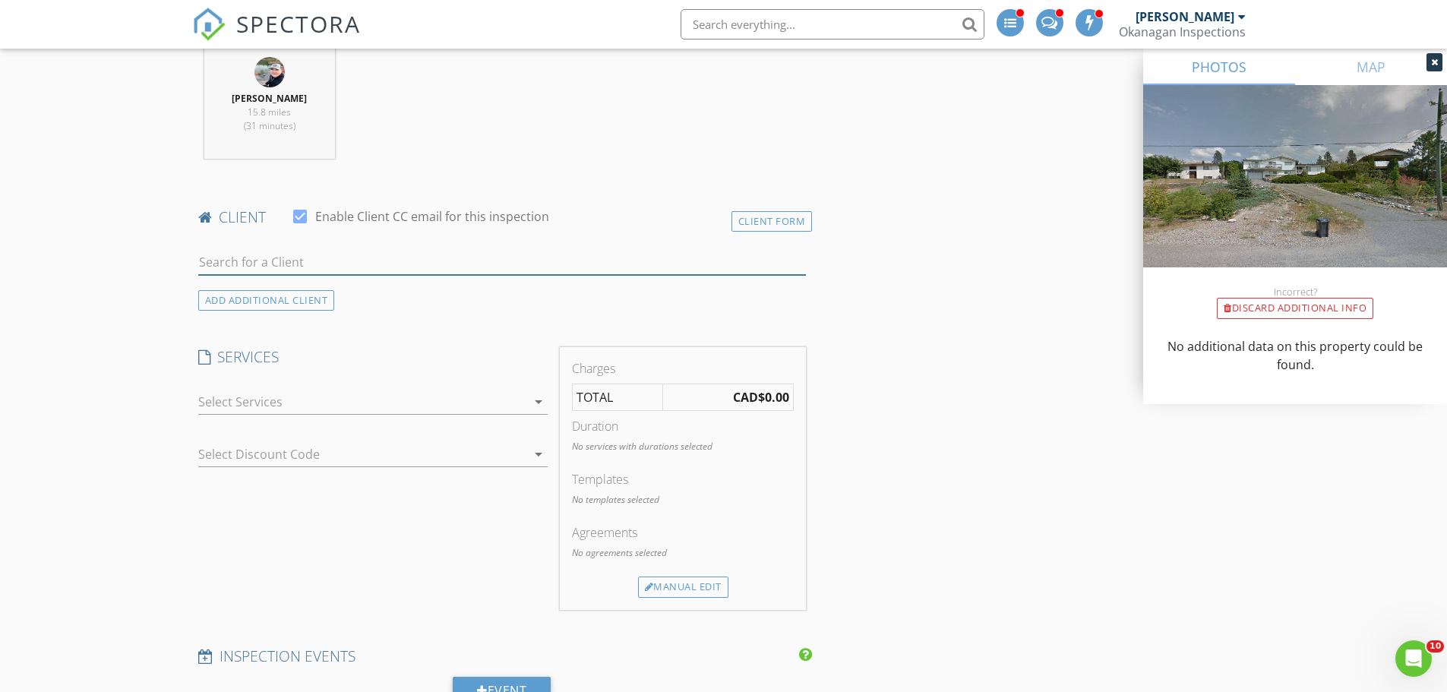
click at [264, 256] on input "text" at bounding box center [502, 262] width 609 height 25
type input "Delainey"
click at [337, 294] on div "No results found. Click to add a new Client" at bounding box center [319, 296] width 229 height 18
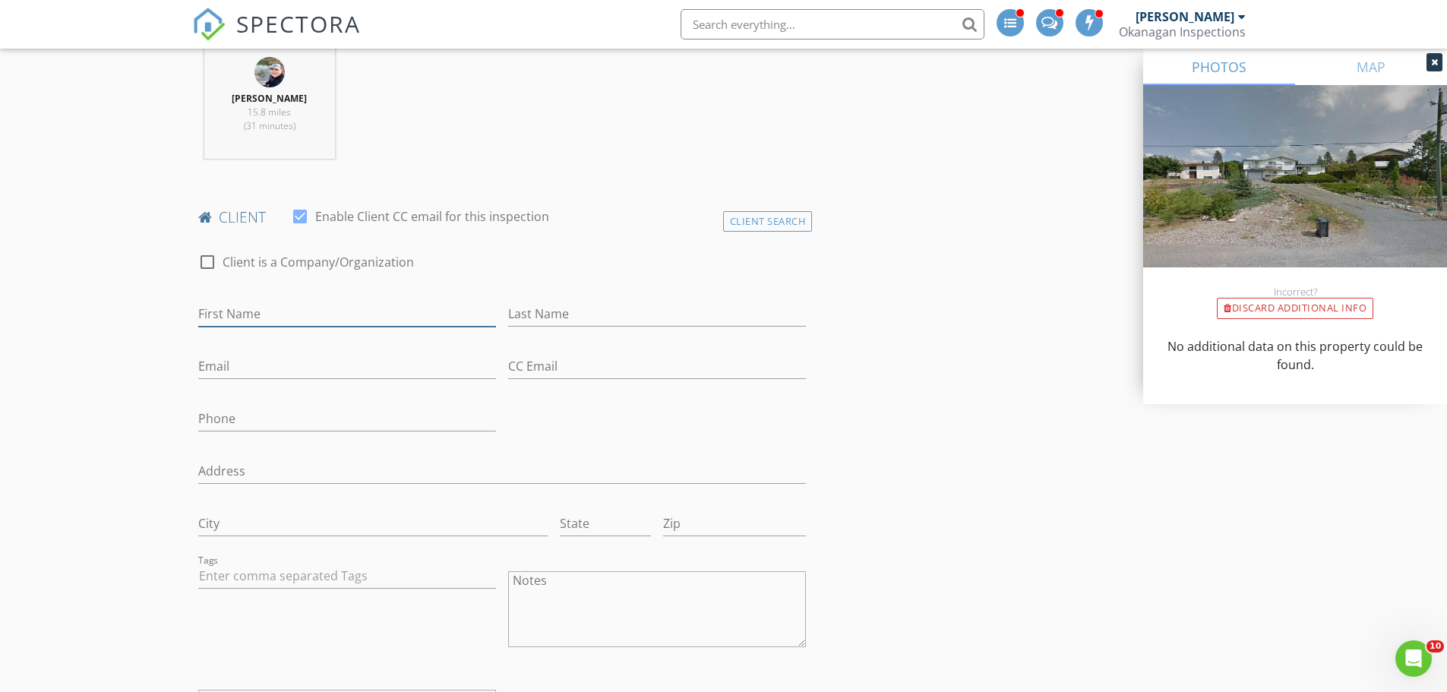
click at [254, 310] on input "First Name" at bounding box center [347, 314] width 298 height 25
type input "Delainey"
type input "[PERSON_NAME]"
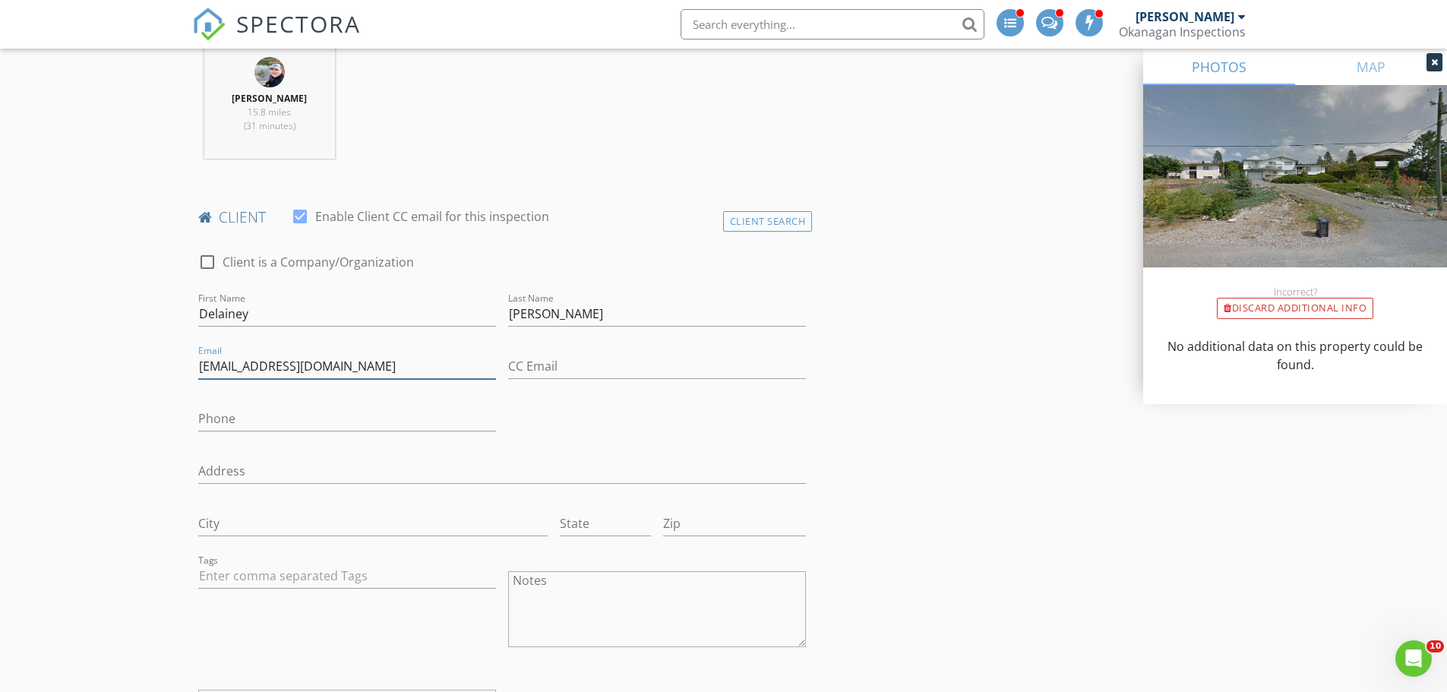
type input "[EMAIL_ADDRESS][DOMAIN_NAME]"
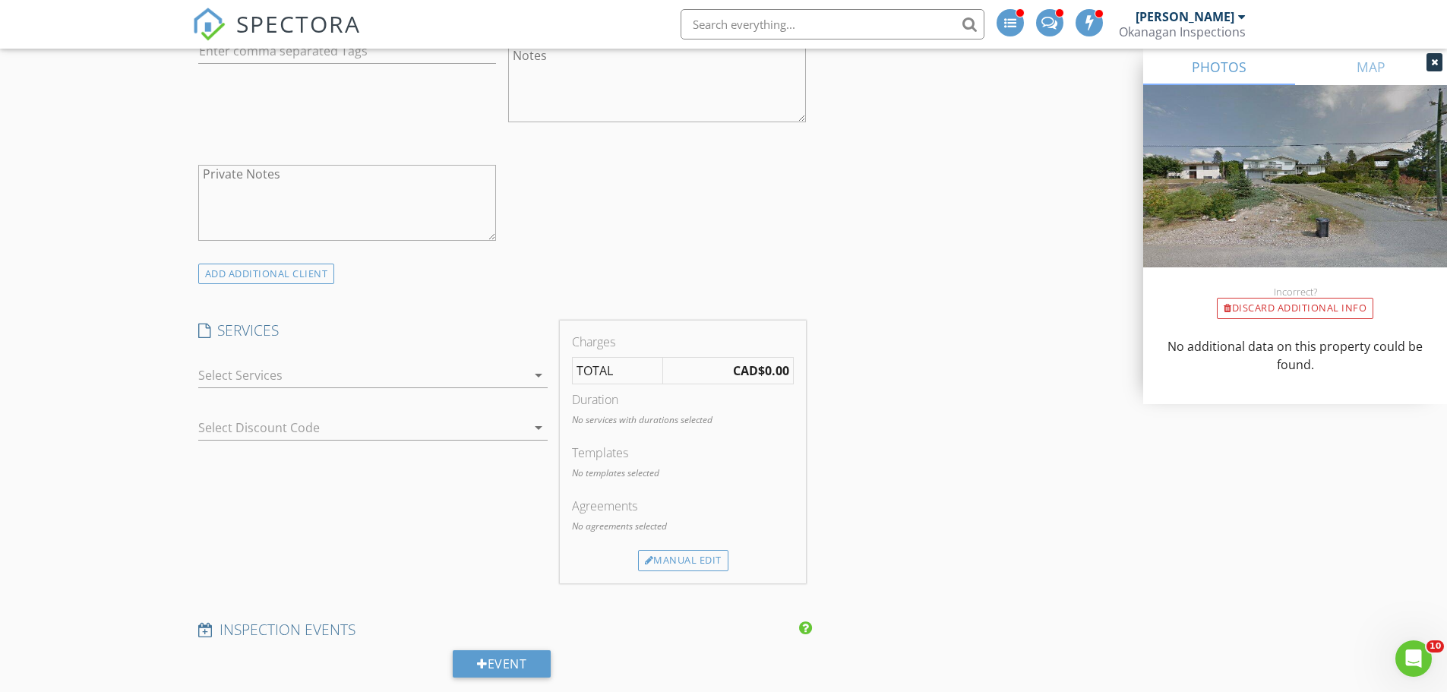
scroll to position [1140, 0]
type input "[PHONE_NUMBER]"
click at [284, 368] on div at bounding box center [362, 368] width 328 height 24
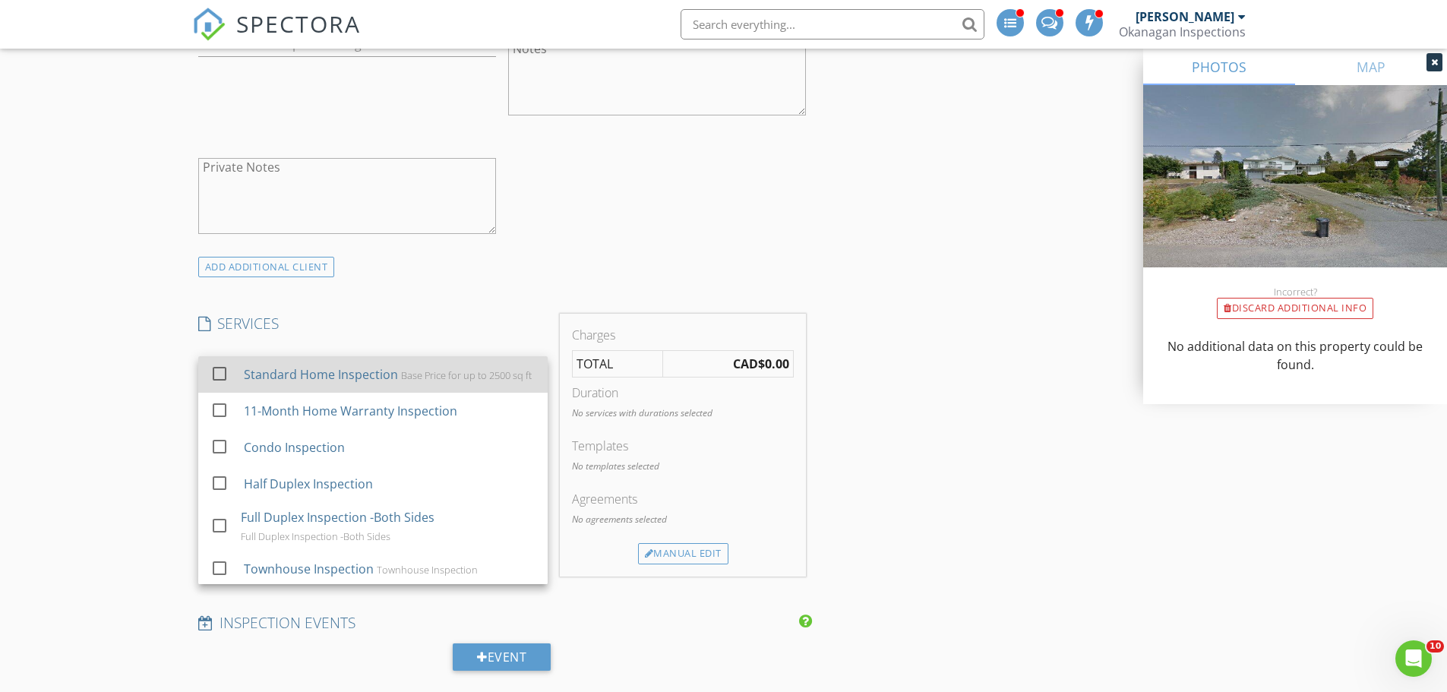
click at [283, 368] on div "Standard Home Inspection" at bounding box center [320, 374] width 154 height 18
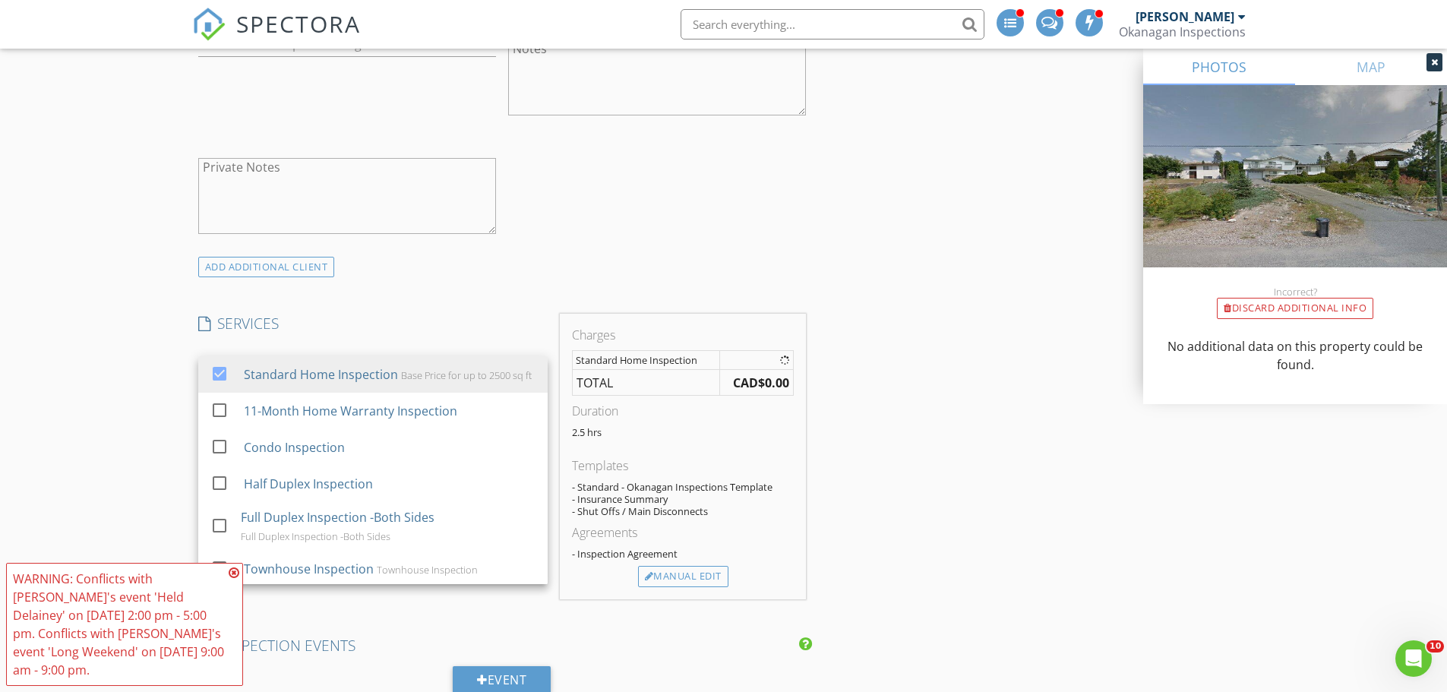
click at [233, 579] on icon at bounding box center [234, 573] width 11 height 12
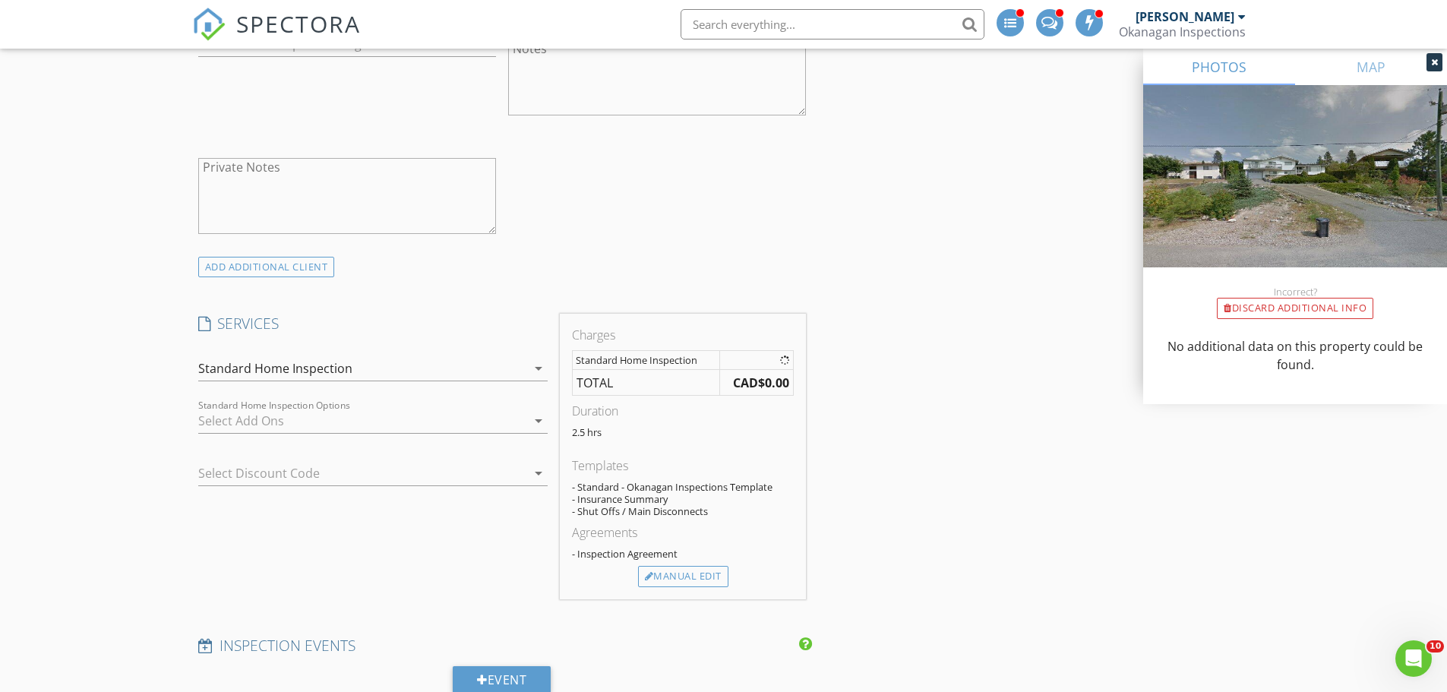
click at [226, 473] on div at bounding box center [351, 473] width 307 height 24
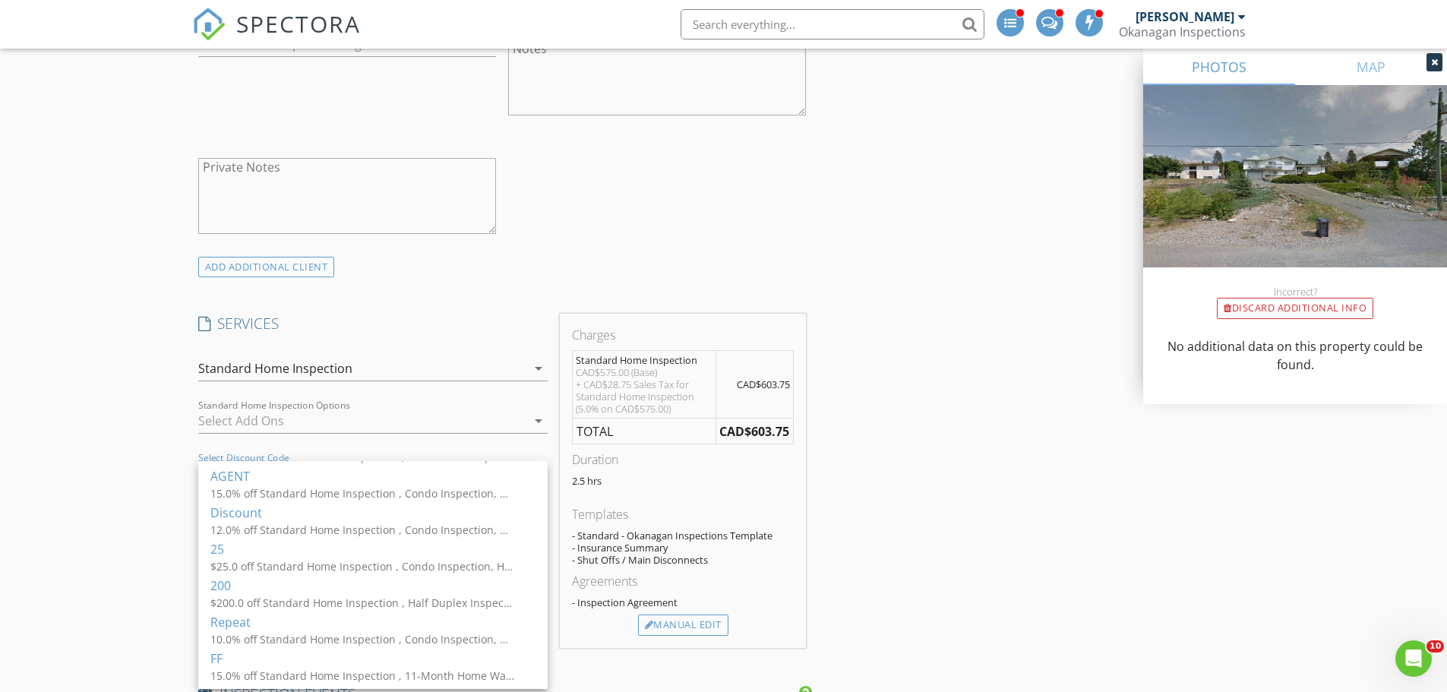
scroll to position [356, 0]
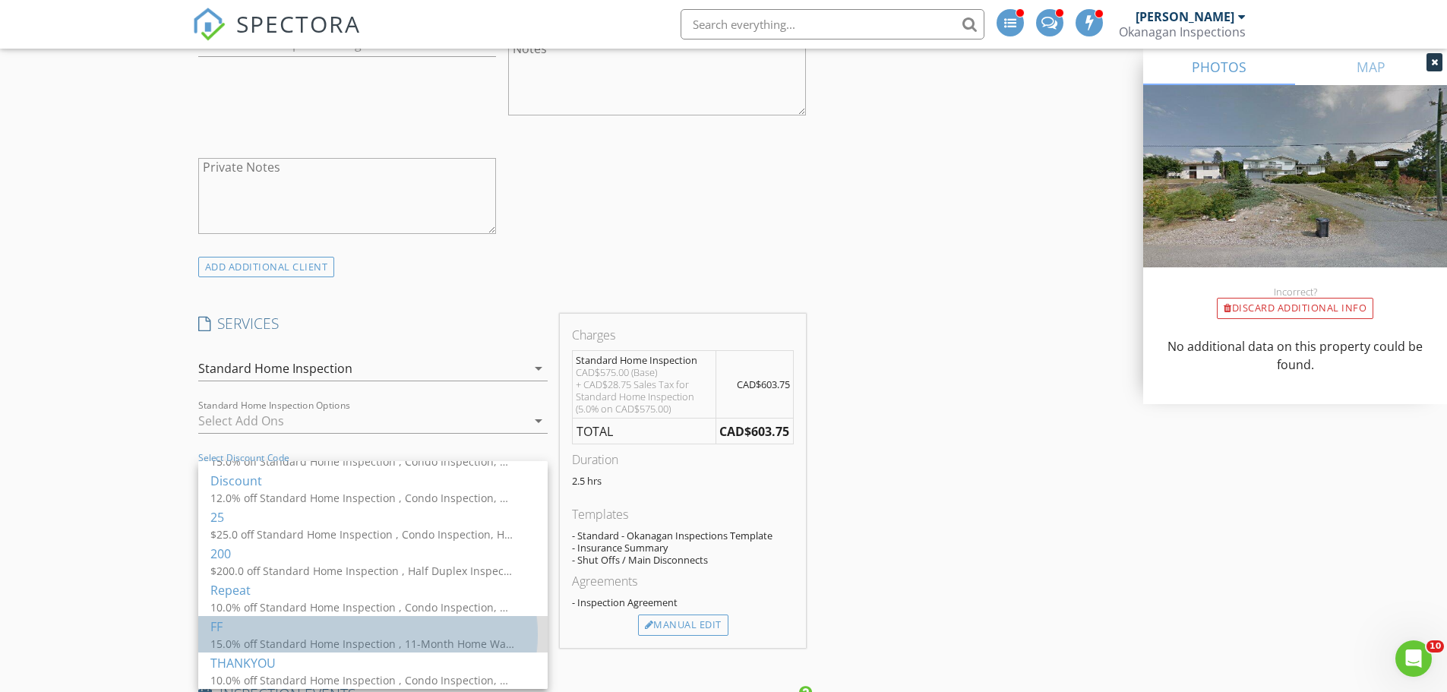
click at [248, 637] on div "15.0% off Standard Home Inspection , 11-Month Home Warranty Inspection, Condo I…" at bounding box center [362, 644] width 304 height 16
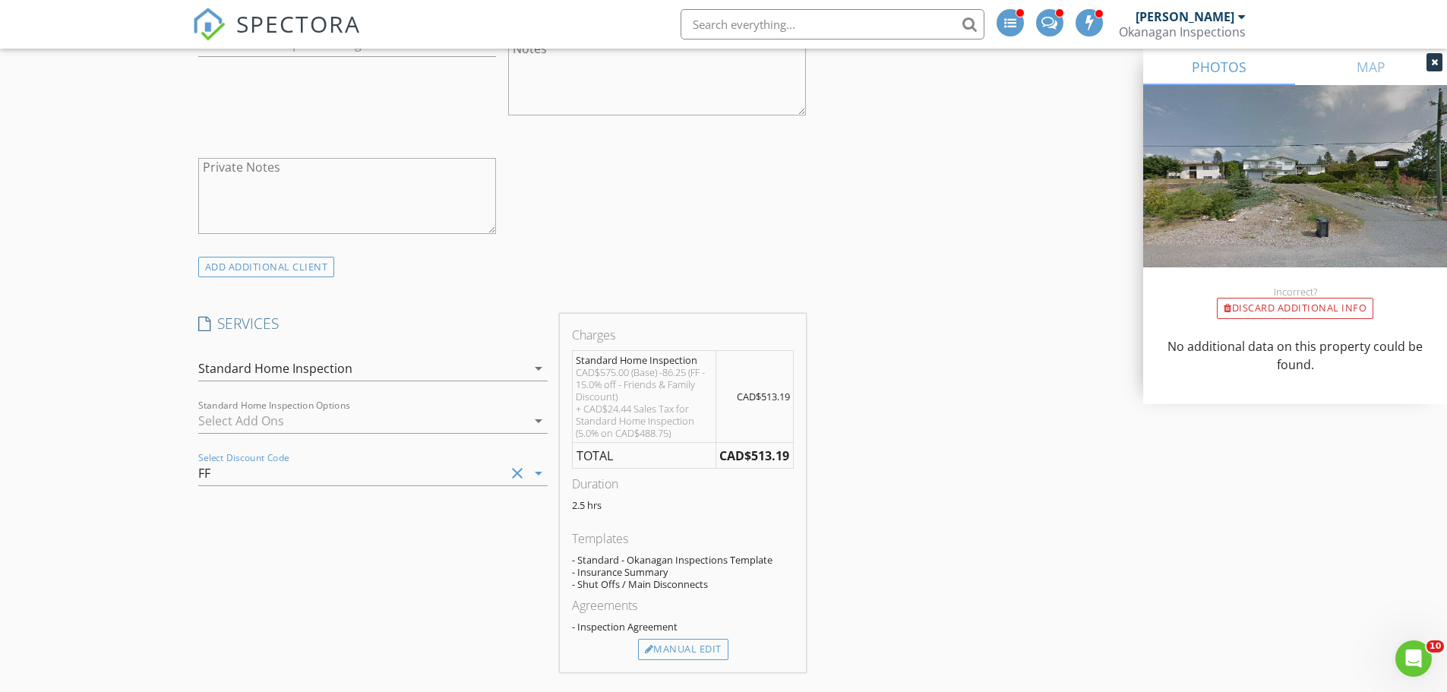
click at [153, 492] on div "New Inspection INSPECTOR(S) check_box Ian Flower PRIMARY Ian Flower arrow_drop_…" at bounding box center [723, 521] width 1447 height 3144
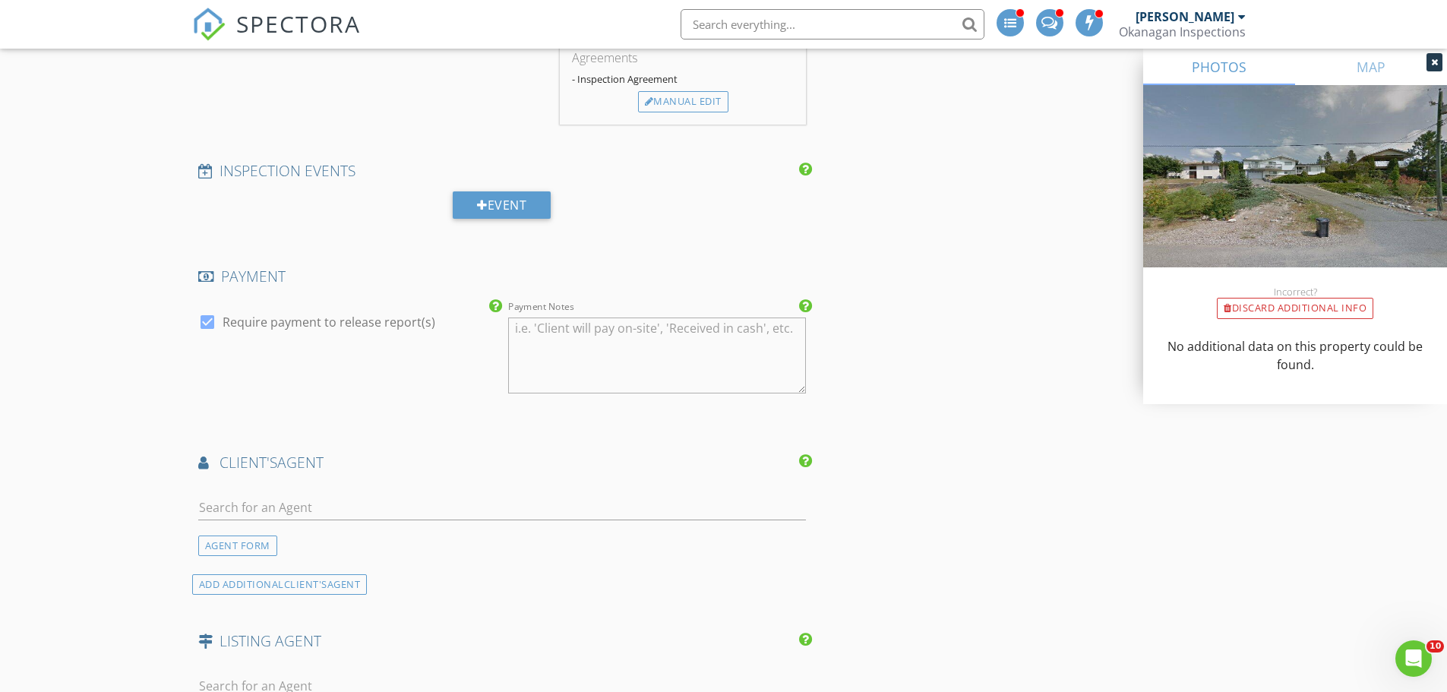
scroll to position [1747, 0]
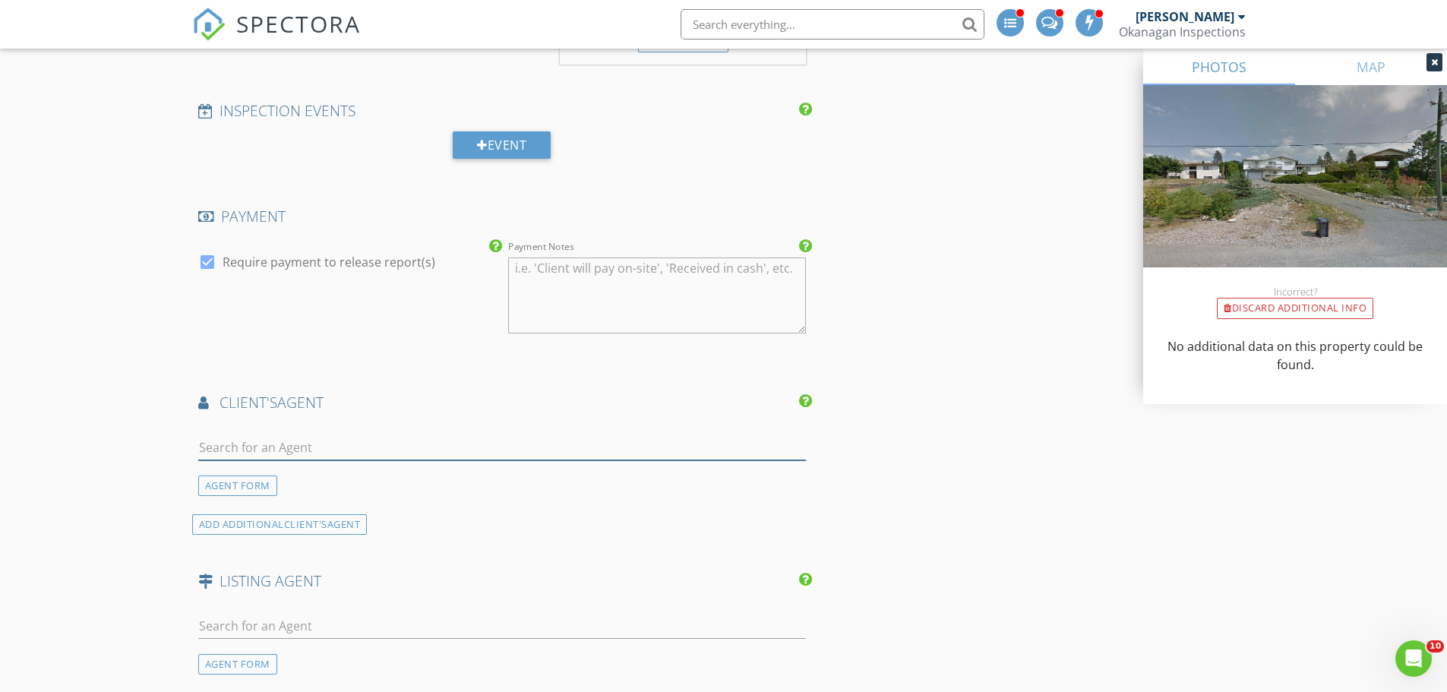
click at [343, 441] on input "text" at bounding box center [502, 447] width 609 height 25
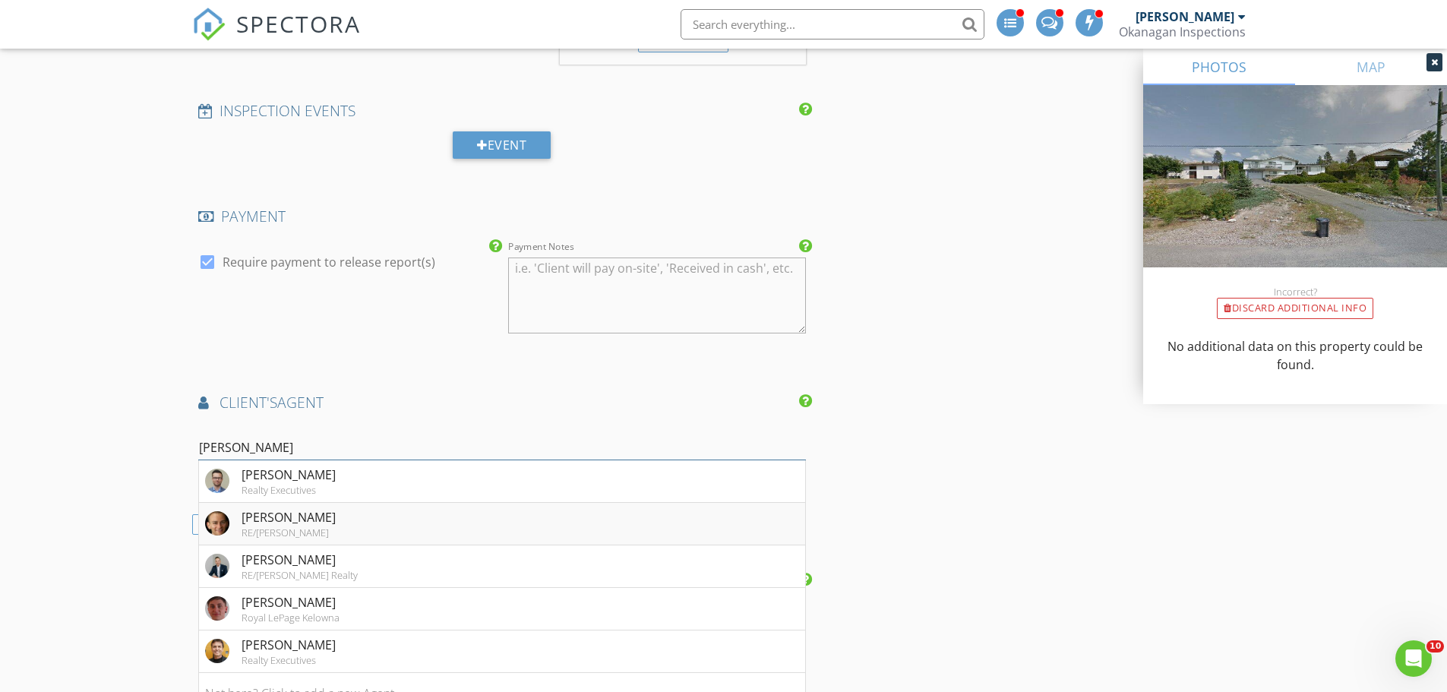
type input "Josh"
click at [242, 516] on div "Josh Miko" at bounding box center [289, 517] width 94 height 18
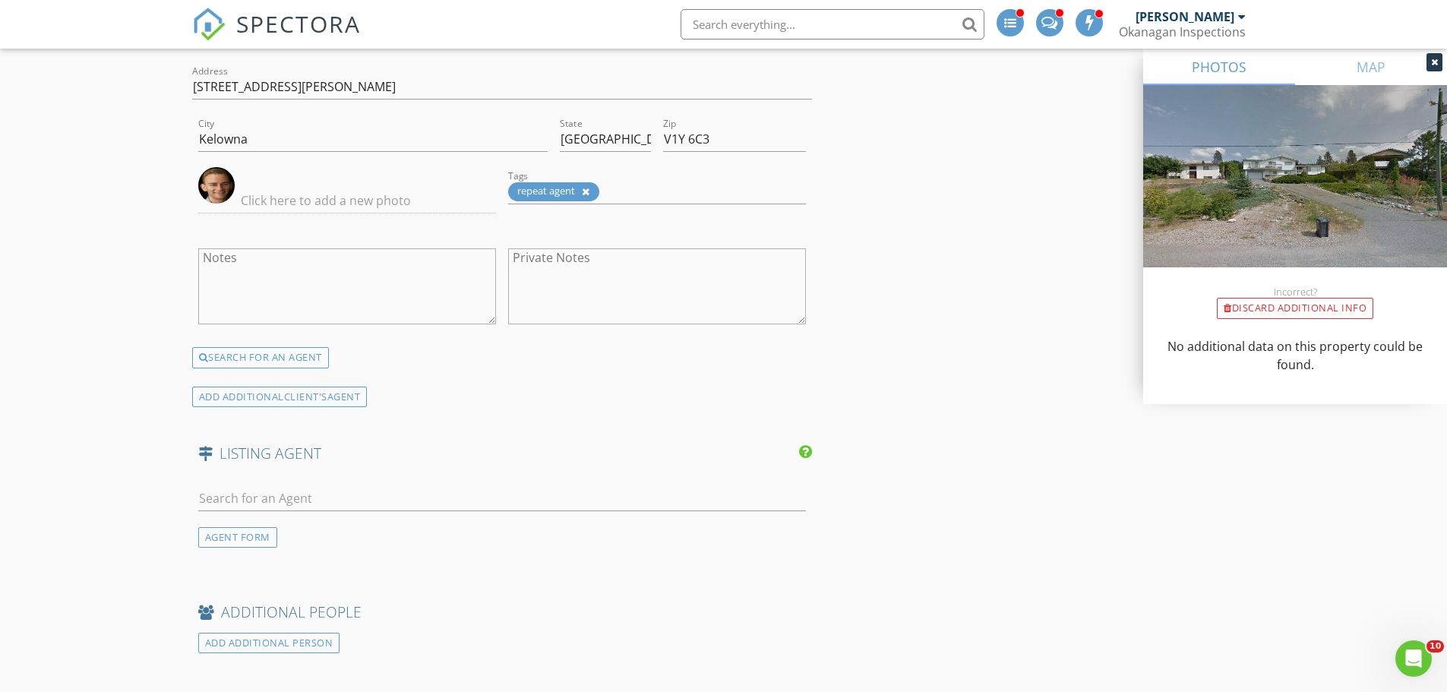
scroll to position [2279, 0]
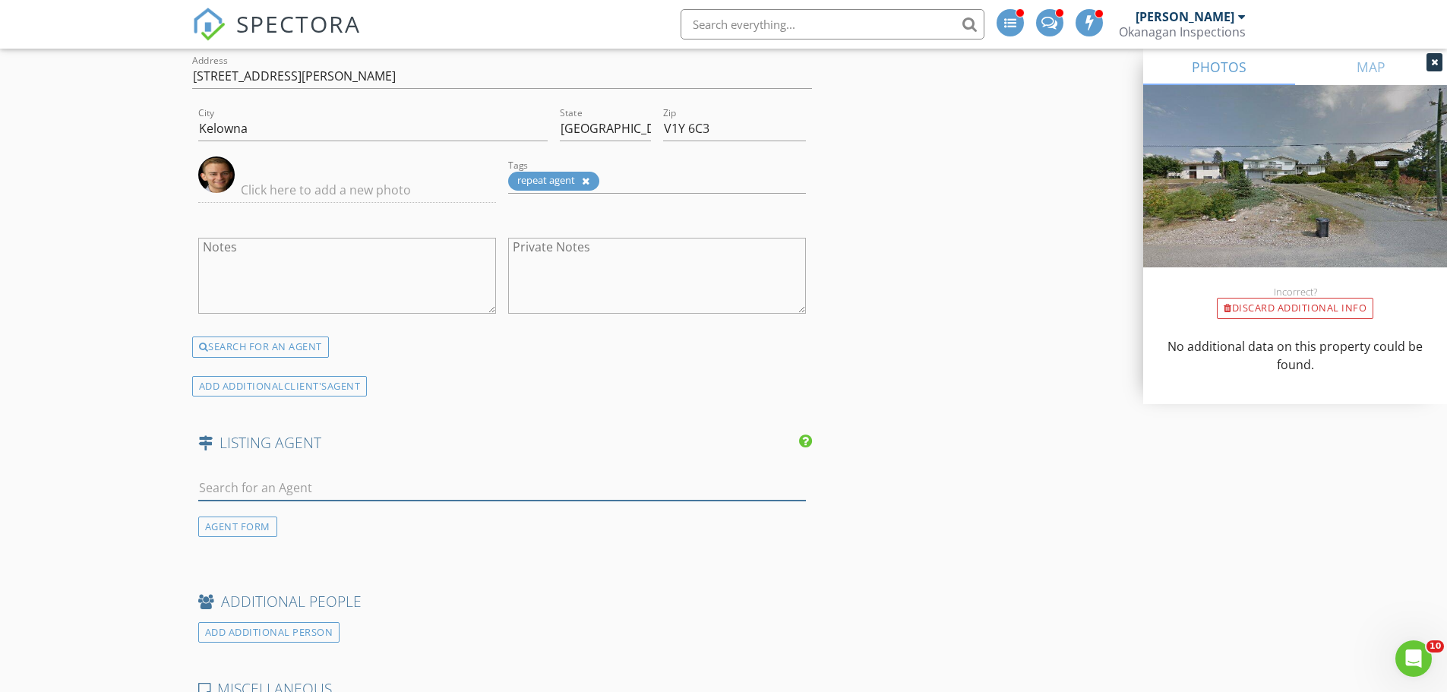
drag, startPoint x: 291, startPoint y: 486, endPoint x: 12, endPoint y: 484, distance: 278.8
click at [286, 486] on input "text" at bounding box center [502, 488] width 609 height 25
type input "Petr"
click at [254, 536] on div "Royal LePage Kelowna" at bounding box center [291, 531] width 98 height 12
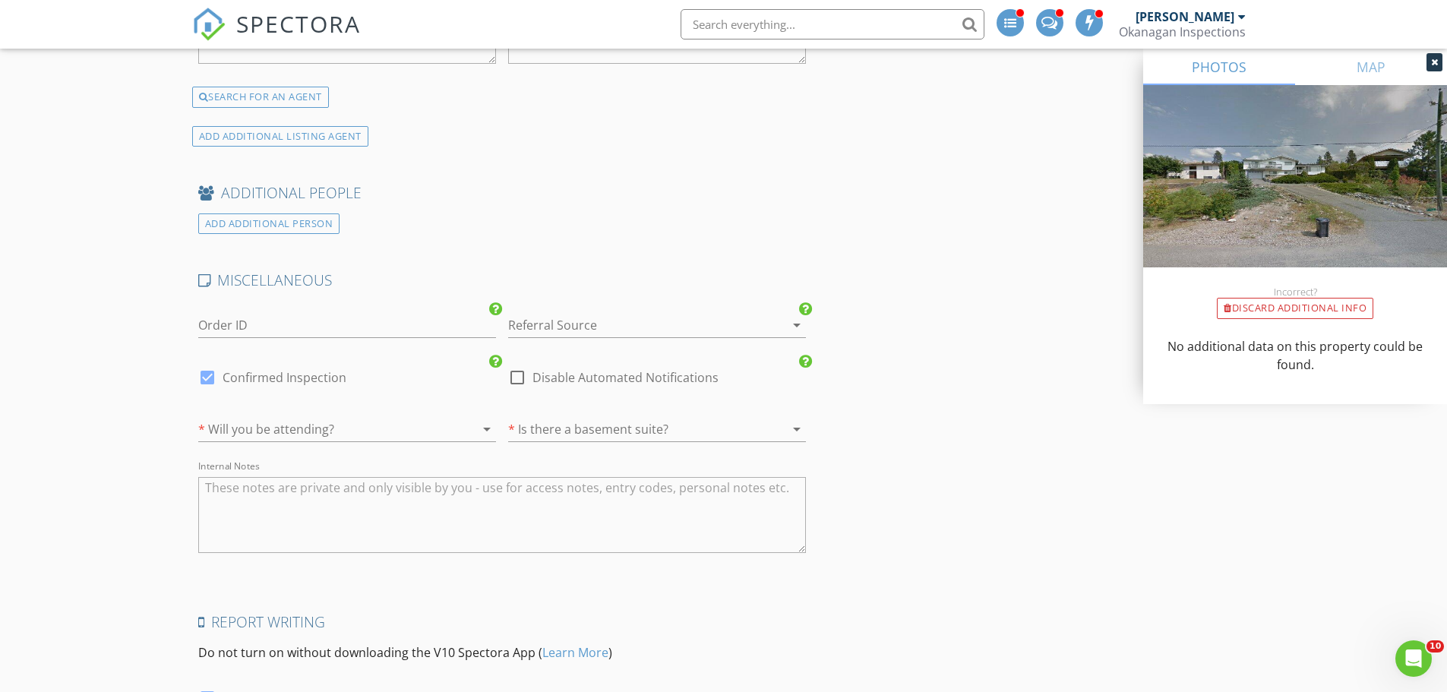
scroll to position [3115, 0]
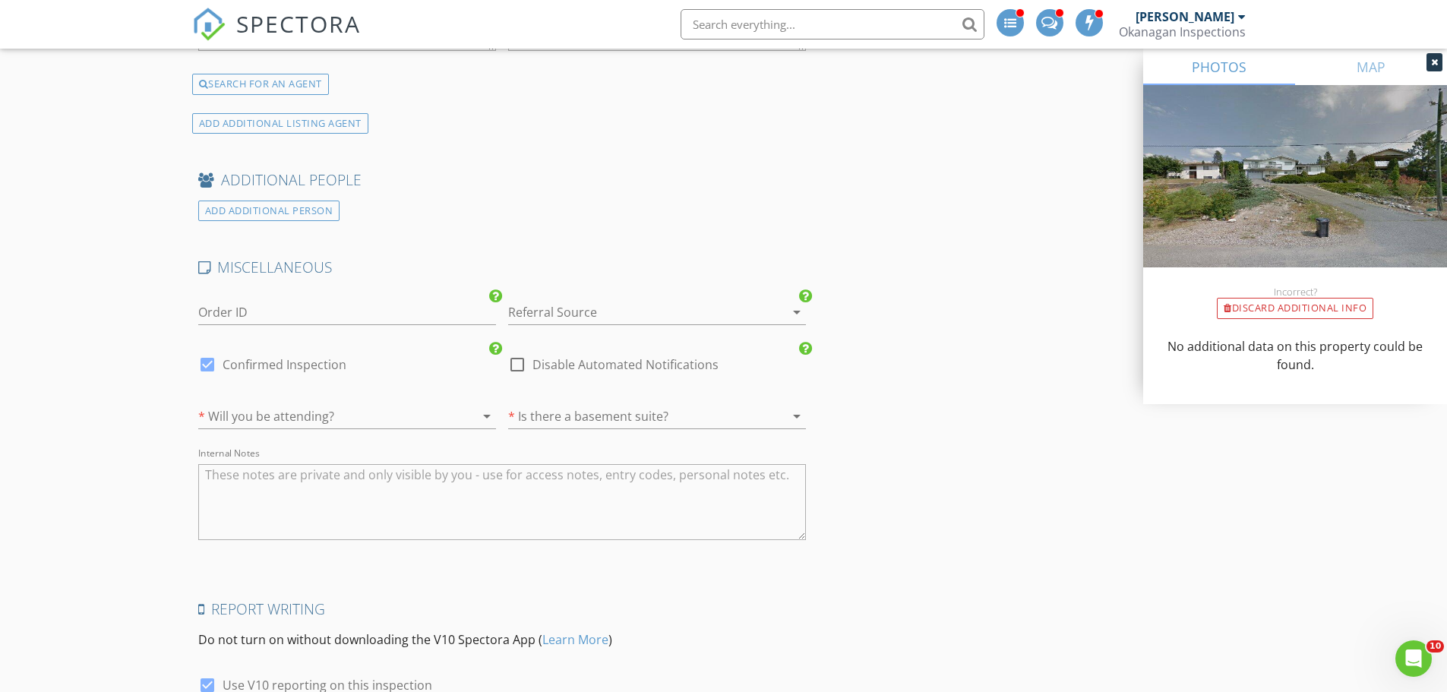
click at [325, 417] on div at bounding box center [325, 416] width 255 height 24
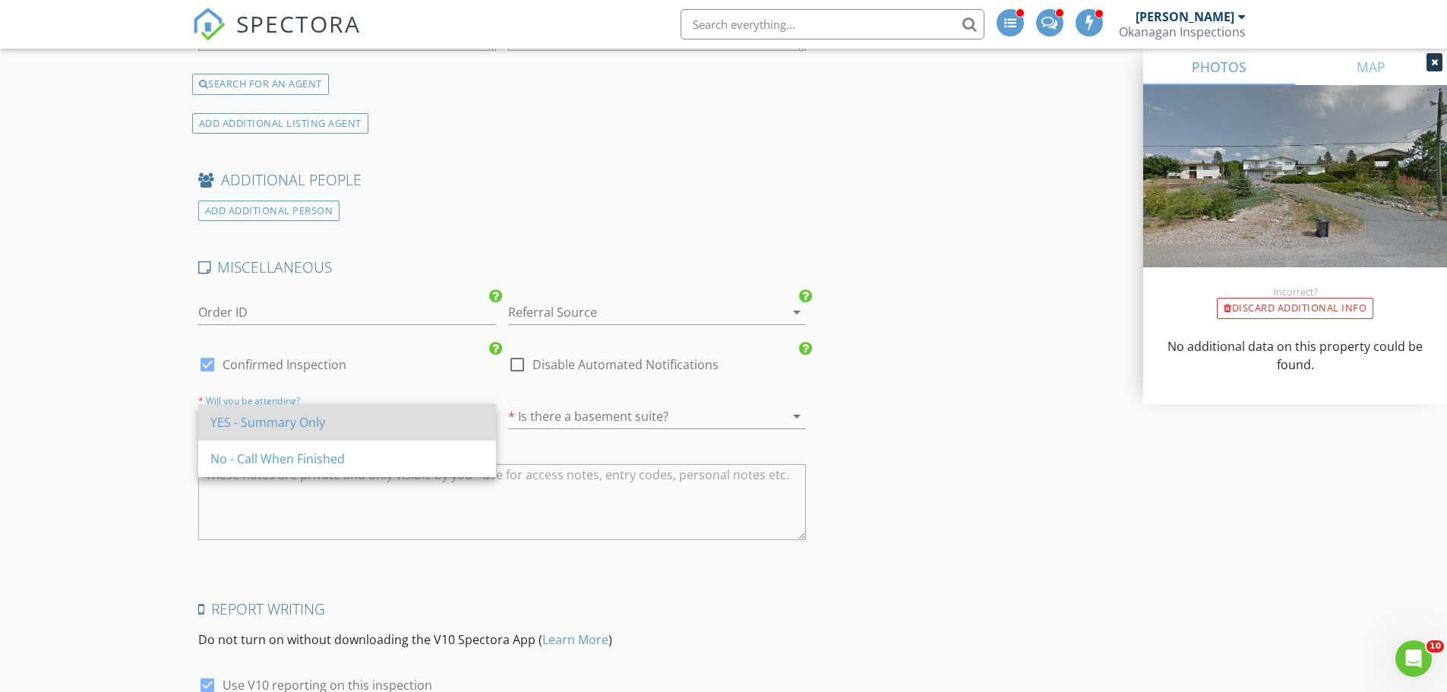
click at [310, 423] on div "YES - Summary Only" at bounding box center [346, 422] width 273 height 18
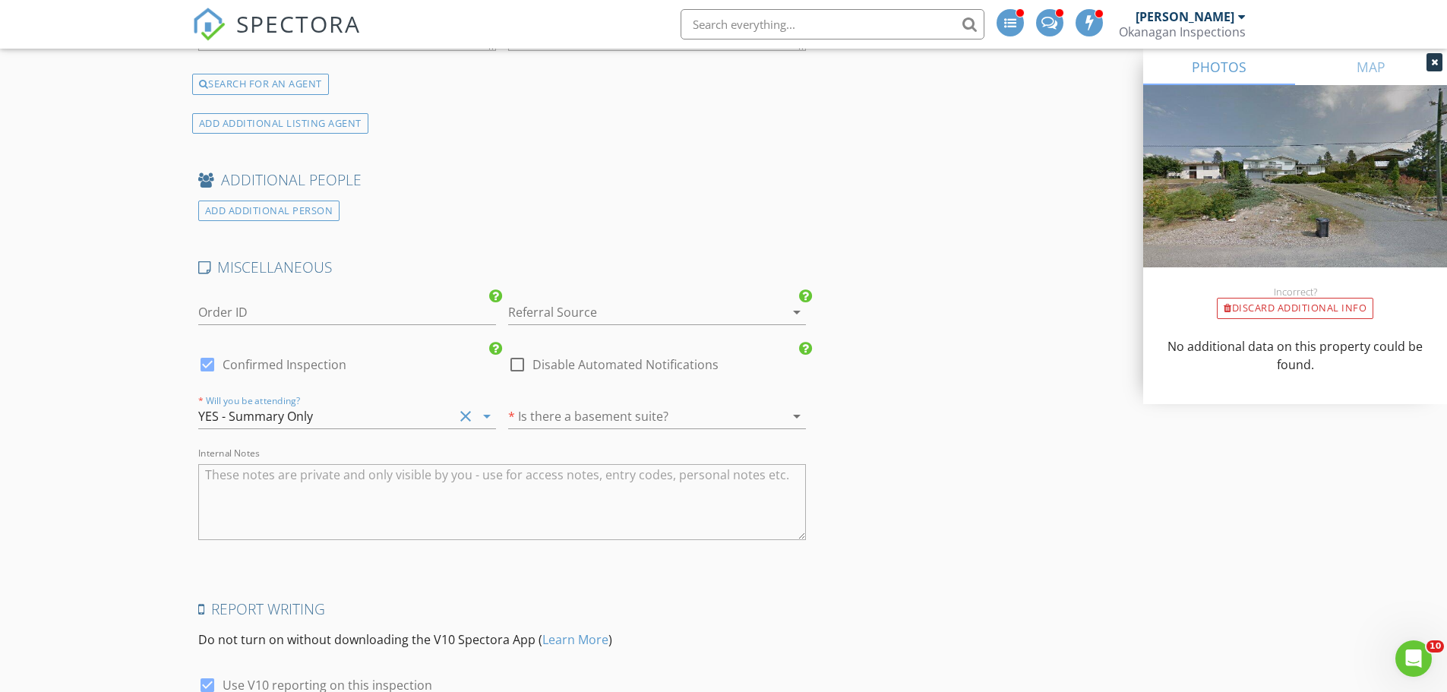
click at [573, 416] on div at bounding box center [635, 416] width 255 height 24
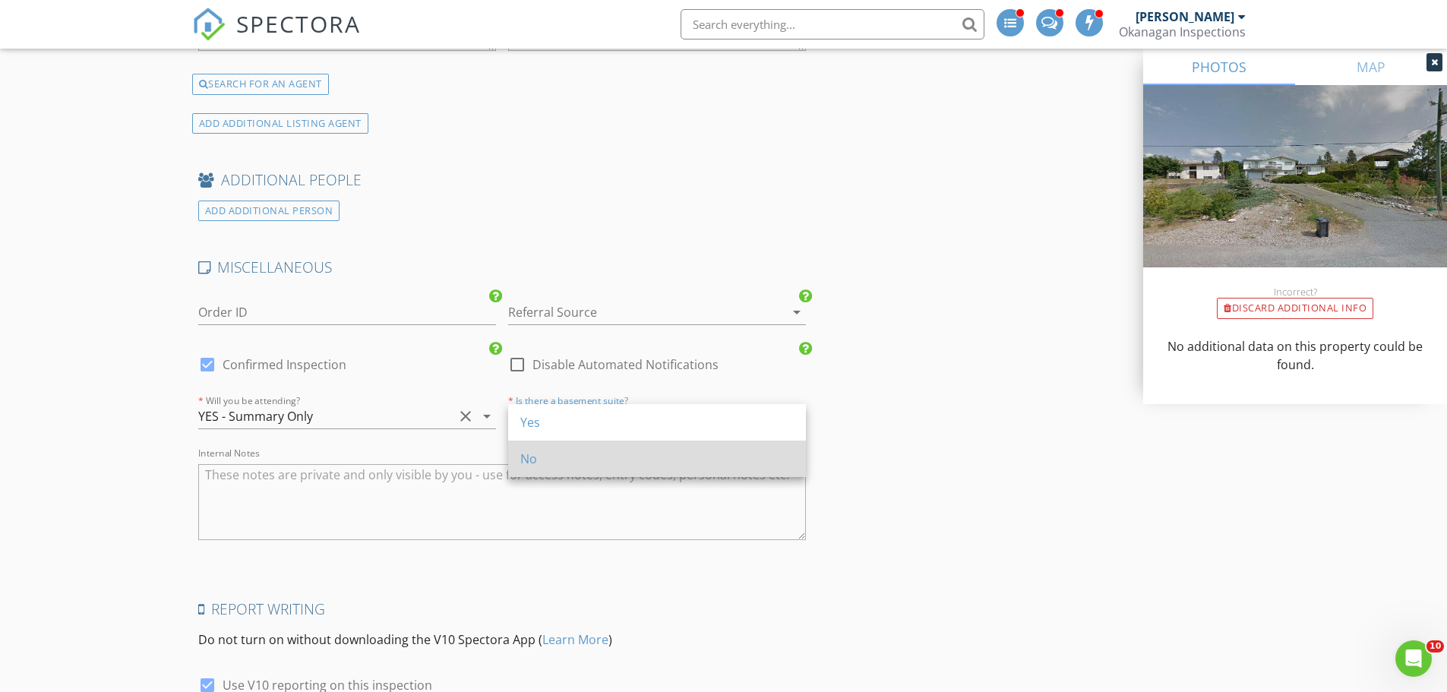
click at [546, 459] on div "No" at bounding box center [656, 459] width 273 height 18
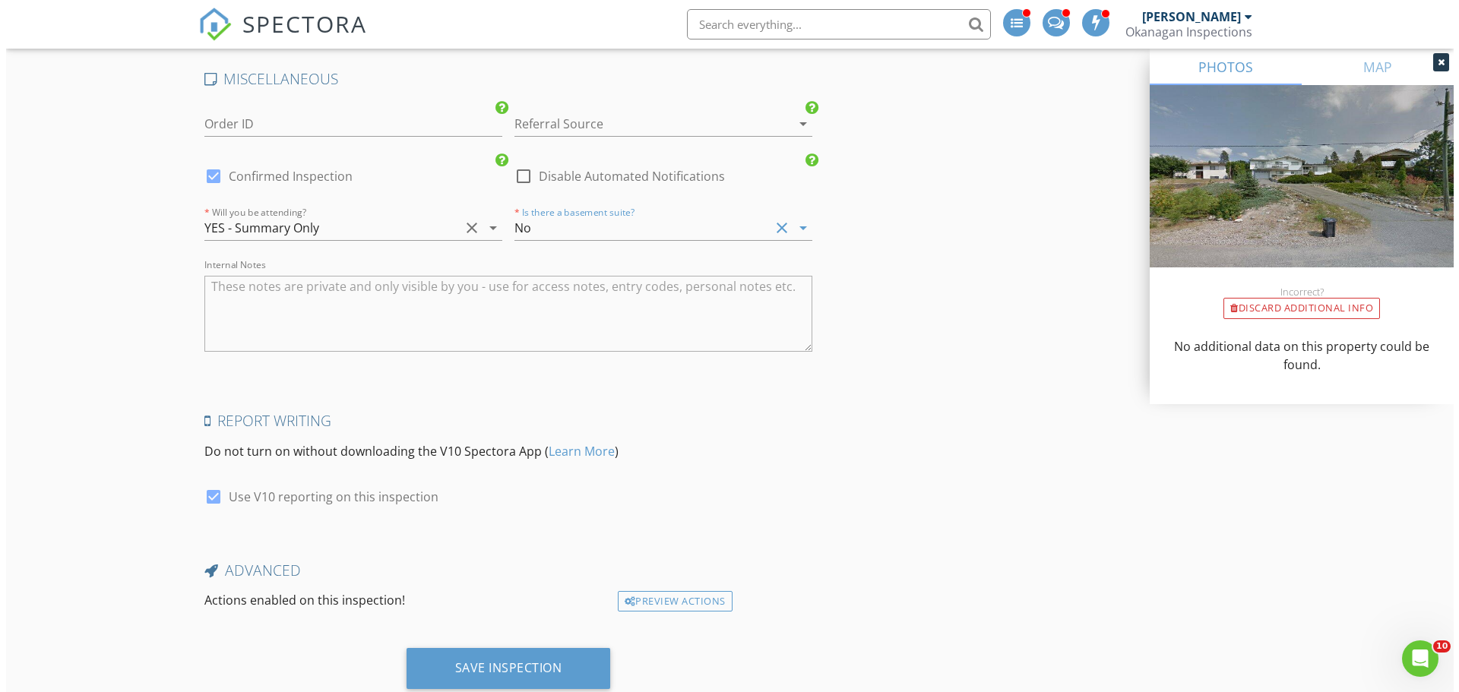
scroll to position [3348, 0]
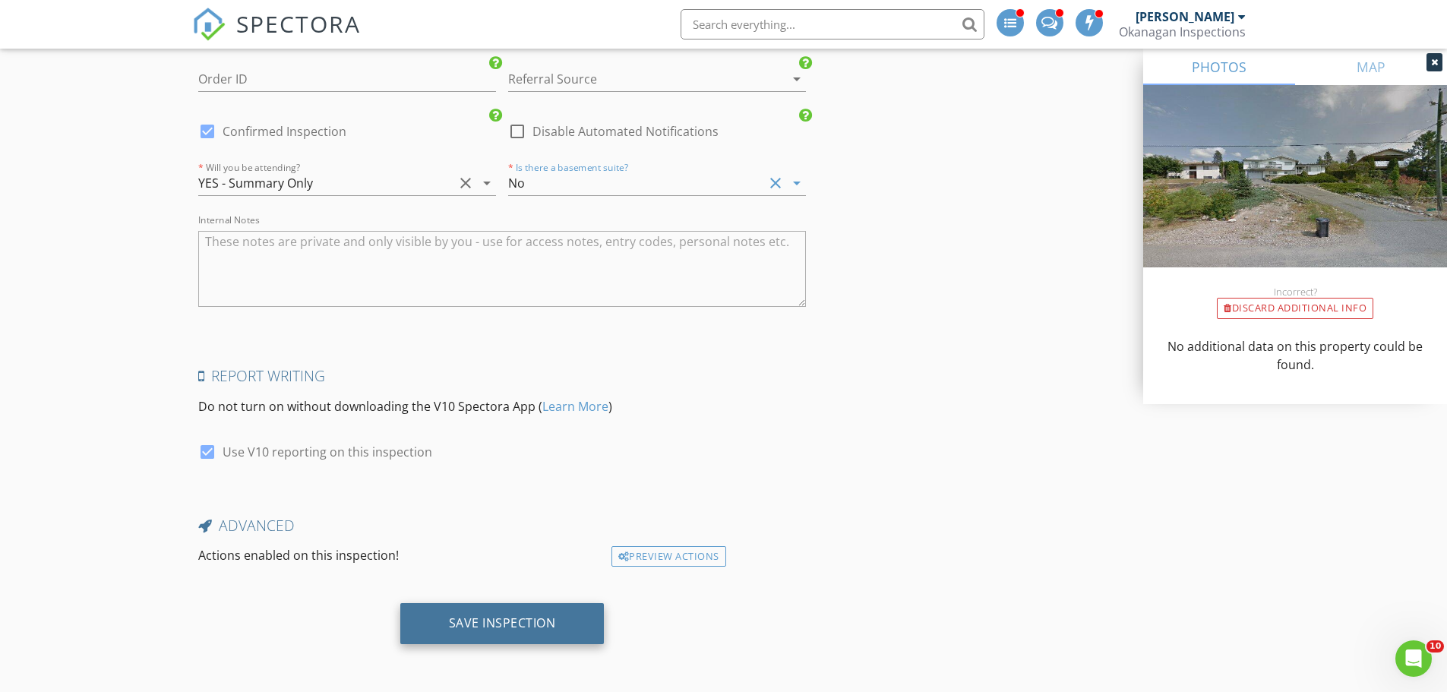
click at [476, 623] on div "Save Inspection" at bounding box center [502, 622] width 107 height 15
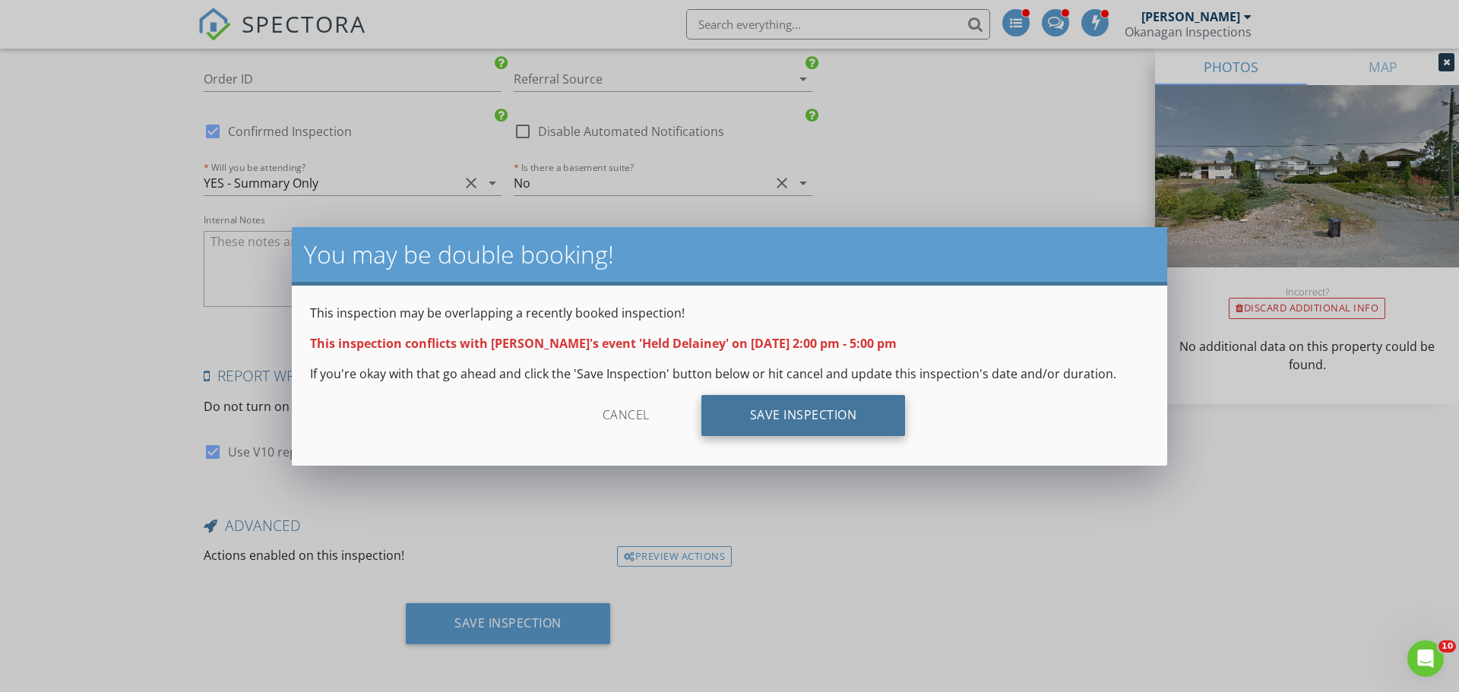
click at [830, 419] on div "Save Inspection" at bounding box center [803, 415] width 204 height 41
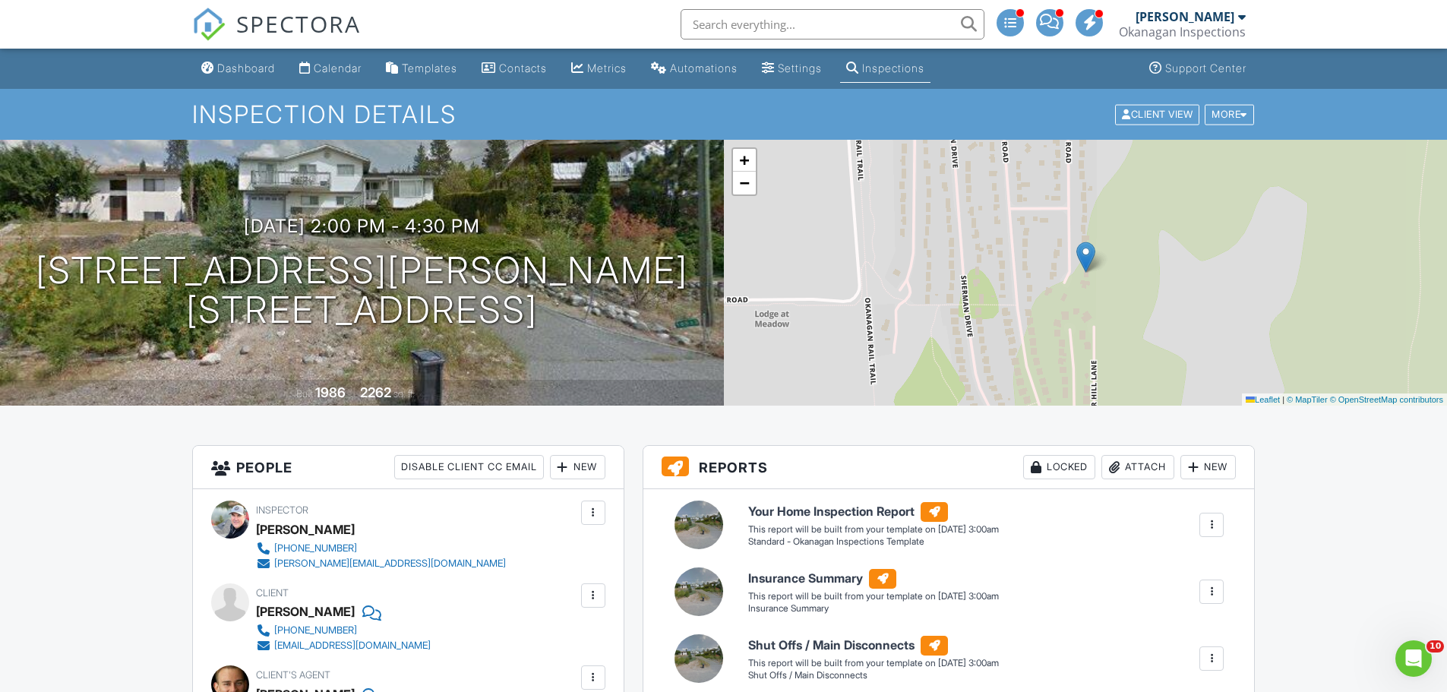
click at [234, 62] on div "Dashboard" at bounding box center [246, 68] width 58 height 13
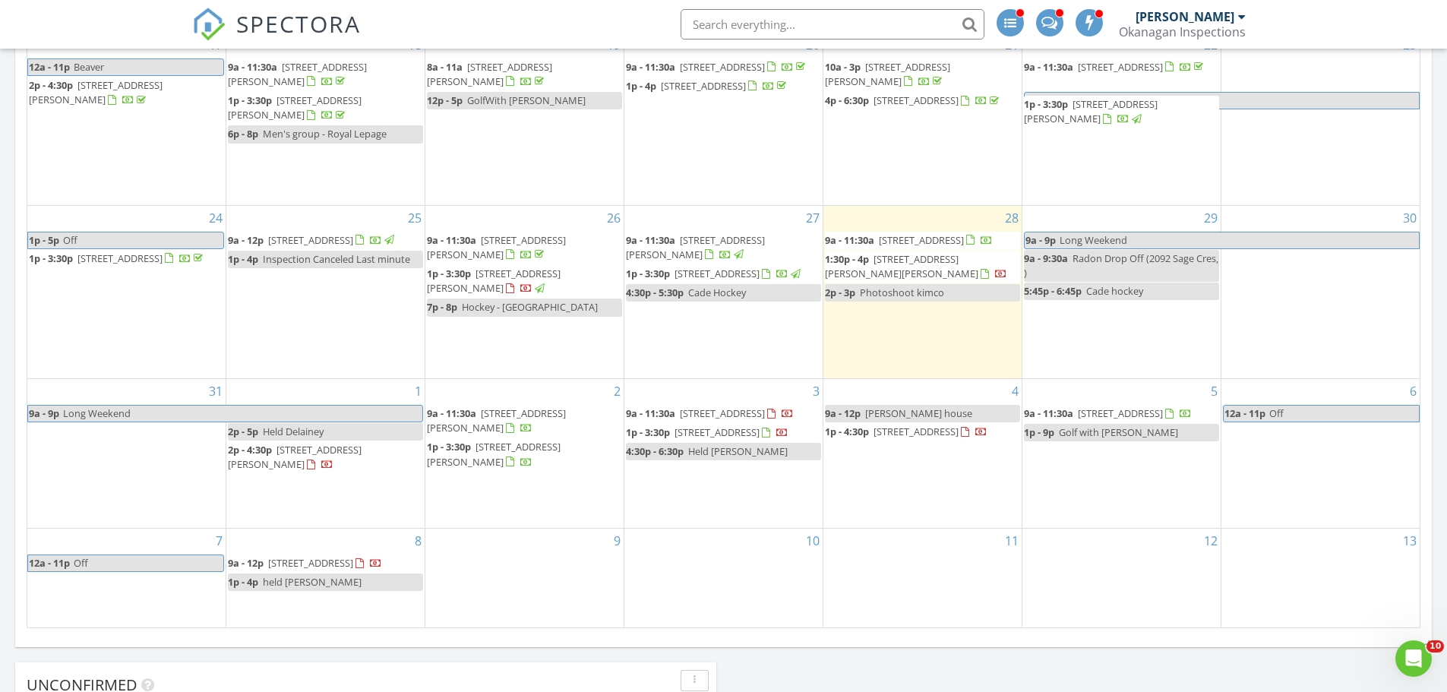
scroll to position [1216, 0]
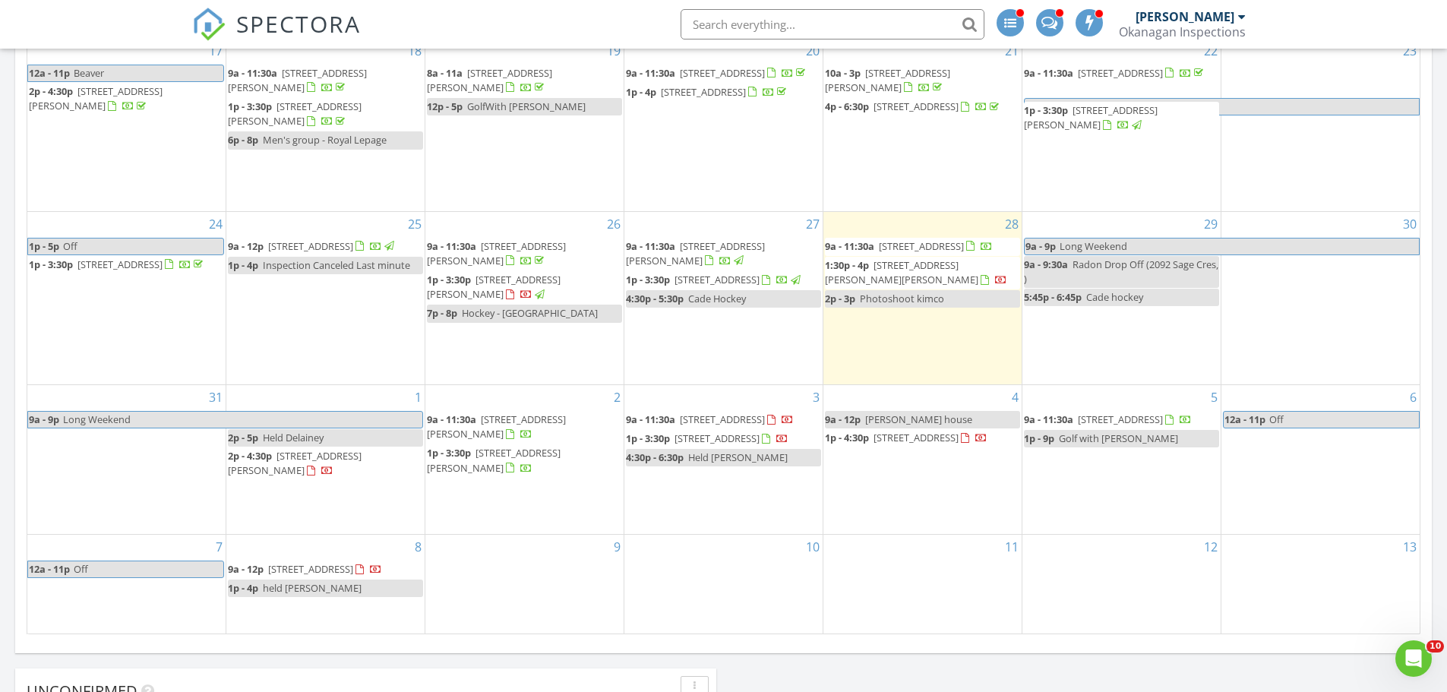
click at [297, 431] on span "Held Delainey" at bounding box center [293, 438] width 61 height 14
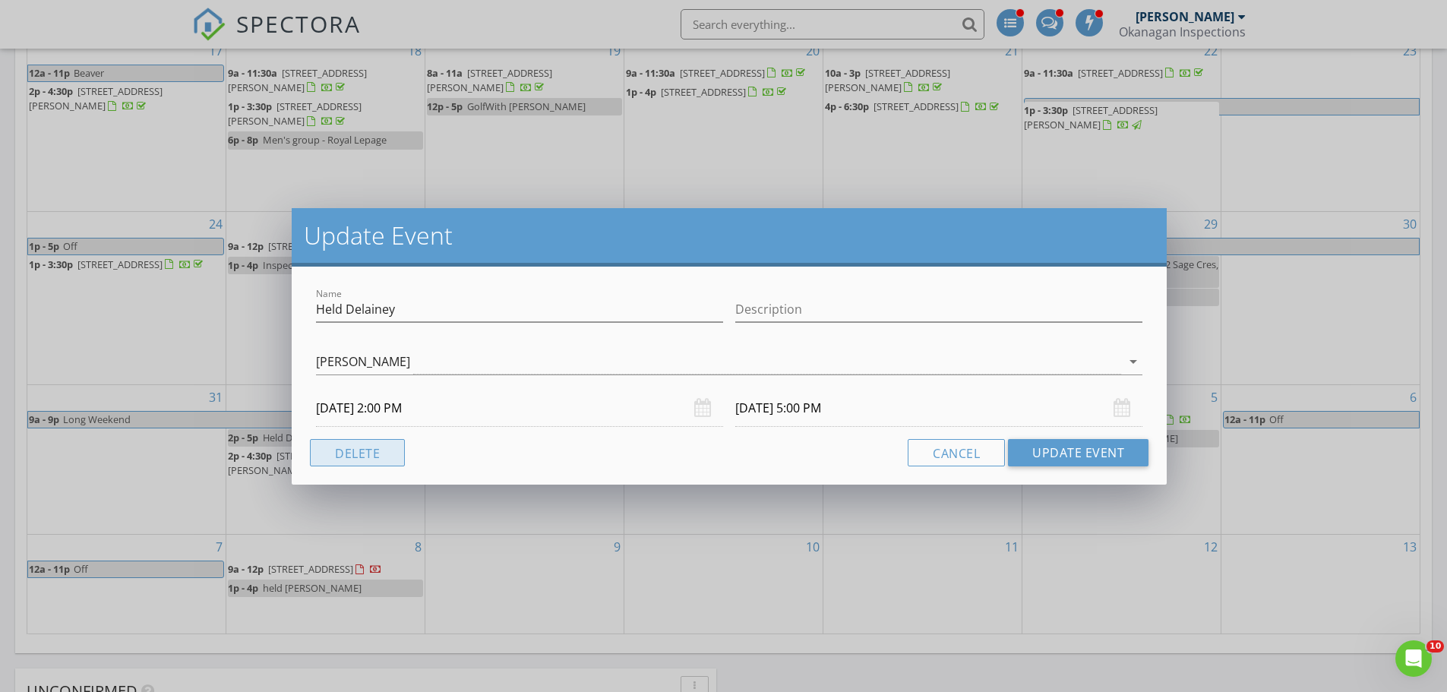
click at [347, 444] on button "Delete" at bounding box center [357, 452] width 95 height 27
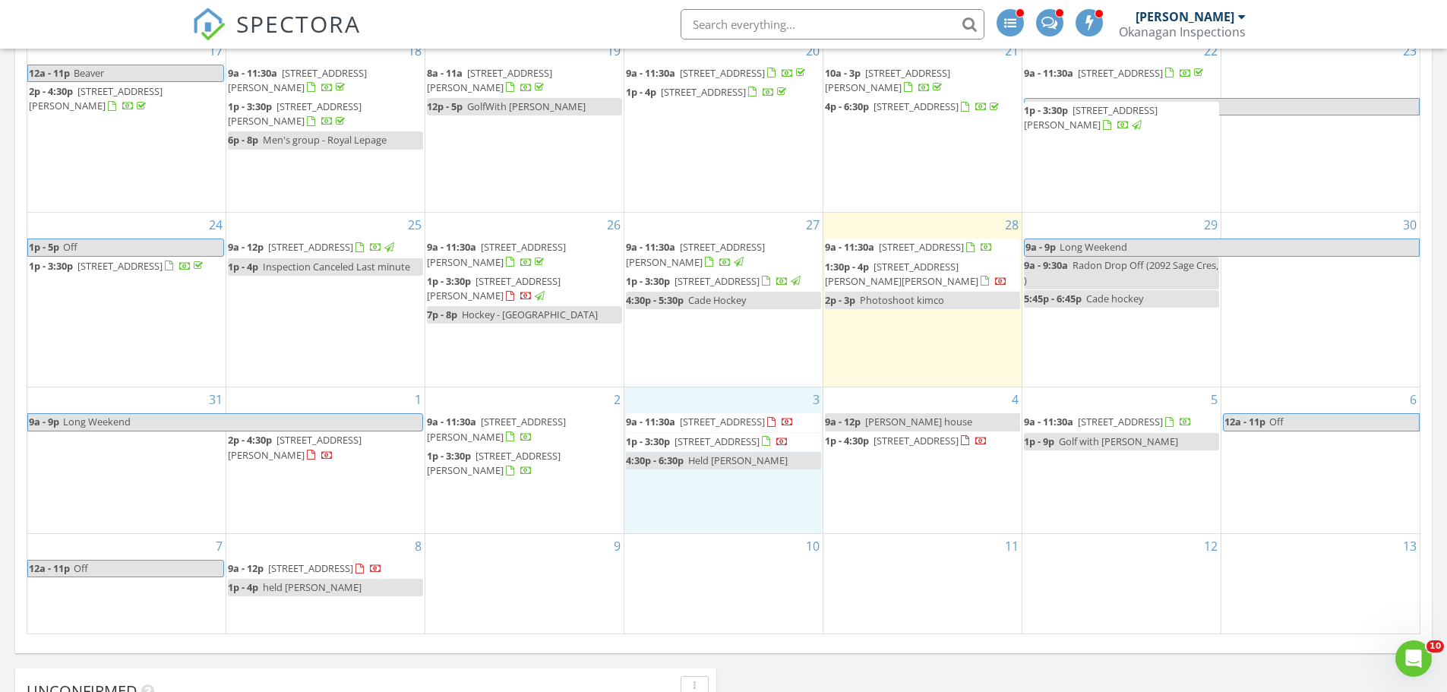
click at [705, 488] on div "3 9a - 11:30a 2300 Charleswood Dr, Kelowna V1P 1E4 1p - 3:30p 2092 Sage Cres V4…" at bounding box center [723, 460] width 198 height 146
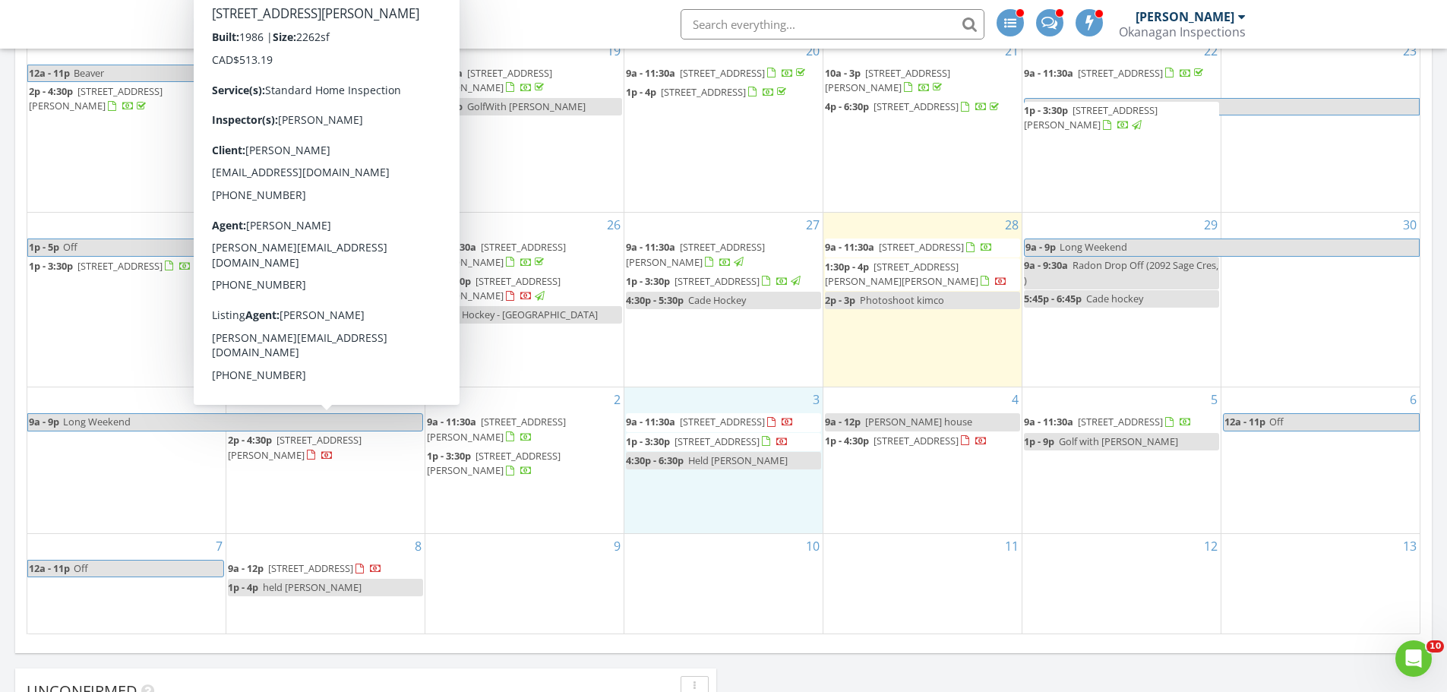
click at [359, 433] on span "10533 Cheryl Rd, Lake Country V4V 1W3" at bounding box center [295, 447] width 134 height 28
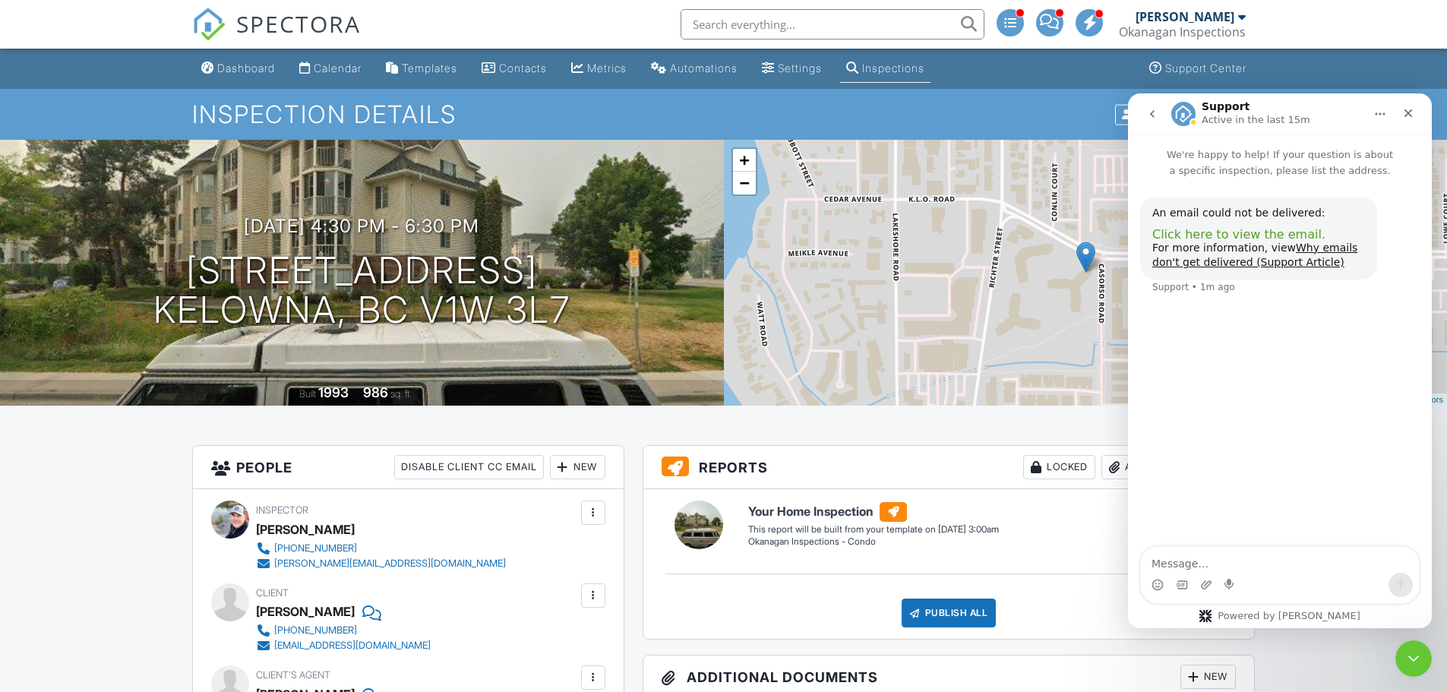
click at [1238, 232] on span "Click here to view the email." at bounding box center [1238, 234] width 173 height 14
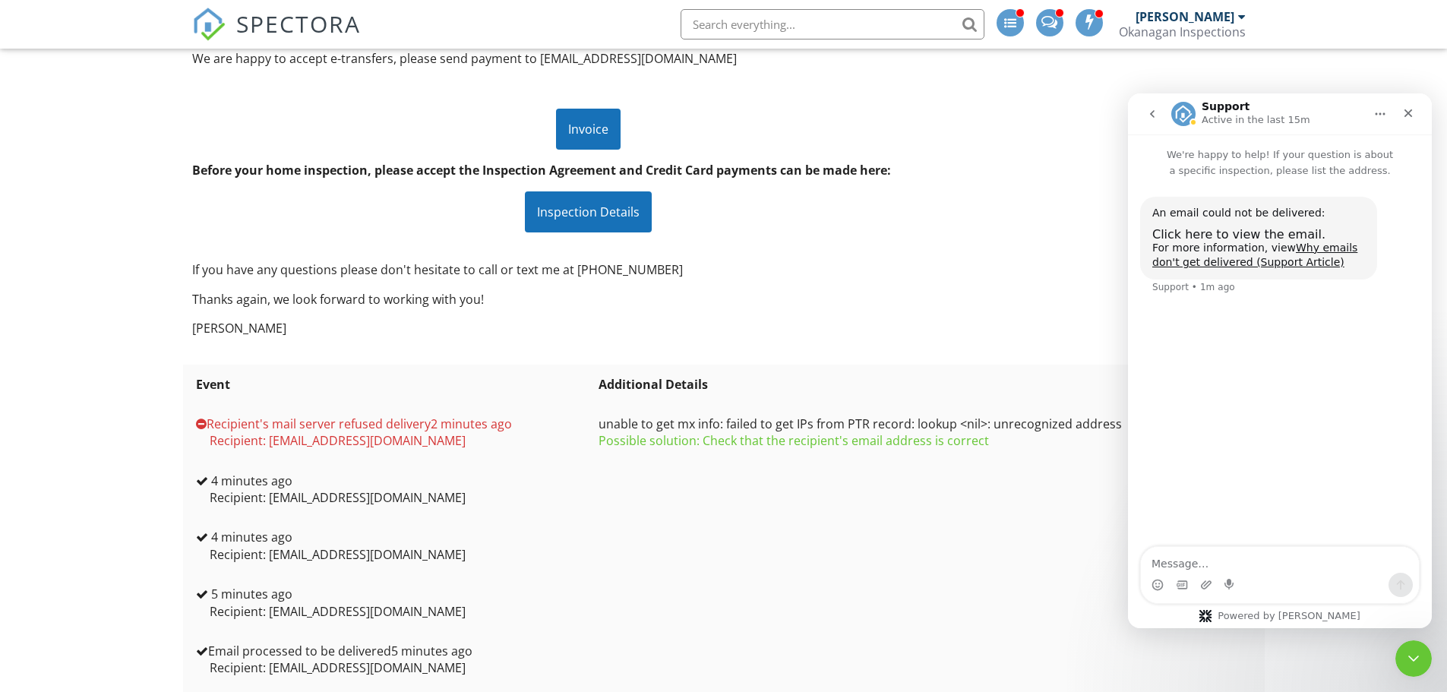
scroll to position [451, 0]
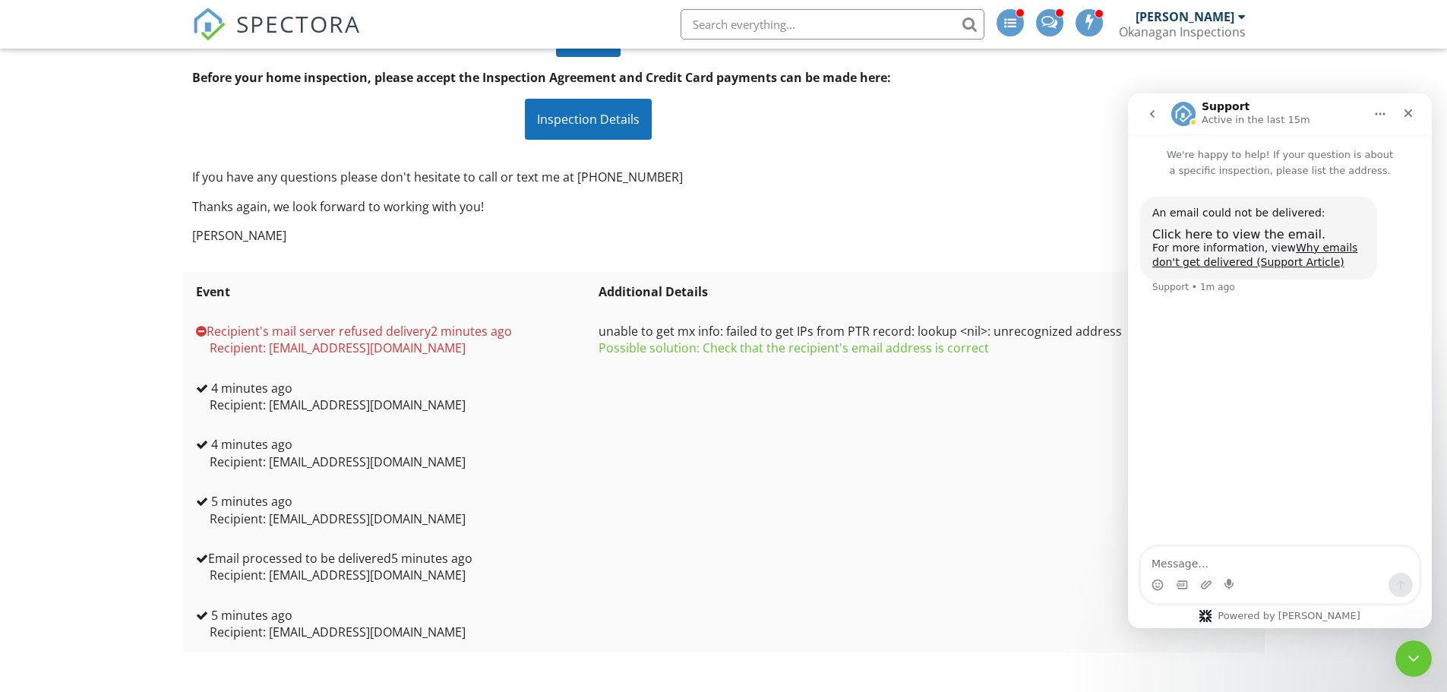
click at [405, 340] on div "Recipient: [EMAIL_ADDRESS][DOMAIN_NAME]" at bounding box center [393, 348] width 395 height 17
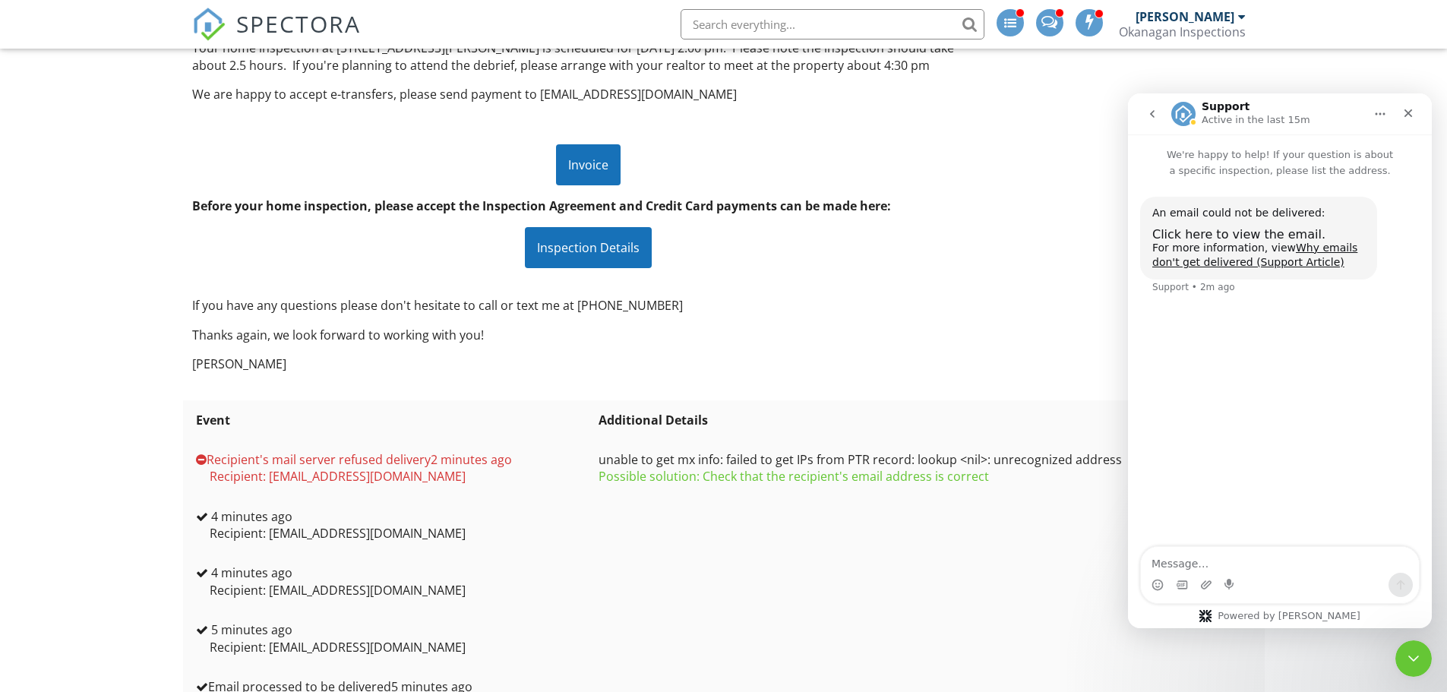
scroll to position [299, 0]
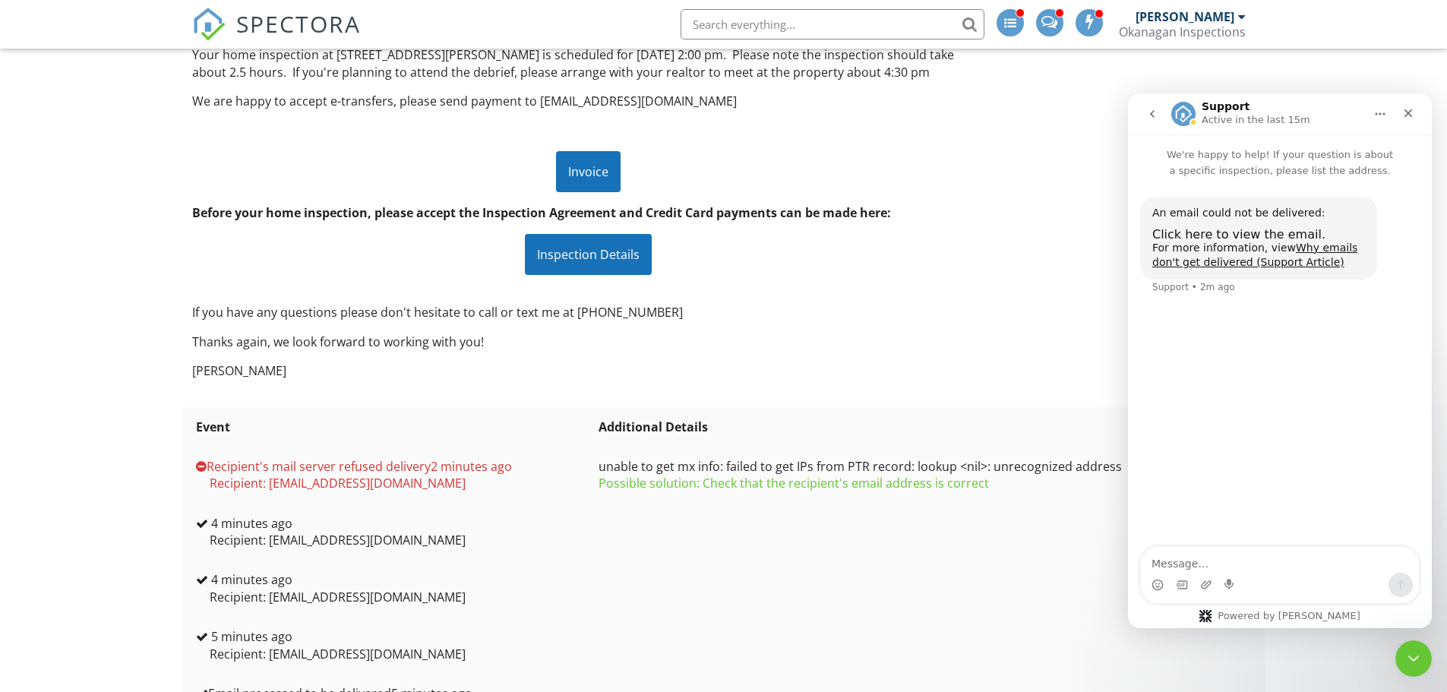
click at [594, 260] on div "Inspection Details" at bounding box center [588, 254] width 127 height 41
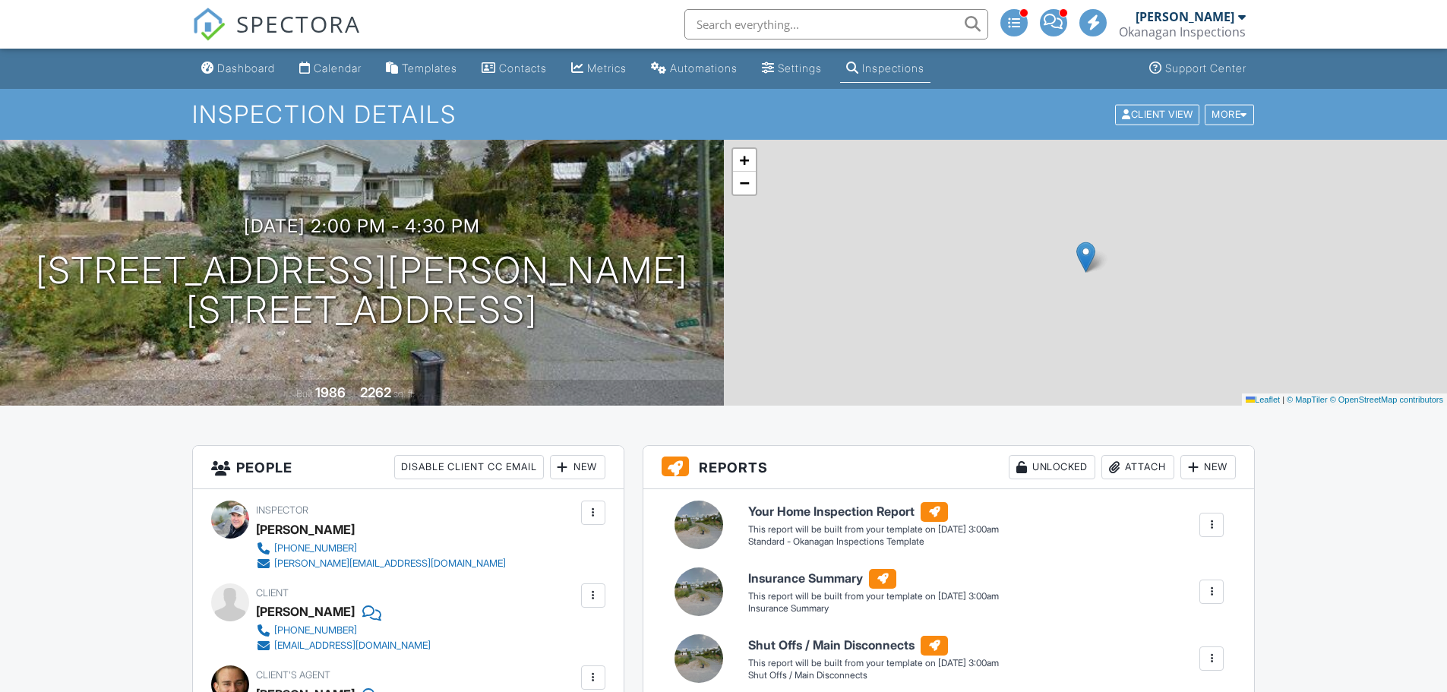
scroll to position [152, 0]
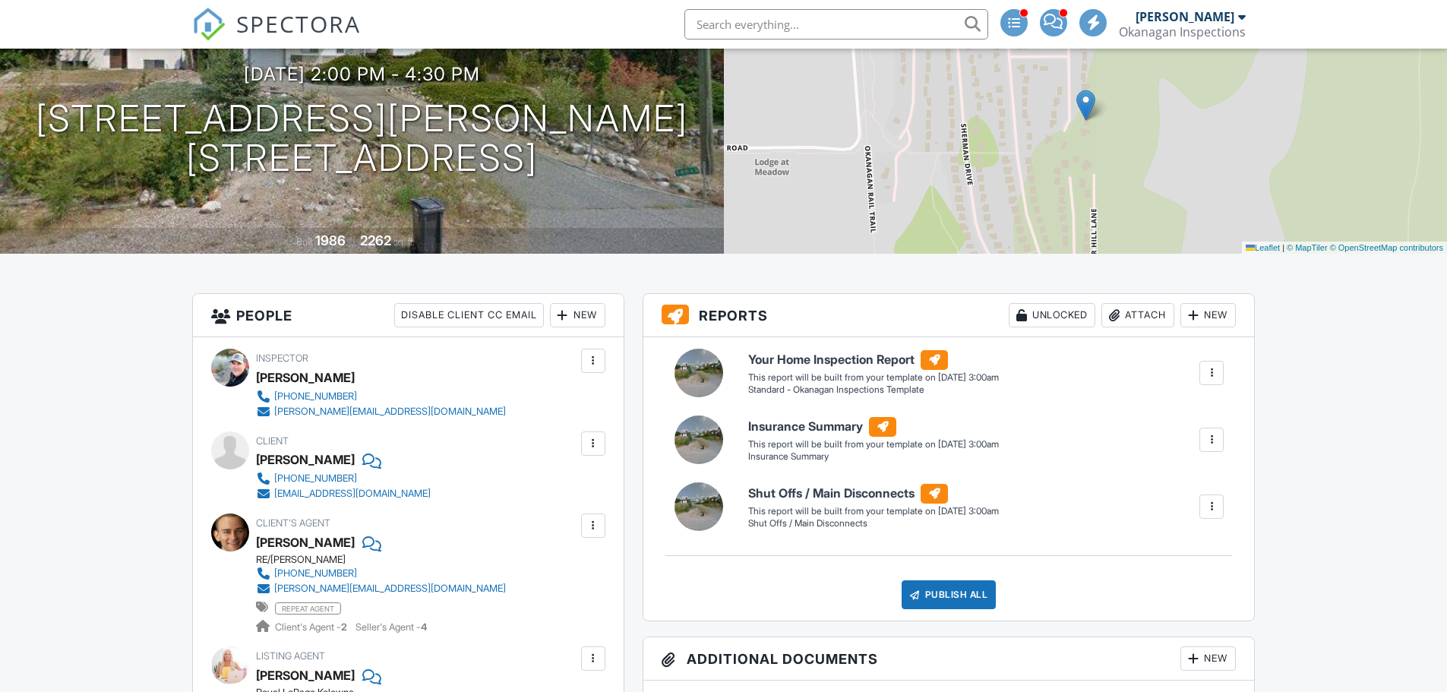
click at [596, 450] on div at bounding box center [593, 443] width 15 height 15
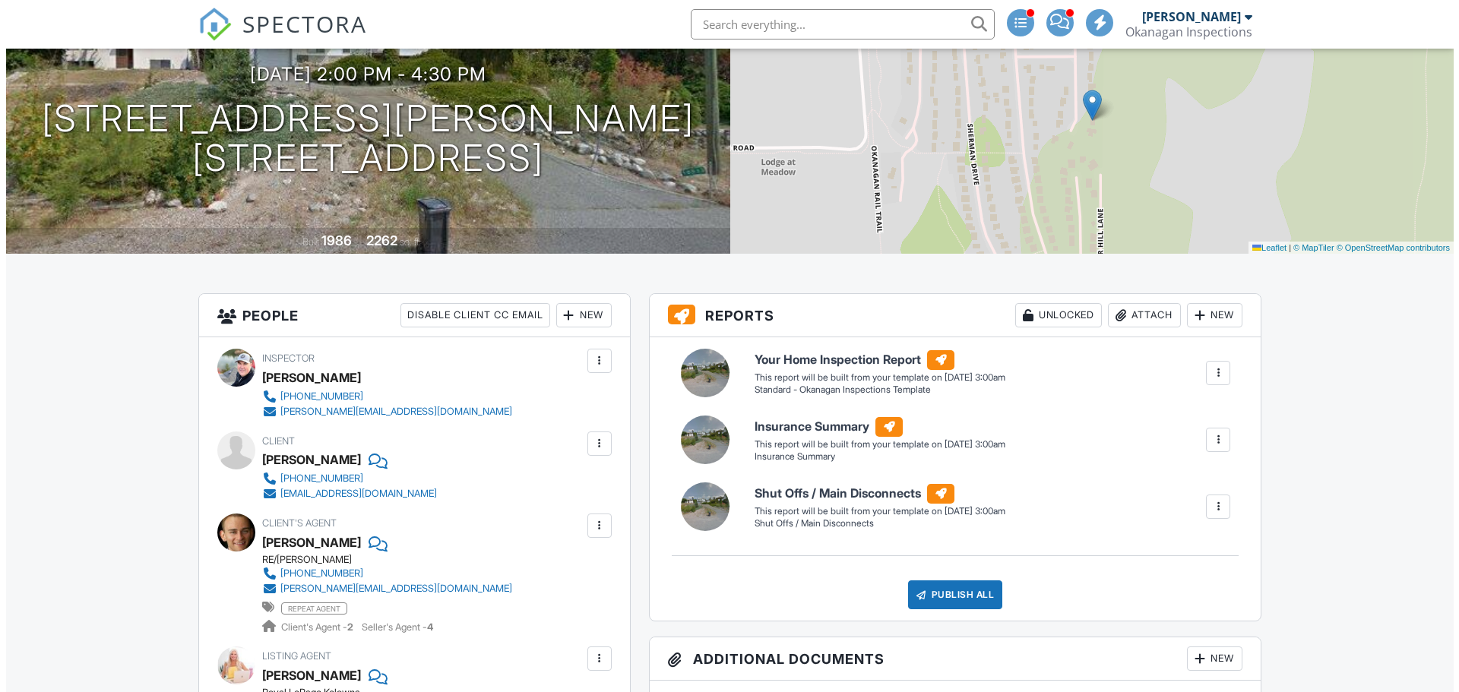
scroll to position [0, 0]
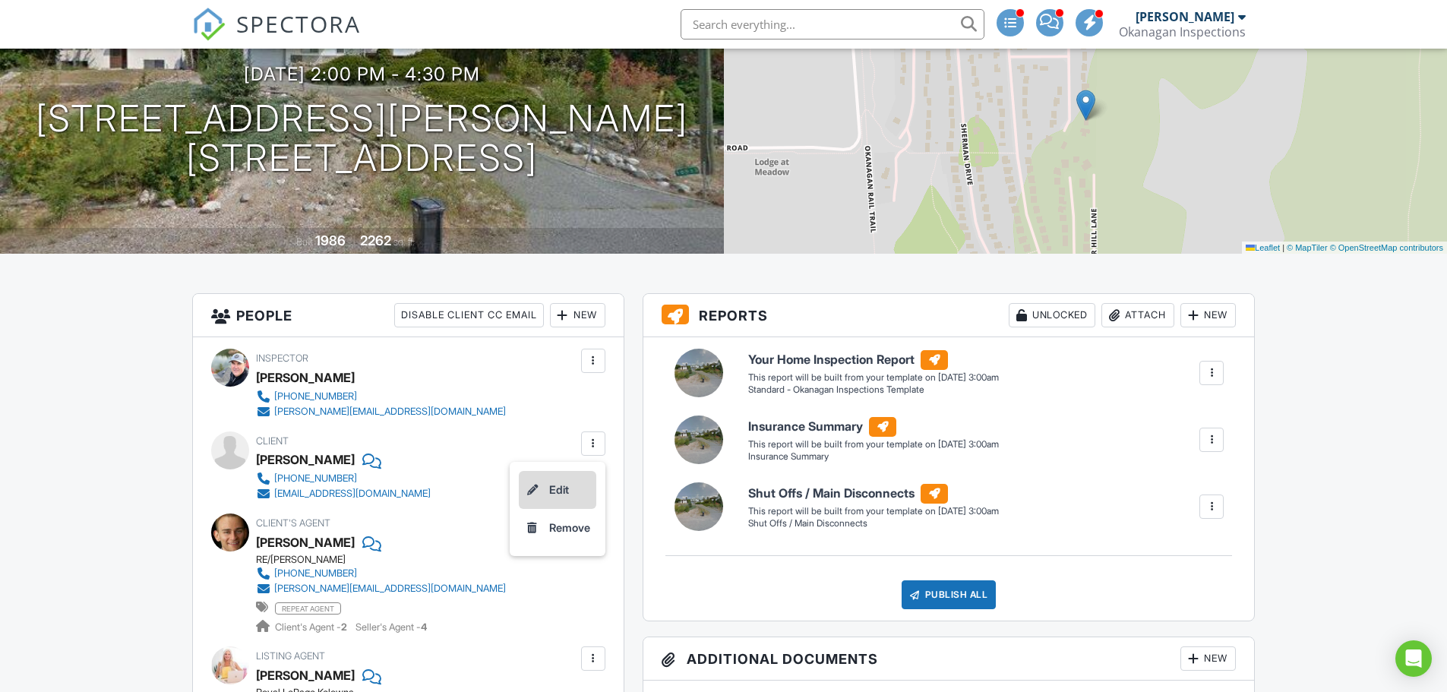
click at [549, 492] on li "Edit" at bounding box center [557, 490] width 77 height 38
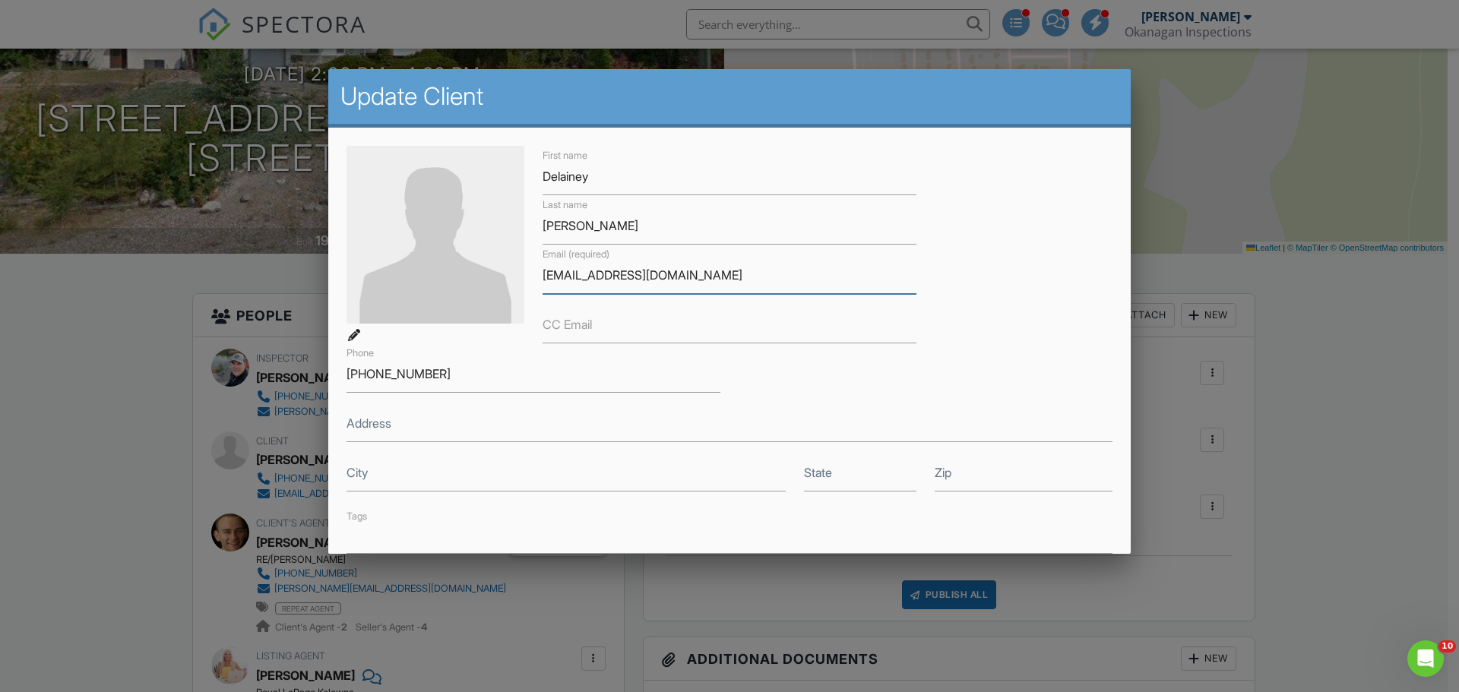
drag, startPoint x: 624, startPoint y: 279, endPoint x: 634, endPoint y: 280, distance: 10.7
click at [634, 280] on input "[EMAIL_ADDRESS][DOMAIN_NAME]" at bounding box center [729, 275] width 374 height 37
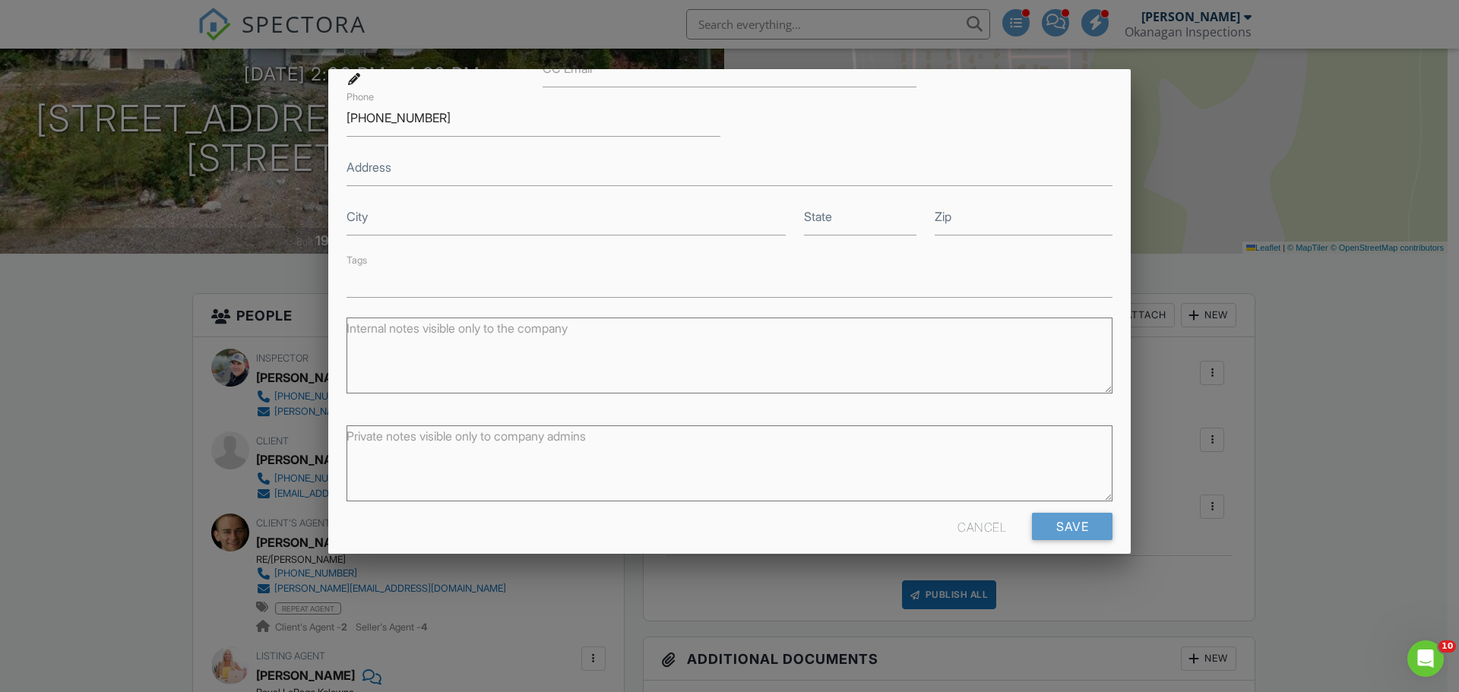
scroll to position [272, 0]
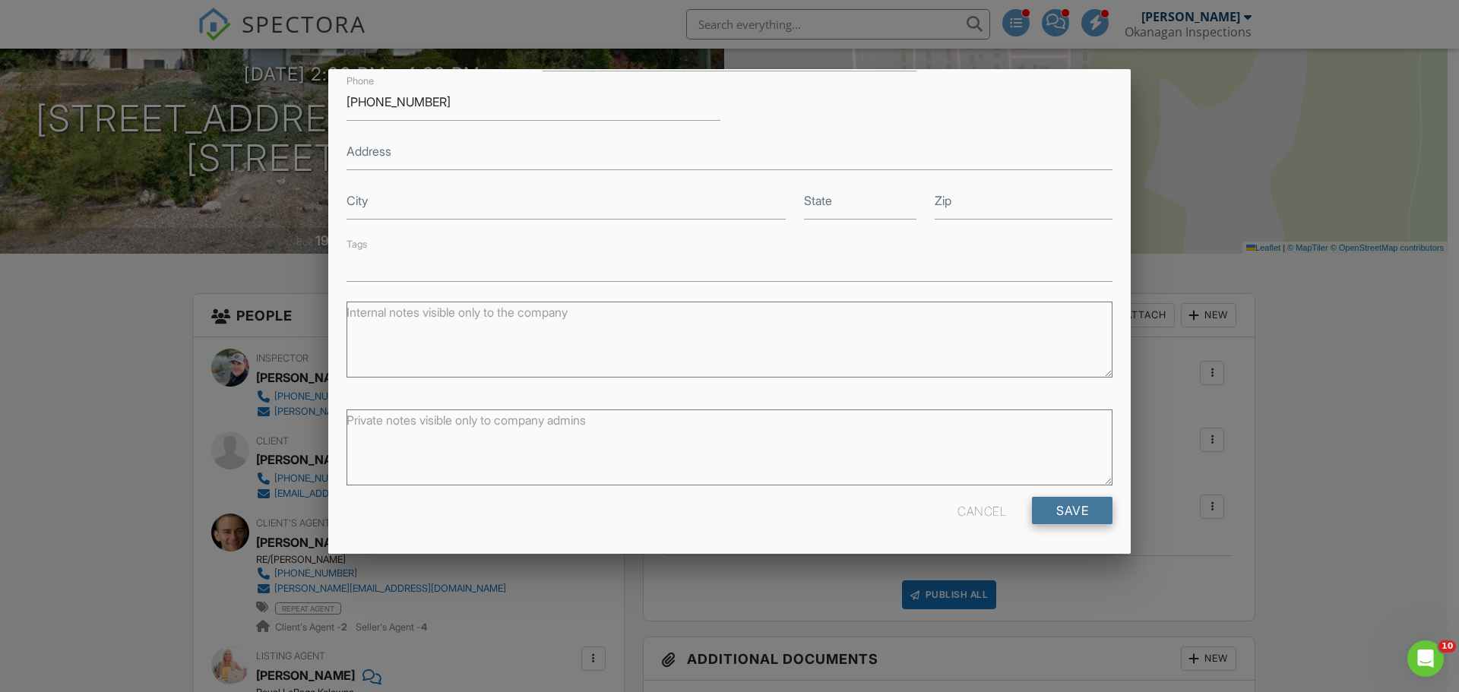
type input "[EMAIL_ADDRESS][DOMAIN_NAME]"
click at [1061, 514] on input "Save" at bounding box center [1072, 510] width 81 height 27
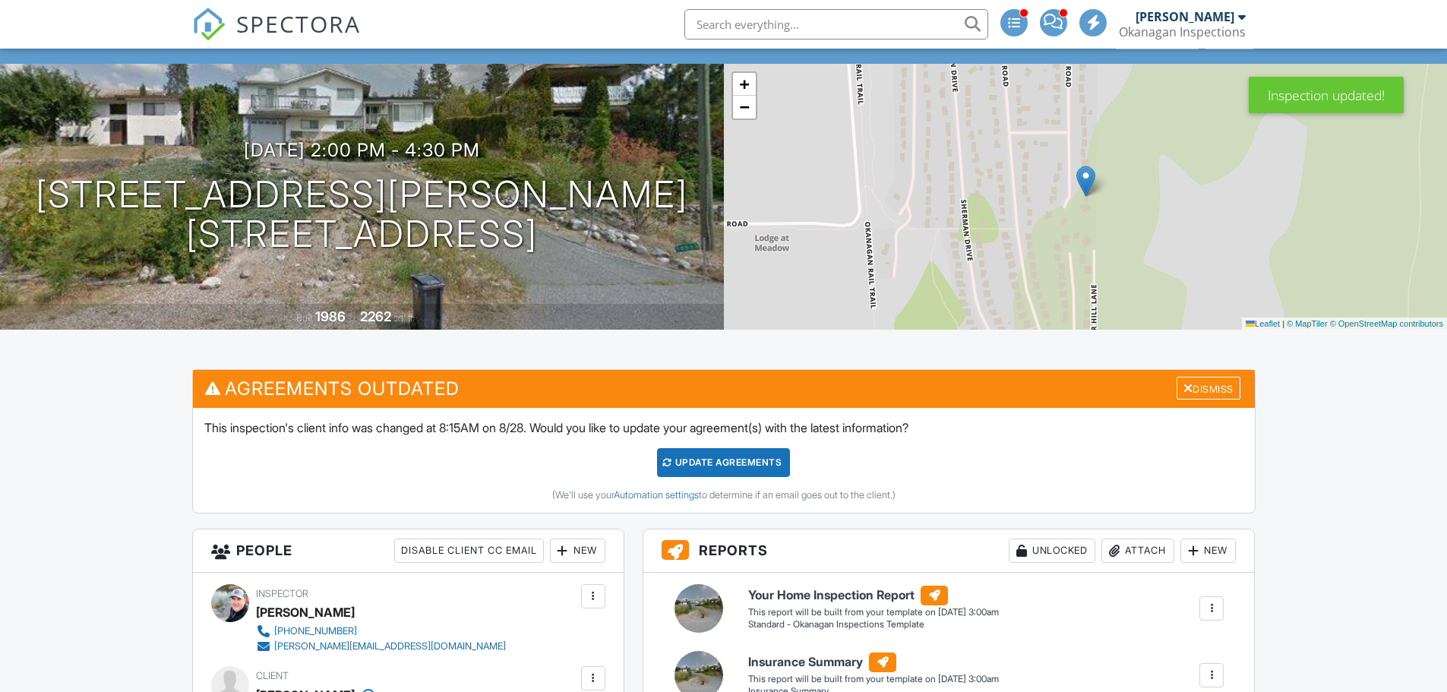
scroll to position [76, 0]
click at [710, 461] on div "Update Agreements" at bounding box center [723, 462] width 133 height 29
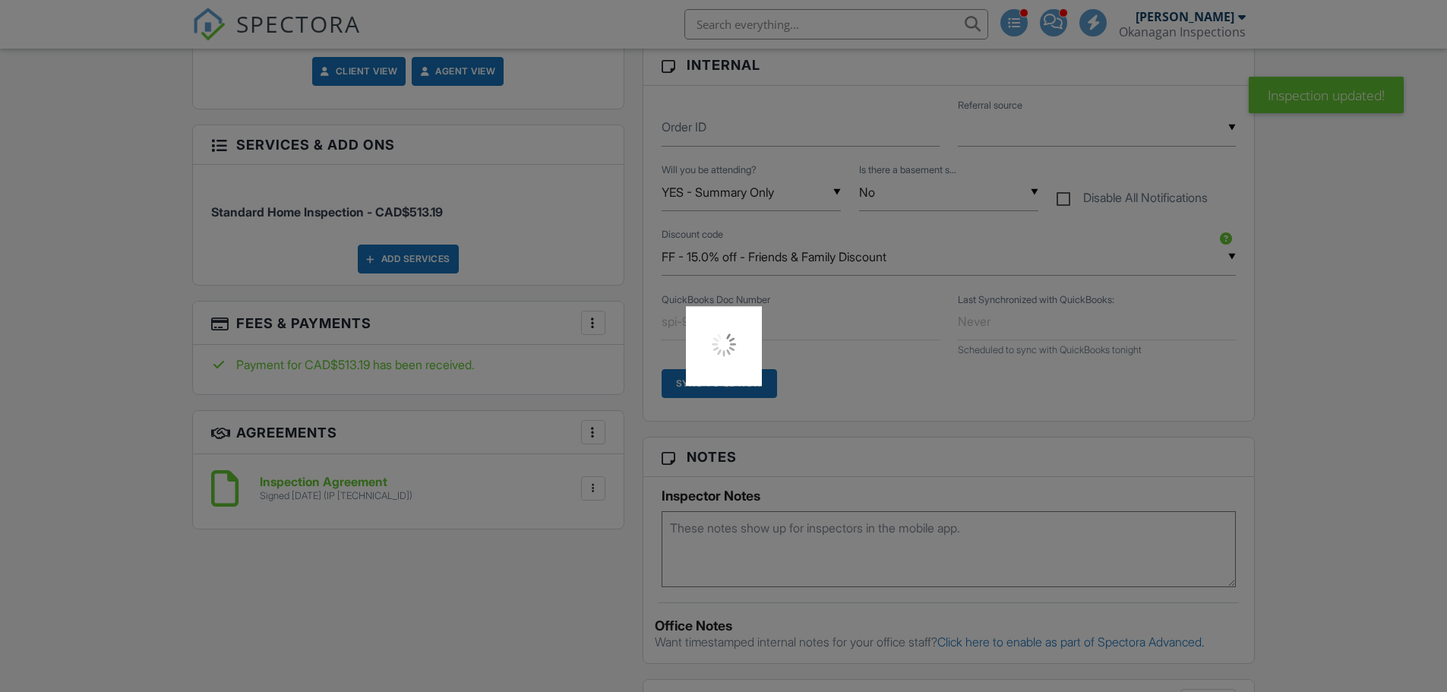
scroll to position [1064, 0]
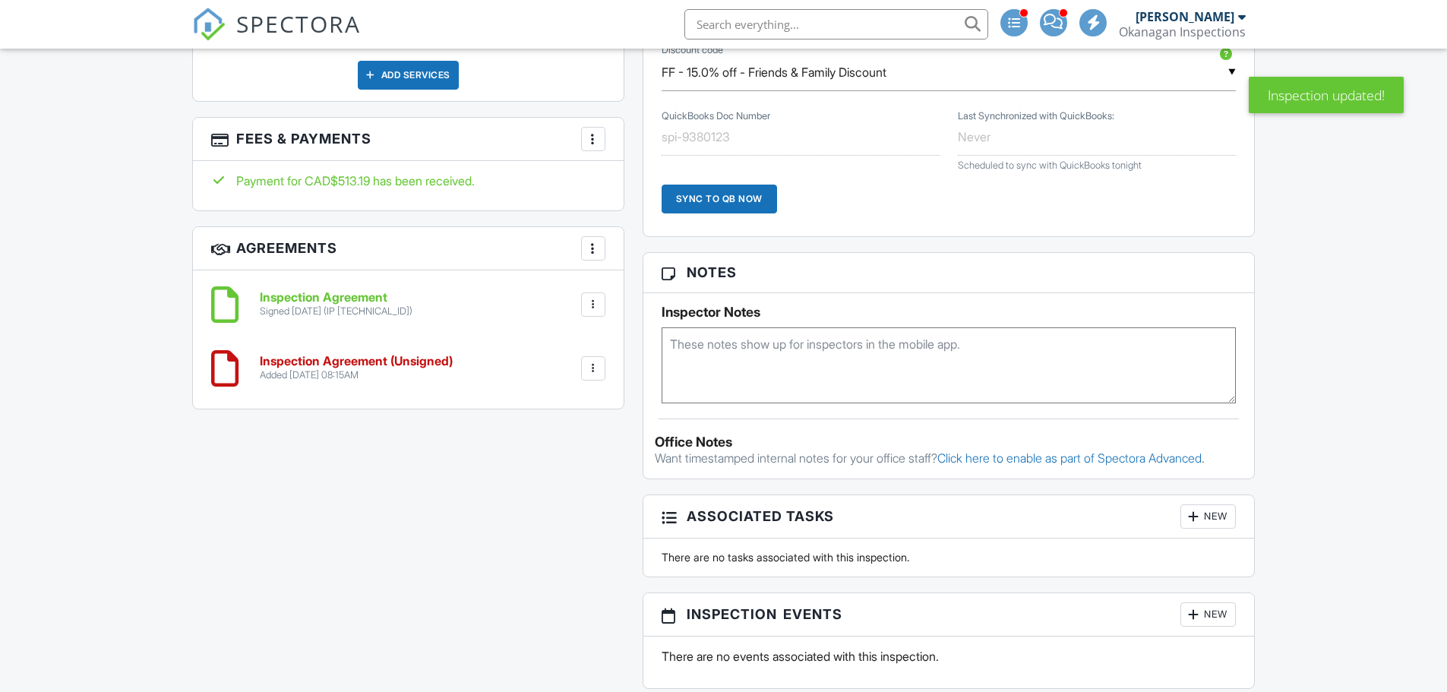
scroll to position [1140, 0]
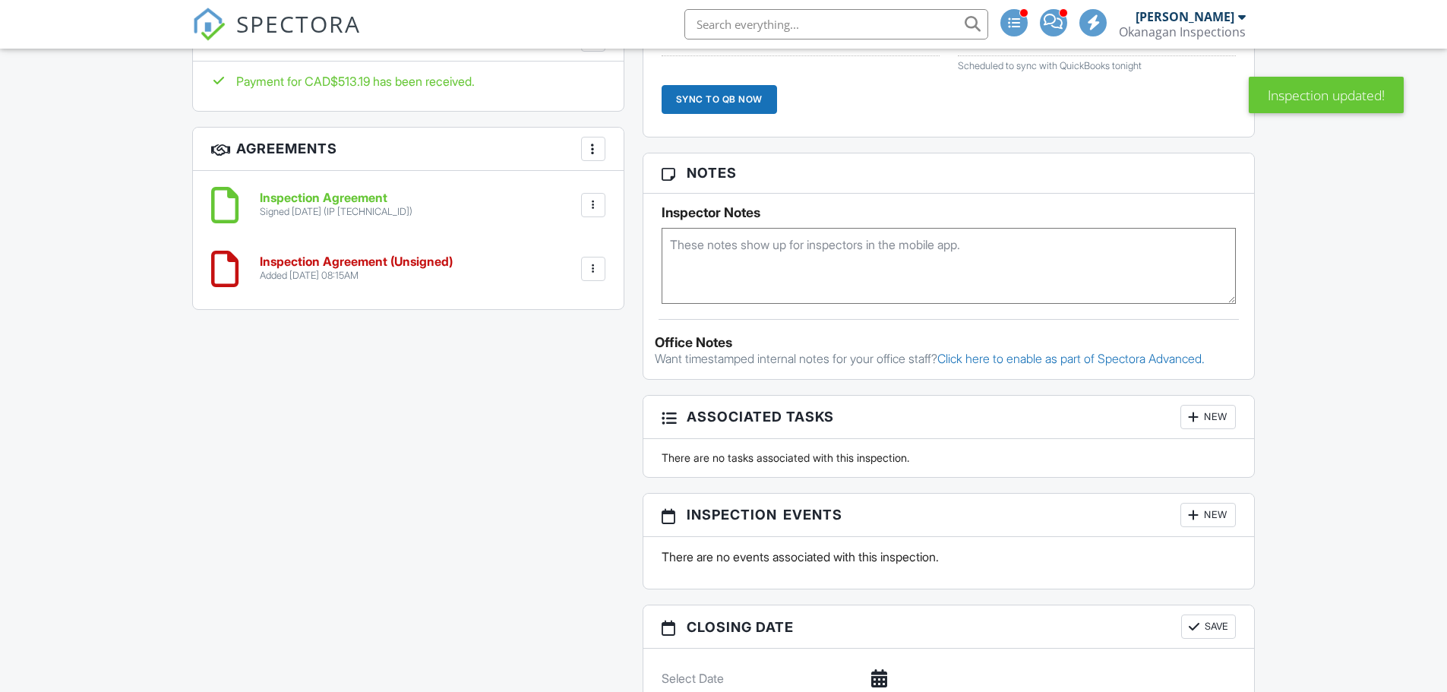
click at [602, 264] on div at bounding box center [593, 269] width 24 height 24
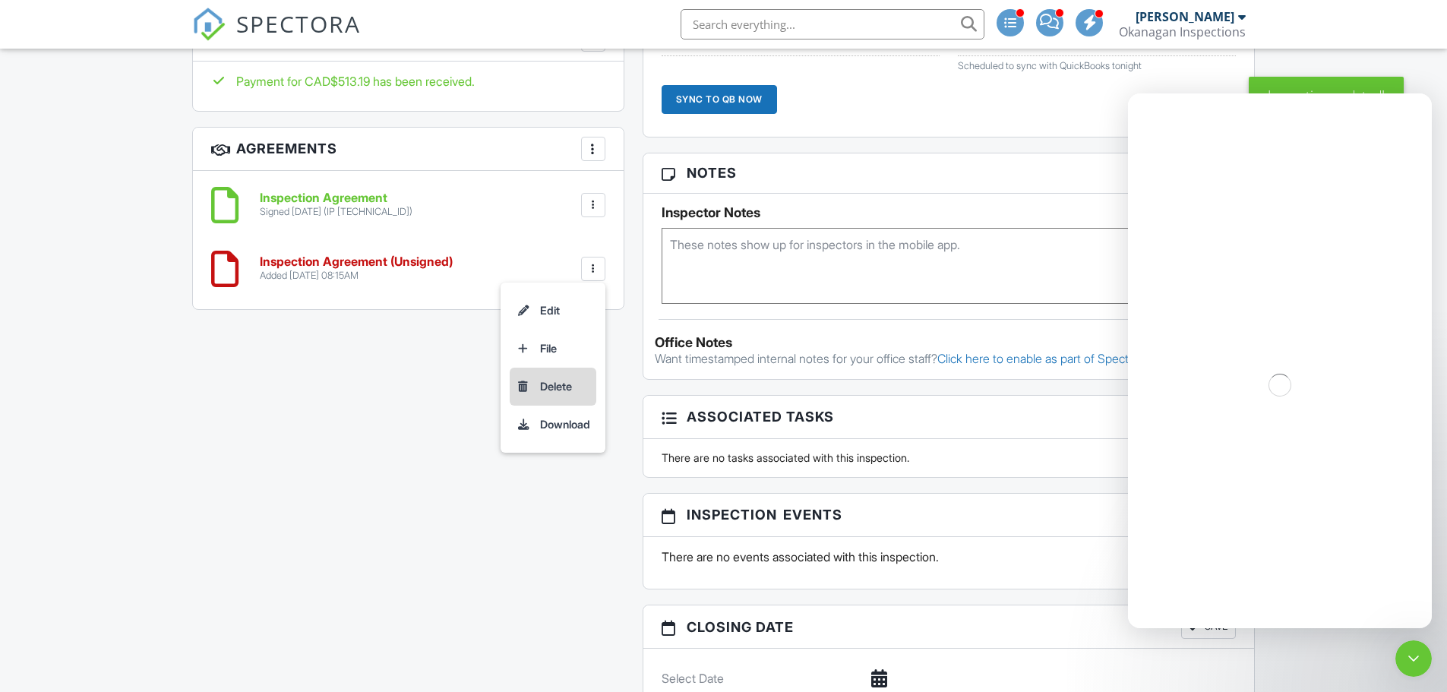
scroll to position [0, 0]
click at [542, 389] on li "Delete" at bounding box center [553, 387] width 87 height 38
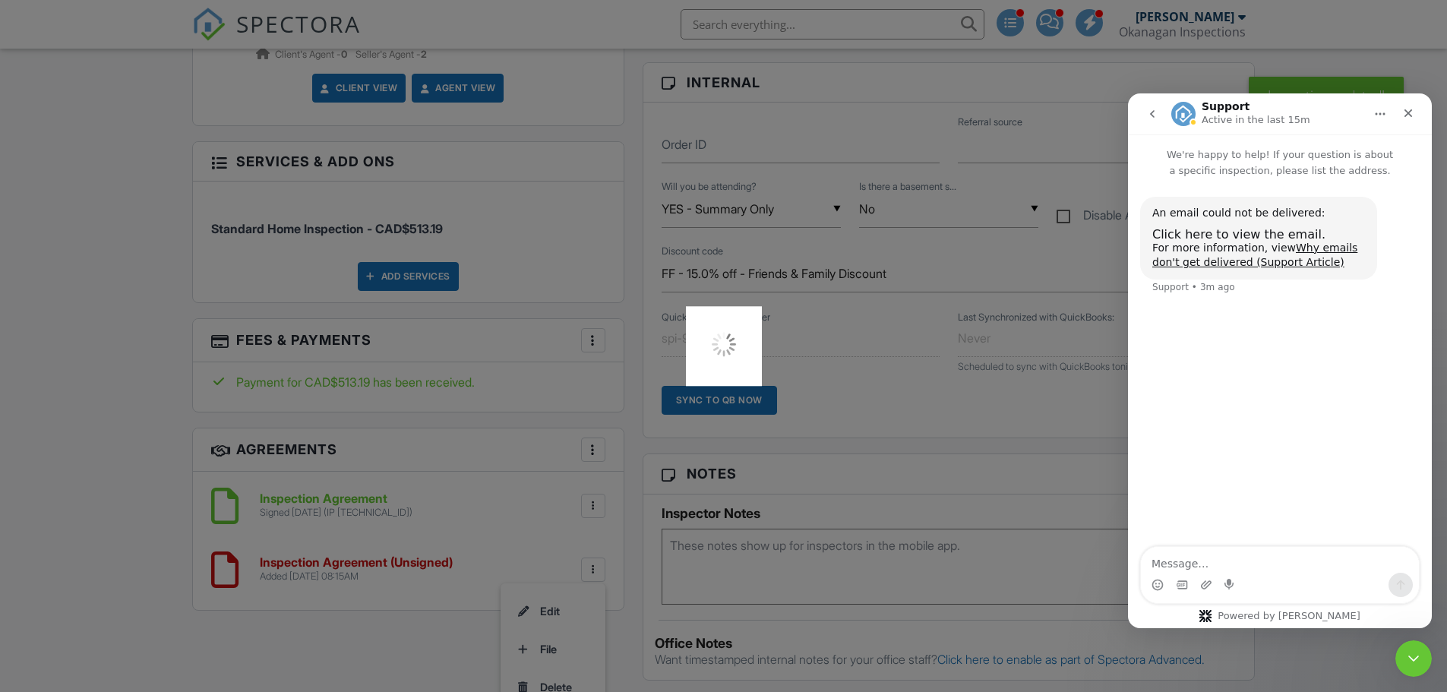
scroll to position [836, 0]
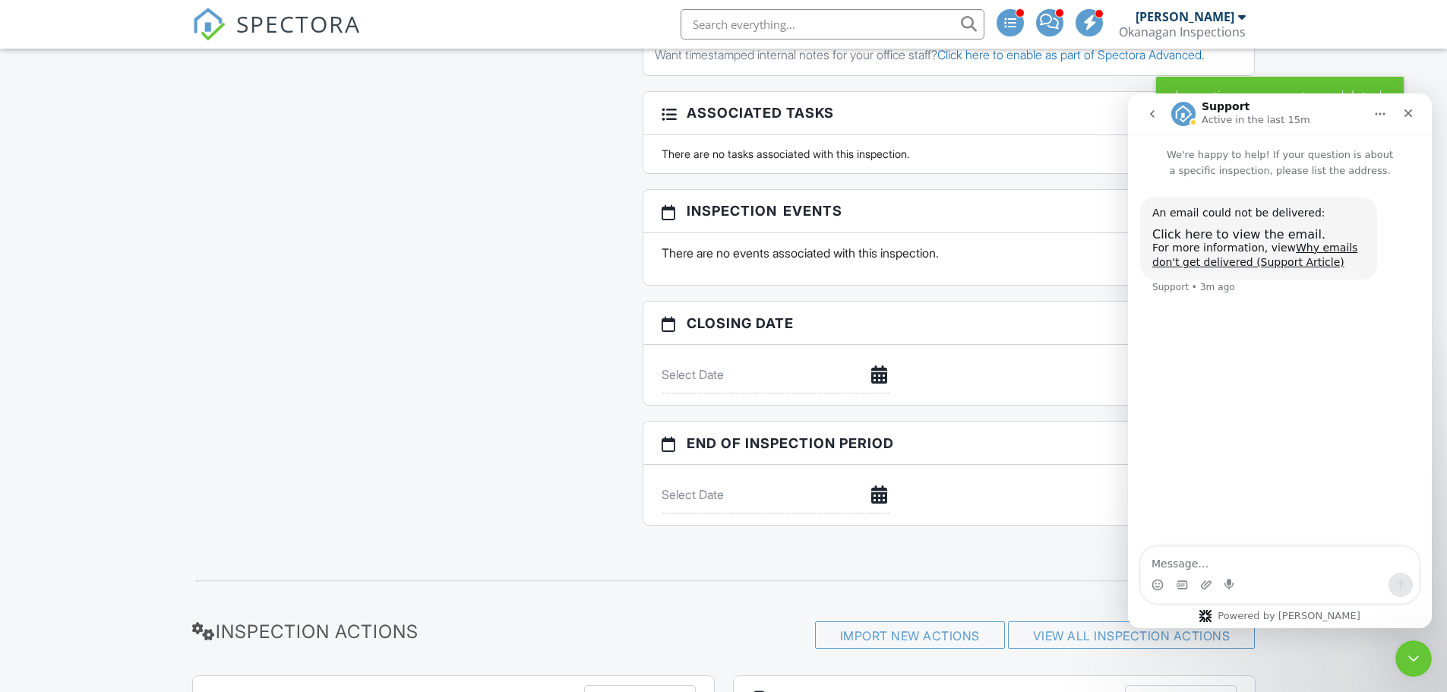
scroll to position [2051, 0]
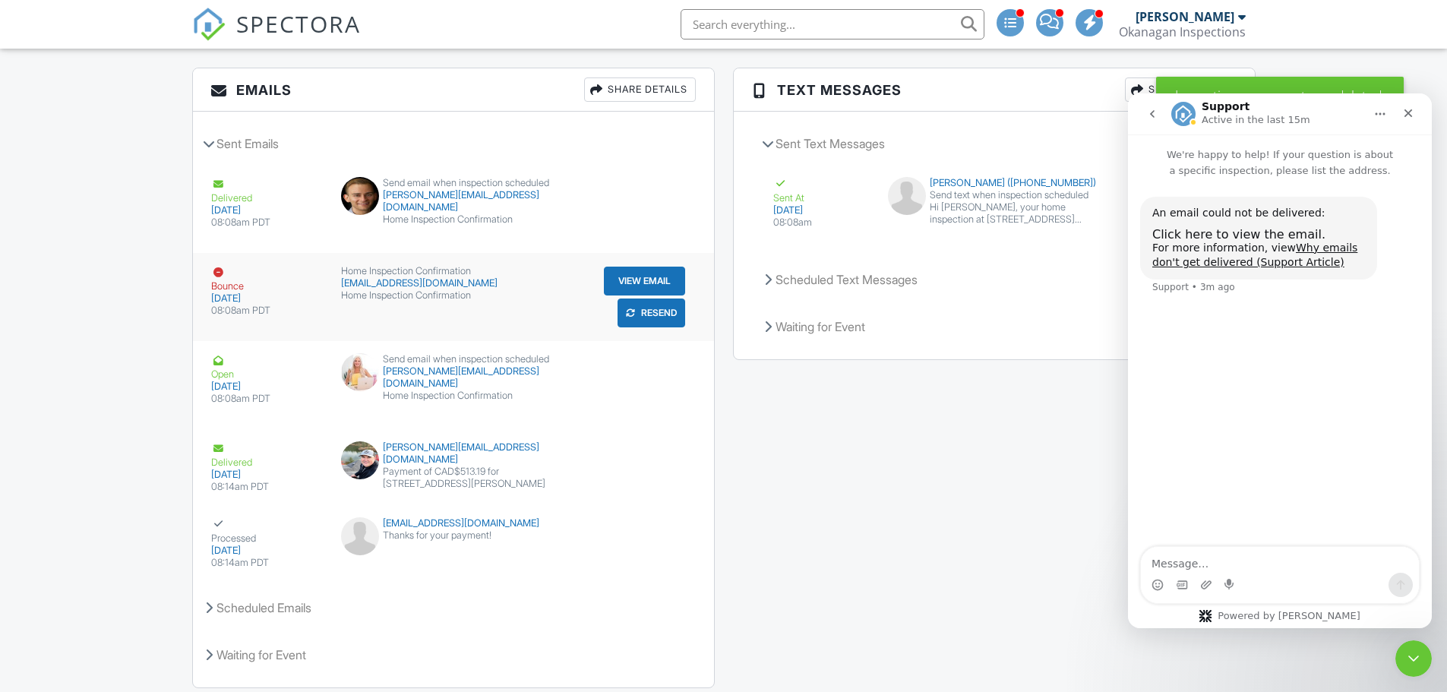
click at [635, 308] on div "submit" at bounding box center [630, 312] width 15 height 15
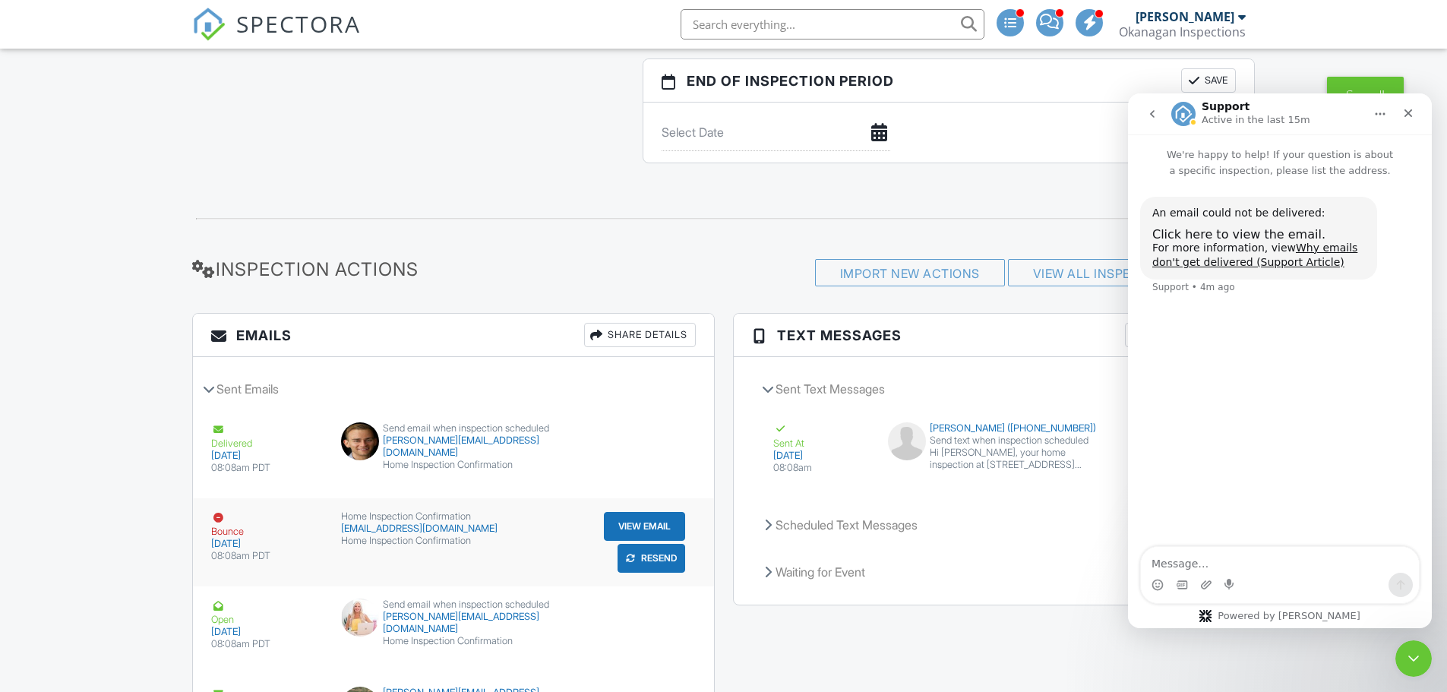
scroll to position [2127, 0]
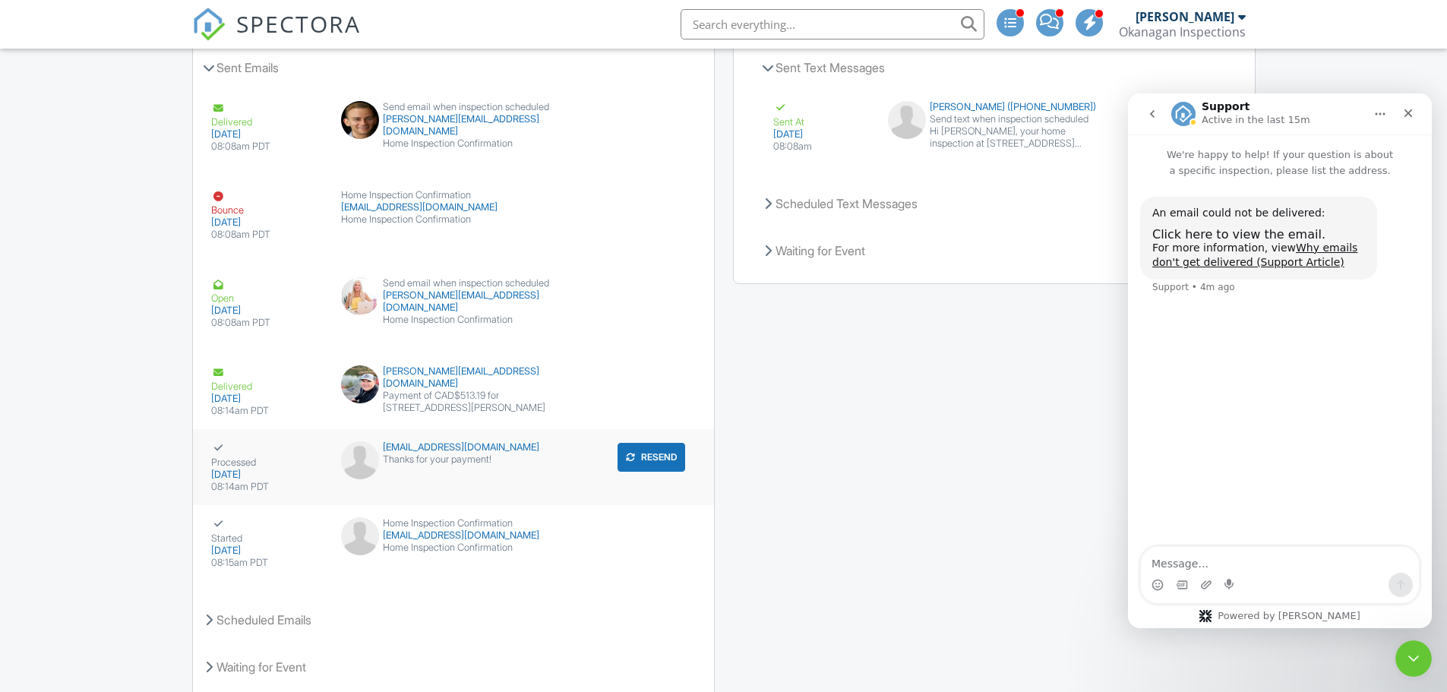
click at [636, 456] on div "submit" at bounding box center [630, 457] width 15 height 15
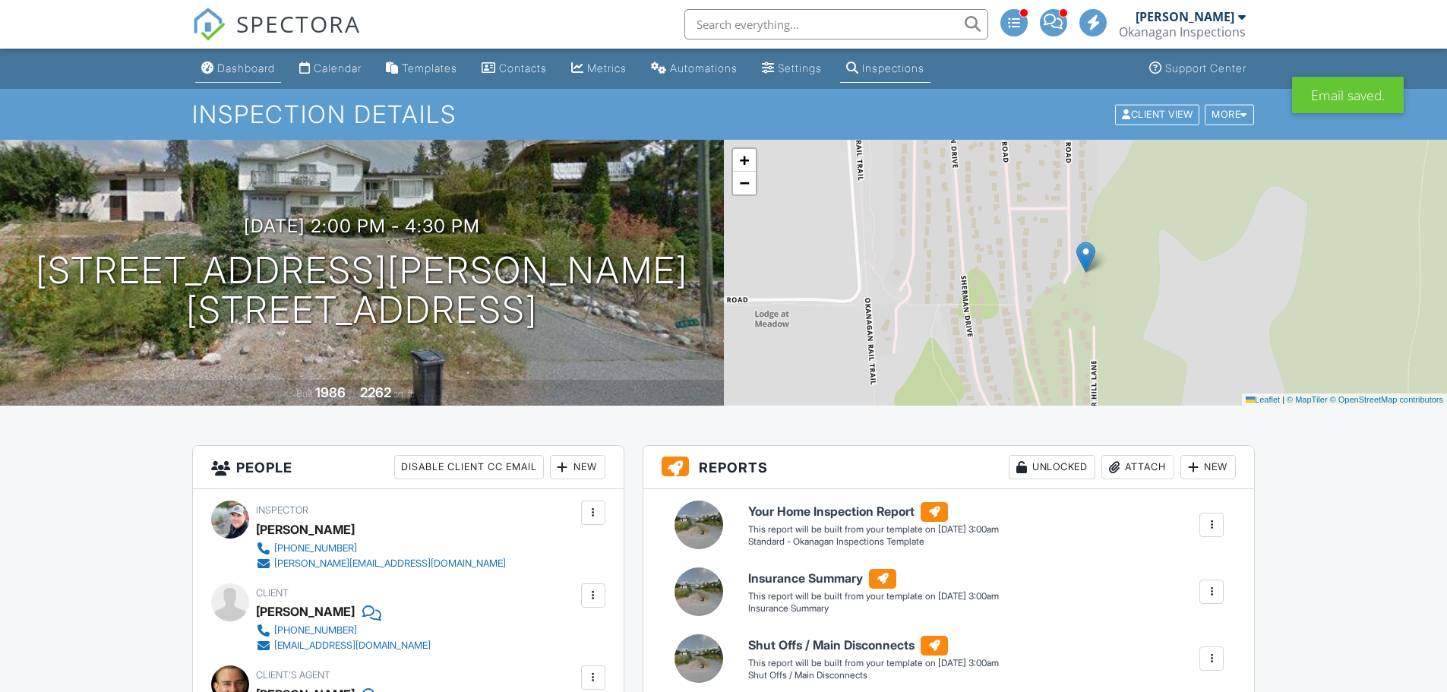
click at [259, 59] on link "Dashboard" at bounding box center [238, 69] width 86 height 28
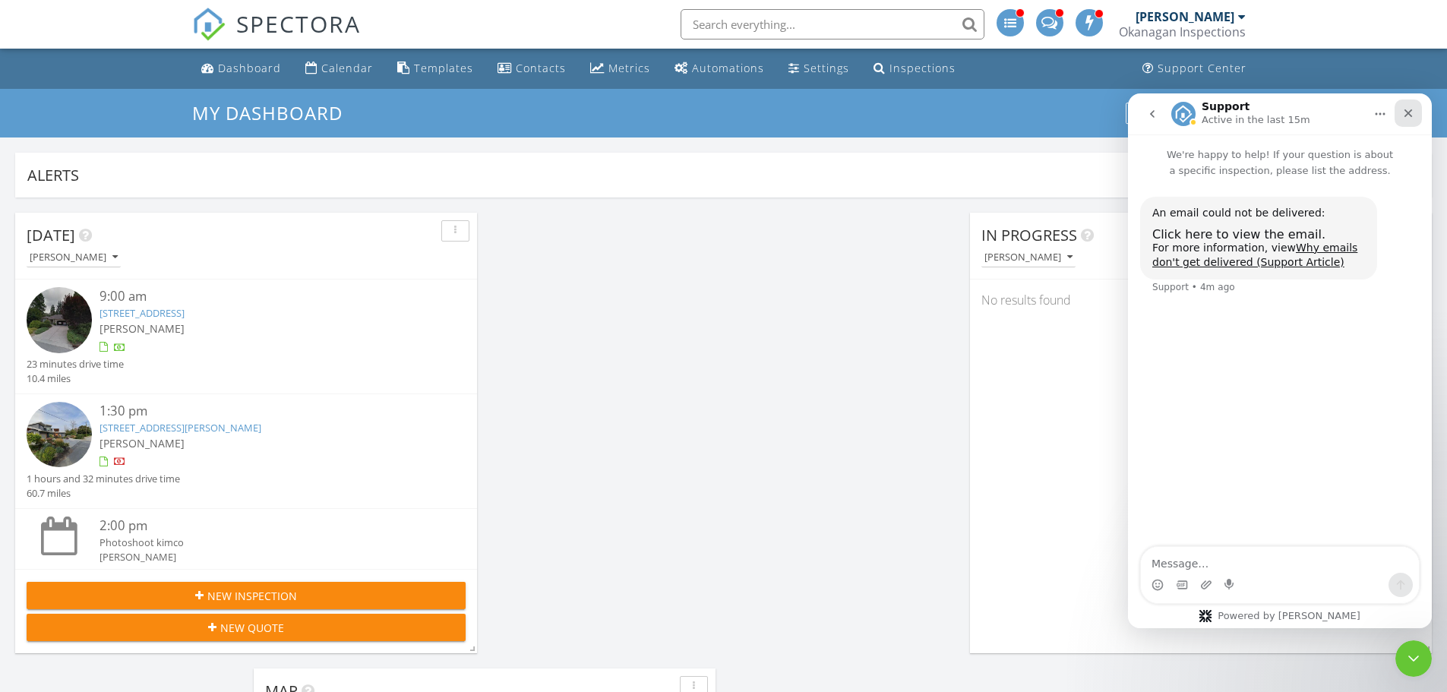
click at [1408, 113] on icon "Close" at bounding box center [1409, 113] width 8 height 8
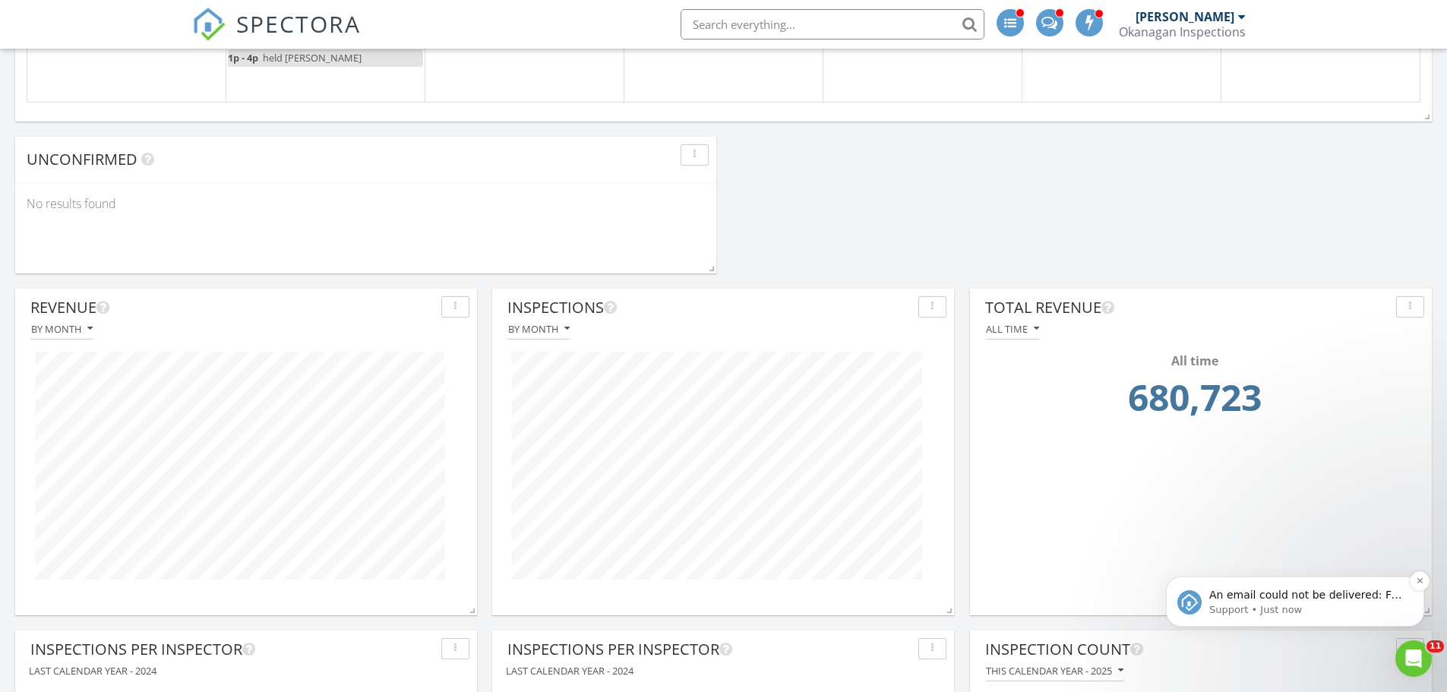
click at [1259, 597] on p "An email could not be delivered: For more information, view Why emails don't ge…" at bounding box center [1307, 595] width 196 height 15
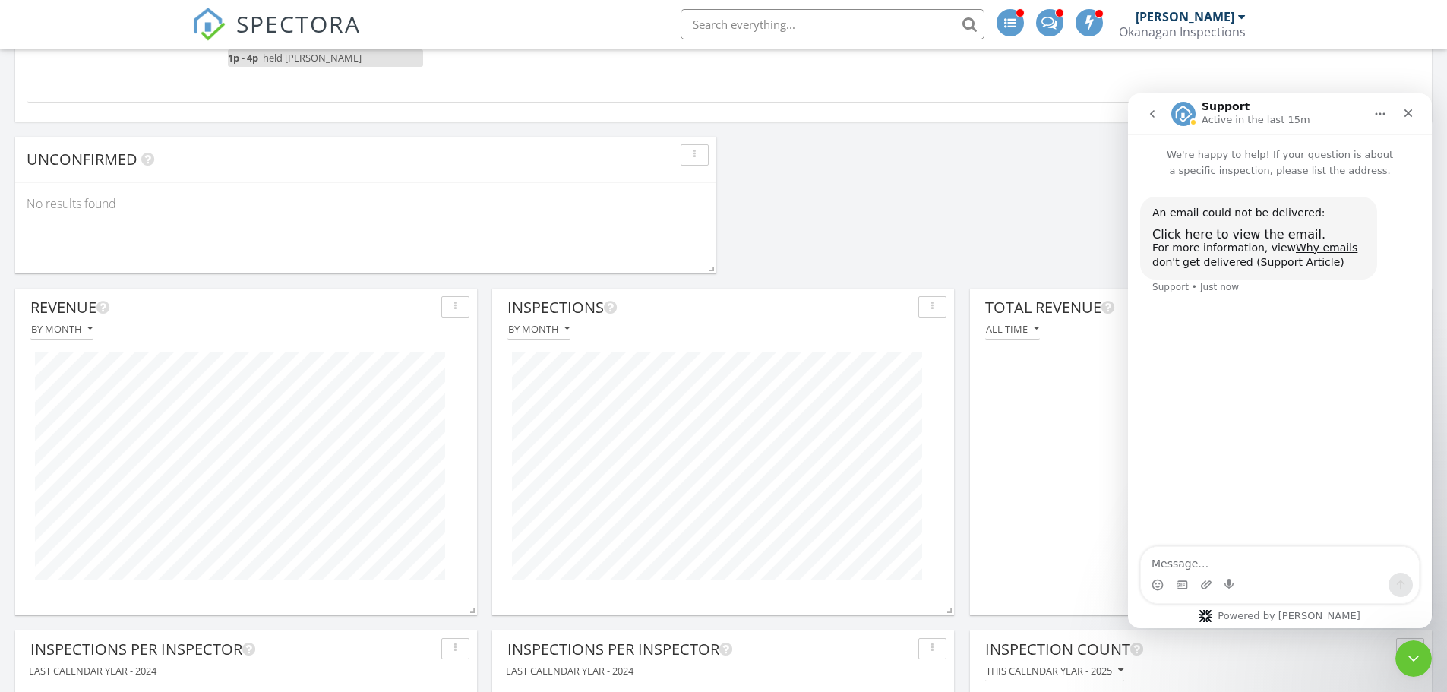
click at [1230, 220] on div "An email could not be delivered:" at bounding box center [1258, 213] width 213 height 15
click at [1255, 232] on span "Click here to view the email." at bounding box center [1238, 234] width 173 height 14
